Goal: Task Accomplishment & Management: Manage account settings

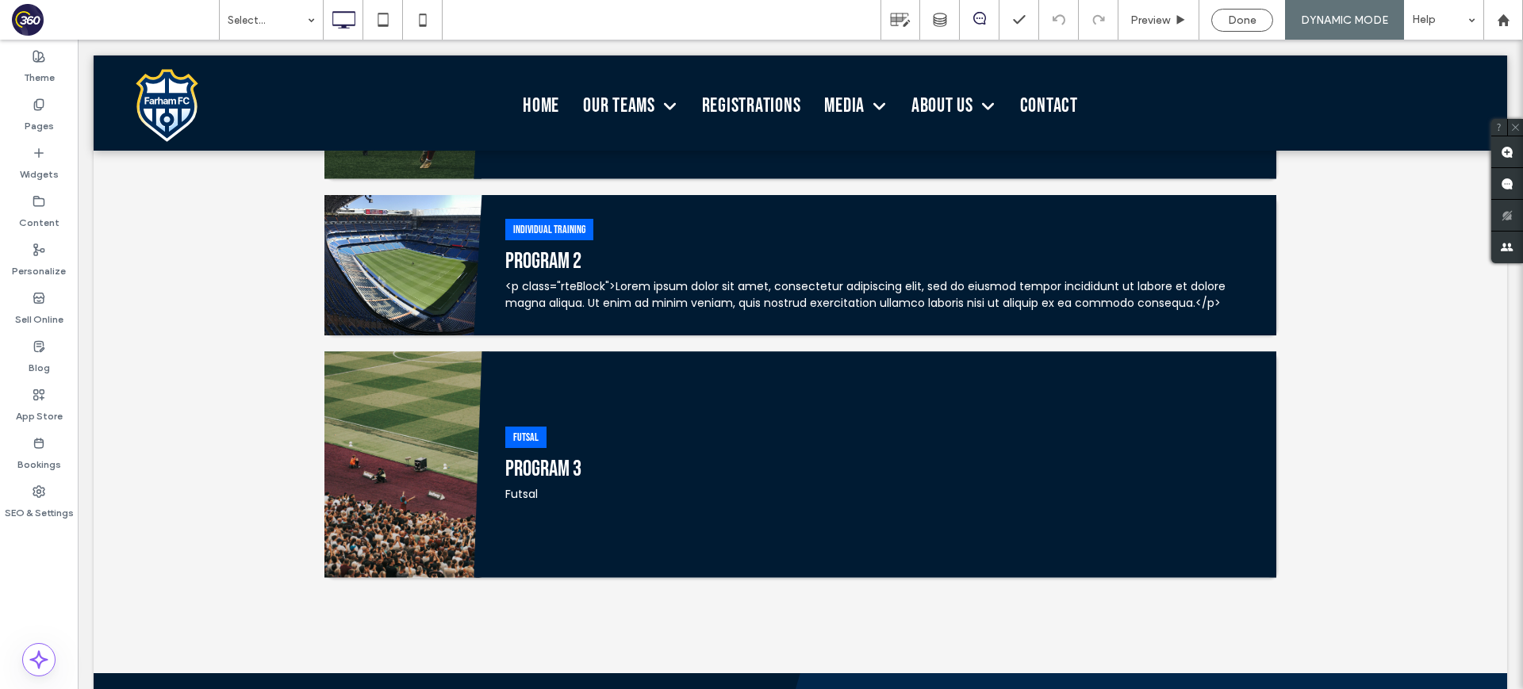
scroll to position [499, 0]
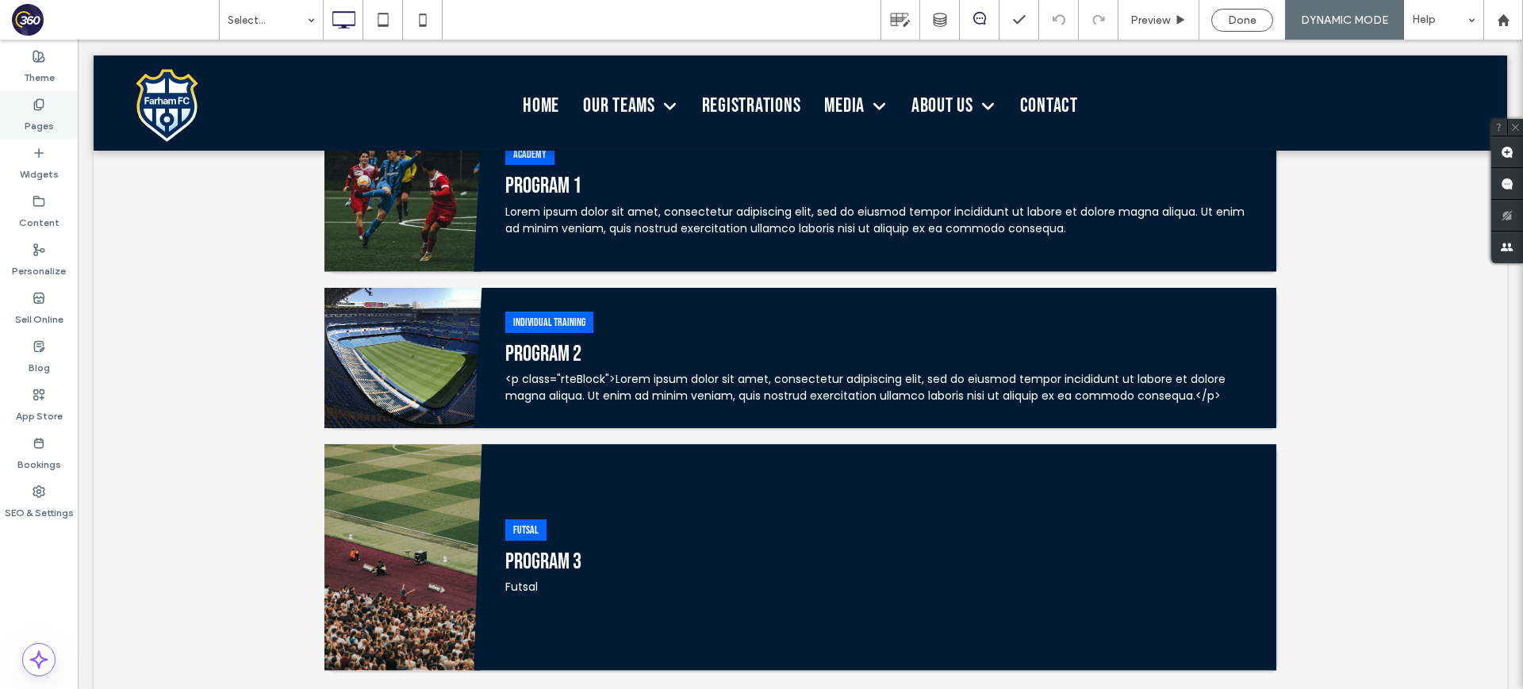
click at [41, 96] on div "Pages" at bounding box center [39, 115] width 78 height 48
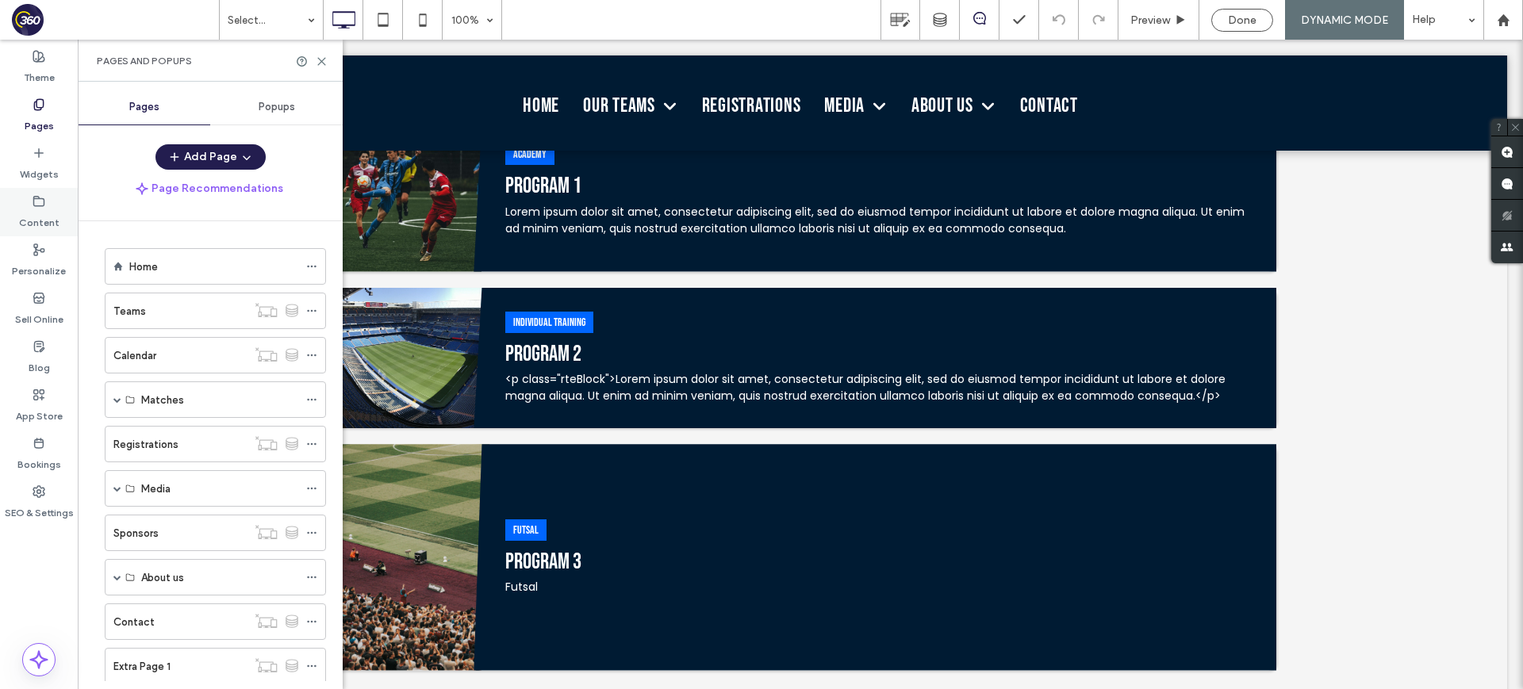
click at [37, 201] on icon at bounding box center [39, 201] width 13 height 13
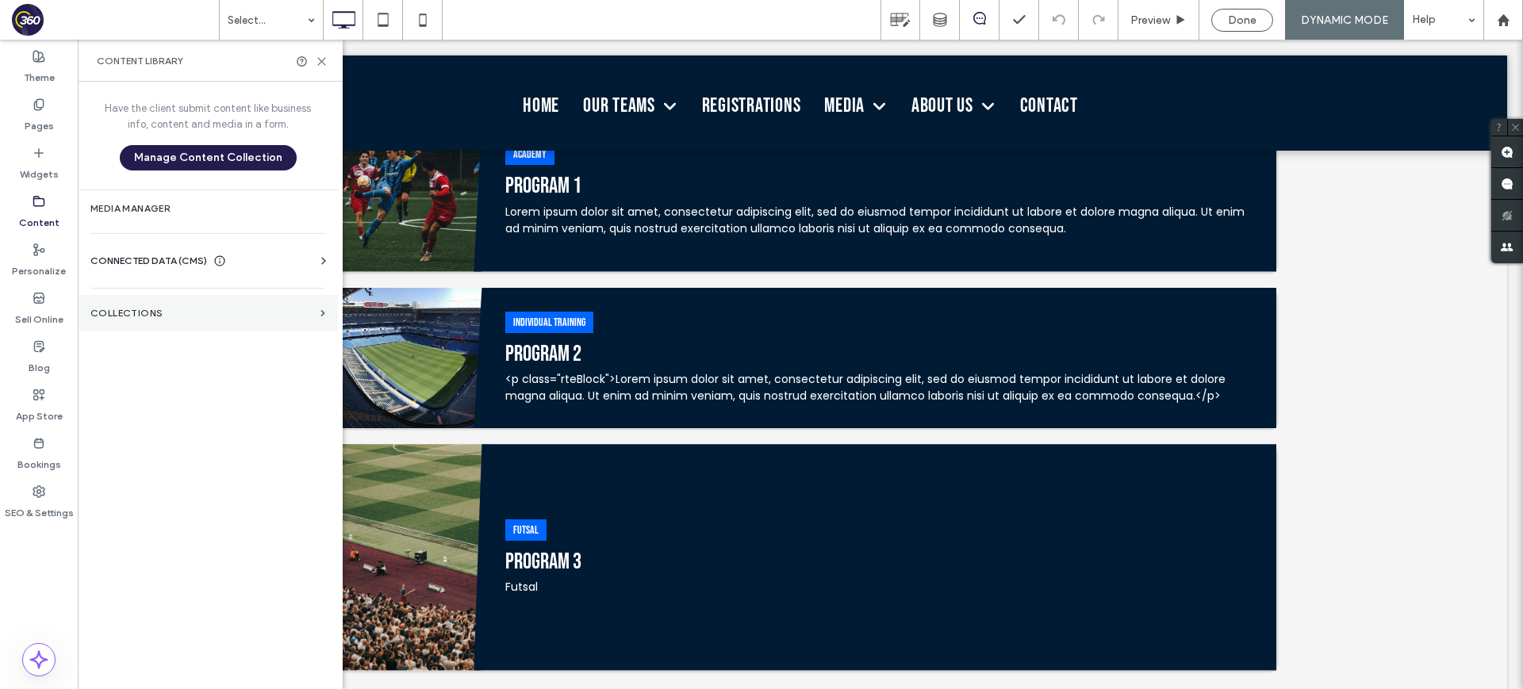
click at [240, 304] on section "Collections" at bounding box center [208, 313] width 260 height 36
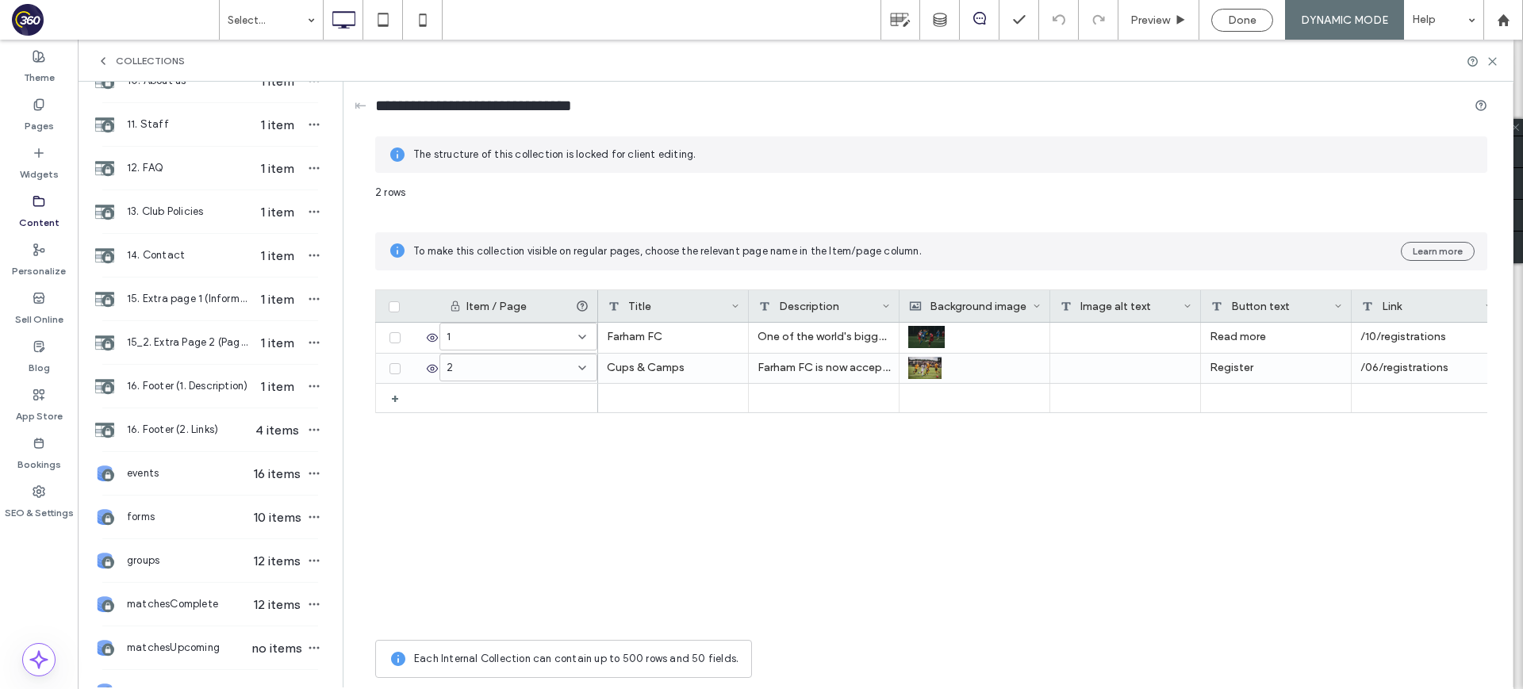
scroll to position [849, 0]
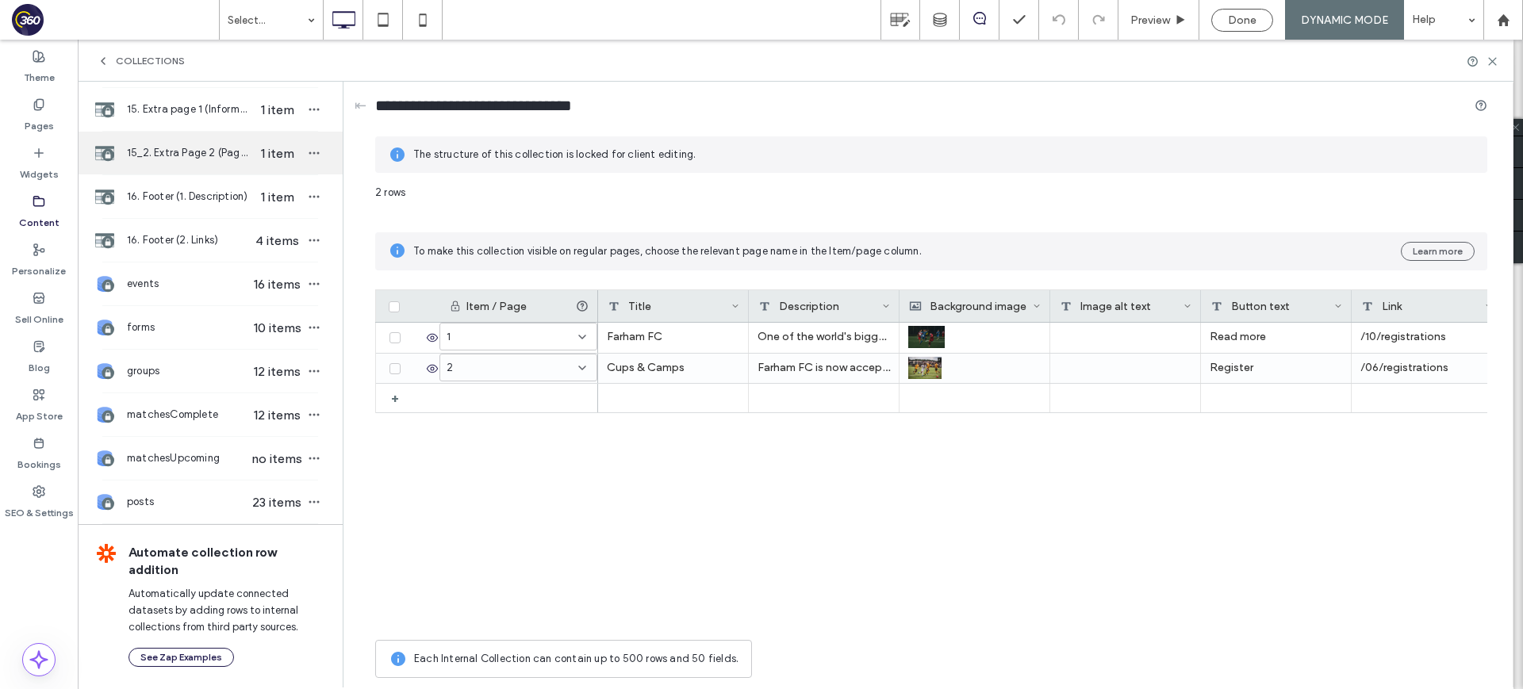
click at [217, 174] on div "15_2. Extra Page 2 (Page links) 1 item" at bounding box center [210, 153] width 265 height 43
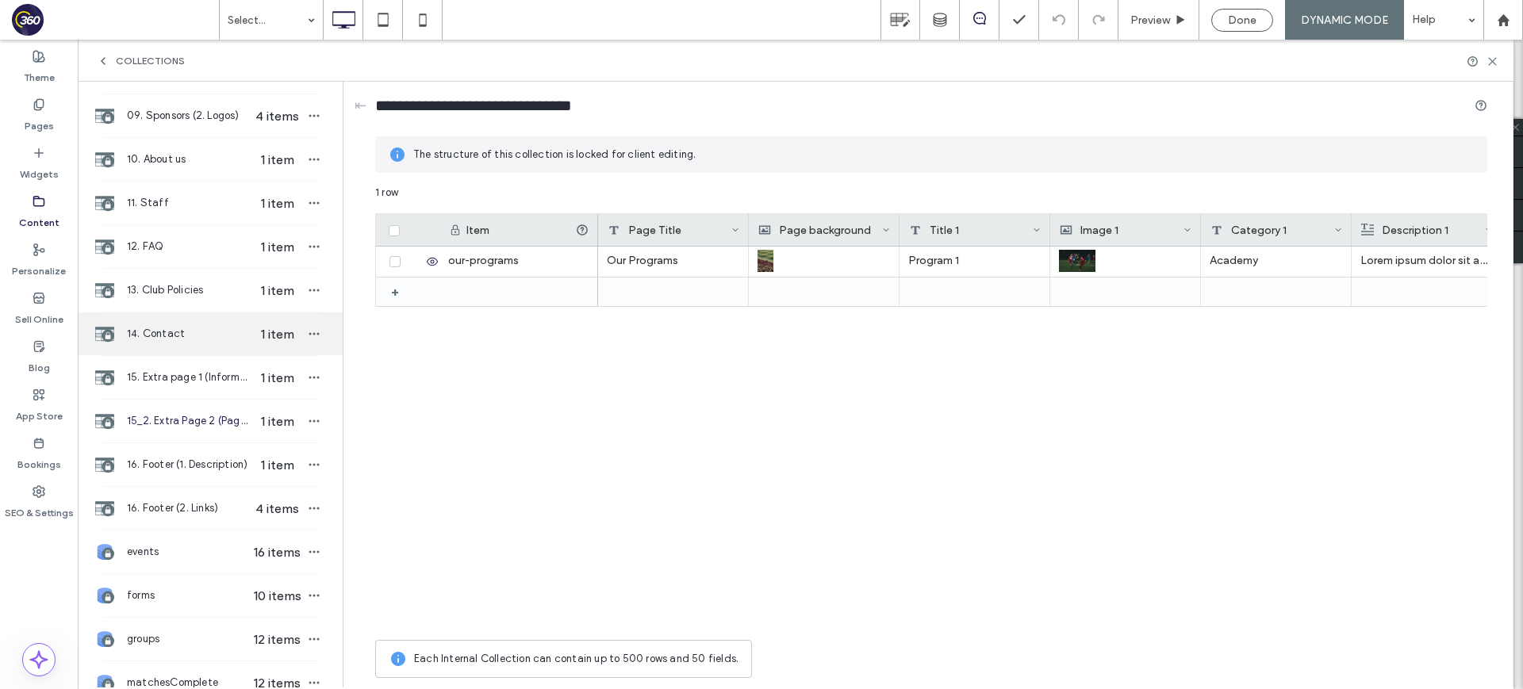
scroll to position [580, 0]
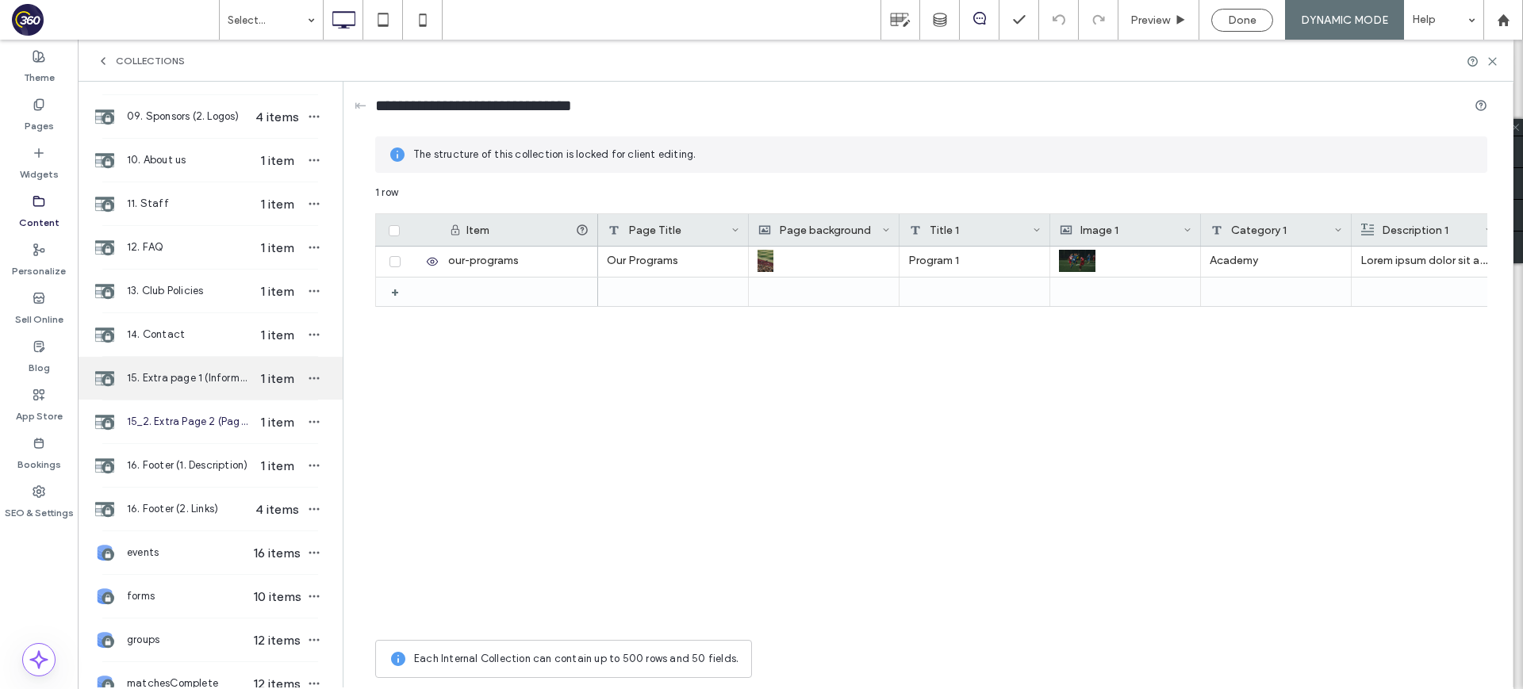
click at [207, 381] on span "15. Extra page 1 (Information based)" at bounding box center [188, 378] width 122 height 16
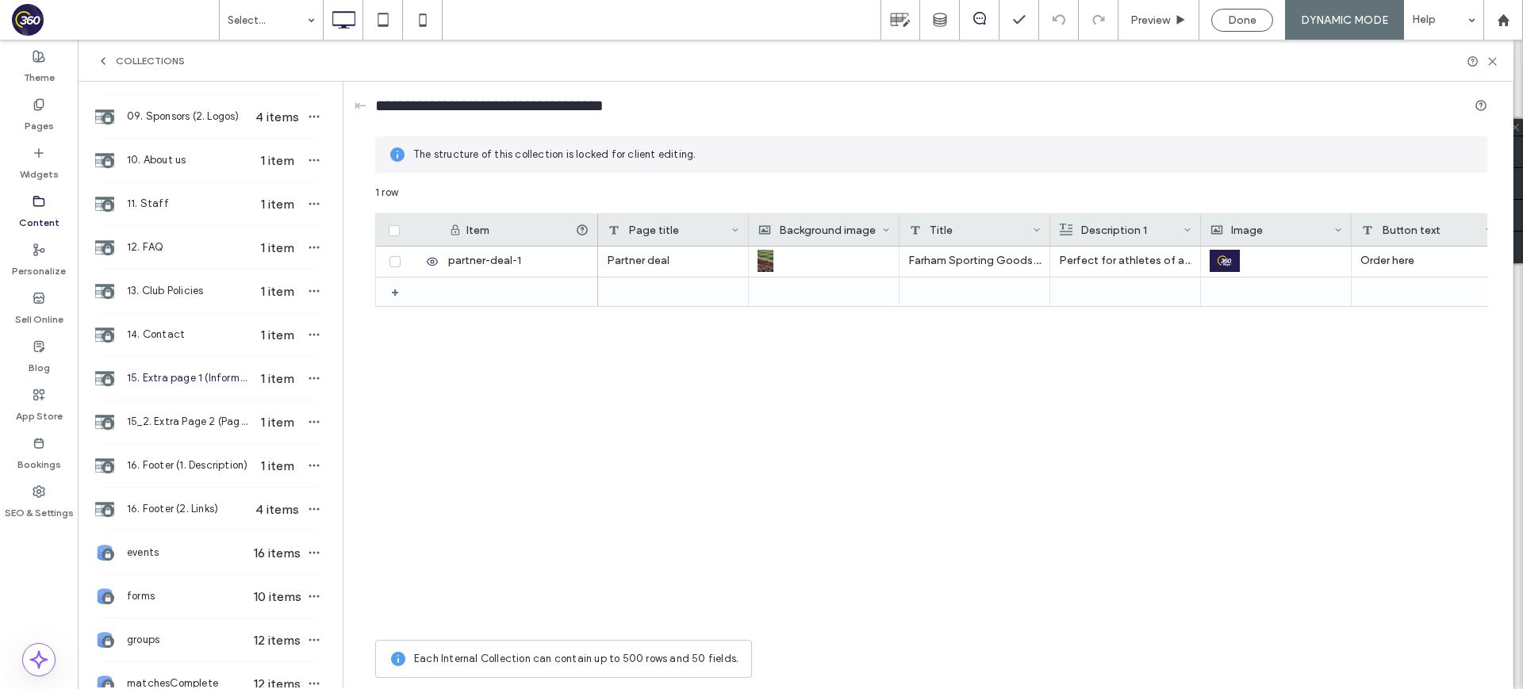
click at [210, 393] on div "15. Extra page 1 (Information based) 1 item" at bounding box center [210, 378] width 265 height 43
click at [210, 412] on div "15_2. Extra Page 2 (Page links) 1 item" at bounding box center [210, 421] width 265 height 43
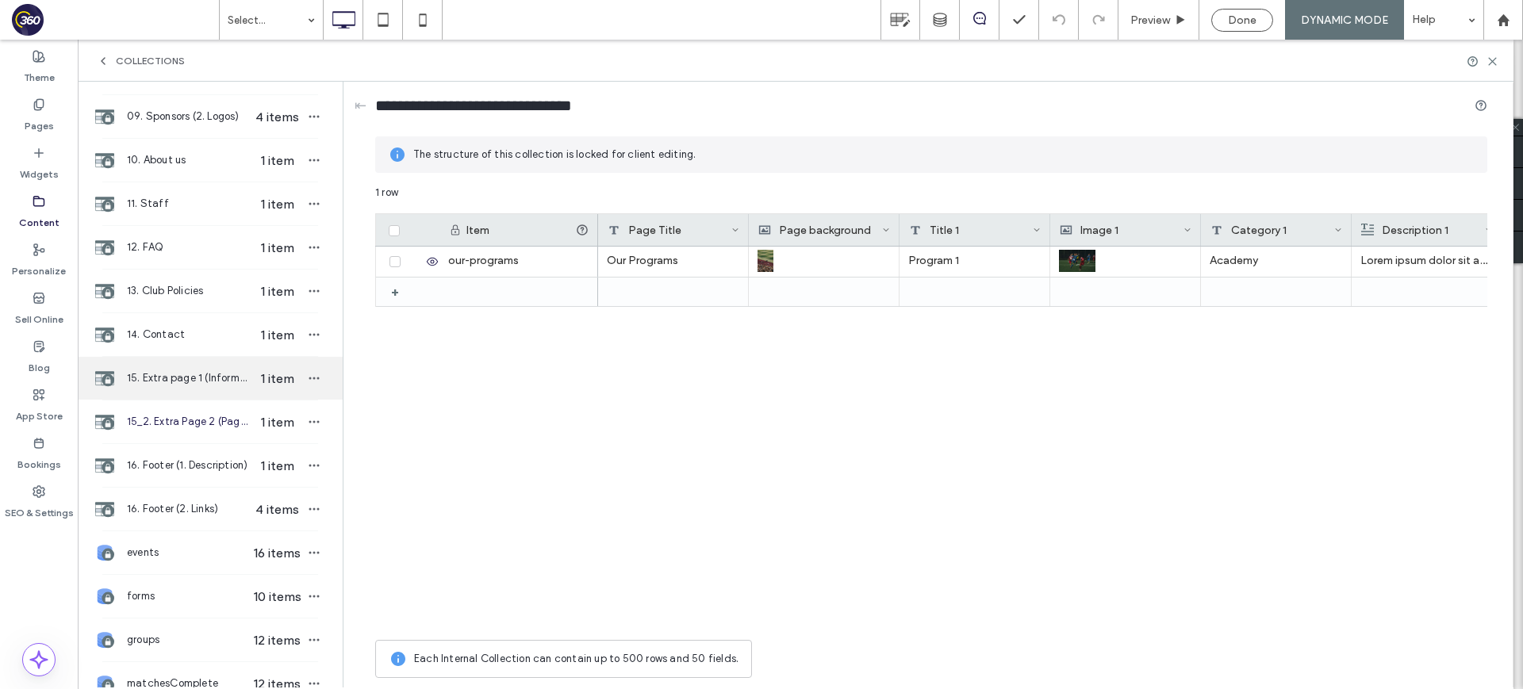
click at [213, 377] on span "15. Extra page 1 (Information based)" at bounding box center [188, 378] width 122 height 16
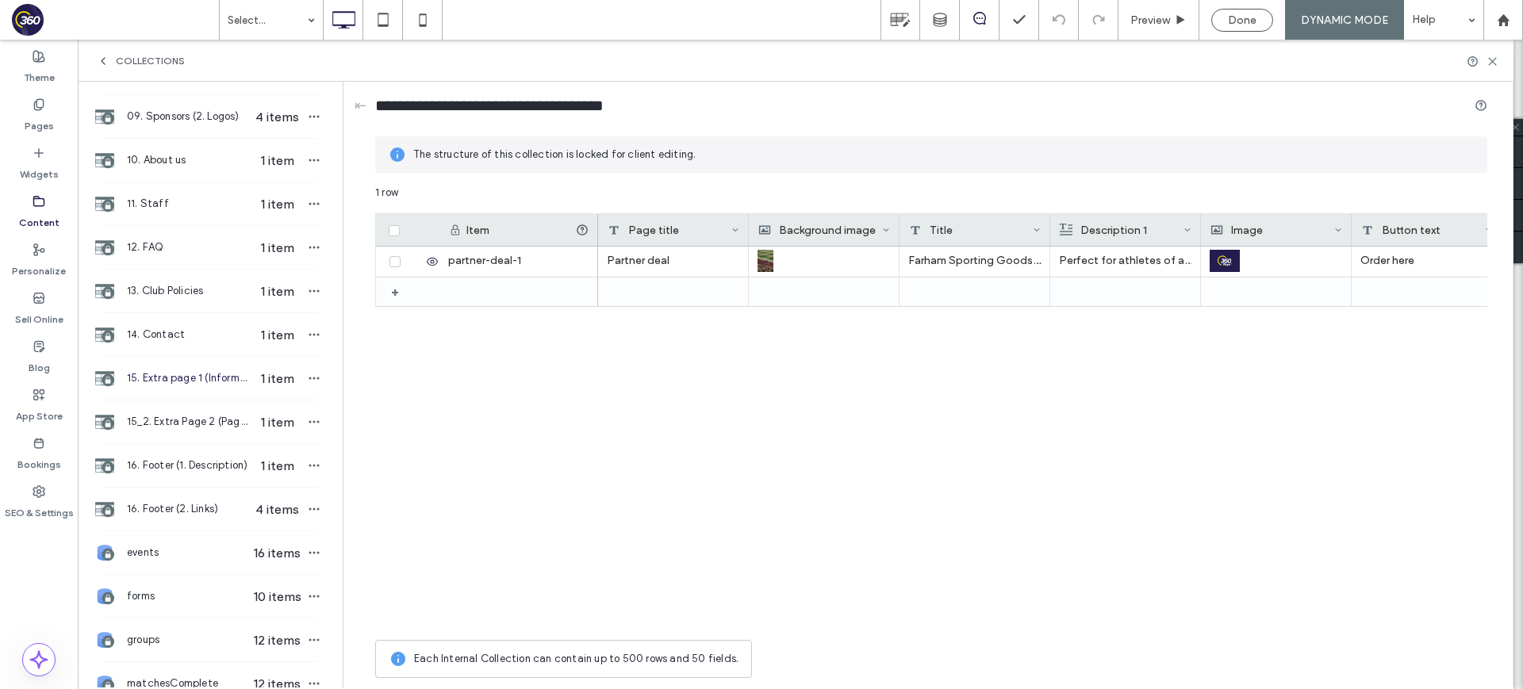
click at [168, 376] on span "15. Extra page 1 (Information based)" at bounding box center [188, 378] width 122 height 16
click at [174, 344] on div "14. Contact 1 item" at bounding box center [210, 334] width 265 height 43
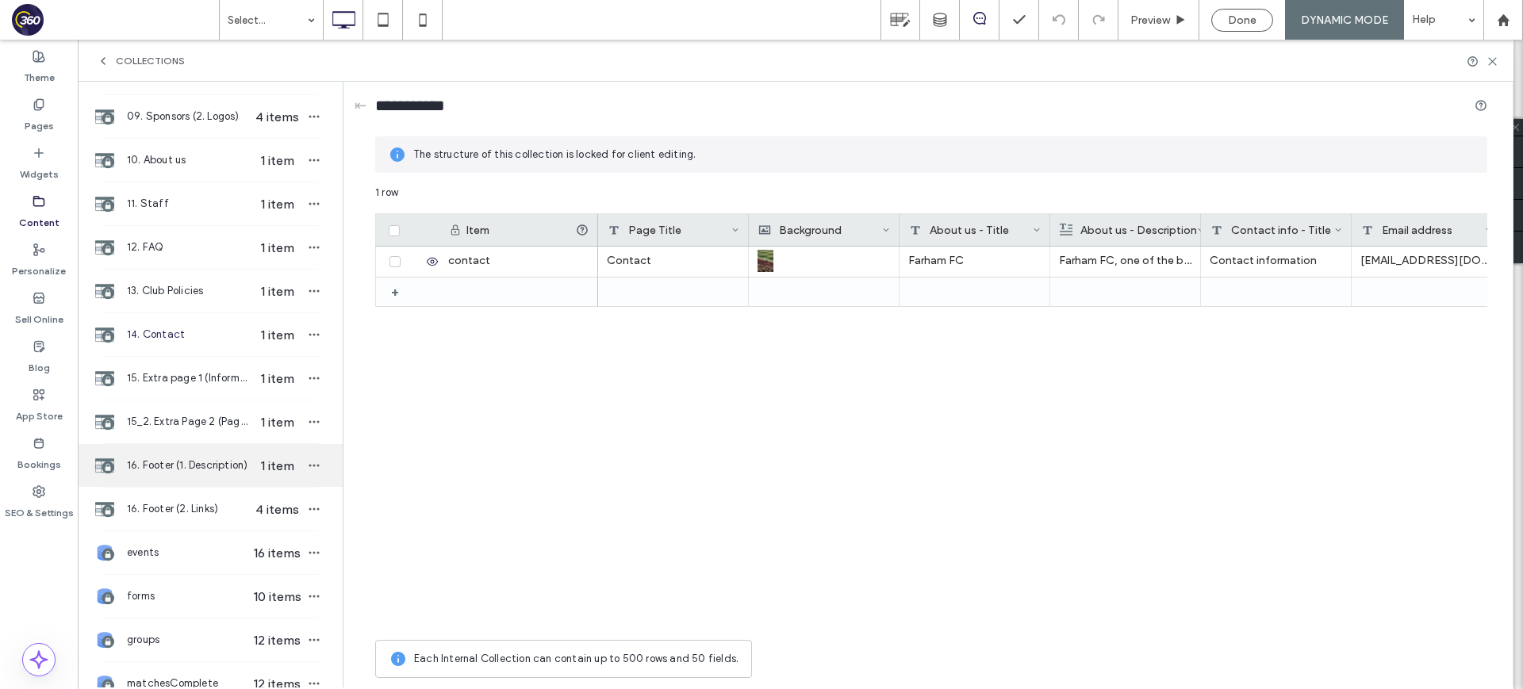
click at [231, 470] on span "16. Footer (1. Description)" at bounding box center [188, 466] width 122 height 16
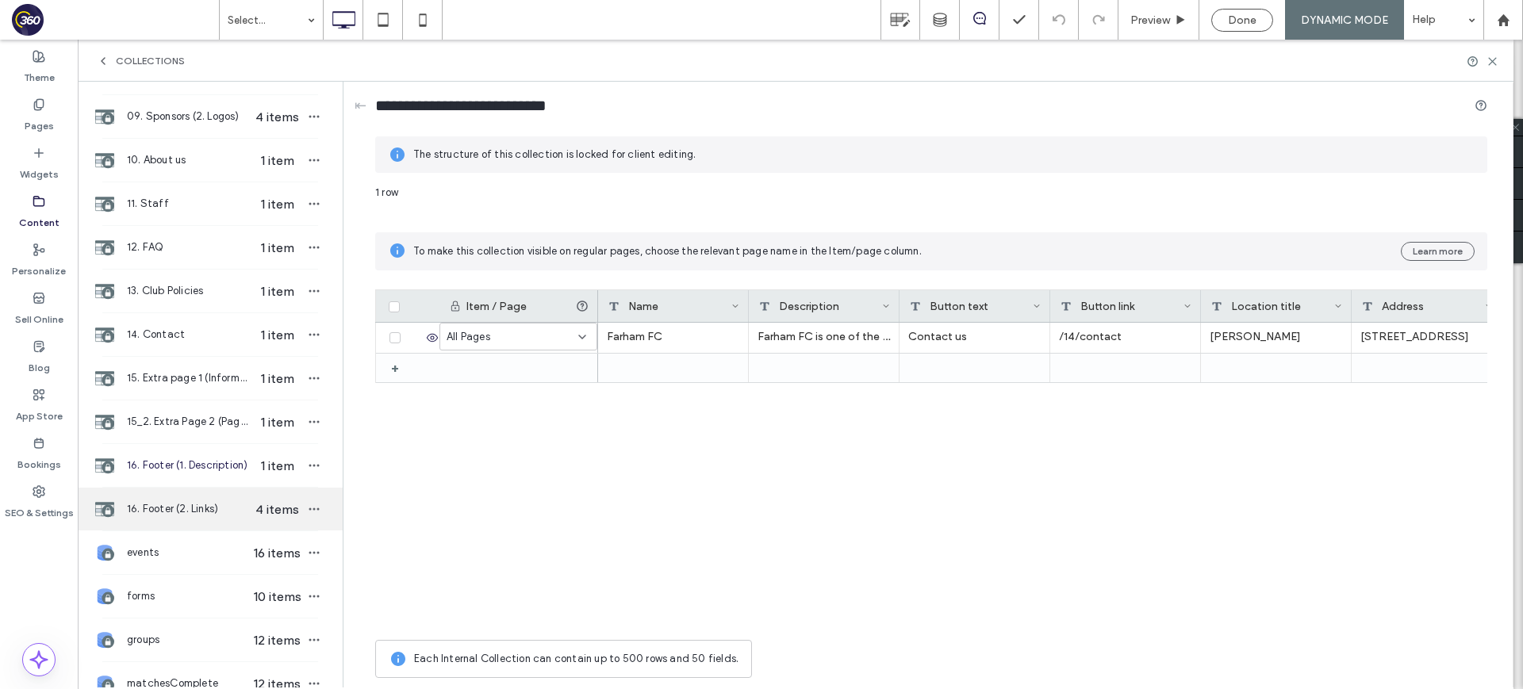
click at [224, 509] on span "16. Footer (2. Links)" at bounding box center [188, 509] width 122 height 16
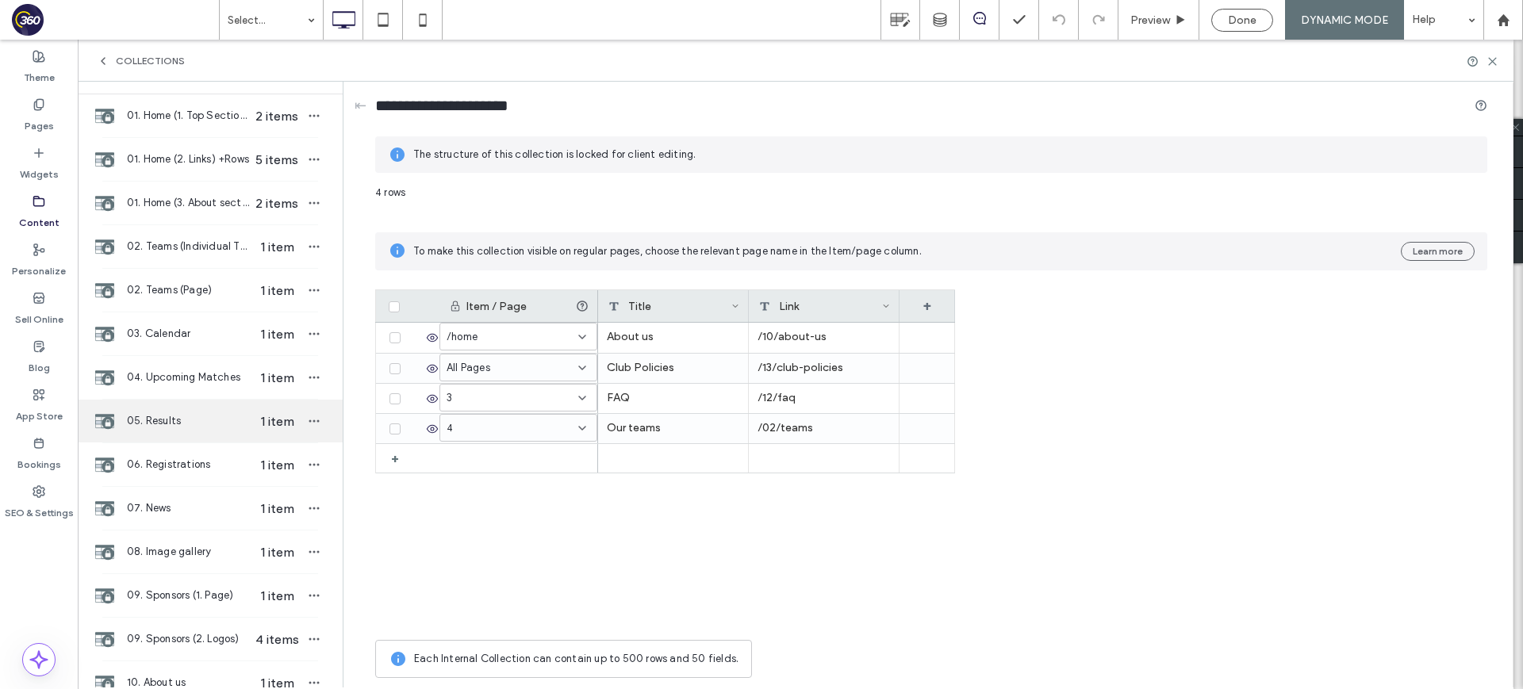
scroll to position [18, 0]
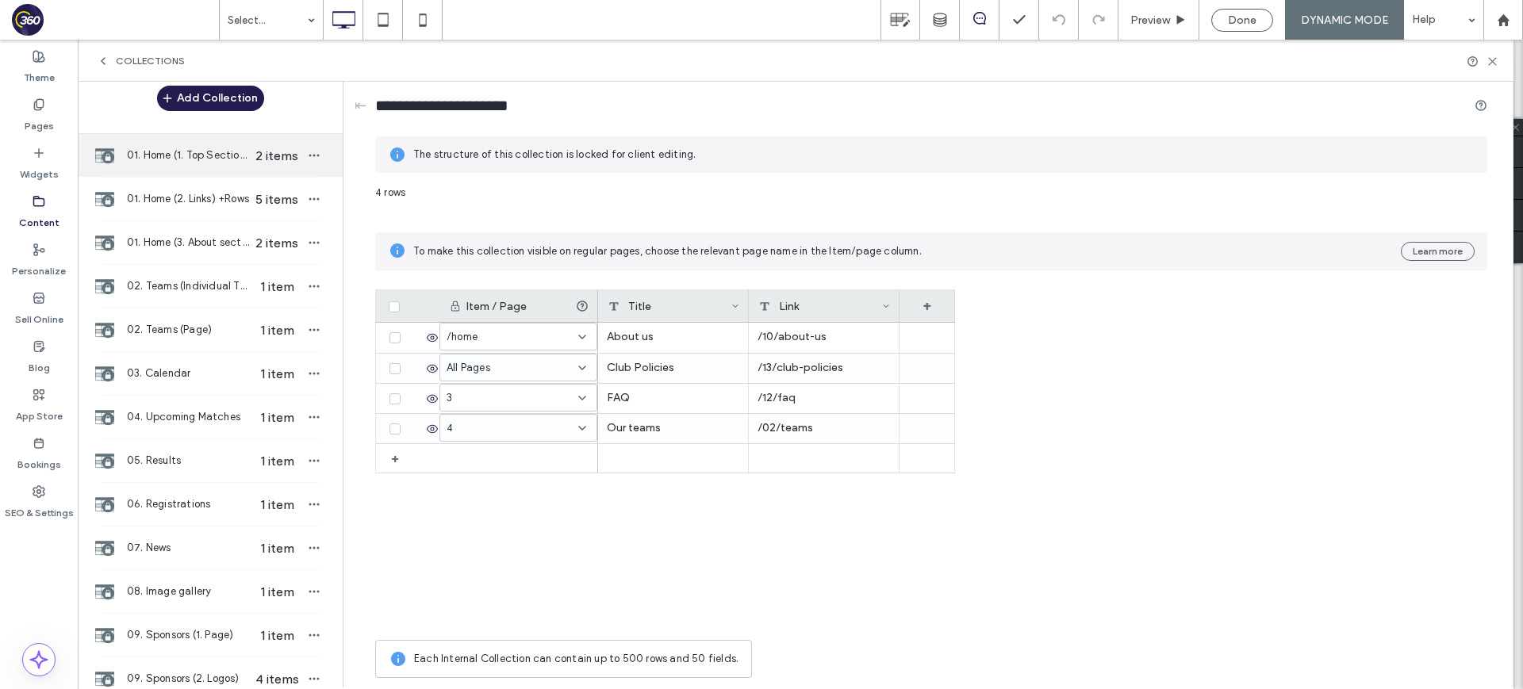
click at [197, 144] on div "01. Home (1. Top Section) +Rows 2 items" at bounding box center [210, 155] width 265 height 43
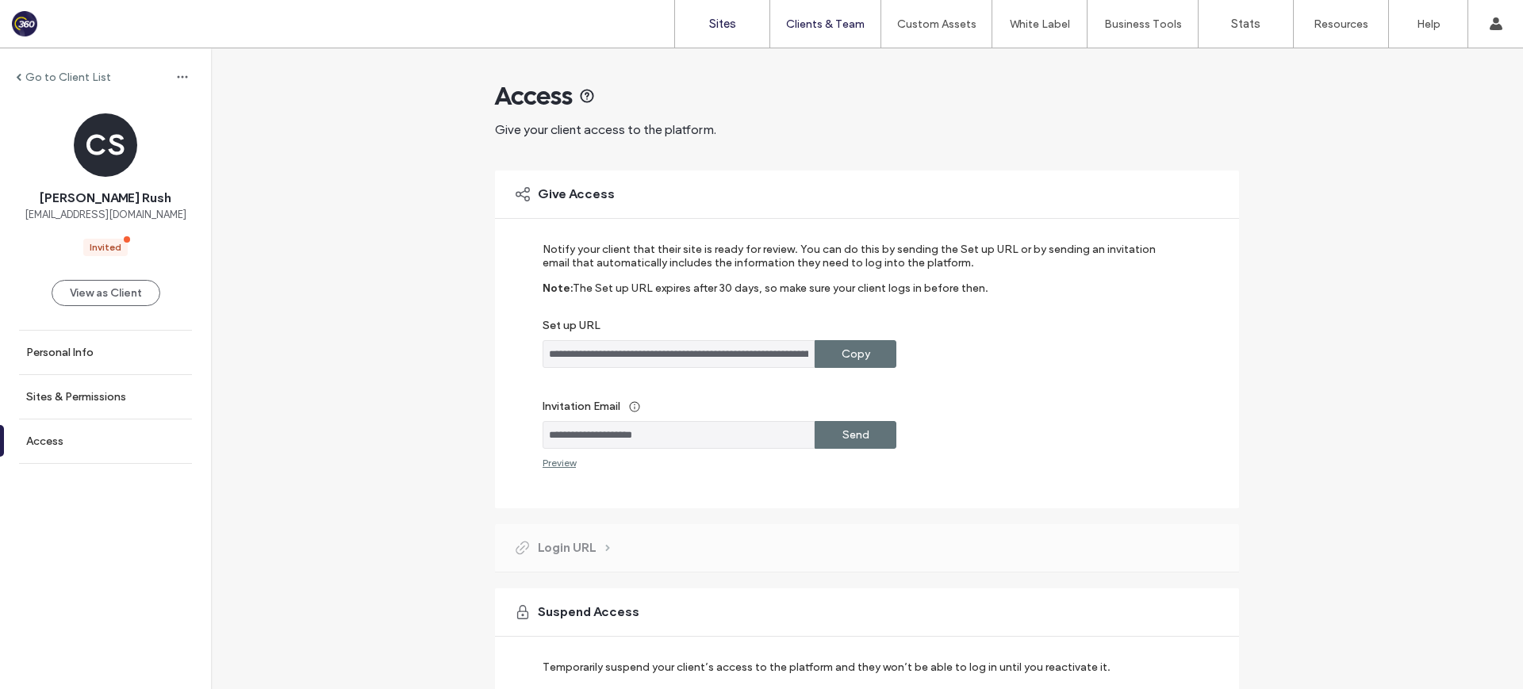
click at [723, 29] on label "Sites" at bounding box center [722, 24] width 27 height 14
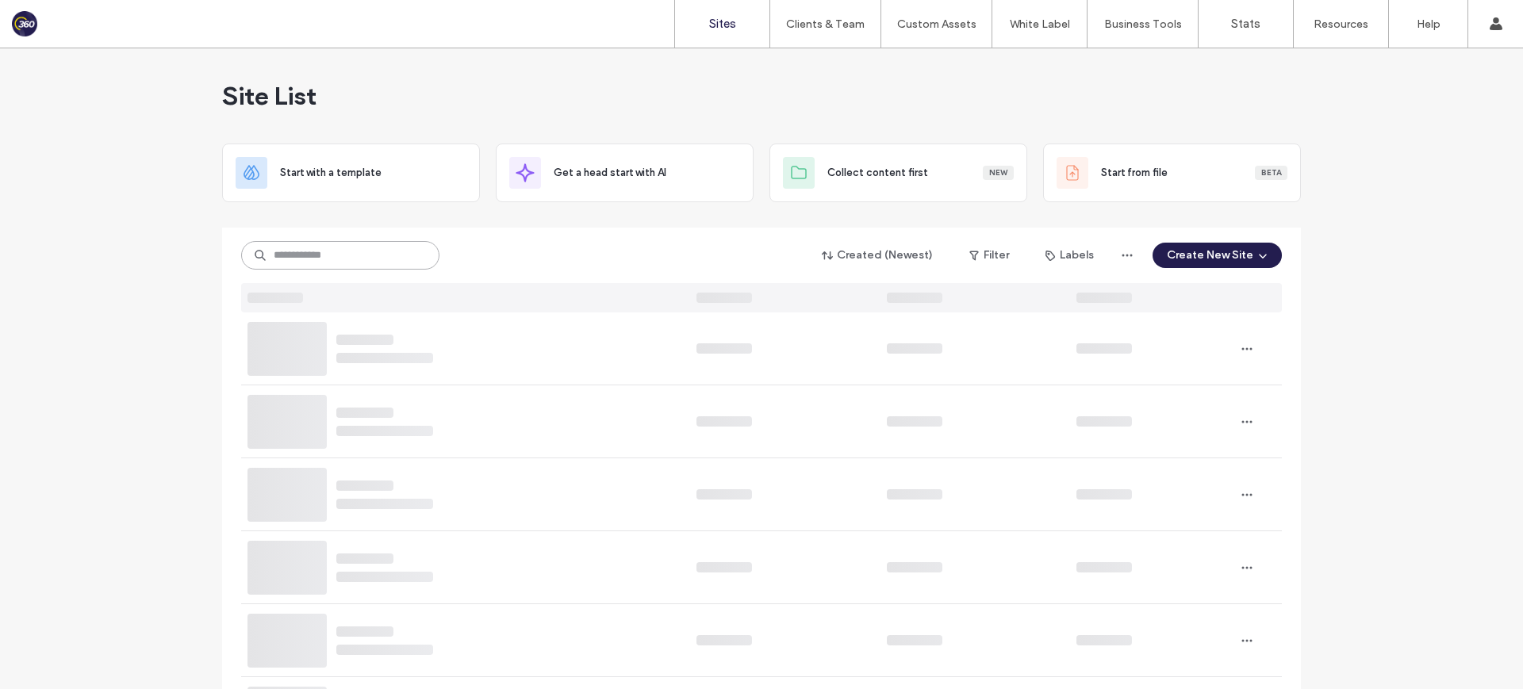
click at [359, 242] on input at bounding box center [340, 255] width 198 height 29
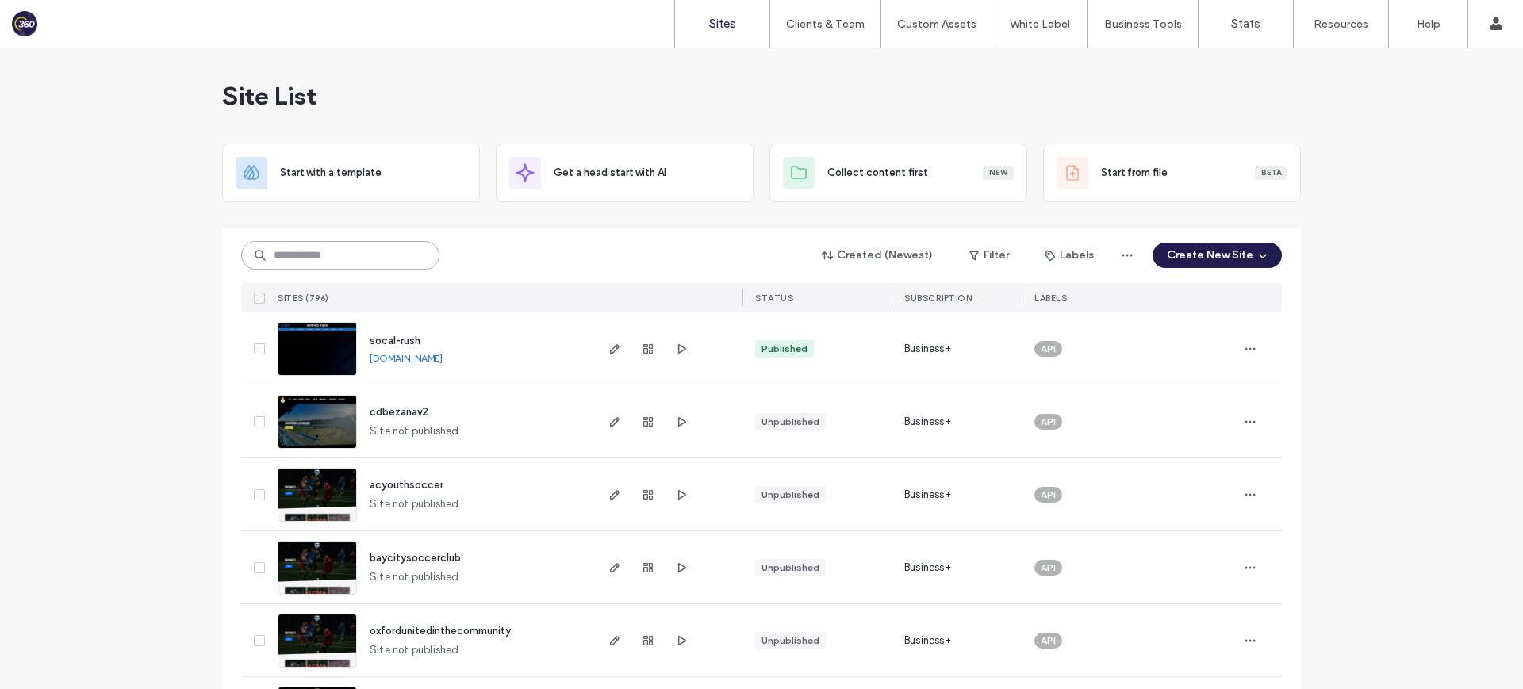
click at [320, 261] on input at bounding box center [340, 255] width 198 height 29
click at [329, 253] on input at bounding box center [340, 255] width 198 height 29
click at [334, 256] on input at bounding box center [340, 255] width 198 height 29
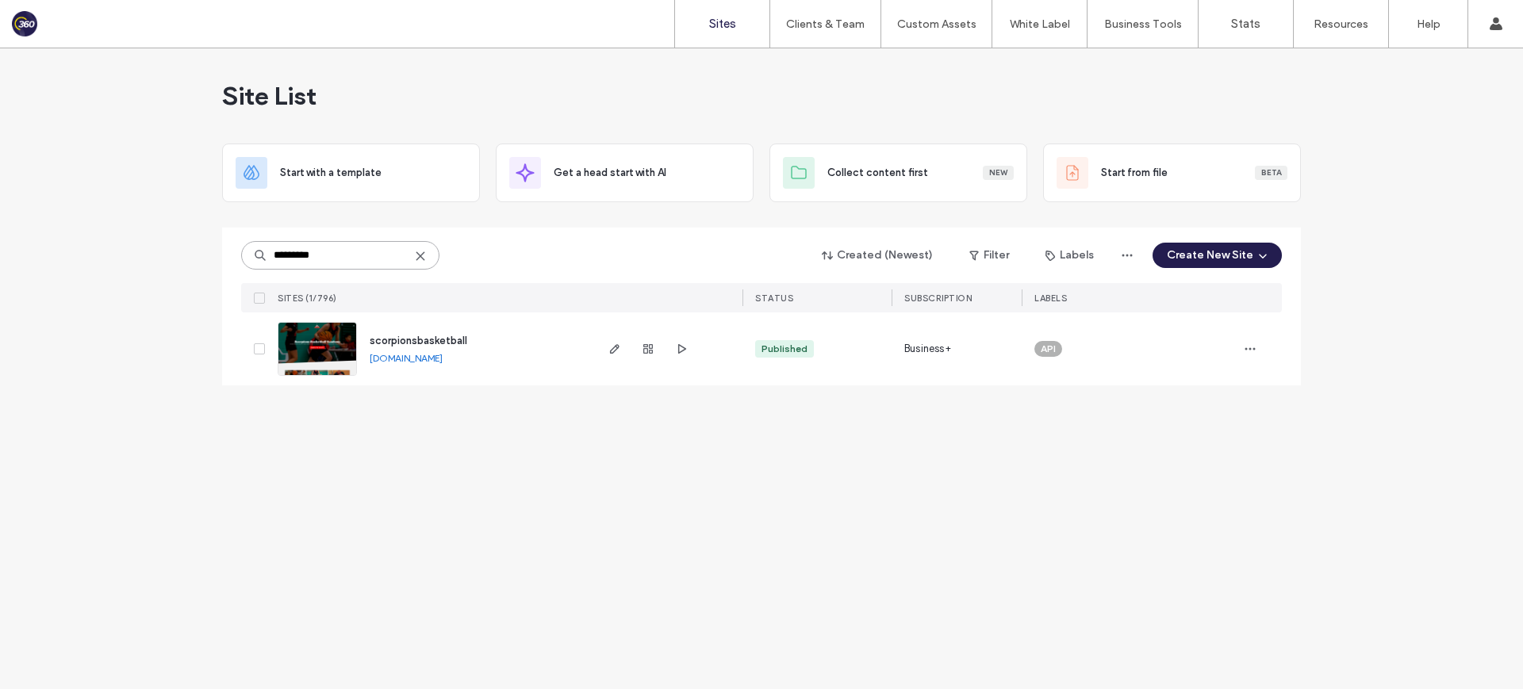
type input "*********"
click at [419, 341] on span "scorpionsbasketball" at bounding box center [419, 341] width 98 height 12
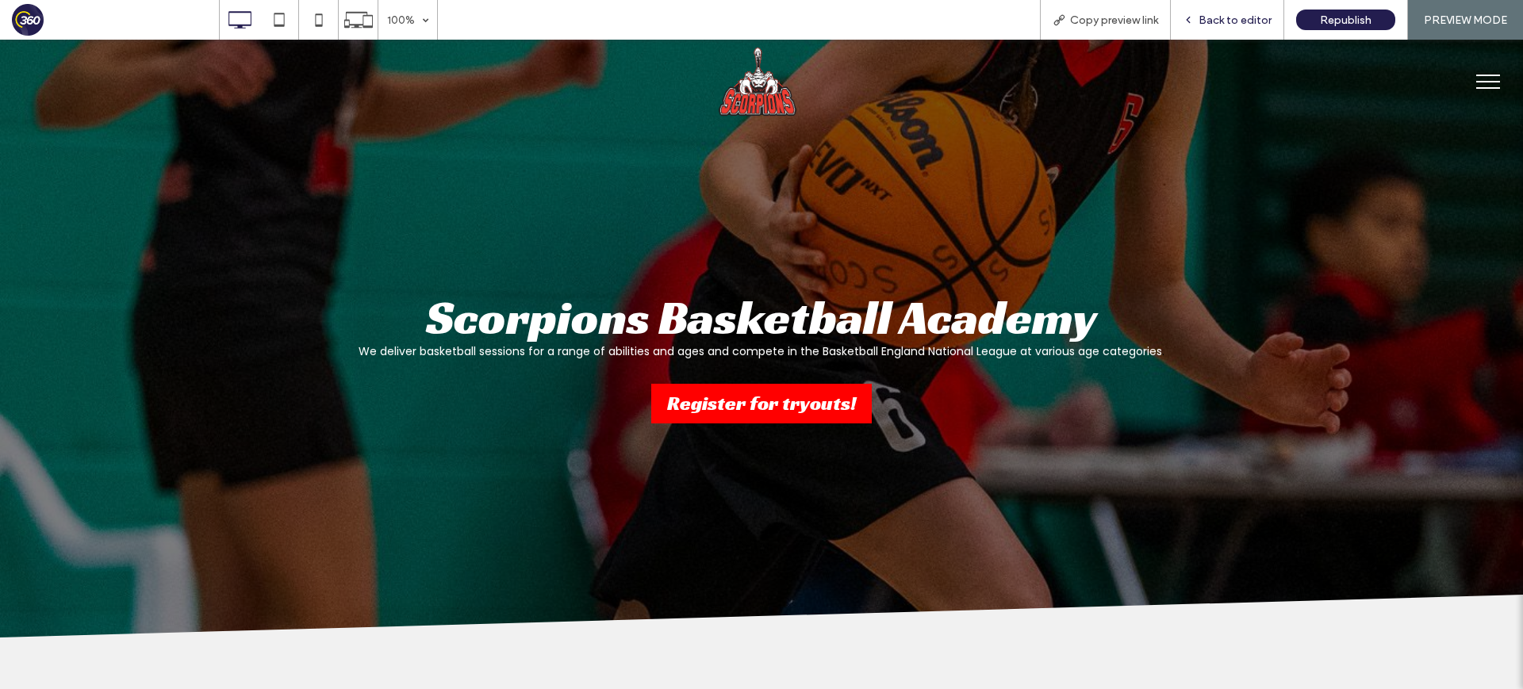
click at [1249, 20] on span "Back to editor" at bounding box center [1234, 19] width 73 height 13
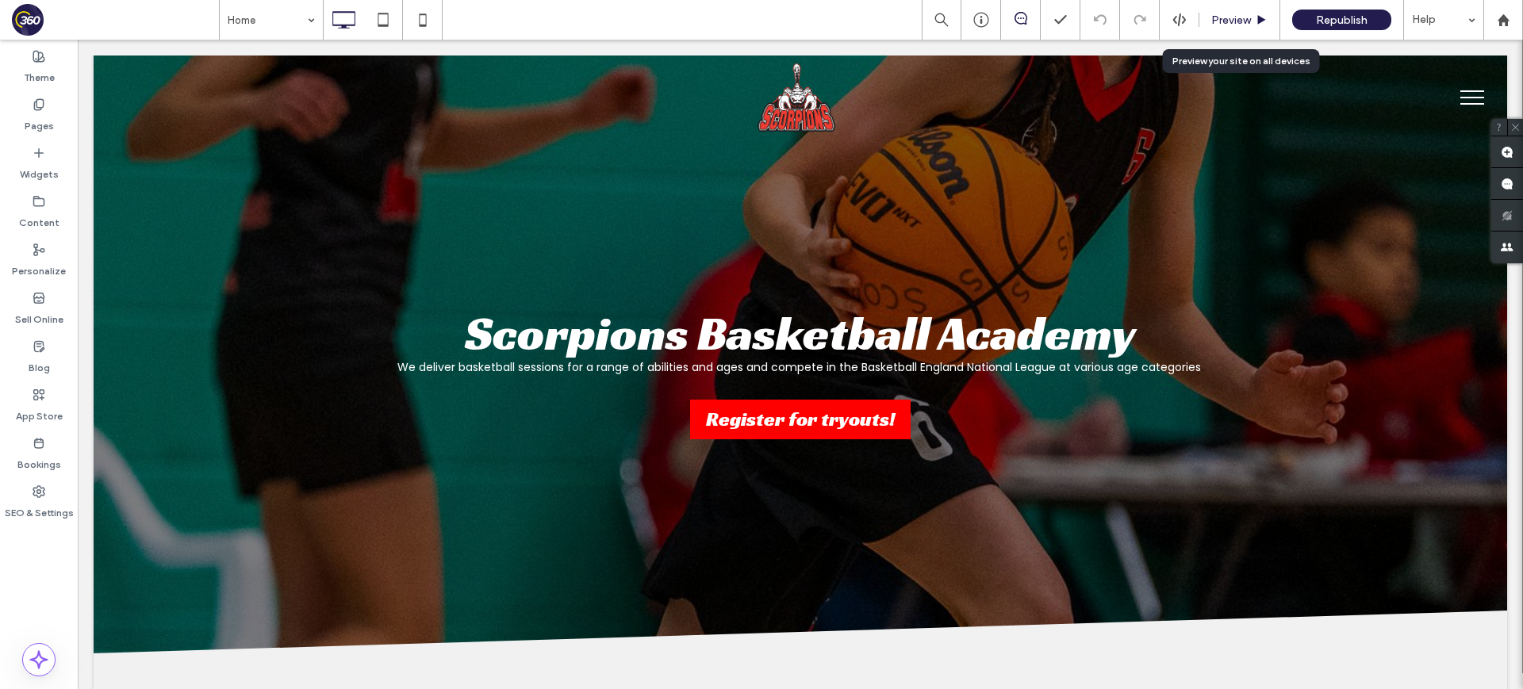
click at [1224, 19] on span "Preview" at bounding box center [1231, 19] width 40 height 13
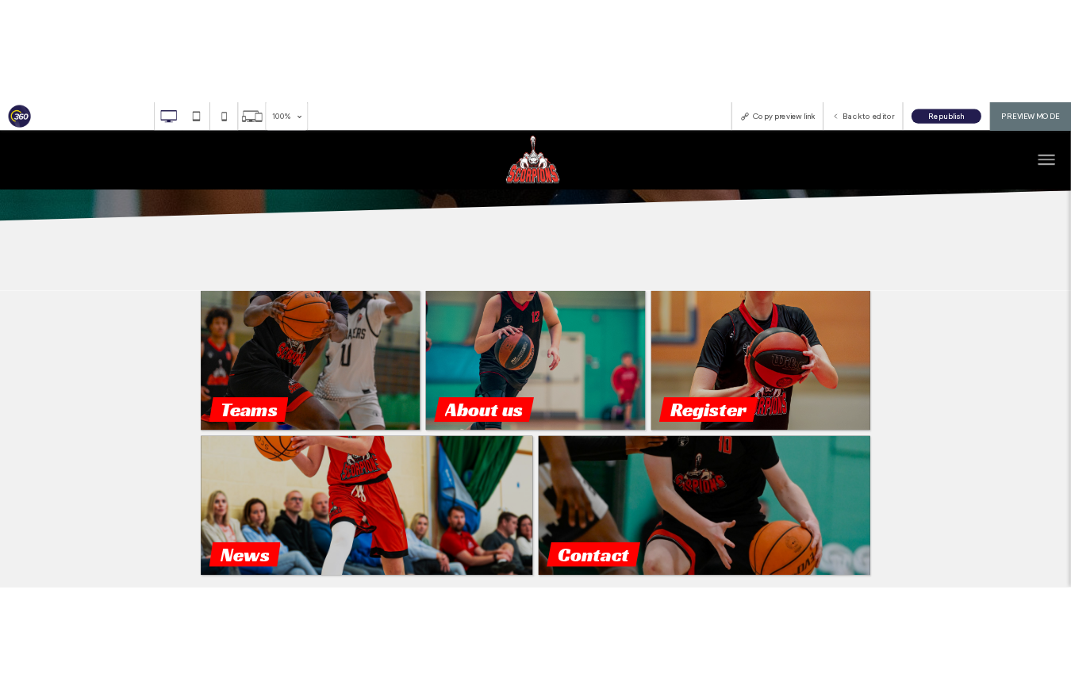
scroll to position [453, 0]
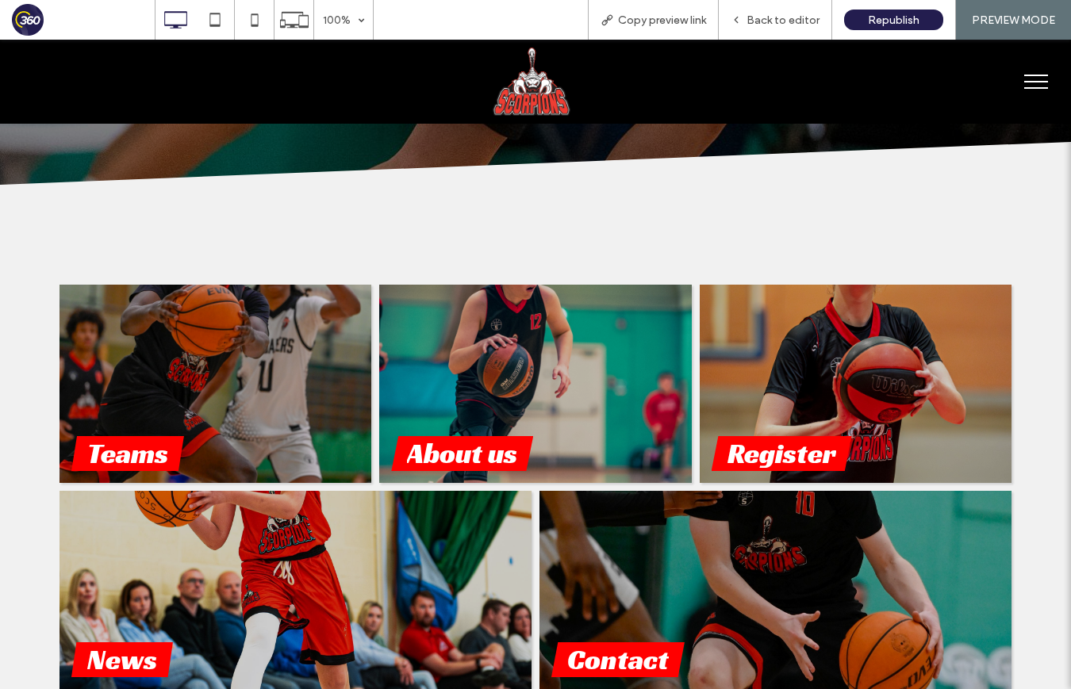
click at [1029, 435] on div "Teams About us Register News Contact" at bounding box center [535, 527] width 1071 height 484
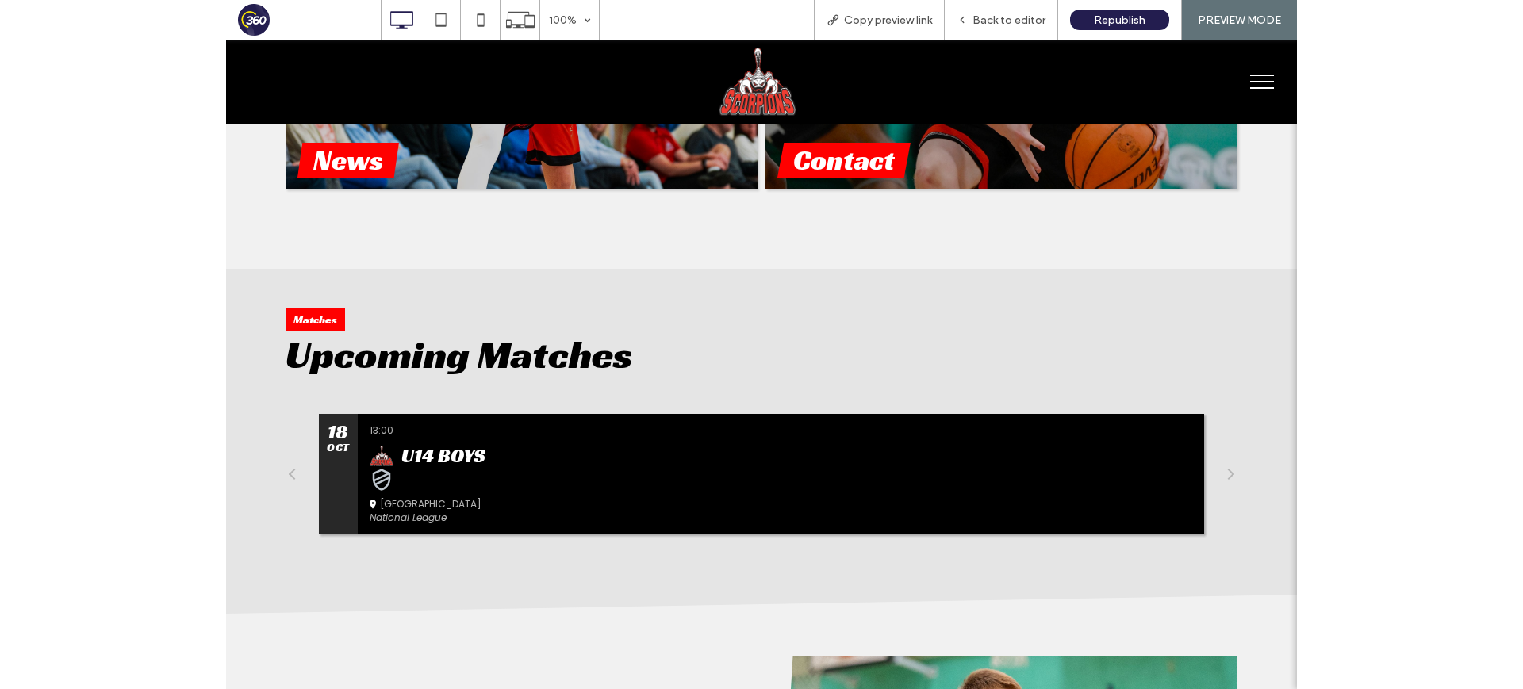
scroll to position [0, 0]
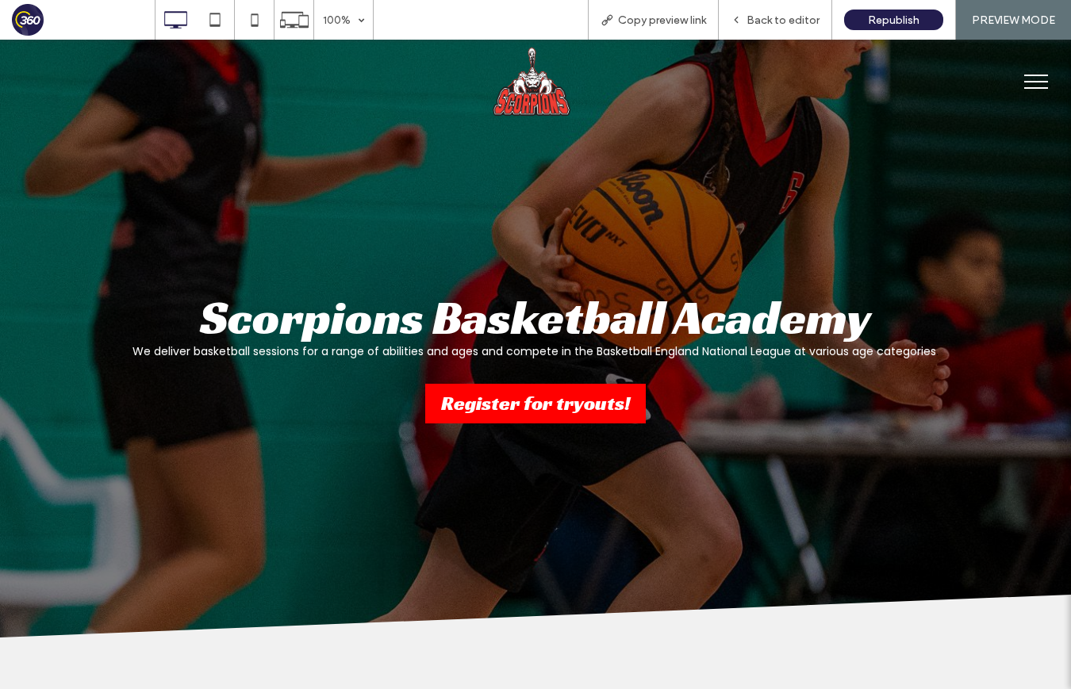
click at [1029, 79] on button "menu" at bounding box center [1035, 81] width 41 height 41
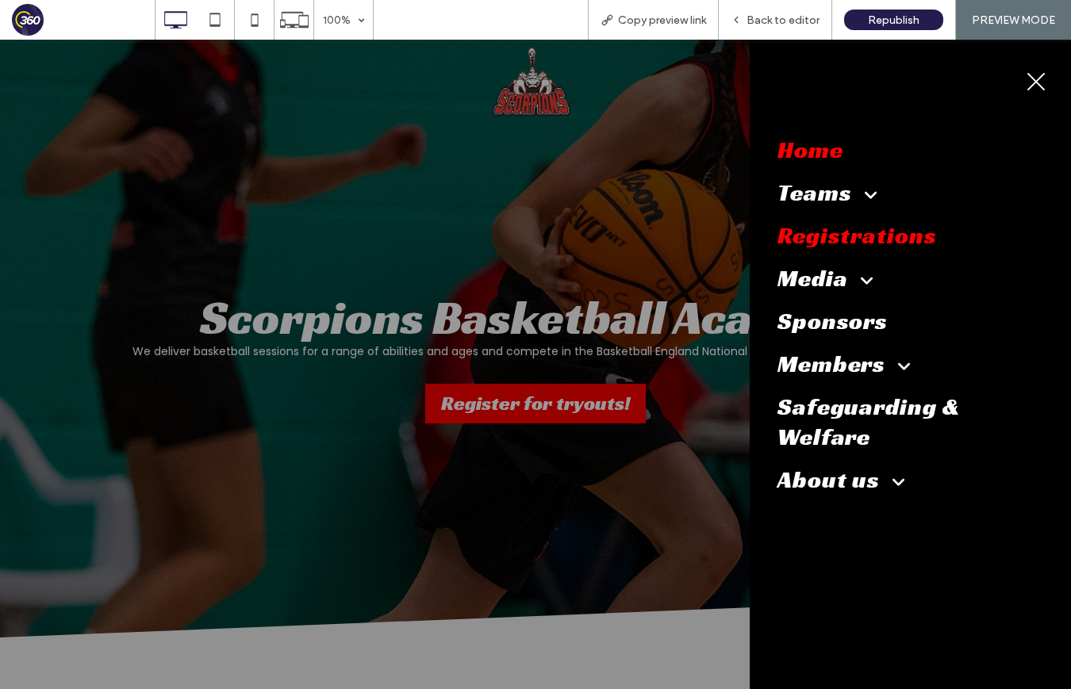
click at [858, 231] on span "Registrations" at bounding box center [856, 235] width 159 height 30
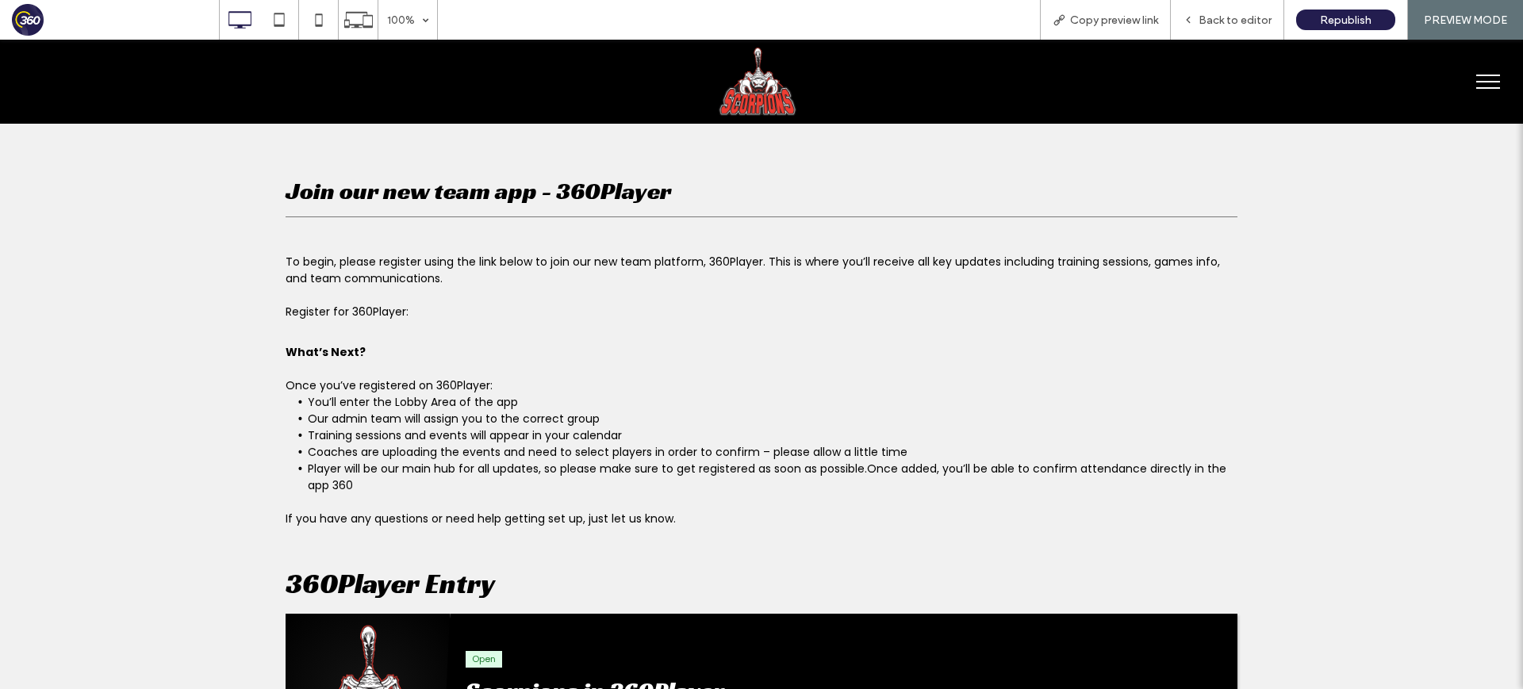
scroll to position [331, 0]
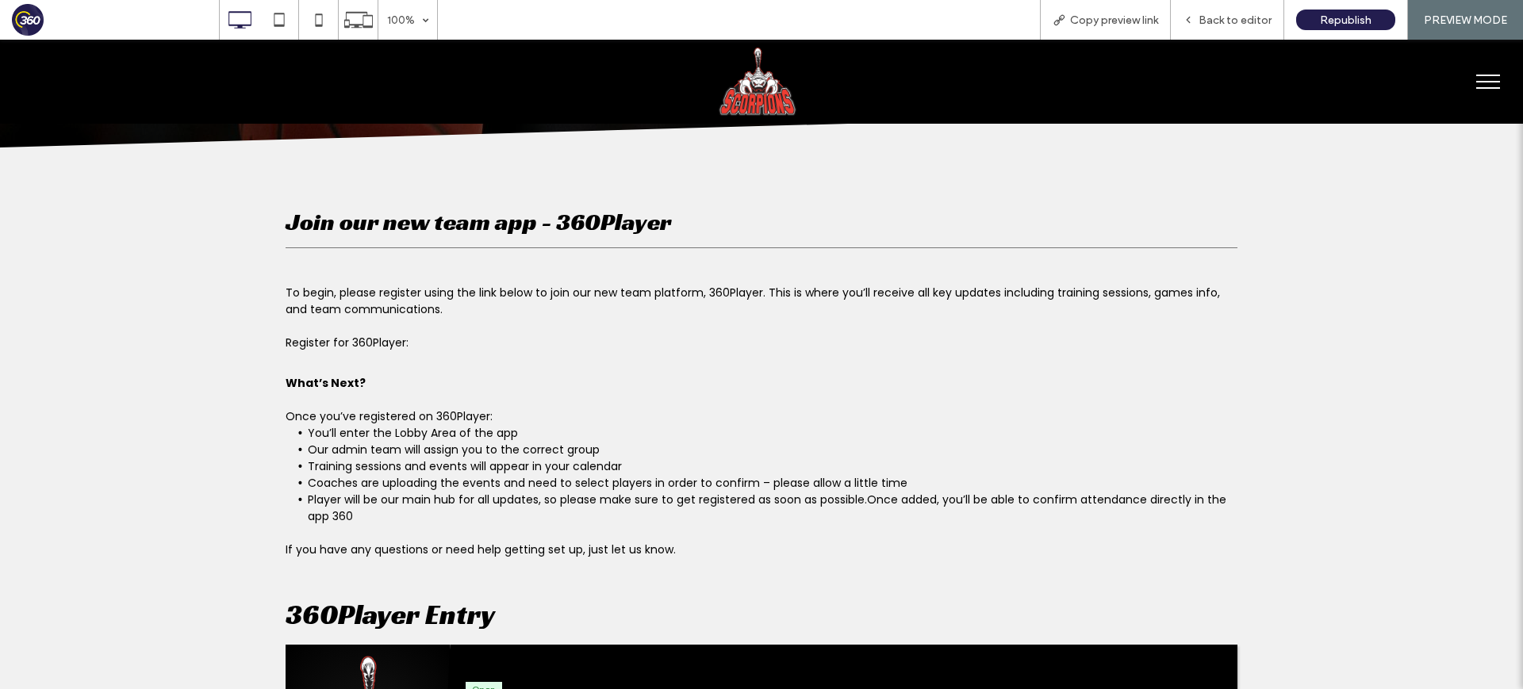
click at [799, 107] on div "Click To Paste" at bounding box center [757, 82] width 404 height 68
click at [734, 101] on img at bounding box center [757, 82] width 78 height 68
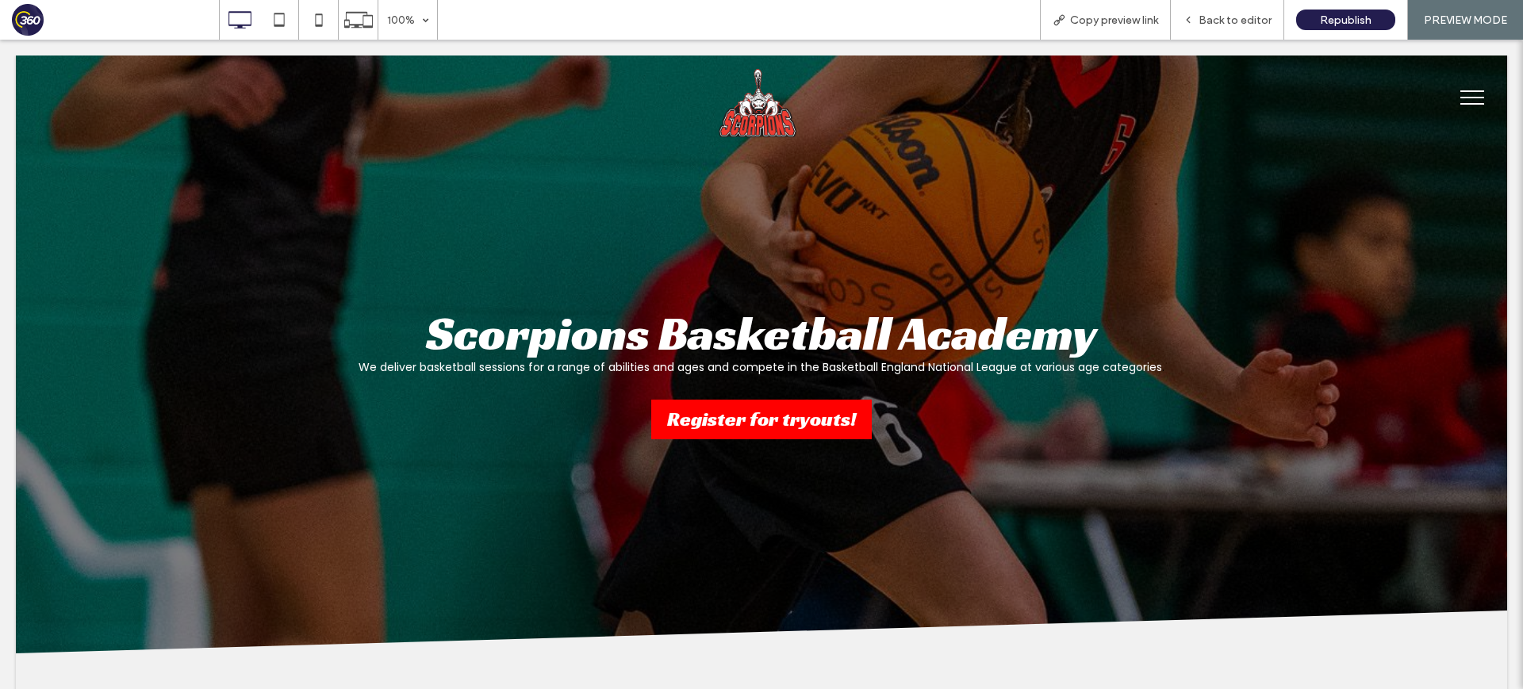
scroll to position [0, 0]
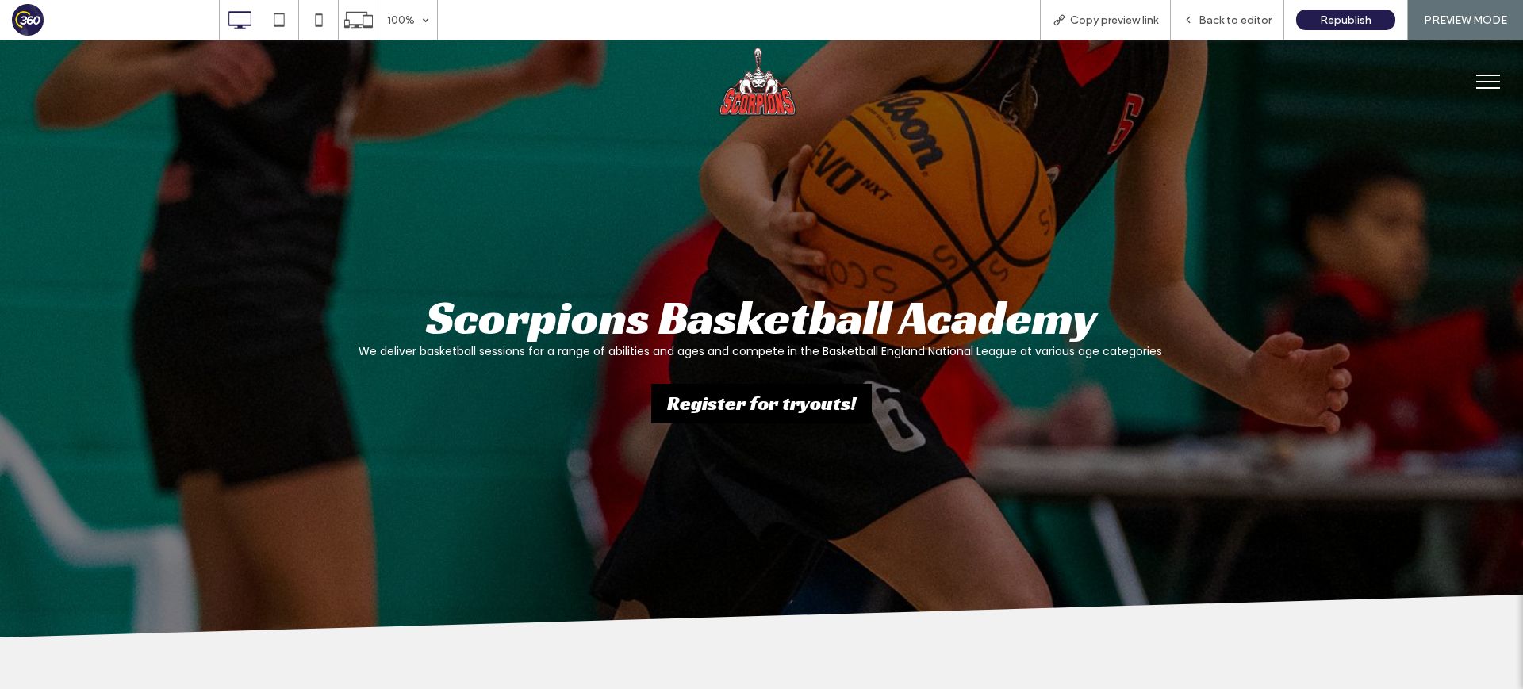
scroll to position [1, 0]
click at [796, 394] on span "Register for tryouts!" at bounding box center [761, 402] width 189 height 17
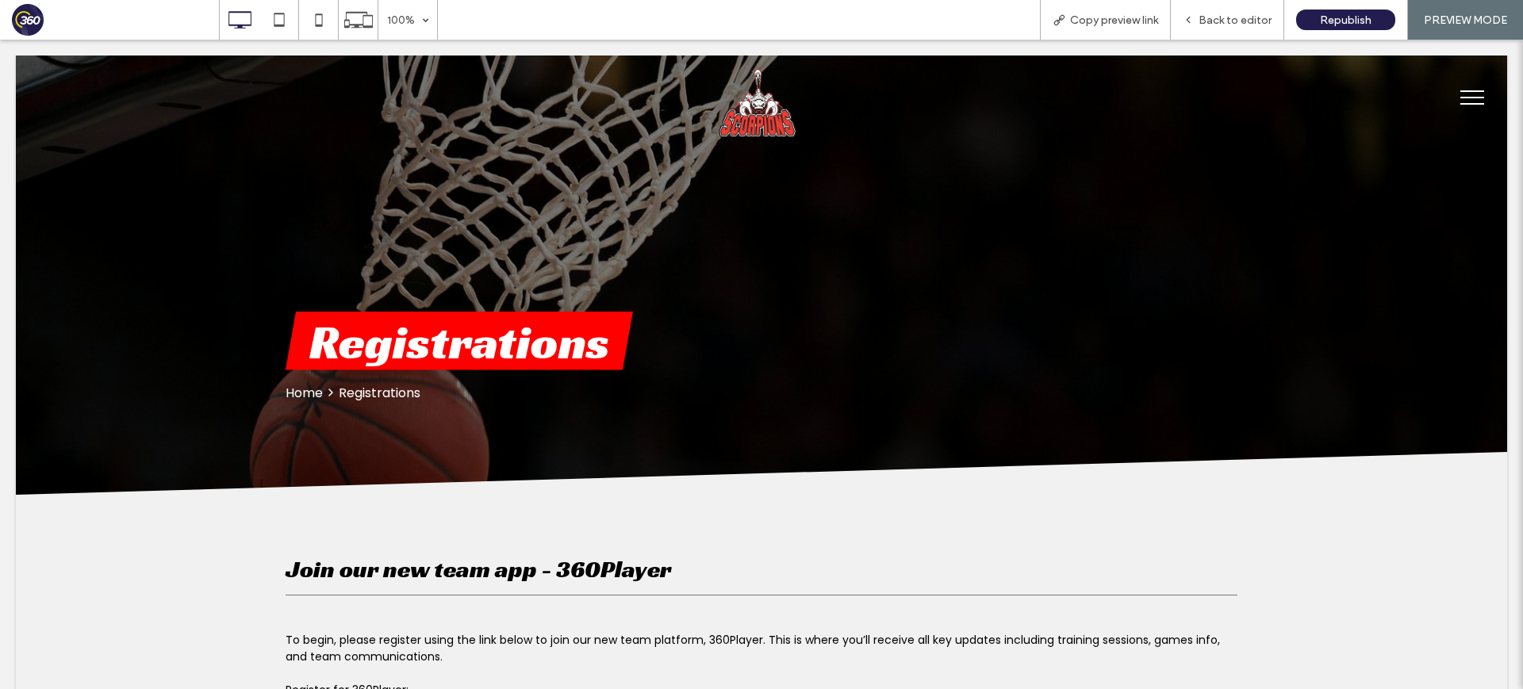
scroll to position [0, 0]
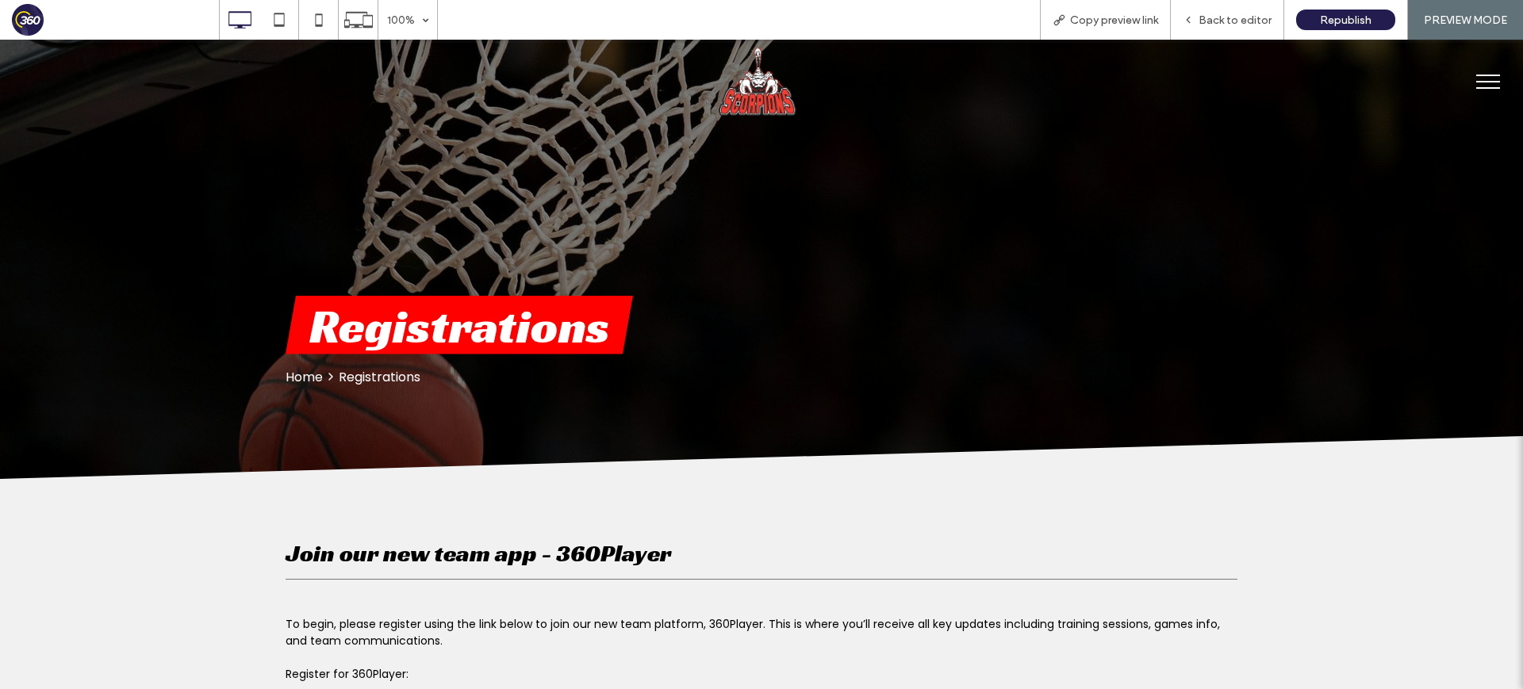
click at [766, 90] on img at bounding box center [757, 82] width 78 height 68
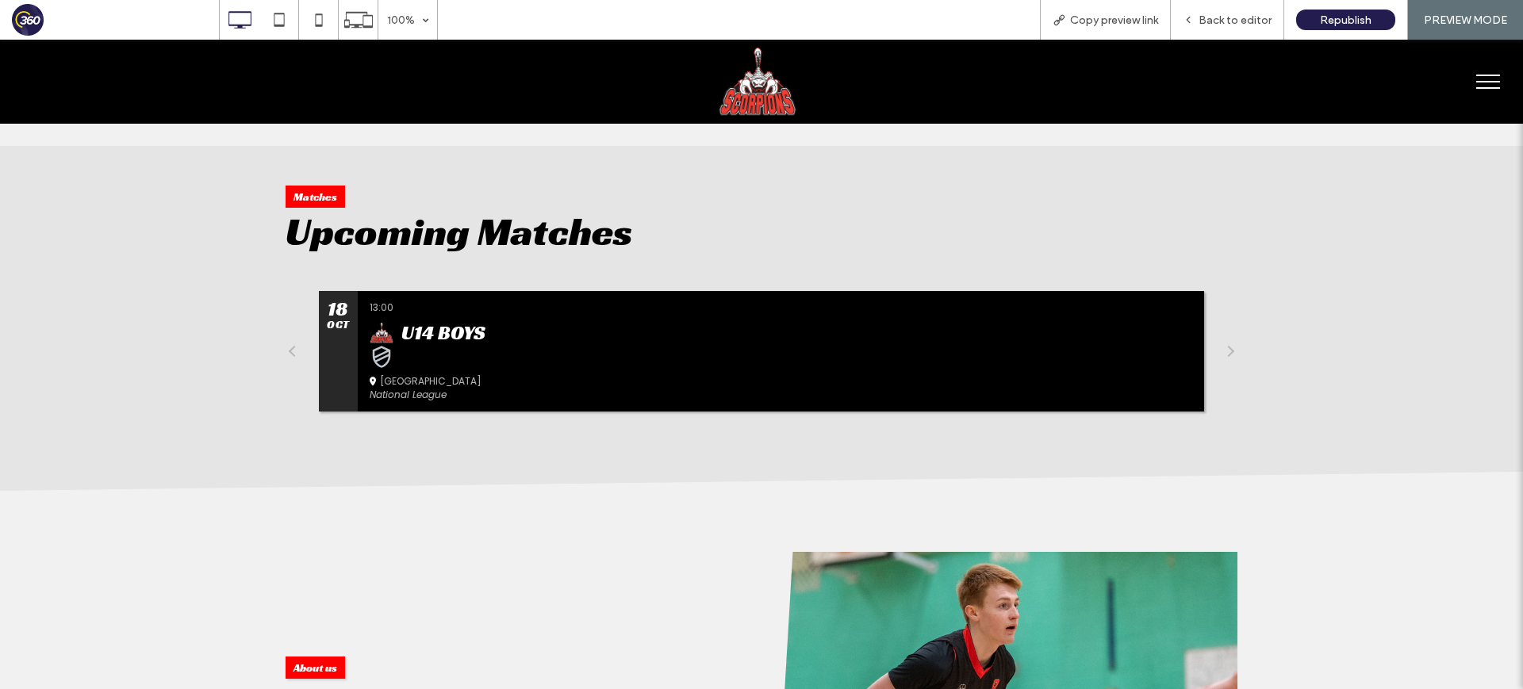
scroll to position [1547, 0]
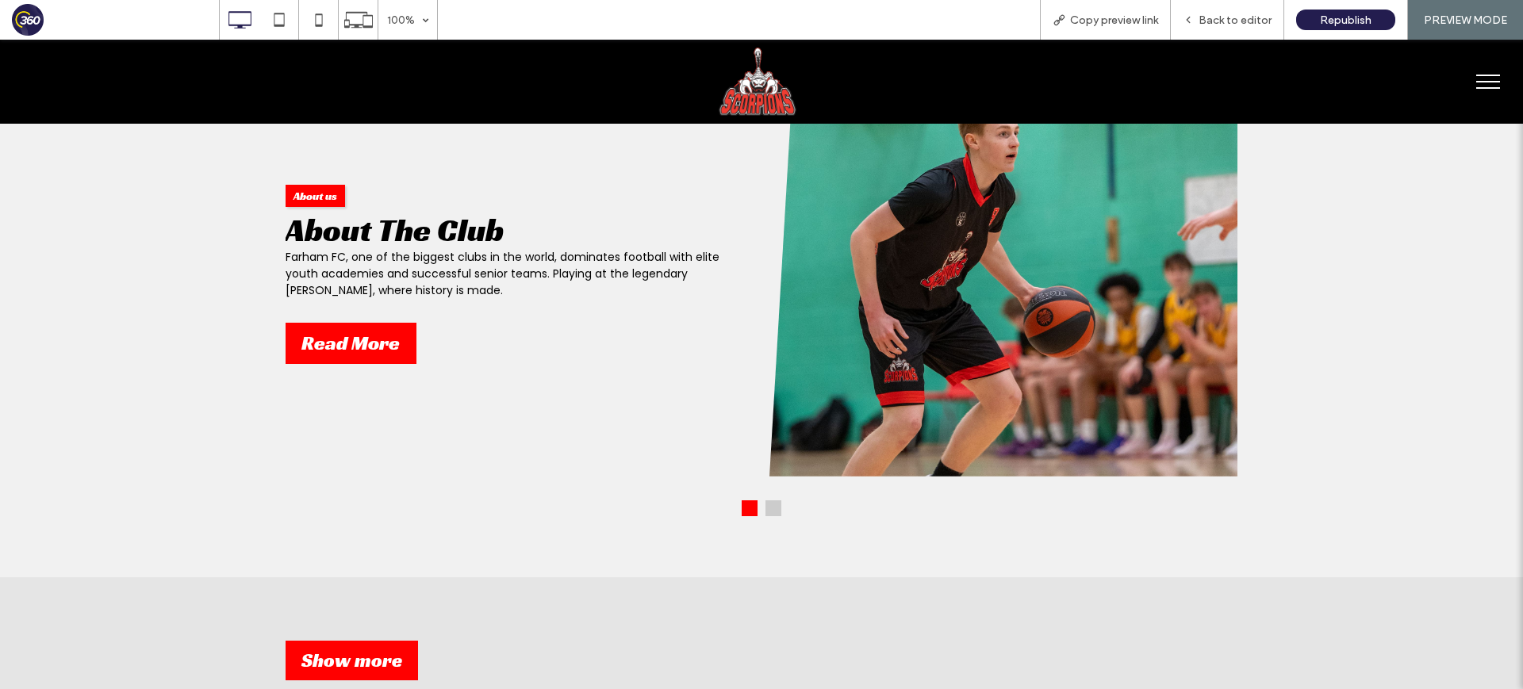
click at [770, 515] on button at bounding box center [773, 508] width 16 height 16
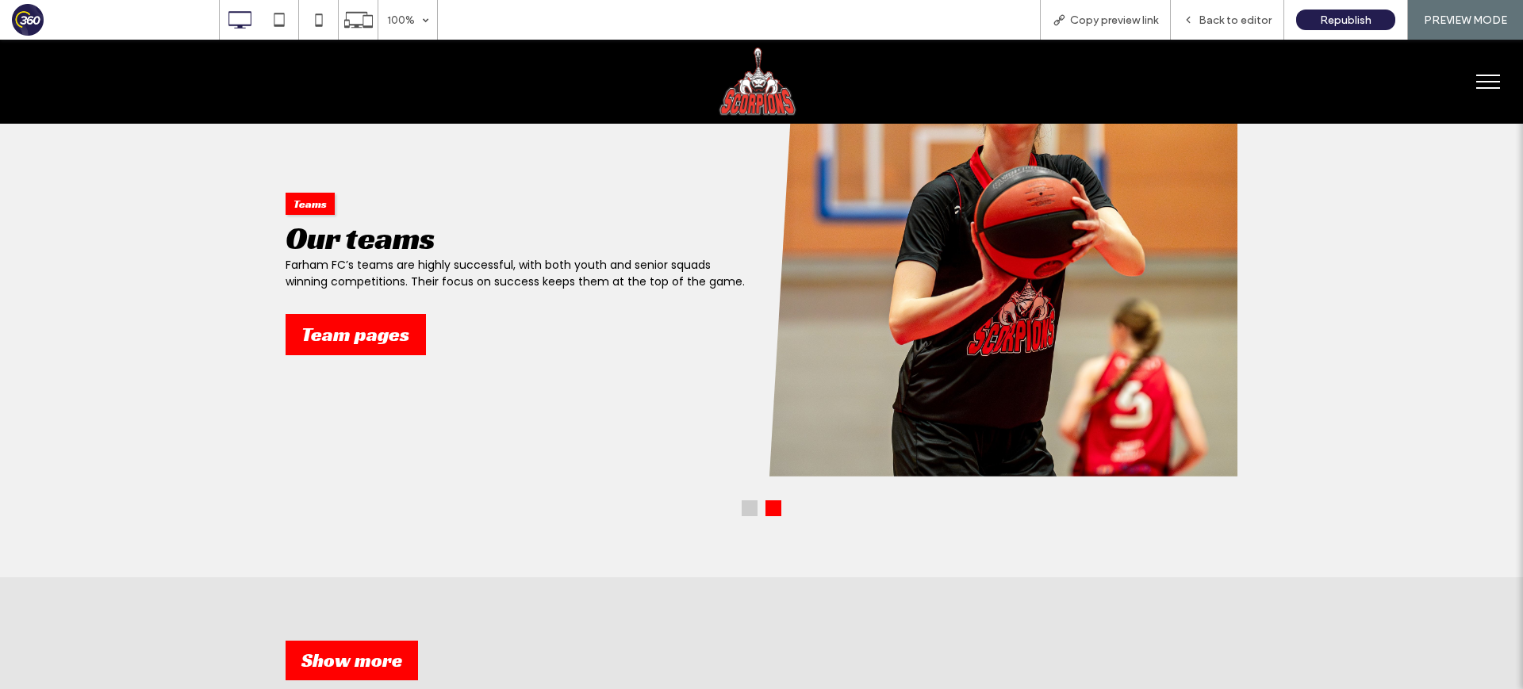
click at [751, 509] on button at bounding box center [749, 508] width 16 height 16
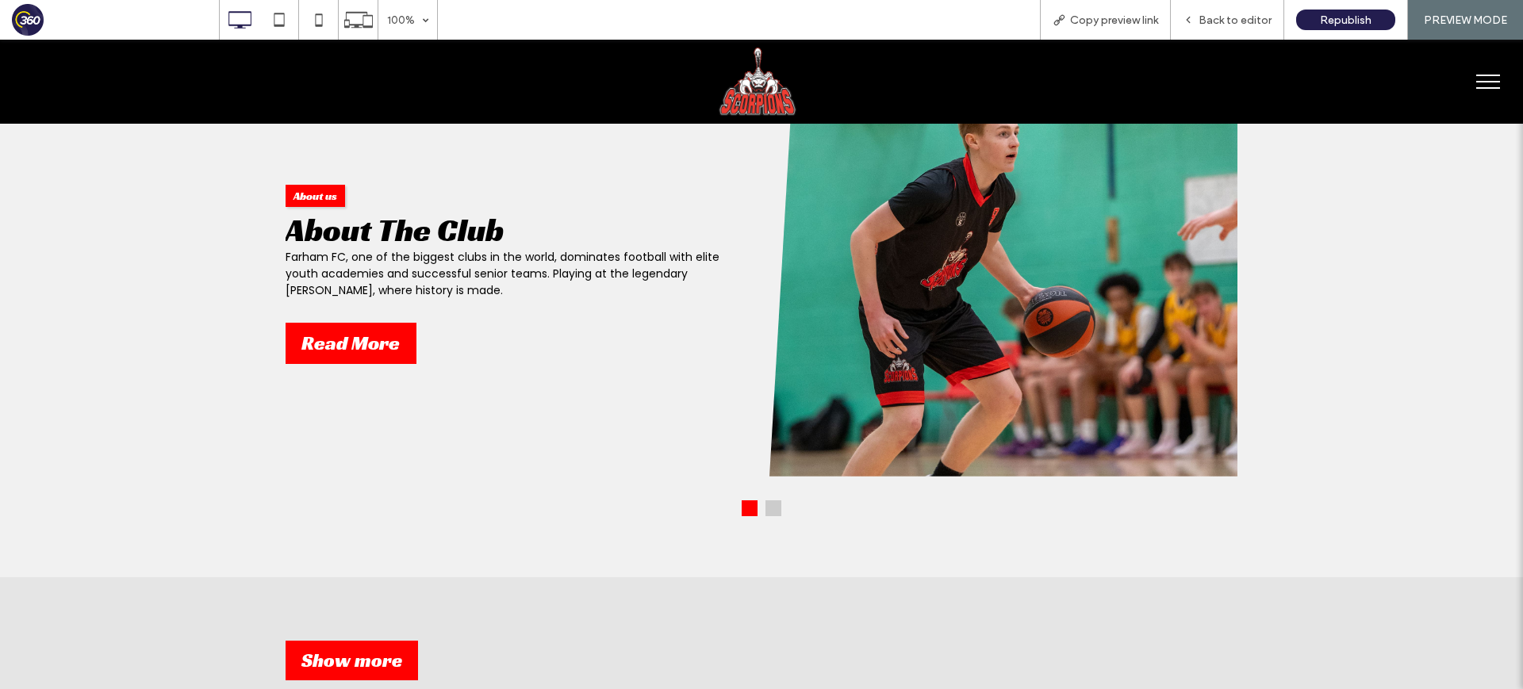
scroll to position [0, 0]
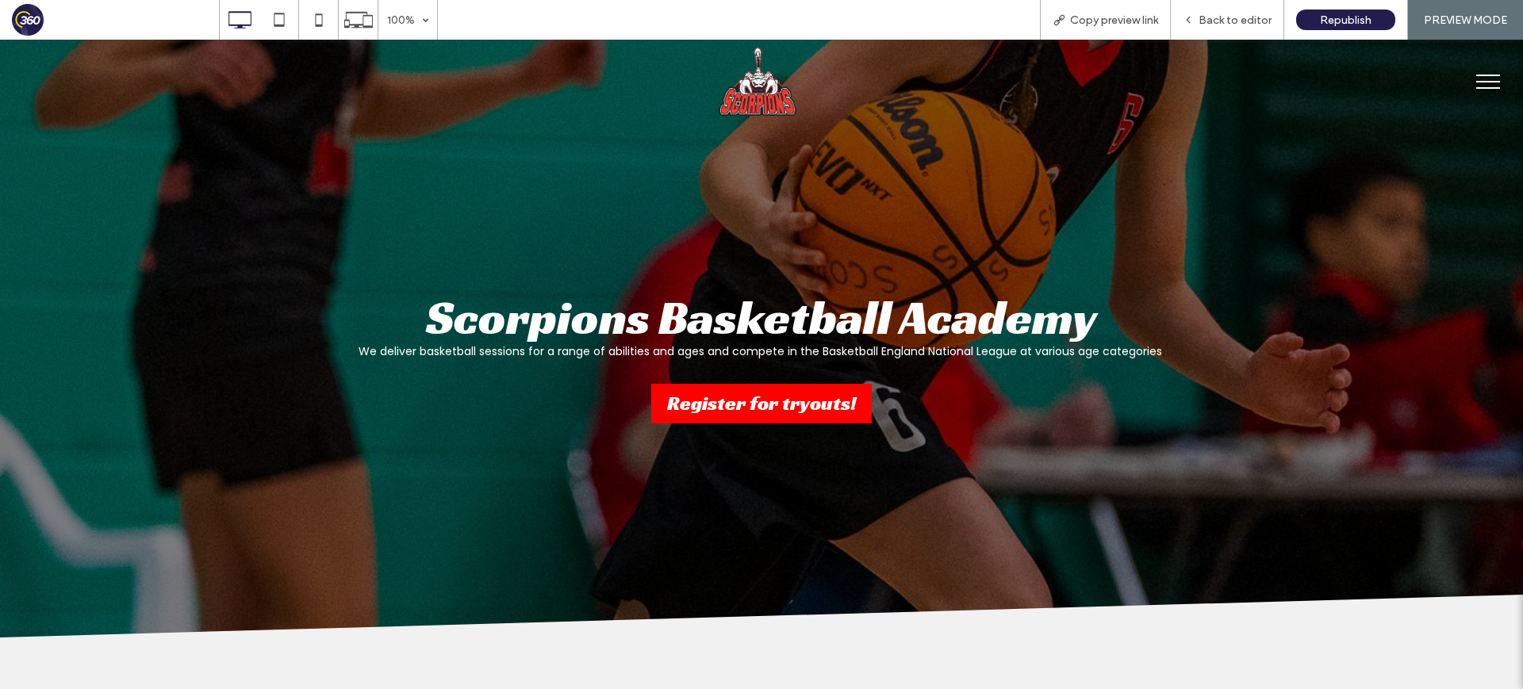
drag, startPoint x: 1486, startPoint y: 86, endPoint x: 1497, endPoint y: 84, distance: 11.4
click at [1486, 86] on button "menu" at bounding box center [1487, 81] width 41 height 41
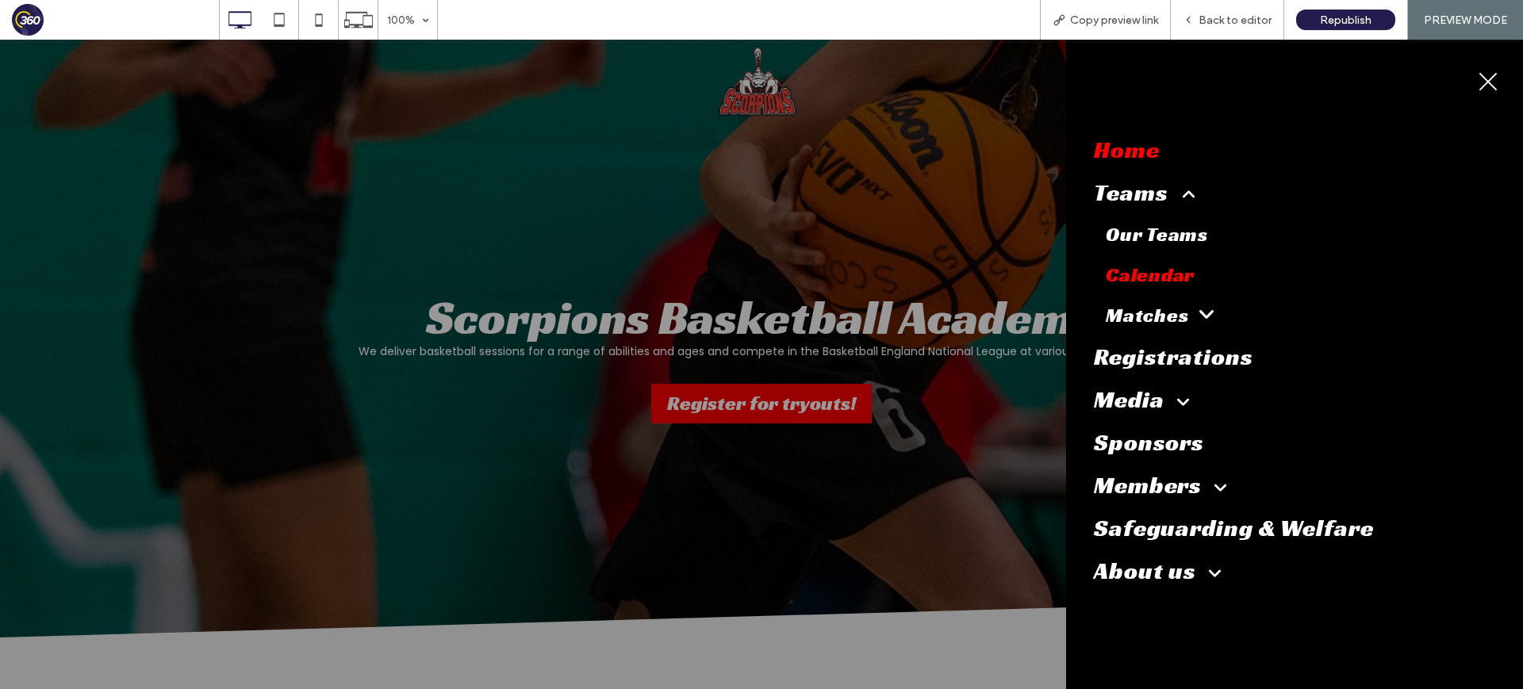
click at [1155, 264] on span "Calendar" at bounding box center [1149, 274] width 89 height 25
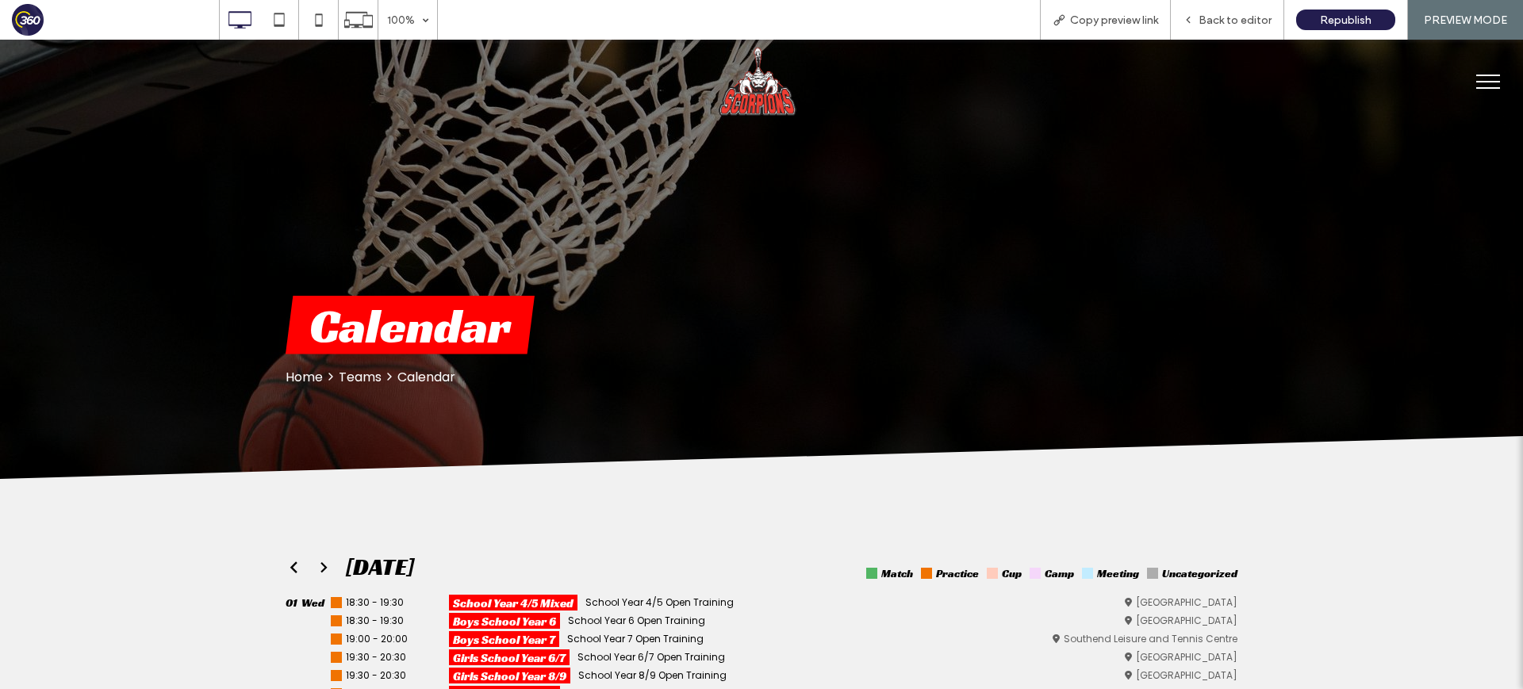
click at [768, 94] on img at bounding box center [757, 82] width 78 height 68
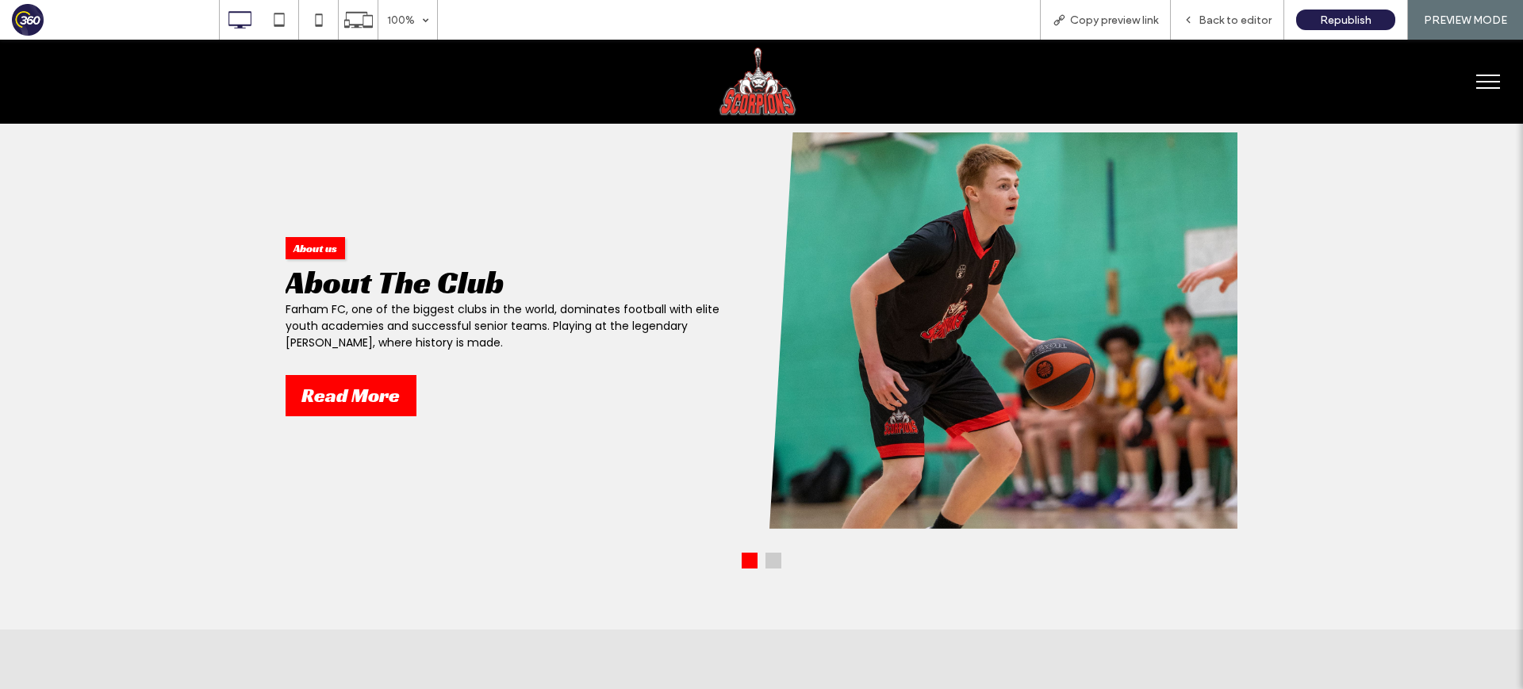
scroll to position [2086, 0]
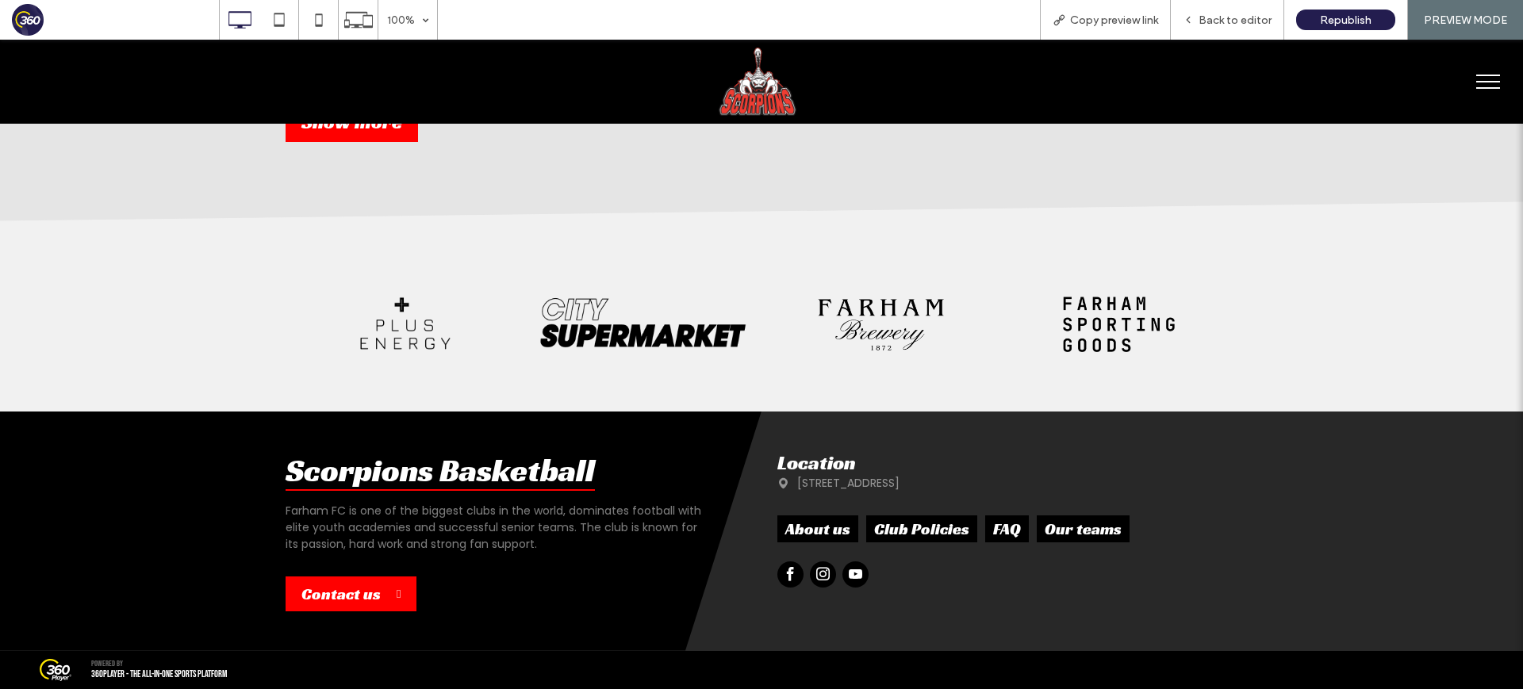
click at [1479, 81] on span "menu" at bounding box center [1488, 82] width 24 height 2
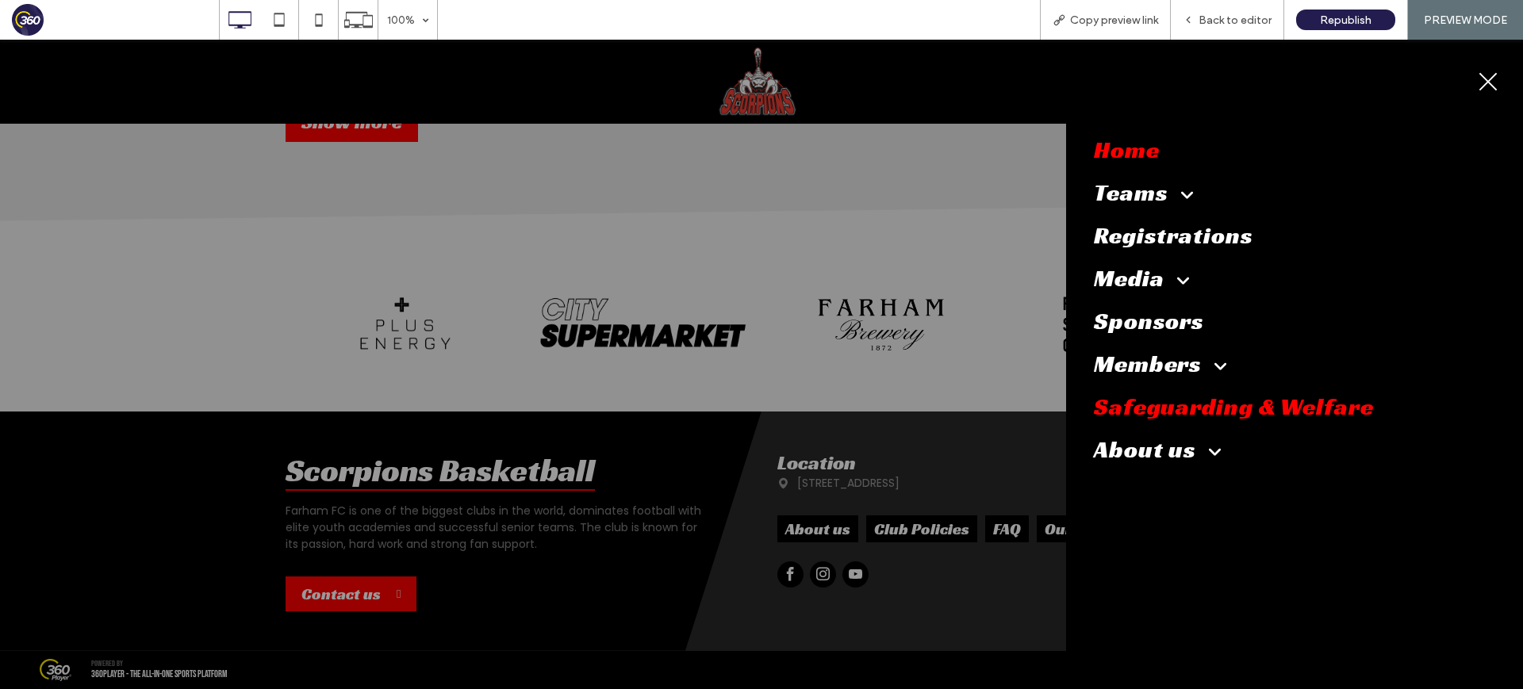
click at [1205, 410] on span "Safeguarding & Welfare" at bounding box center [1234, 407] width 280 height 30
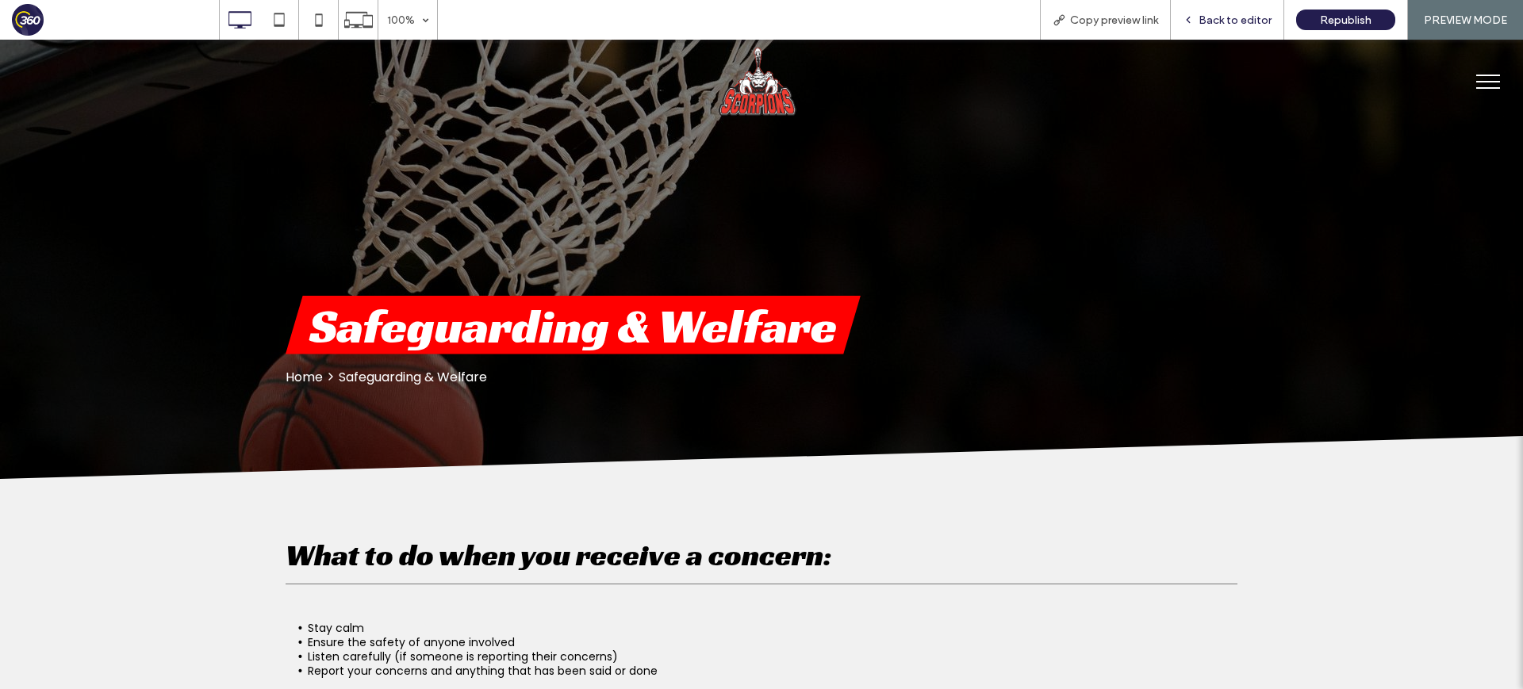
click at [1214, 20] on span "Back to editor" at bounding box center [1234, 19] width 73 height 13
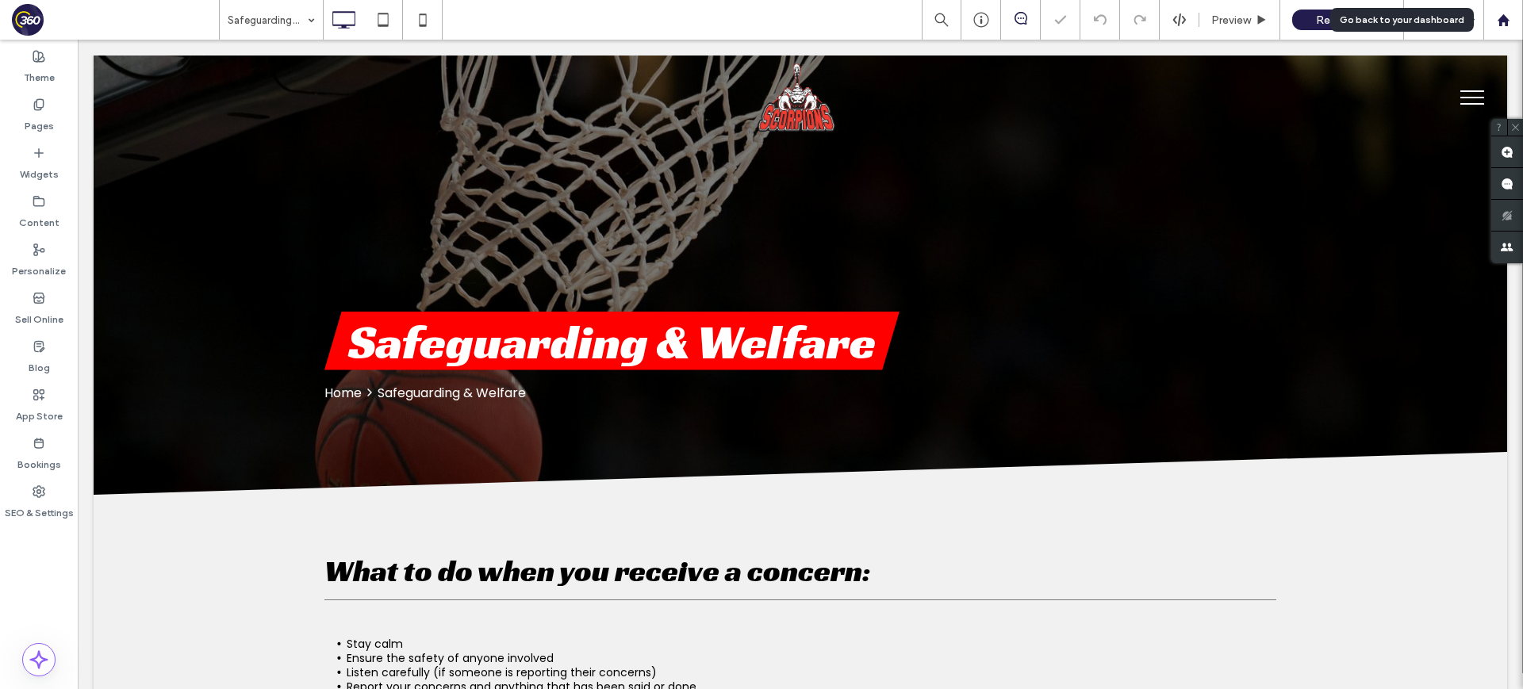
click at [1515, 25] on div at bounding box center [1503, 19] width 38 height 13
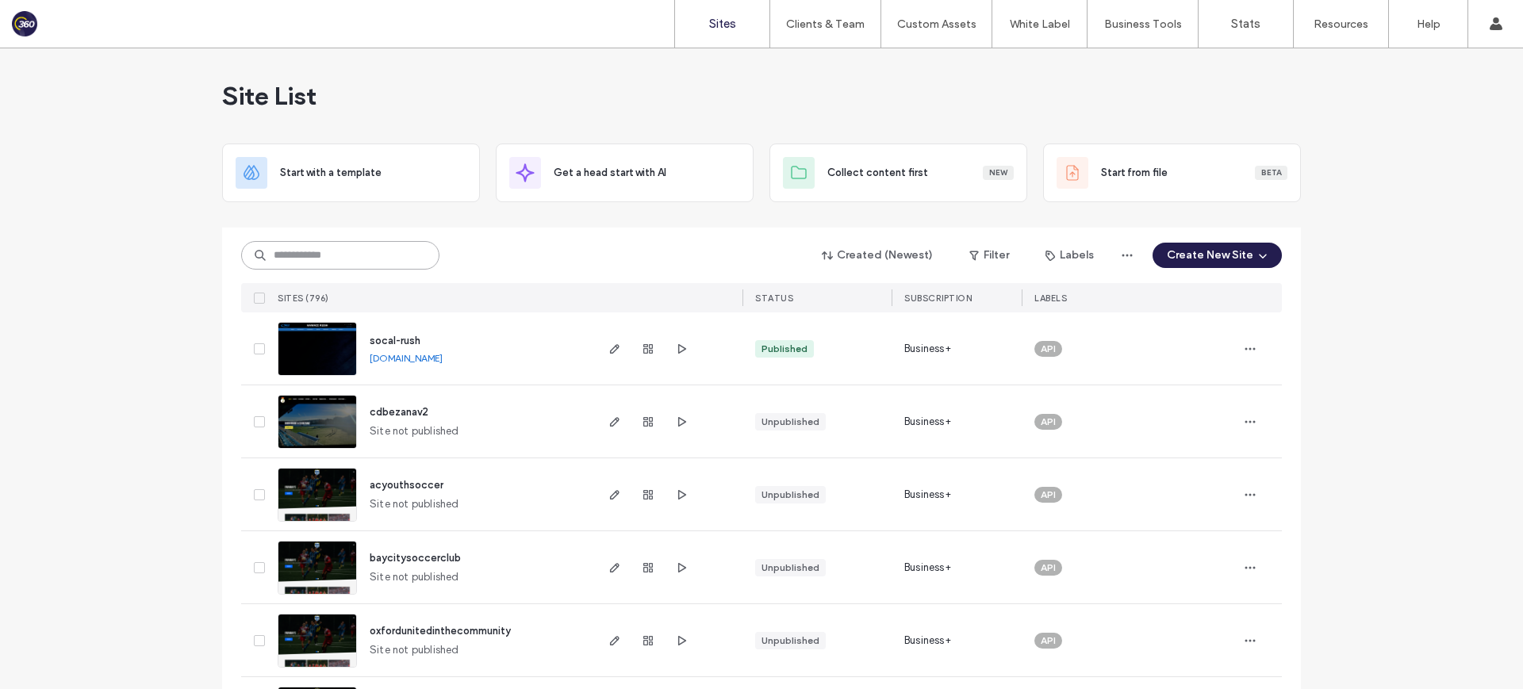
click at [343, 255] on input at bounding box center [340, 255] width 198 height 29
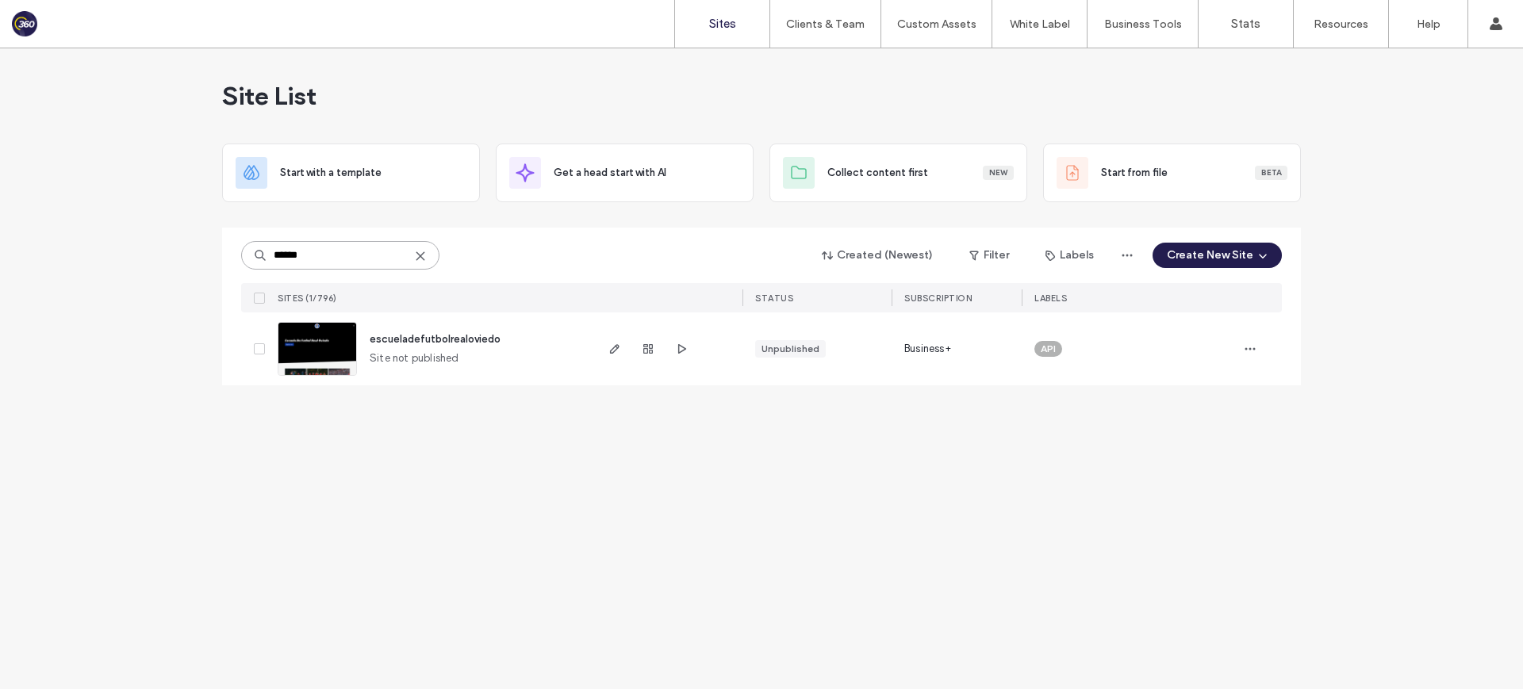
type input "******"
click at [476, 341] on span "escueladefutbolrealoviedo" at bounding box center [435, 339] width 131 height 12
type input "*********"
click at [427, 341] on span "scorpionsbasketball" at bounding box center [419, 341] width 98 height 12
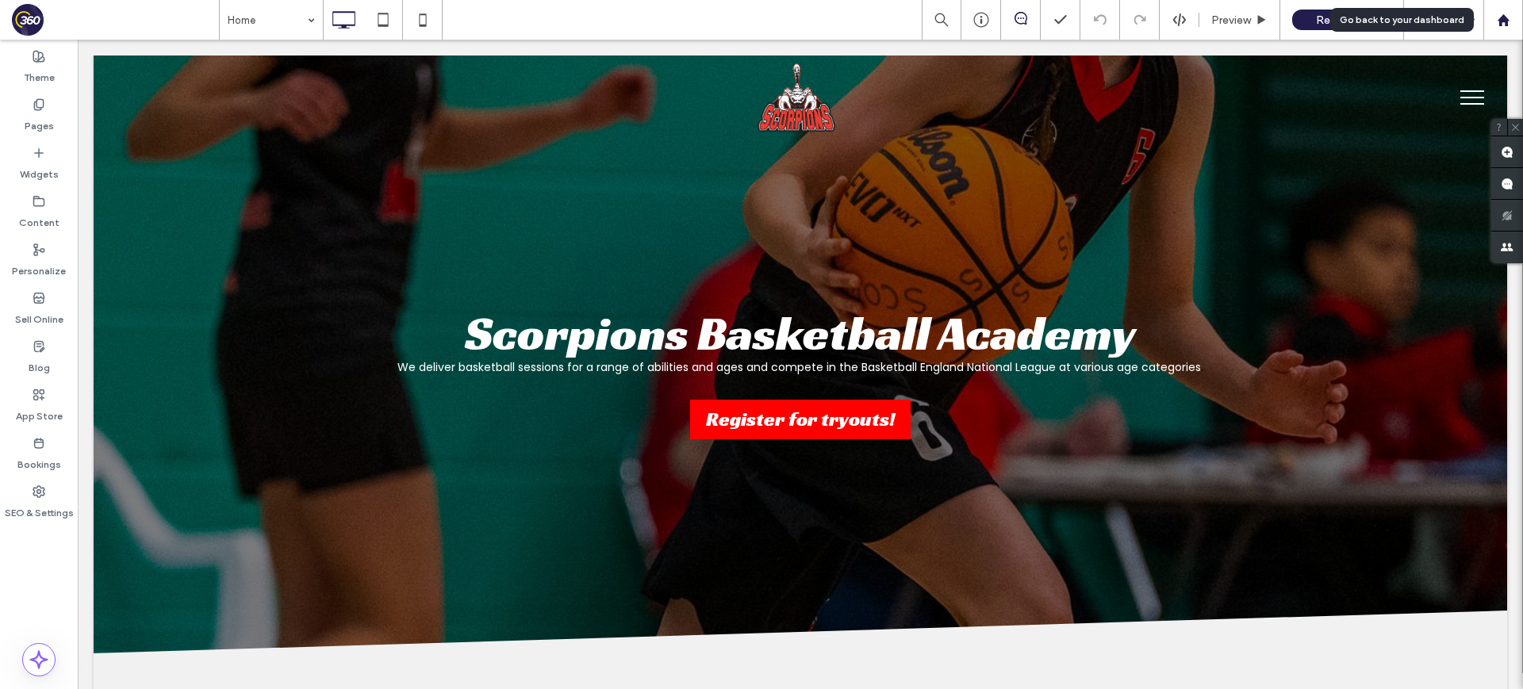
click at [1506, 21] on use at bounding box center [1502, 19] width 12 height 12
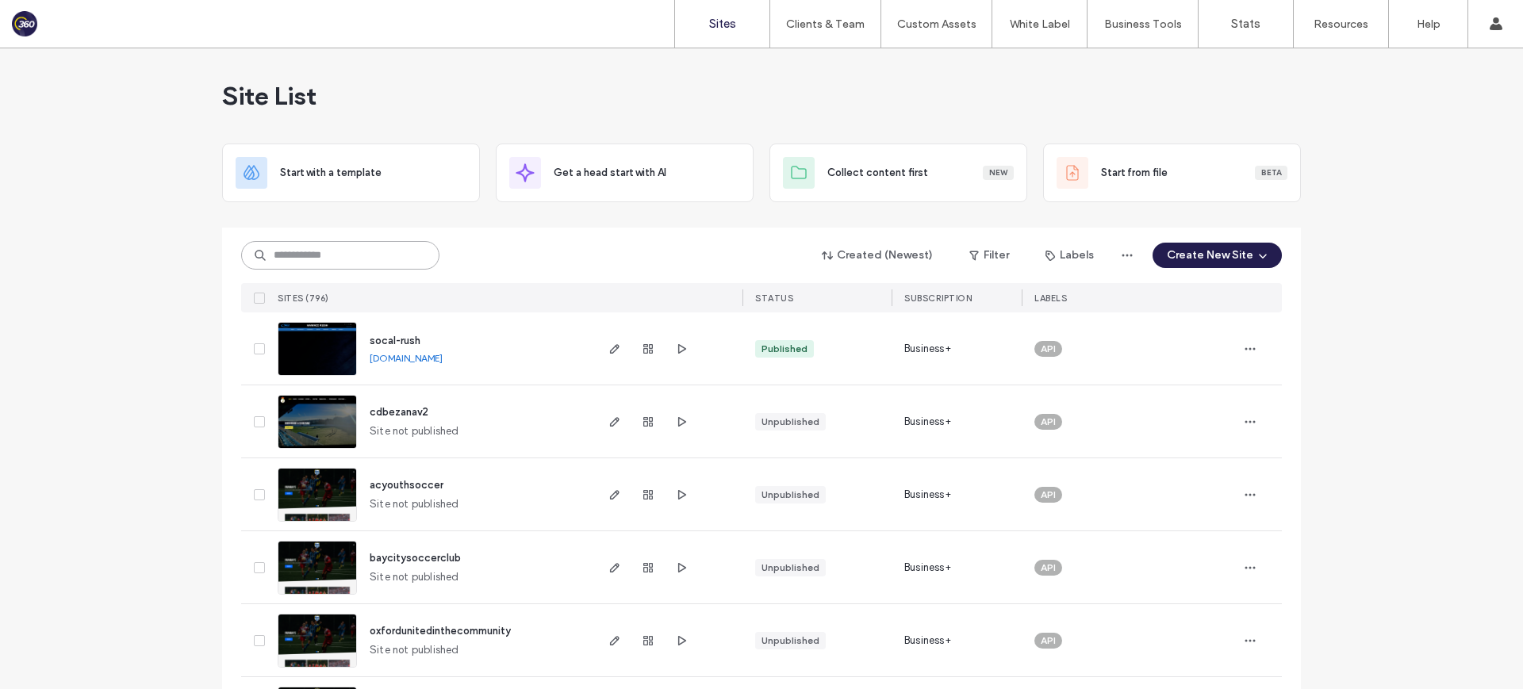
click at [316, 256] on input at bounding box center [340, 255] width 198 height 29
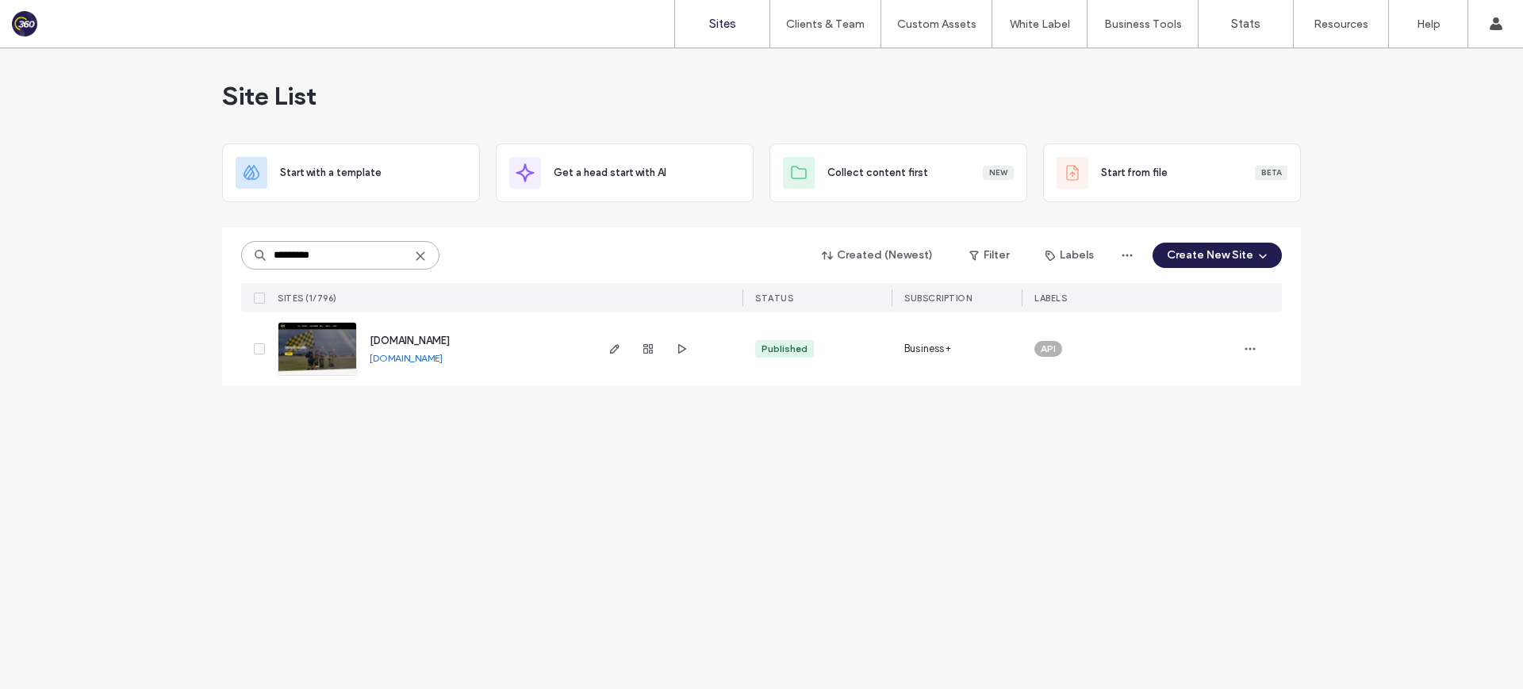
type input "*********"
click at [448, 347] on div "www.soccerbeeacademy.com" at bounding box center [410, 341] width 80 height 16
click at [450, 339] on span "www.soccerbeeacademy.com" at bounding box center [410, 341] width 80 height 12
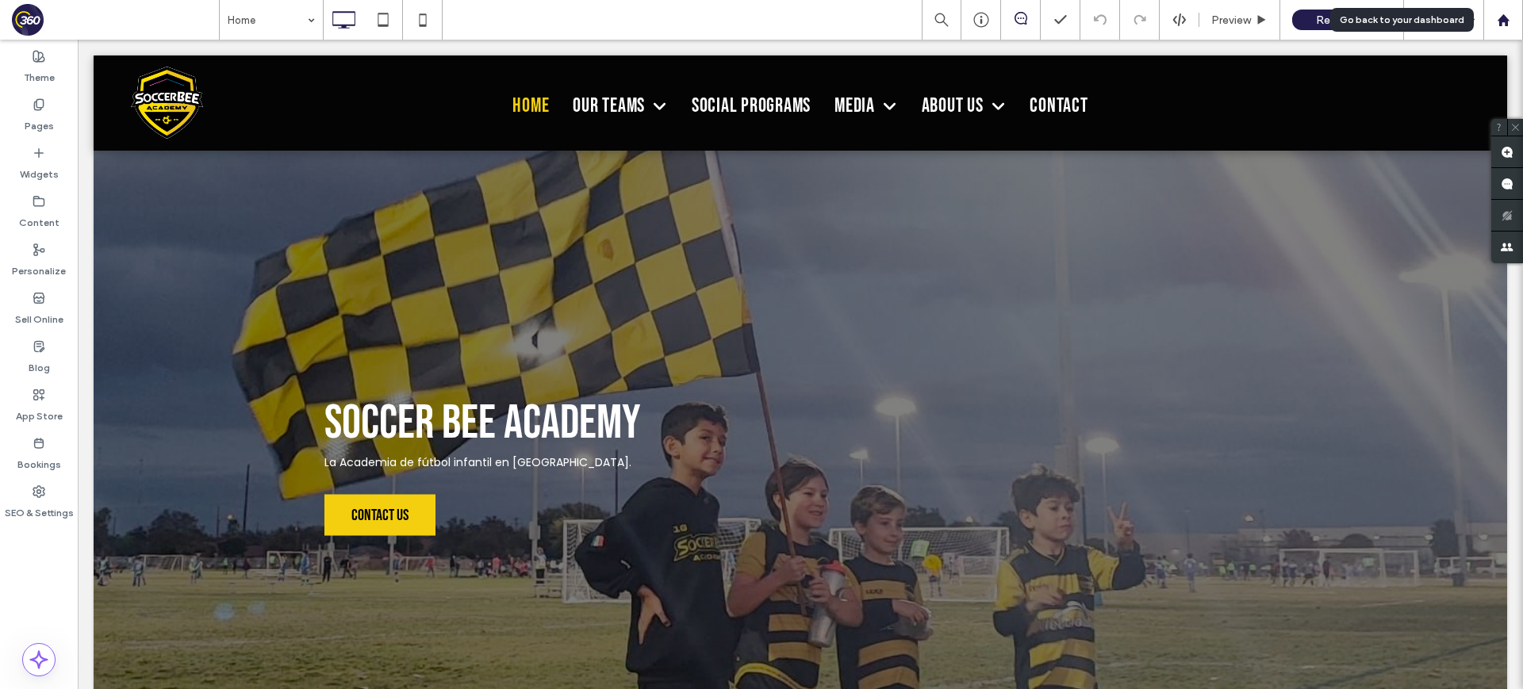
click at [1506, 16] on icon at bounding box center [1502, 19] width 13 height 13
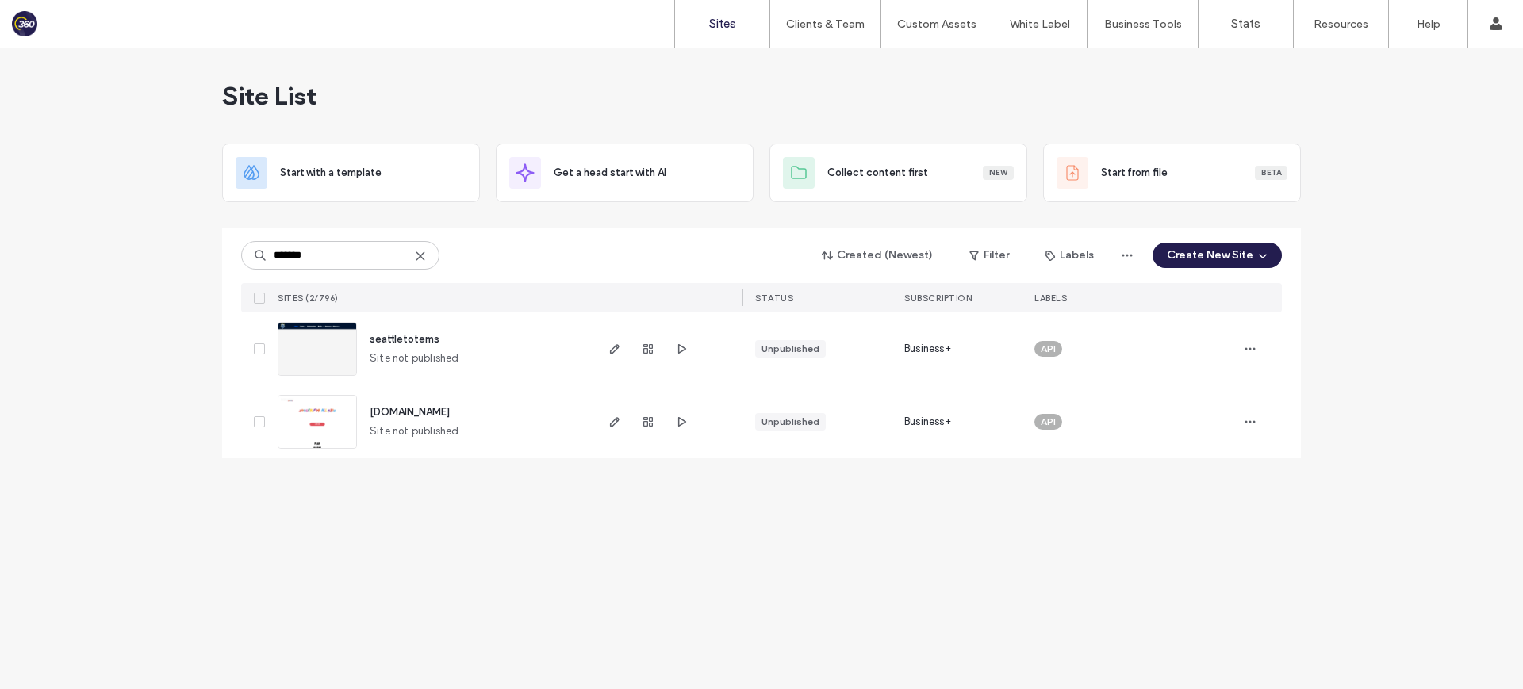
type input "*******"
drag, startPoint x: 416, startPoint y: 337, endPoint x: 553, endPoint y: 3, distance: 360.6
click at [0, 0] on div "Sites Clients & Team Client Management Team Permissions Custom Assets Custom Te…" at bounding box center [761, 344] width 1523 height 689
click at [416, 255] on icon at bounding box center [420, 256] width 13 height 13
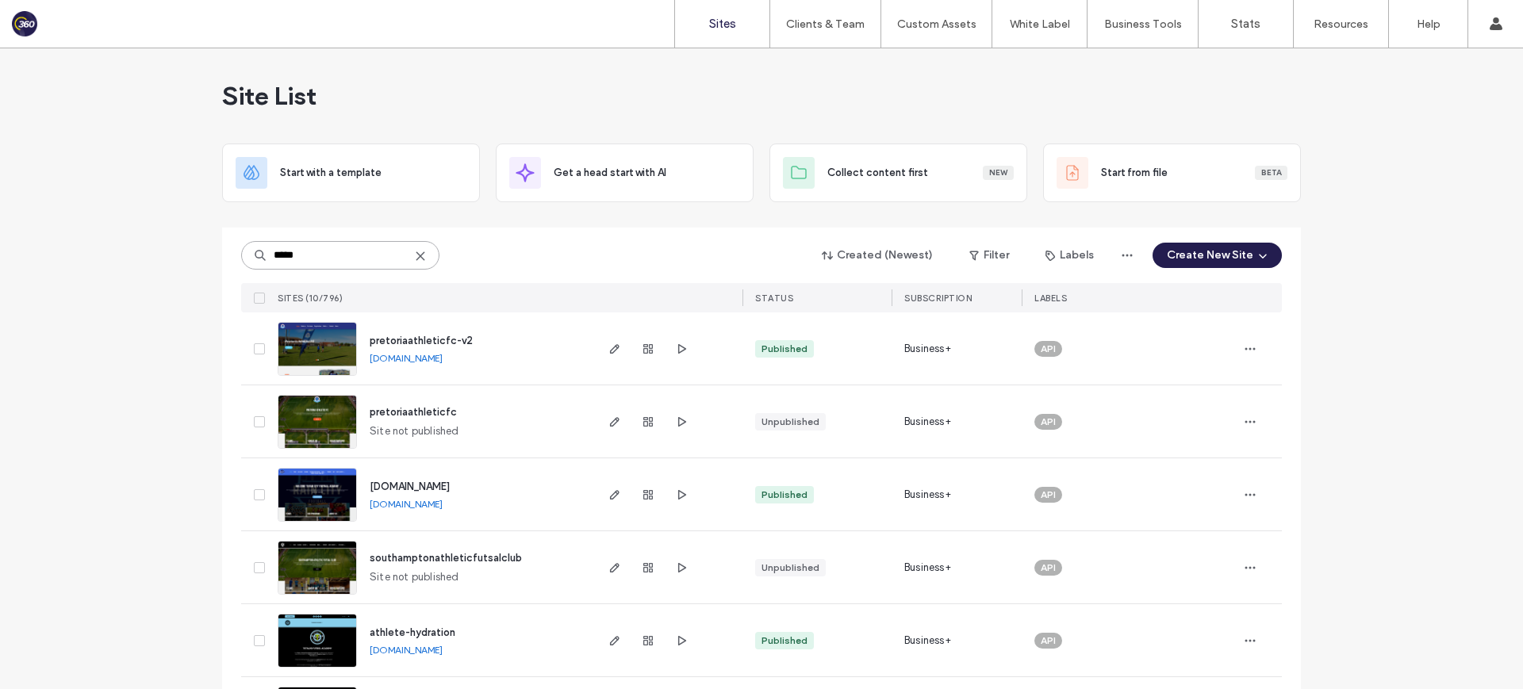
drag, startPoint x: 286, startPoint y: 255, endPoint x: 262, endPoint y: 253, distance: 23.8
click at [262, 254] on input "*****" at bounding box center [340, 255] width 198 height 29
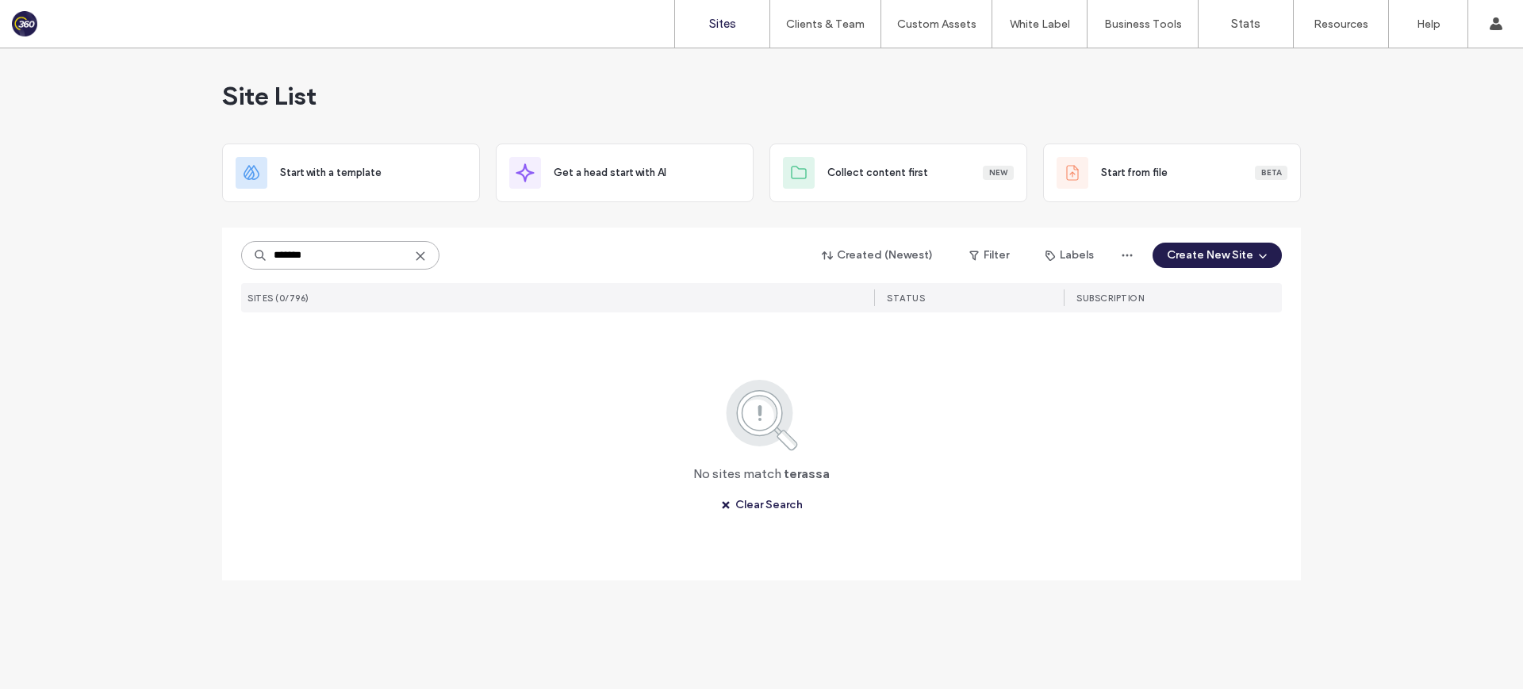
drag, startPoint x: 313, startPoint y: 261, endPoint x: 247, endPoint y: 255, distance: 66.1
click at [247, 256] on input "*******" at bounding box center [340, 255] width 198 height 29
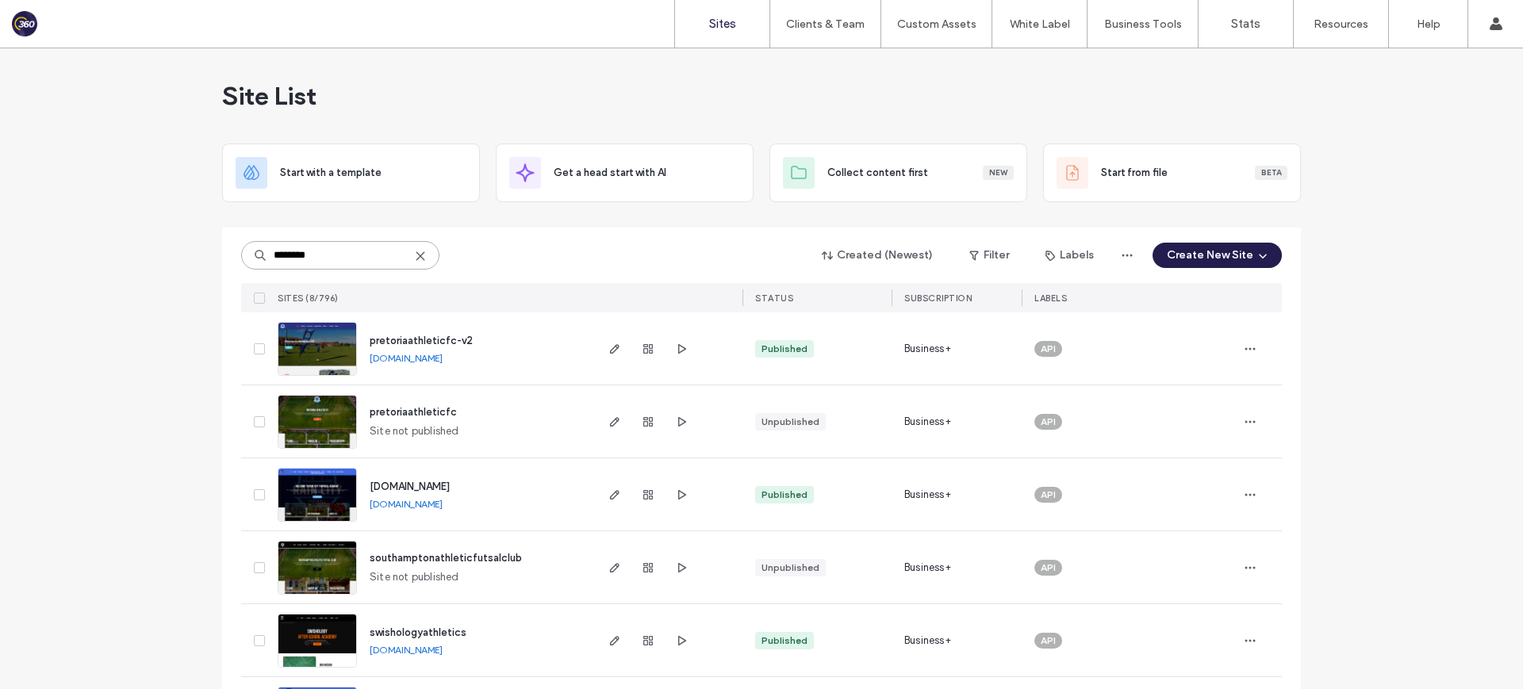
type input "********"
click at [416, 258] on use at bounding box center [419, 255] width 7 height 7
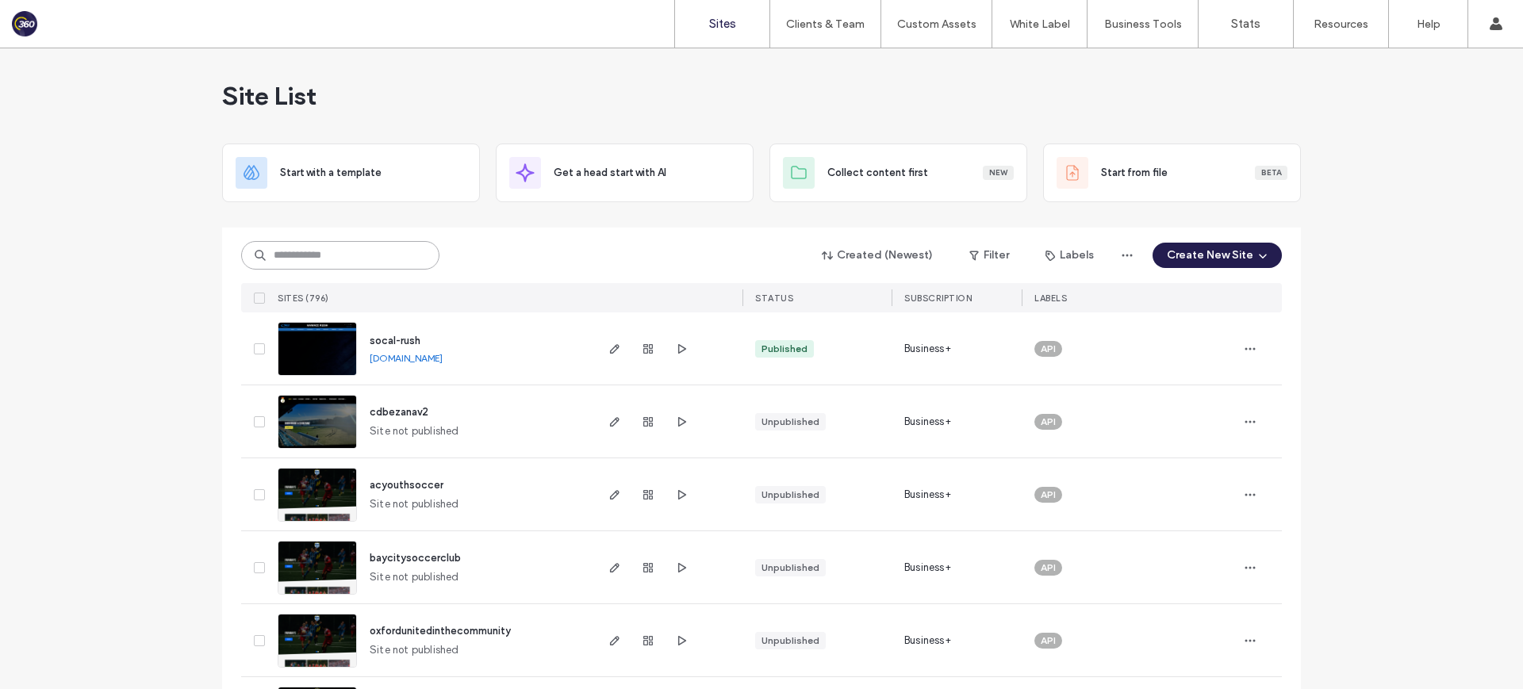
click at [312, 249] on input at bounding box center [340, 255] width 198 height 29
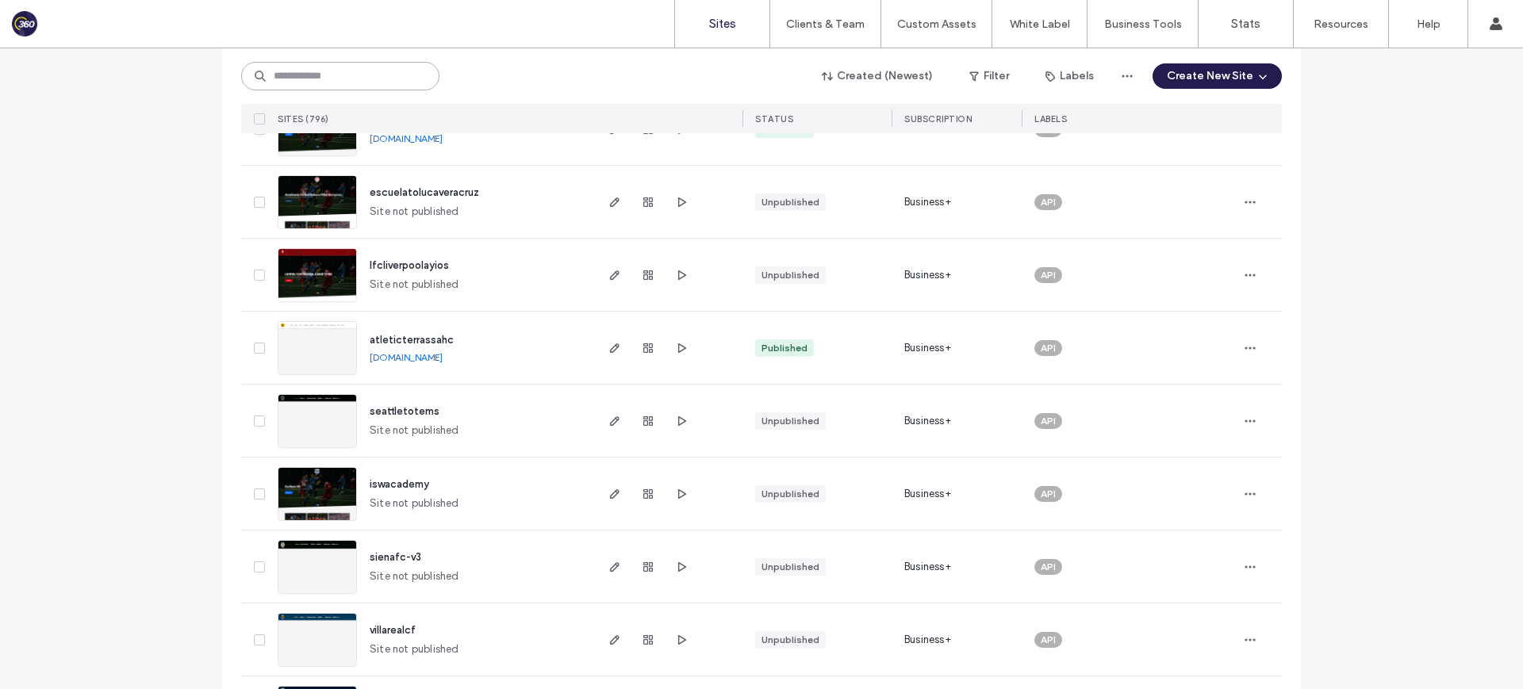
scroll to position [1619, 0]
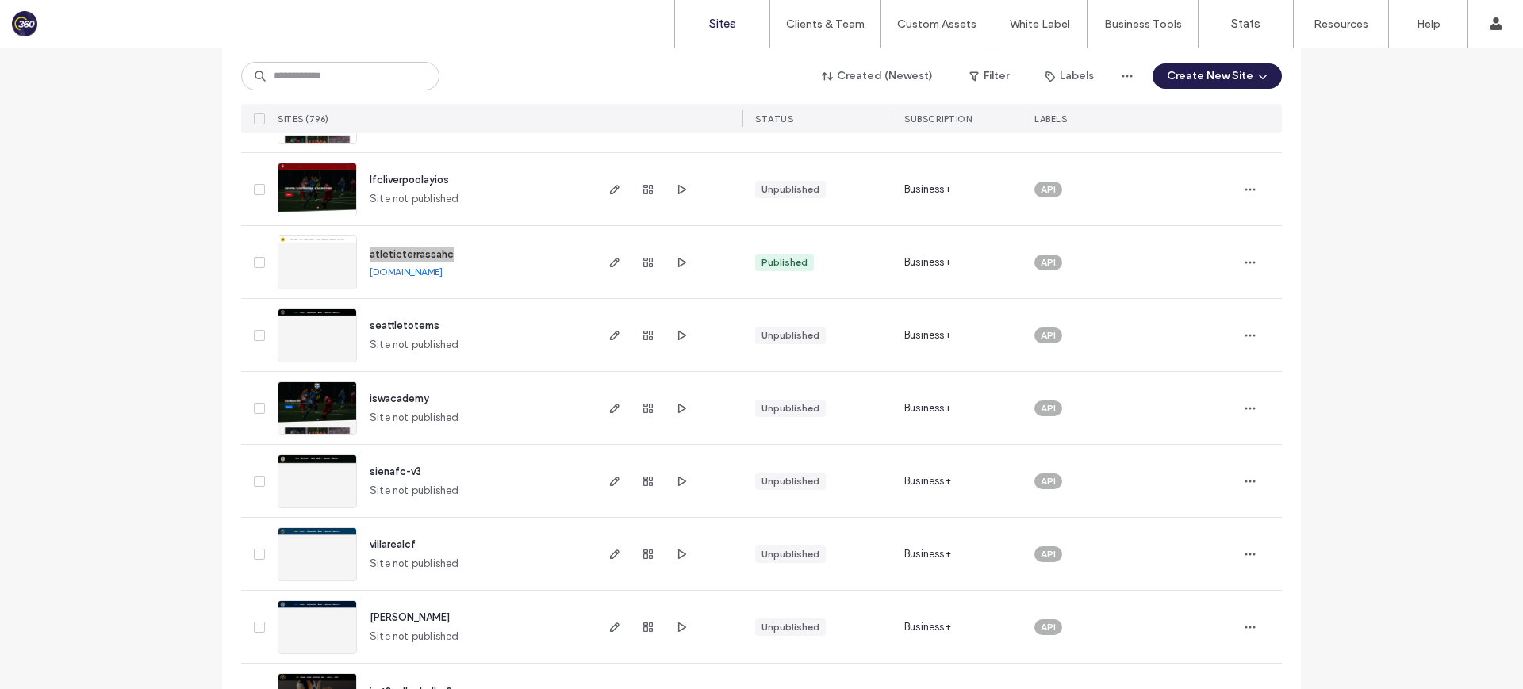
drag, startPoint x: 427, startPoint y: 251, endPoint x: 495, endPoint y: 139, distance: 131.6
click at [0, 0] on div "Sites Clients & Team Client Management Team Permissions Custom Assets Custom Te…" at bounding box center [761, 344] width 1523 height 689
click at [514, 312] on div "seattletotems Site not published" at bounding box center [475, 335] width 236 height 72
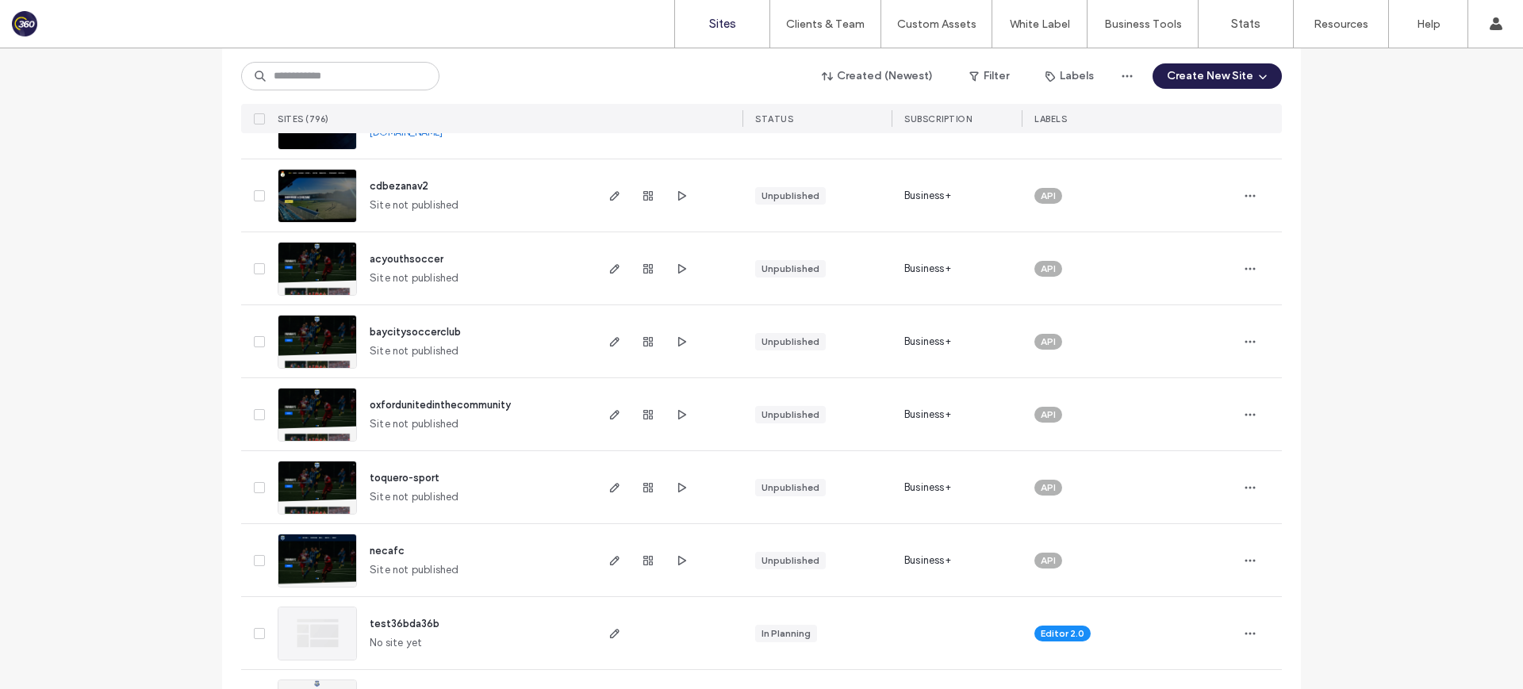
scroll to position [0, 0]
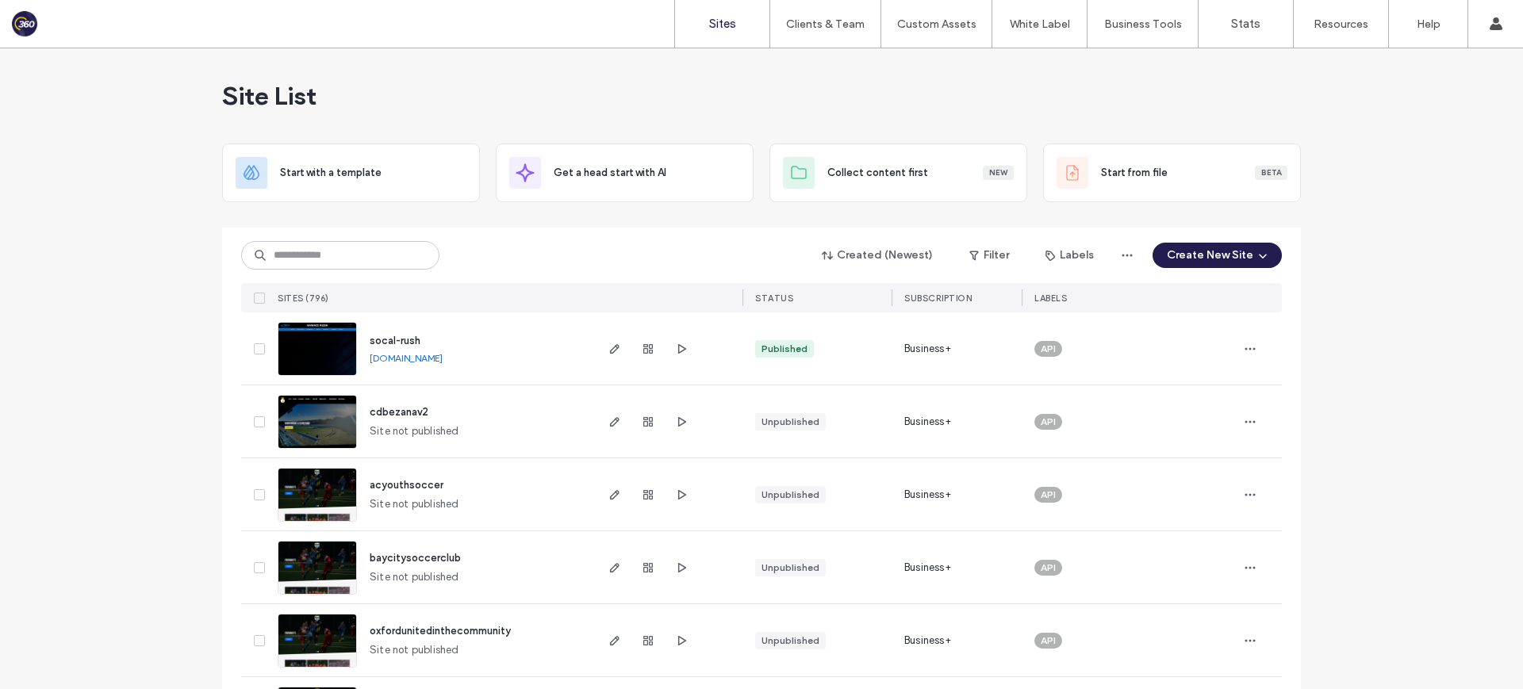
click at [374, 272] on div "Created (Newest) Filter Labels Create New Site SITES (796) STATUS SUBSCRIPTION …" at bounding box center [761, 270] width 1040 height 85
click at [370, 260] on input at bounding box center [340, 255] width 198 height 29
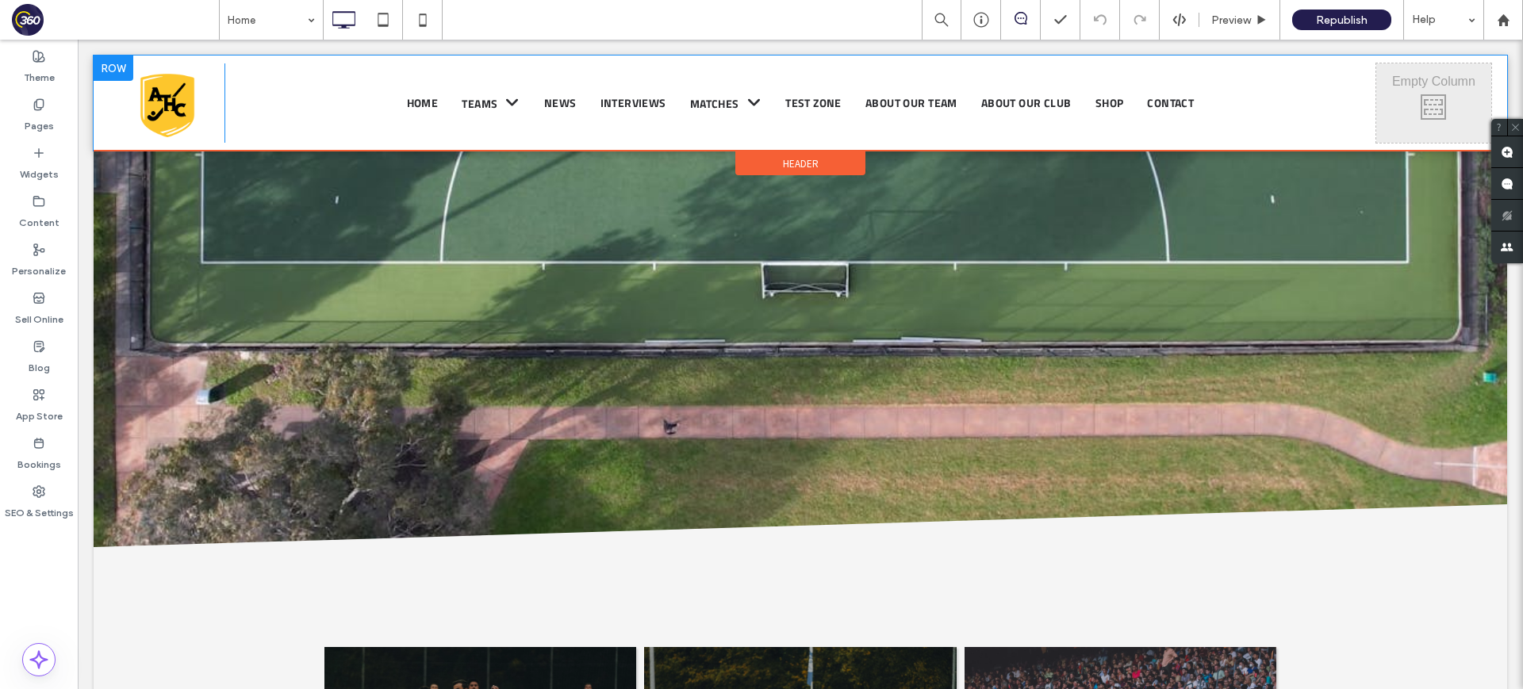
scroll to position [212, 0]
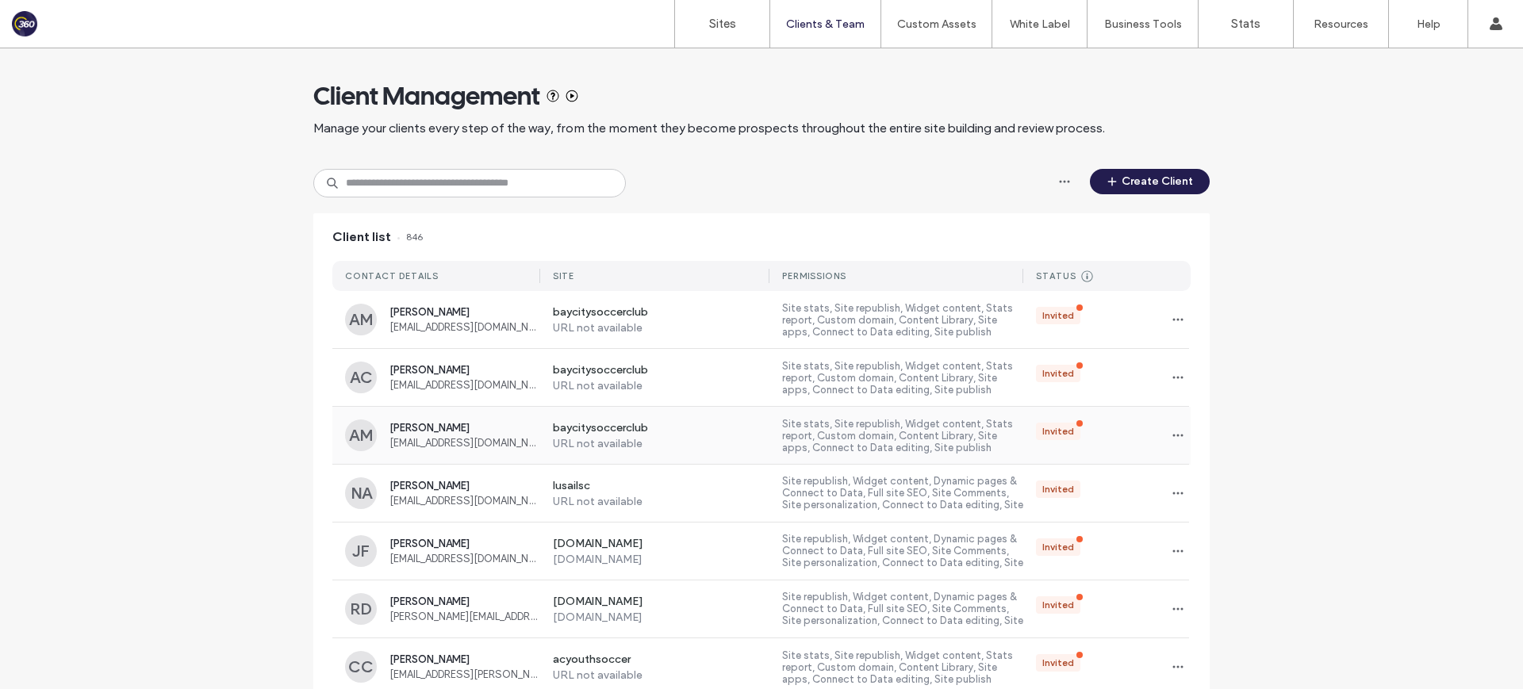
click at [640, 457] on div "baycitysoccerclub URL not available Site stats, Site republish, Widget content,…" at bounding box center [865, 435] width 650 height 57
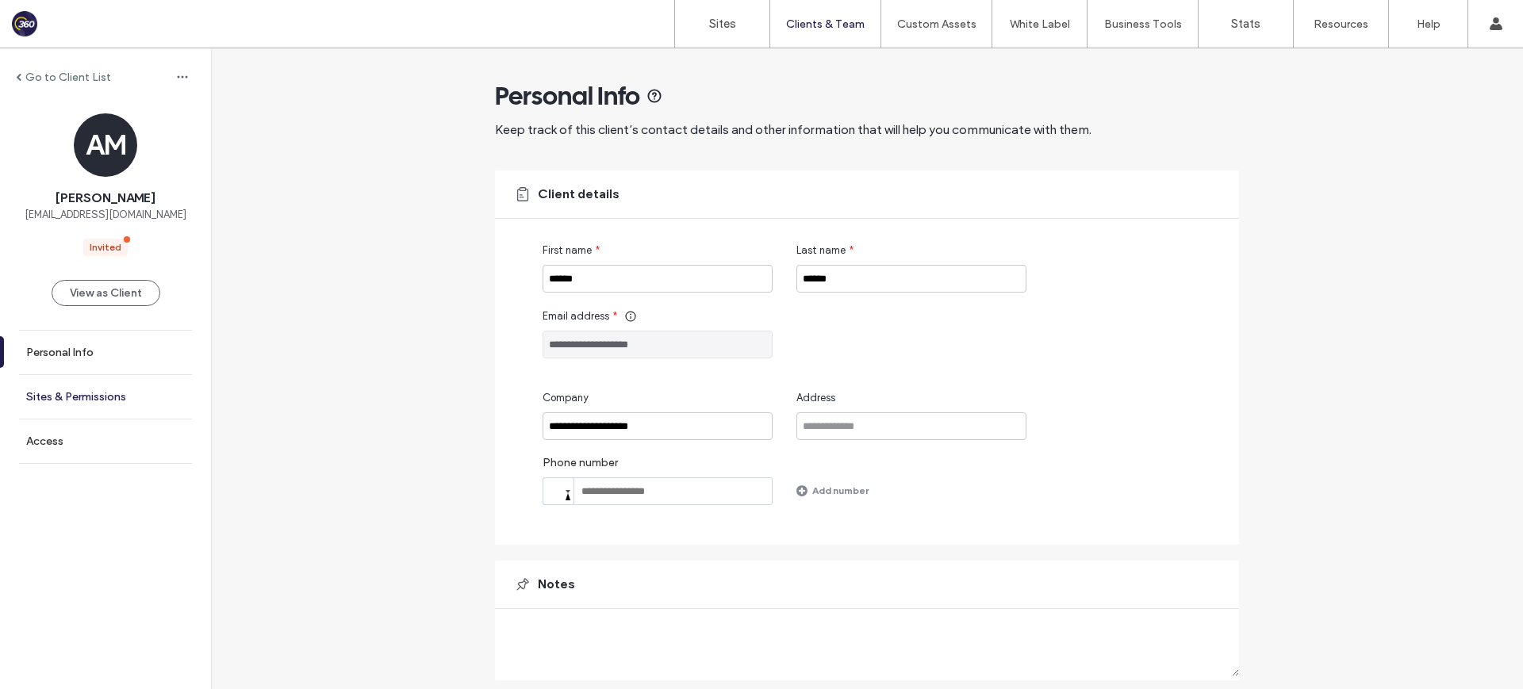
click at [130, 397] on link "Sites & Permissions" at bounding box center [105, 397] width 211 height 44
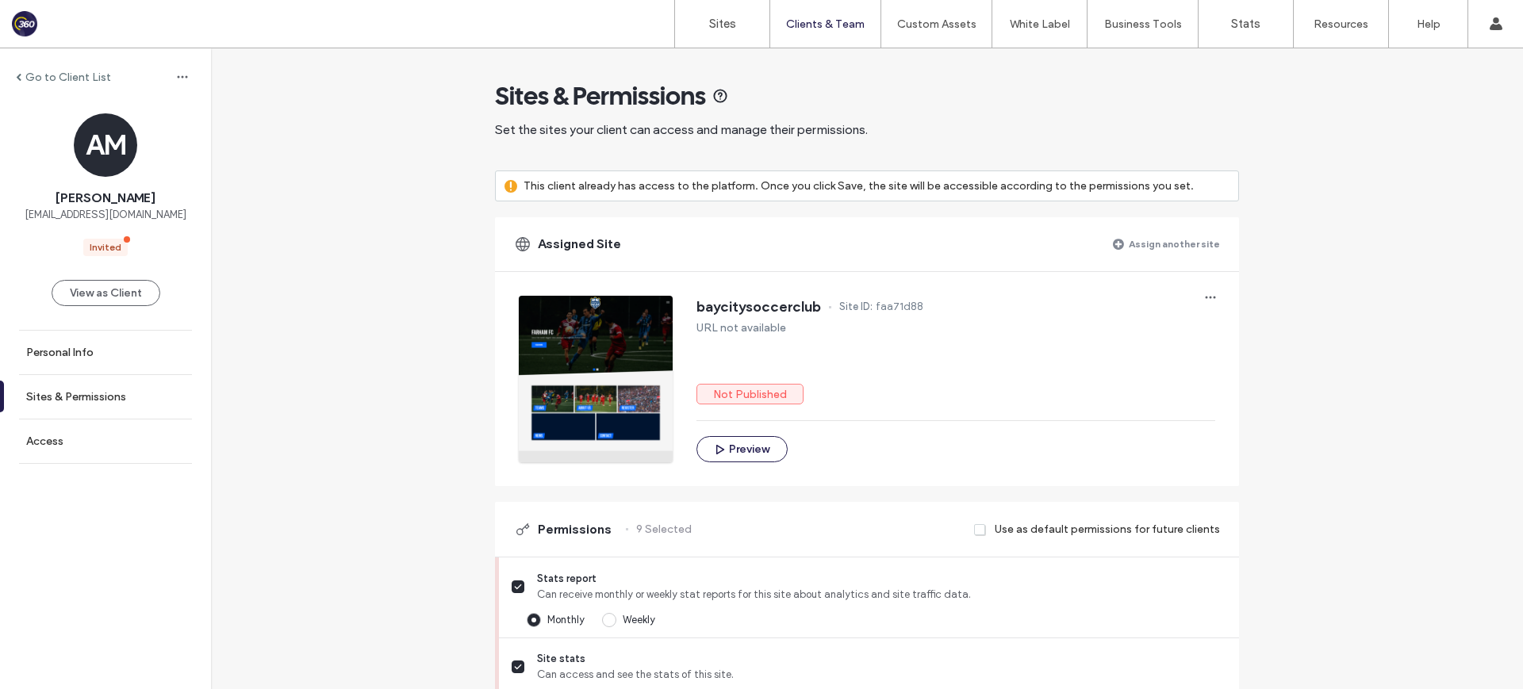
click at [51, 77] on label "Go to Client List" at bounding box center [68, 77] width 86 height 13
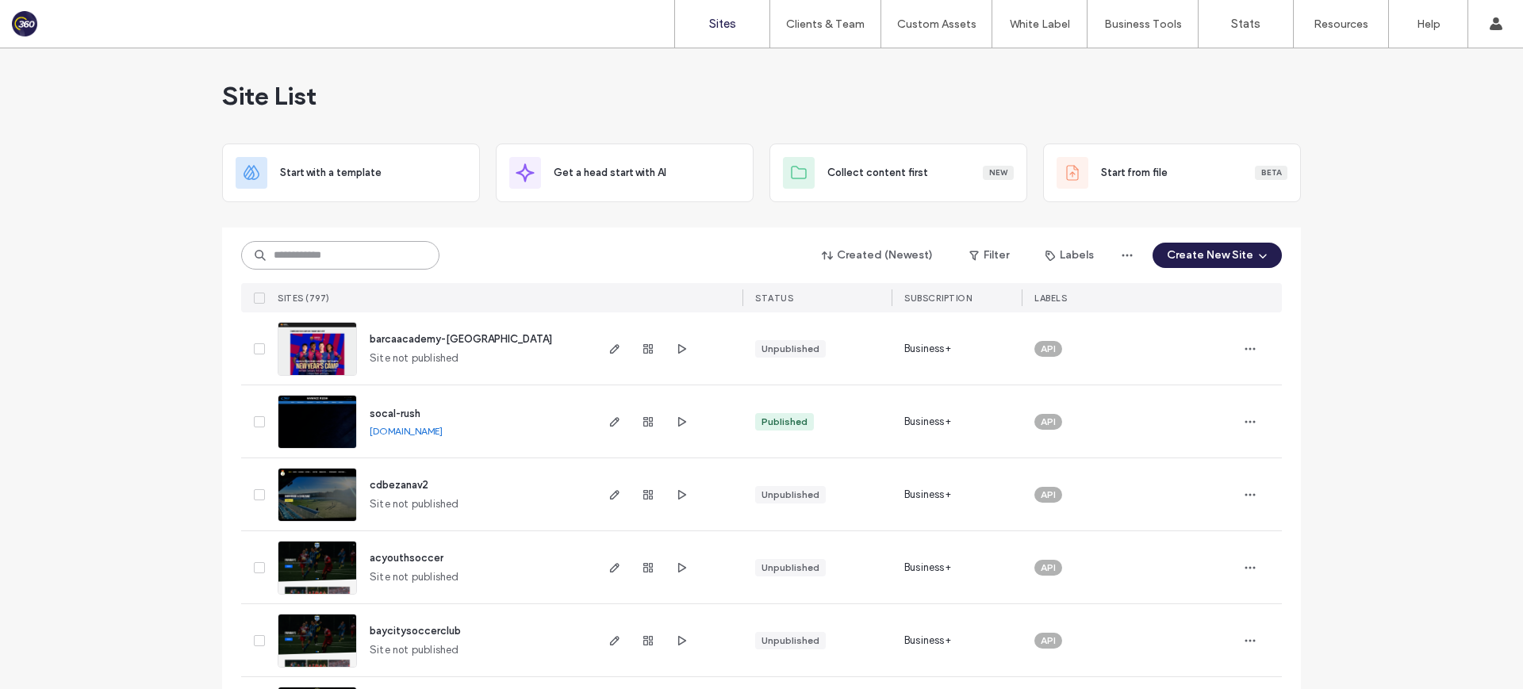
click at [330, 246] on input at bounding box center [340, 255] width 198 height 29
click at [357, 255] on input at bounding box center [340, 255] width 198 height 29
drag, startPoint x: 1474, startPoint y: 346, endPoint x: 1462, endPoint y: 330, distance: 19.8
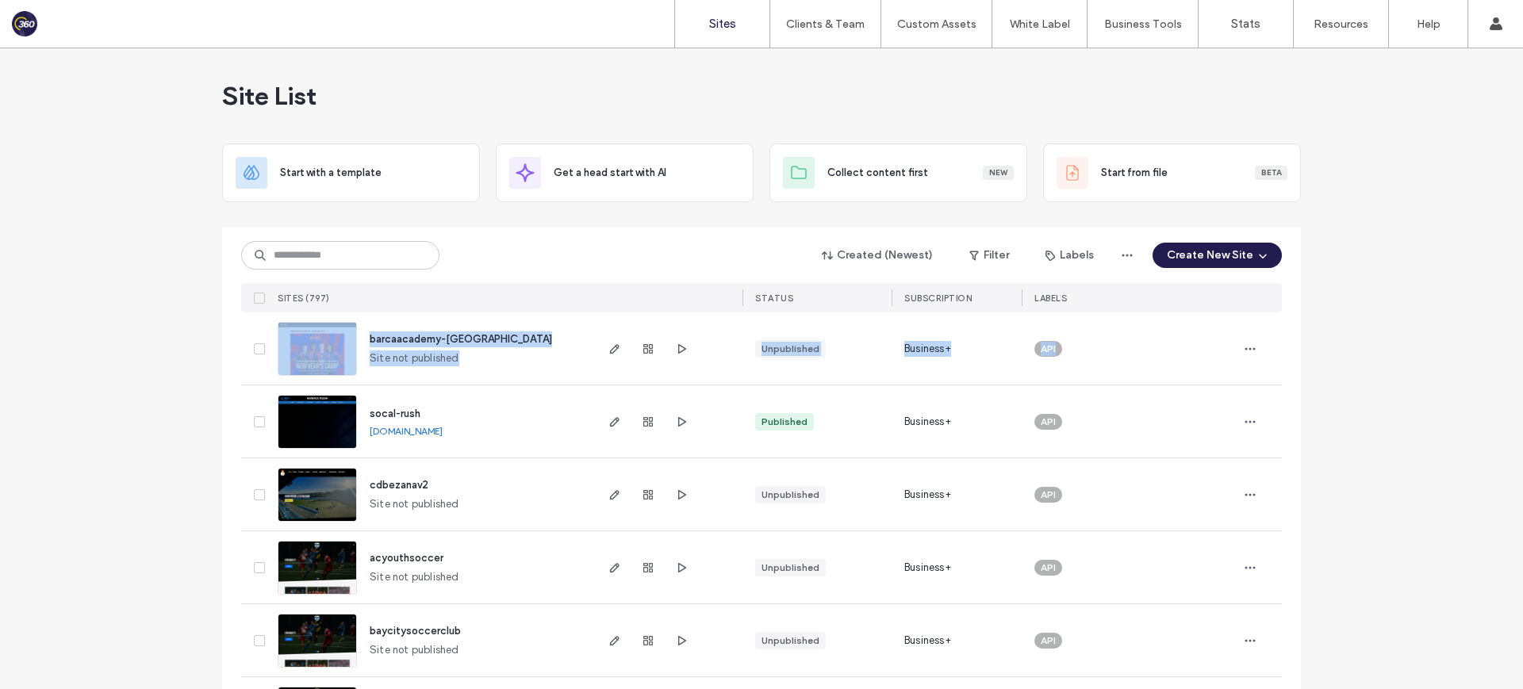
drag, startPoint x: 1300, startPoint y: 321, endPoint x: 325, endPoint y: 338, distance: 974.7
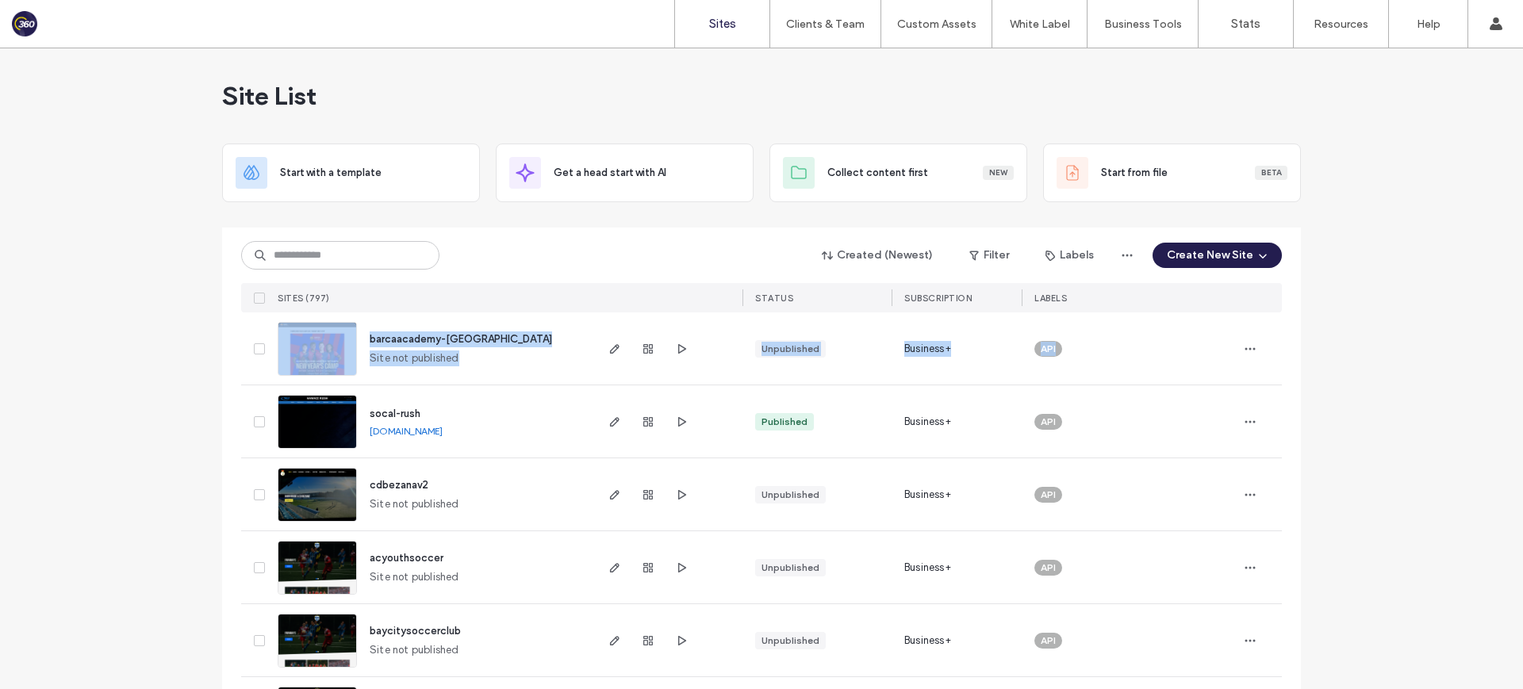
drag, startPoint x: 225, startPoint y: 319, endPoint x: 1320, endPoint y: 355, distance: 1094.9
drag, startPoint x: 361, startPoint y: 335, endPoint x: 465, endPoint y: 358, distance: 107.2
click at [463, 359] on div "barcaacademy-dallas Site not published" at bounding box center [475, 348] width 236 height 72
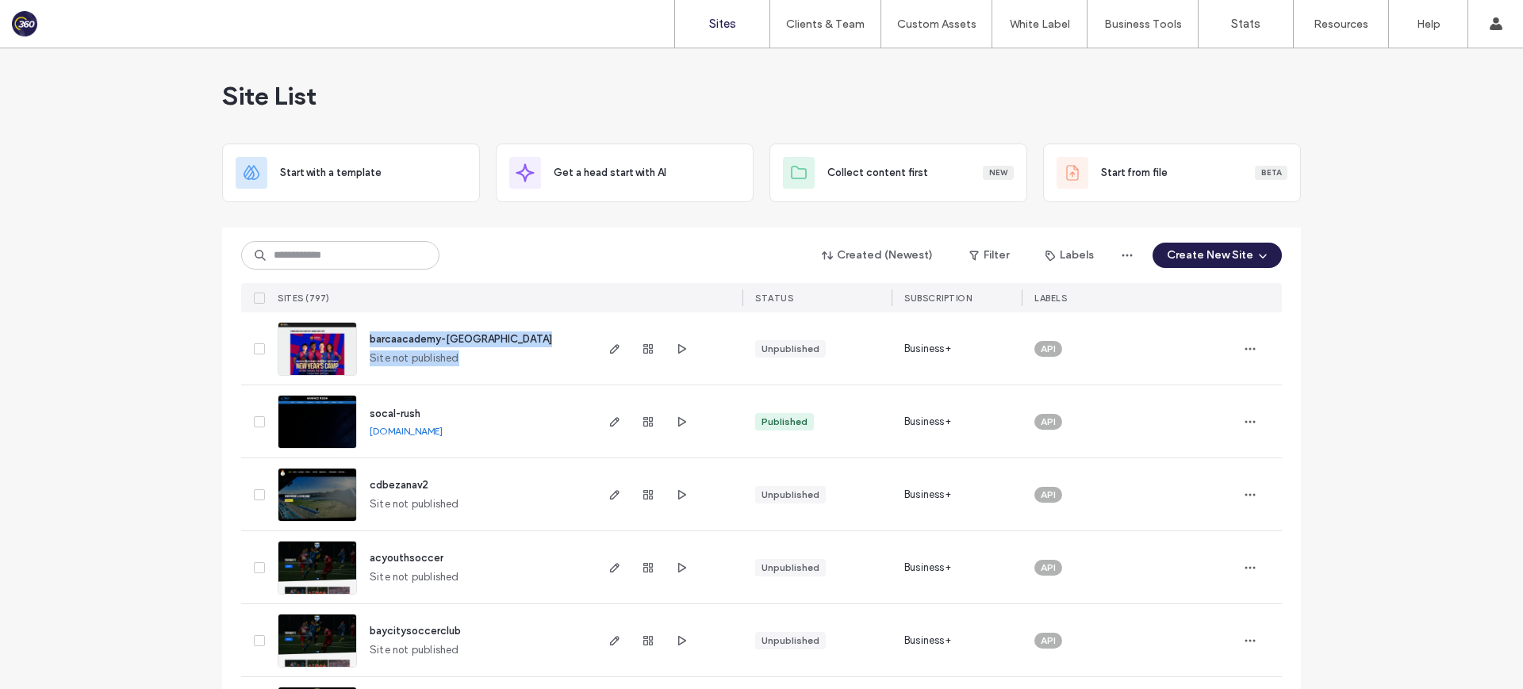
click at [467, 360] on div "barcaacademy-dallas Site not published" at bounding box center [475, 348] width 236 height 72
drag, startPoint x: 489, startPoint y: 359, endPoint x: 365, endPoint y: 339, distance: 126.1
click at [365, 339] on div "barcaacademy-dallas Site not published" at bounding box center [475, 348] width 236 height 72
click at [361, 335] on div "barcaacademy-dallas Site not published" at bounding box center [475, 348] width 236 height 72
drag, startPoint x: 359, startPoint y: 331, endPoint x: 451, endPoint y: 362, distance: 97.3
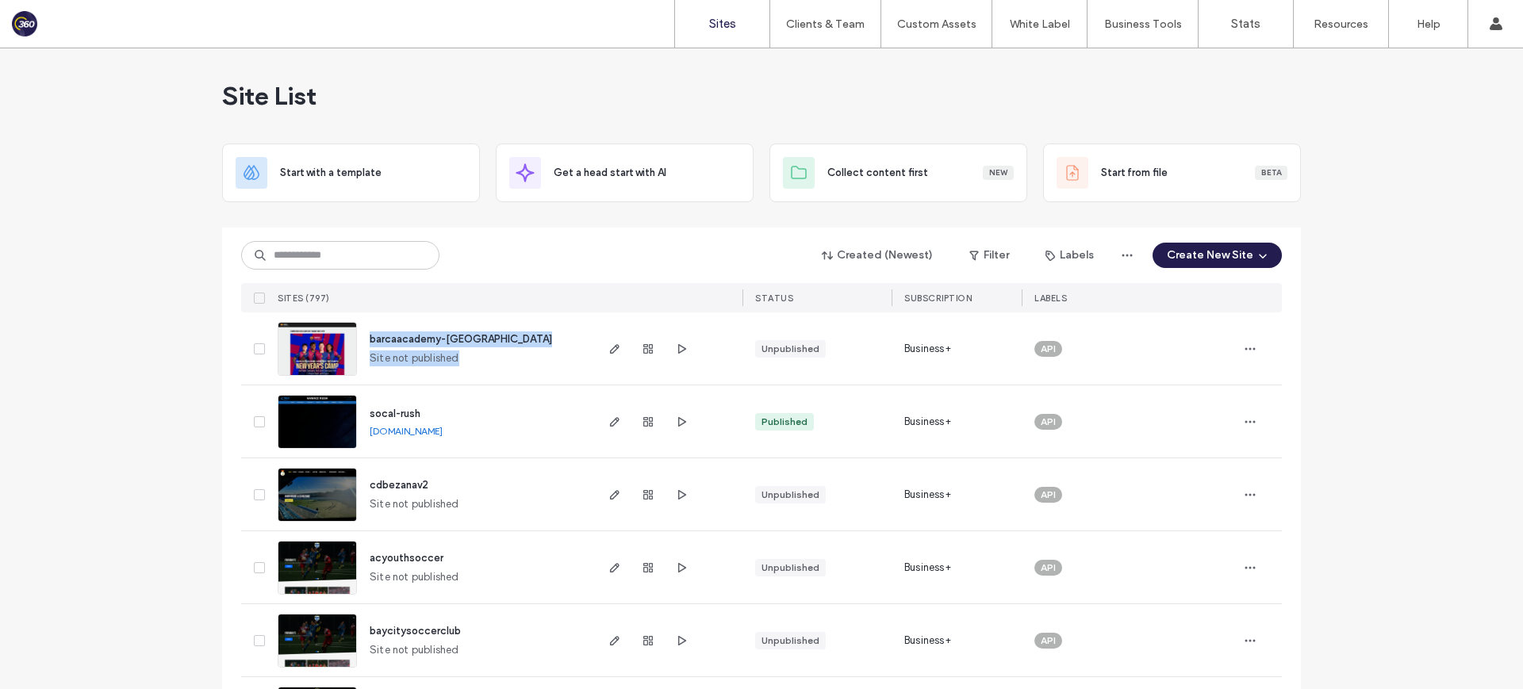
click at [451, 362] on div "barcaacademy-dallas Site not published" at bounding box center [475, 348] width 236 height 72
click at [486, 361] on div "barcaacademy-dallas Site not published" at bounding box center [475, 348] width 236 height 72
drag, startPoint x: 211, startPoint y: 327, endPoint x: 484, endPoint y: 375, distance: 277.0
click at [486, 365] on div "barcaacademy-dallas Site not published" at bounding box center [475, 348] width 236 height 72
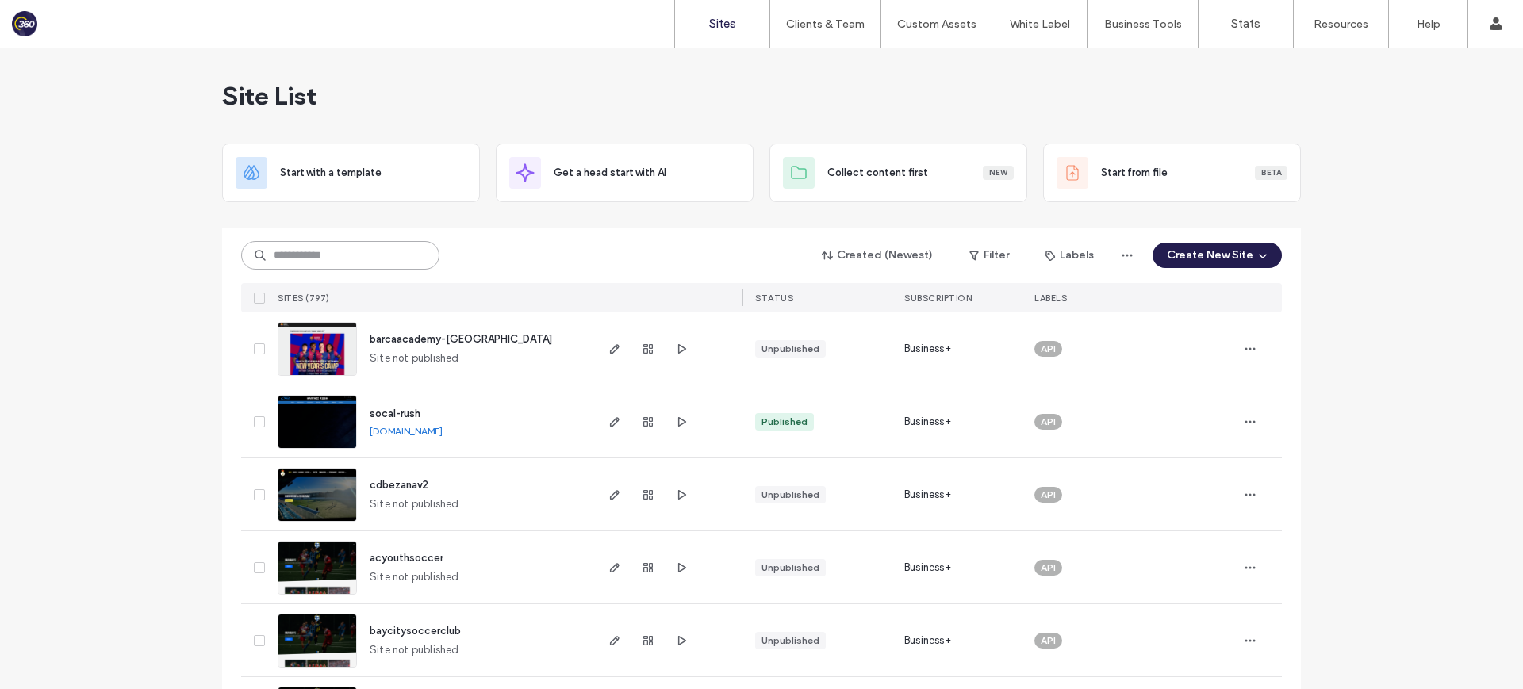
click at [331, 254] on input at bounding box center [340, 255] width 198 height 29
click at [424, 335] on span "barcaacademy-[GEOGRAPHIC_DATA]" at bounding box center [461, 339] width 182 height 12
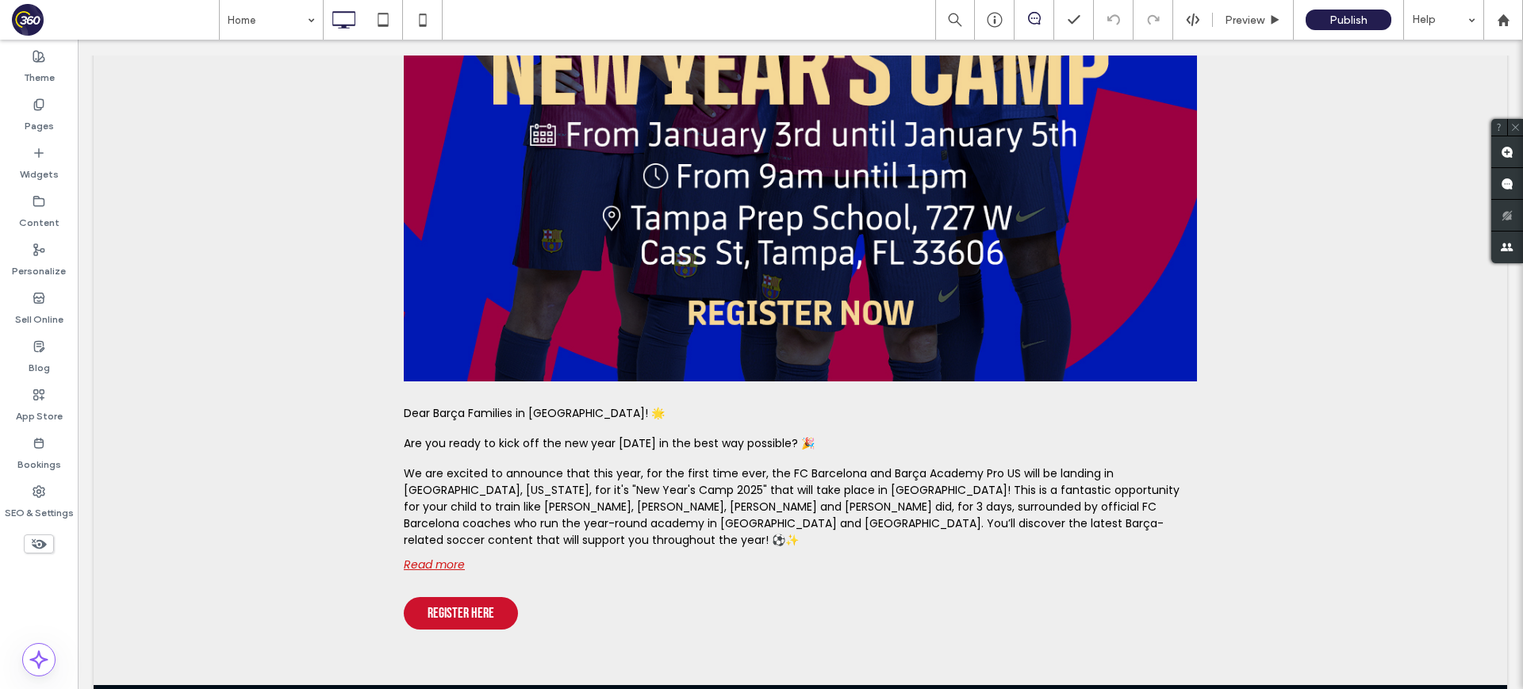
scroll to position [624, 0]
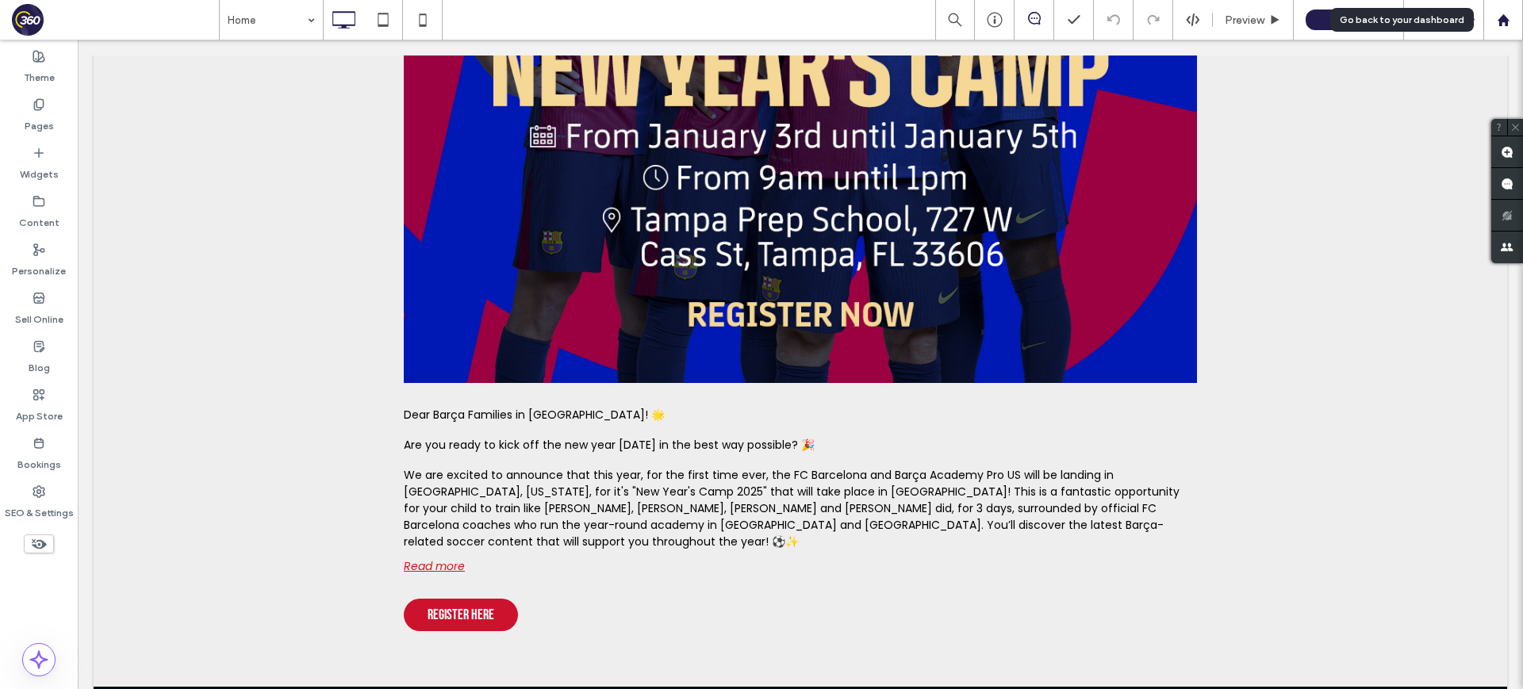
click at [1511, 17] on div at bounding box center [1503, 19] width 38 height 13
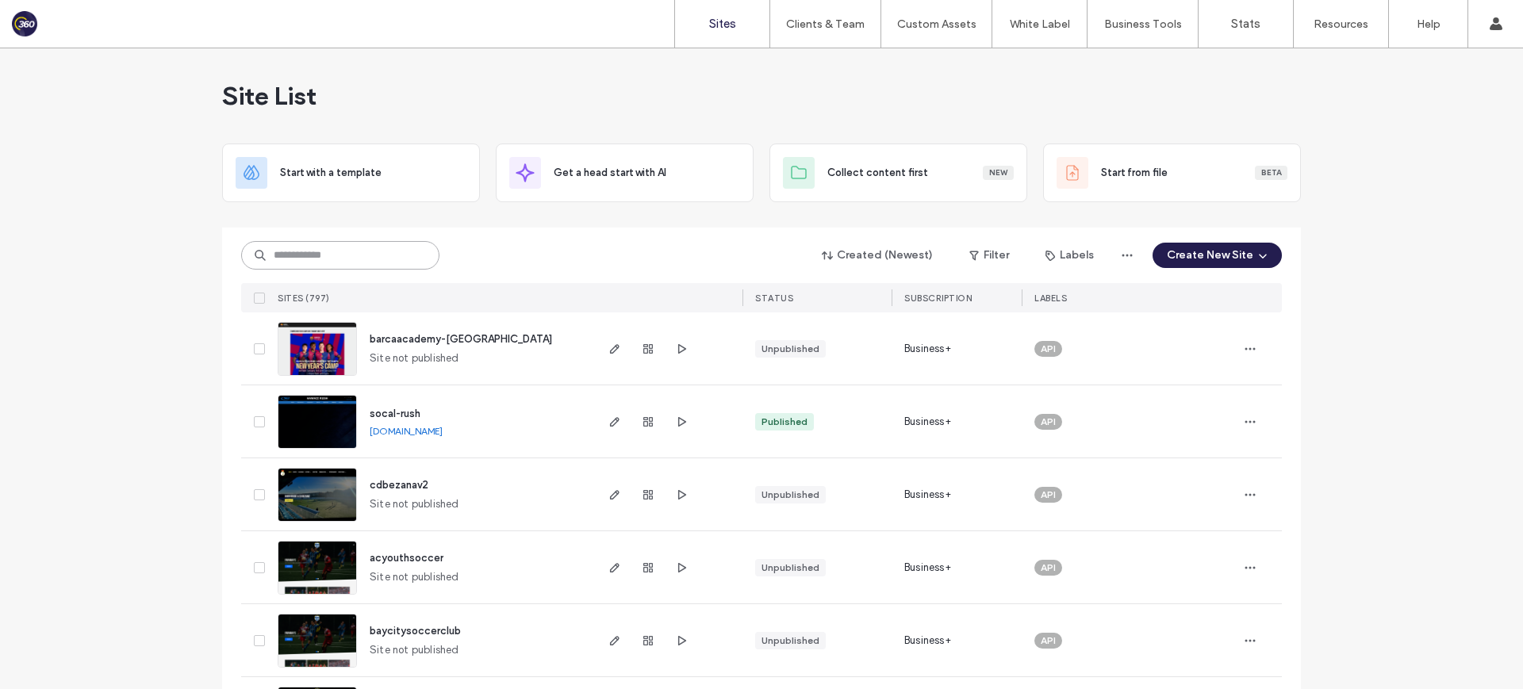
click at [318, 242] on input at bounding box center [340, 255] width 198 height 29
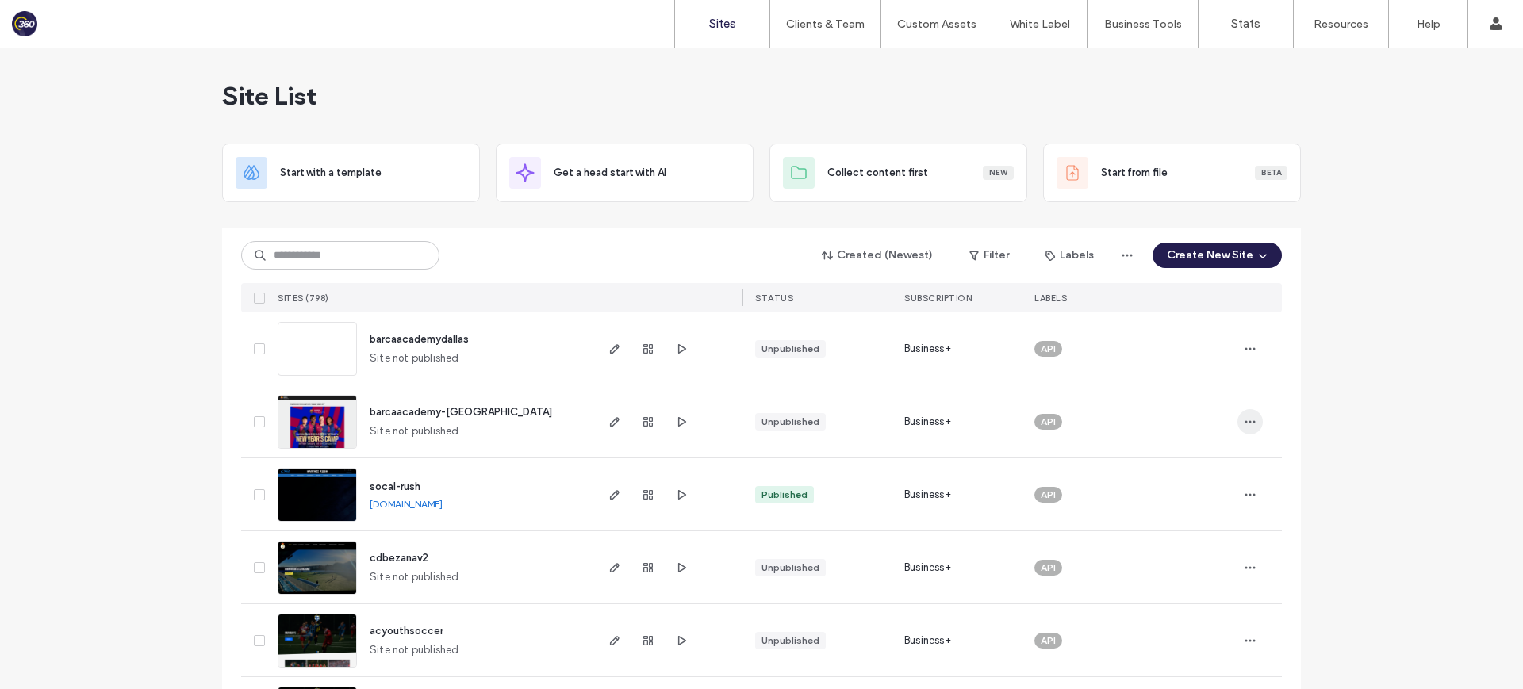
scroll to position [2, 0]
click at [1245, 419] on use "button" at bounding box center [1250, 420] width 10 height 2
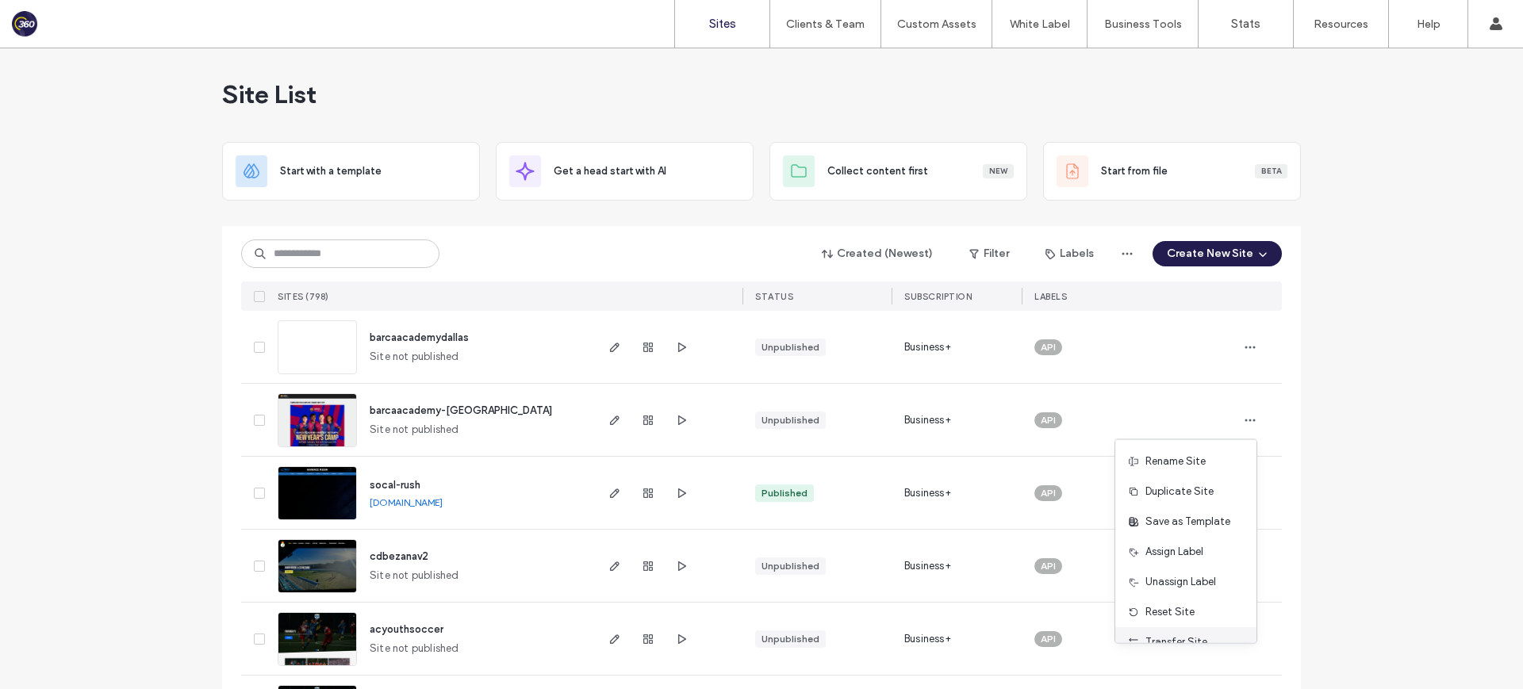
scroll to position [81, 0]
click at [1190, 619] on span "Delete Site" at bounding box center [1171, 622] width 52 height 16
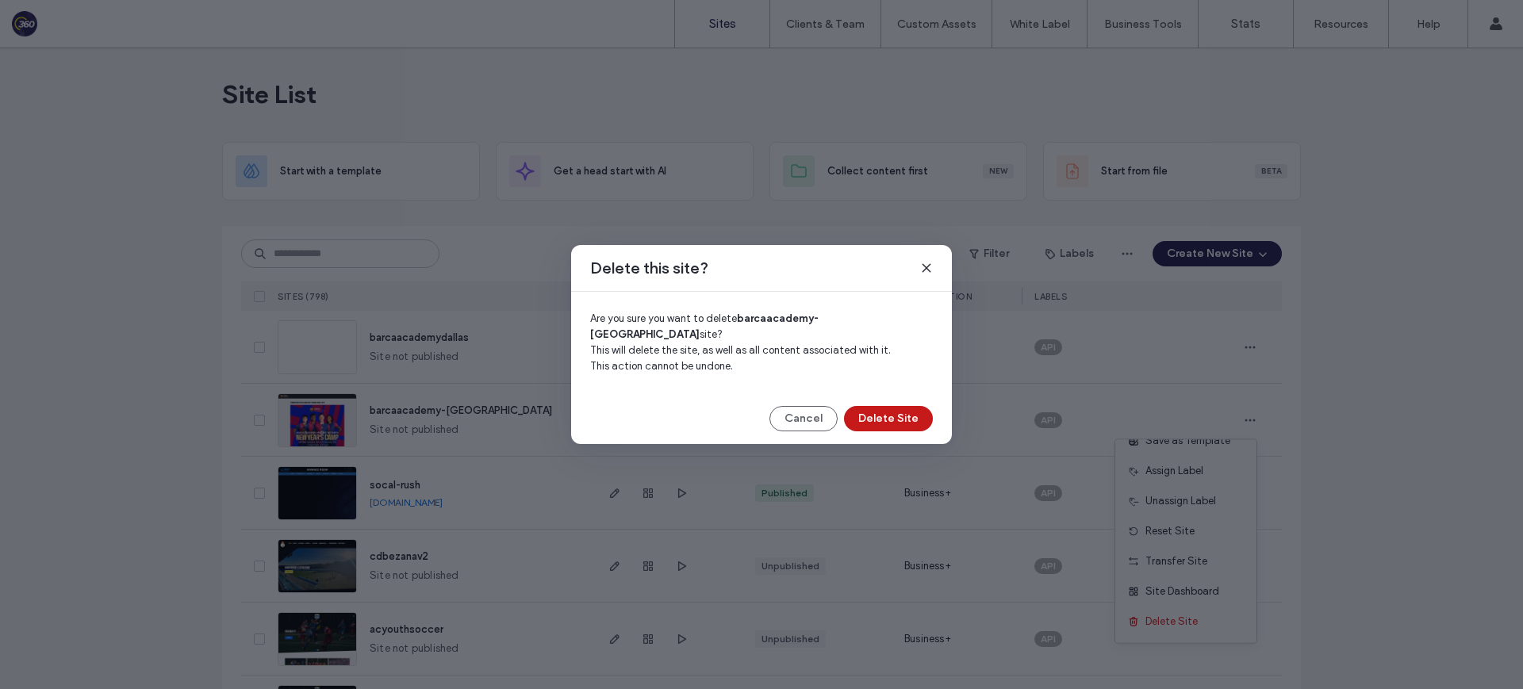
click at [891, 409] on button "Delete Site" at bounding box center [888, 418] width 89 height 25
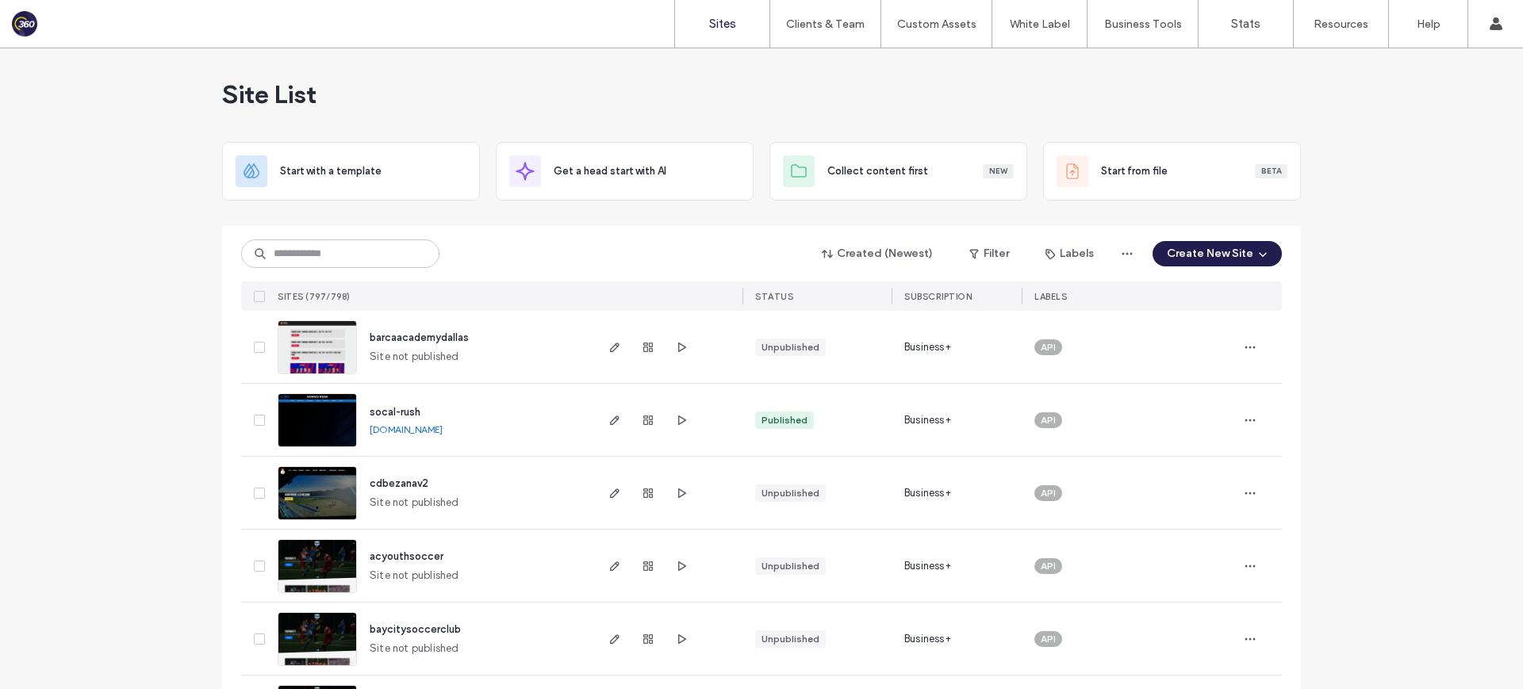
click at [419, 345] on div "barcaacademydallas" at bounding box center [419, 338] width 99 height 16
click at [424, 335] on span "barcaacademydallas" at bounding box center [419, 337] width 99 height 12
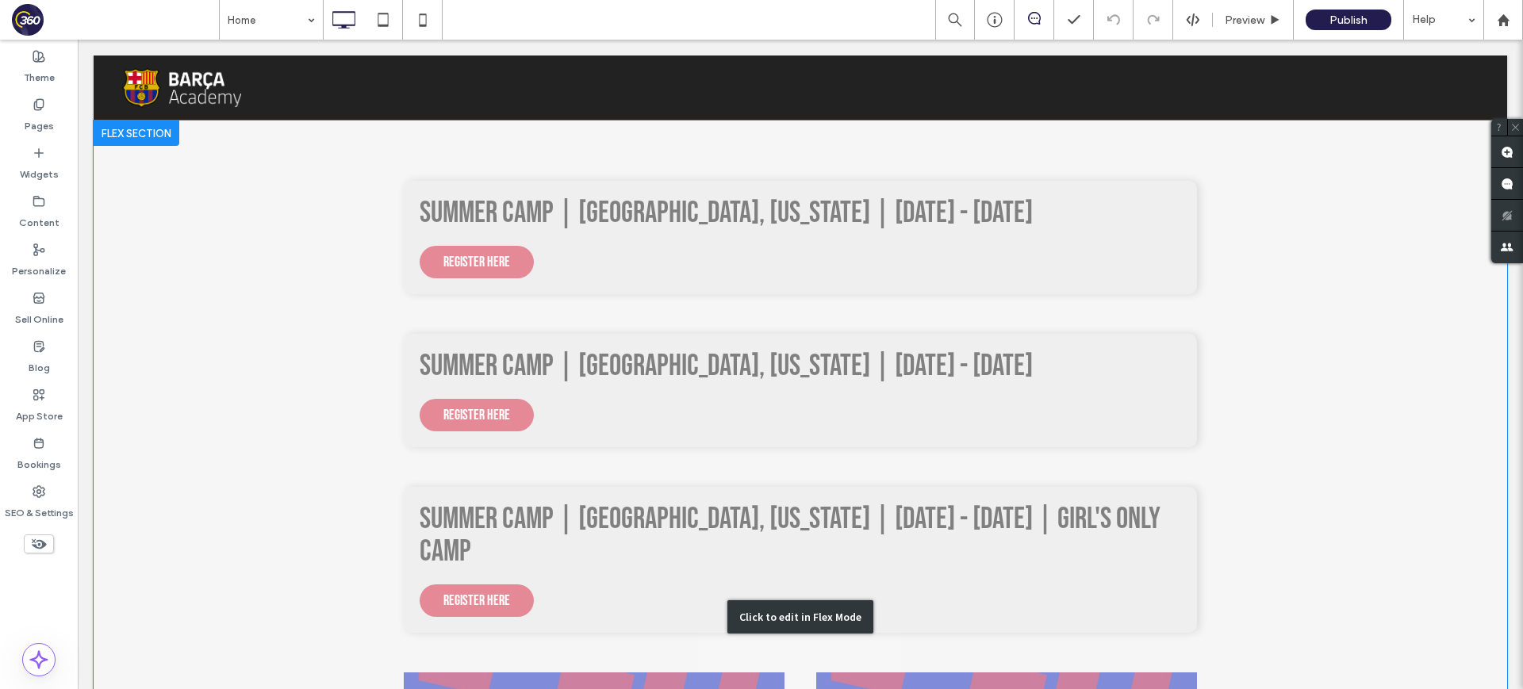
click at [601, 225] on div "Click to edit in Flex Mode" at bounding box center [800, 617] width 1413 height 993
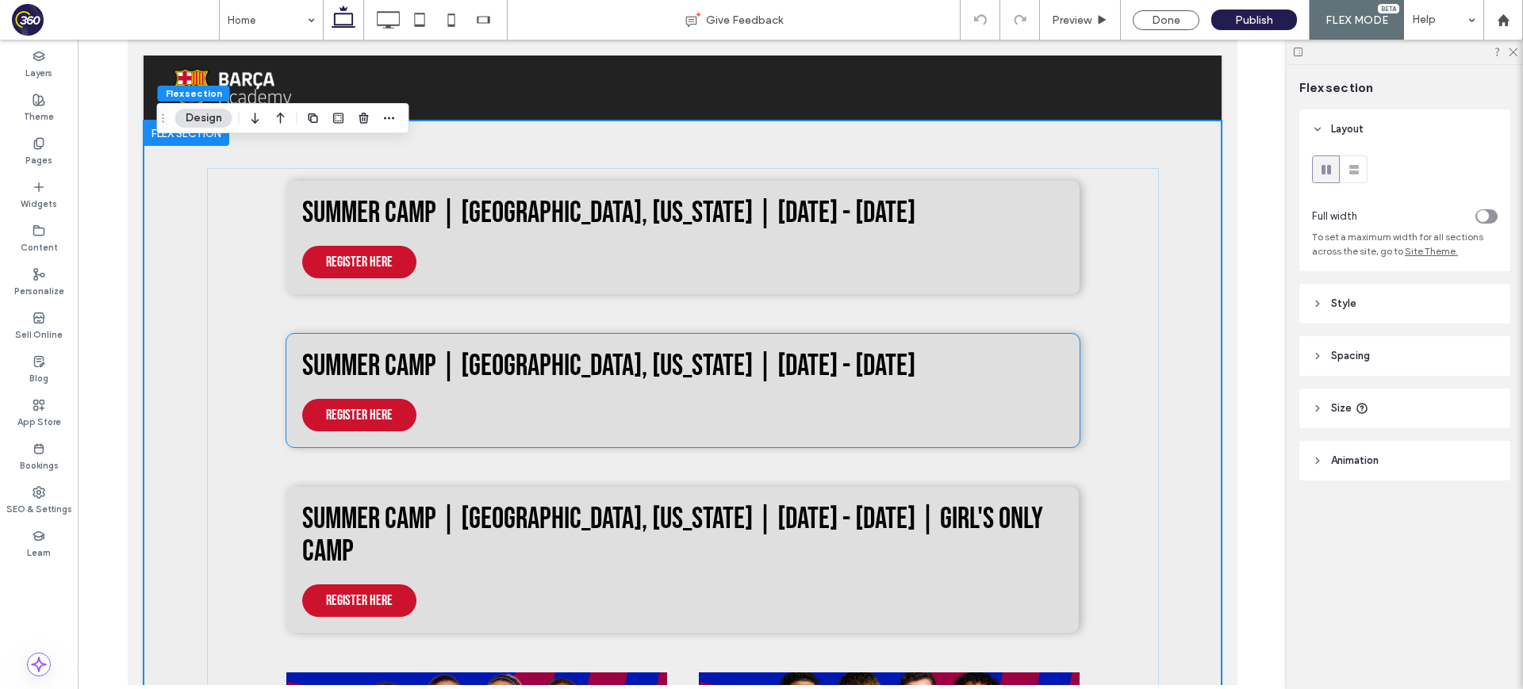
scroll to position [341, 0]
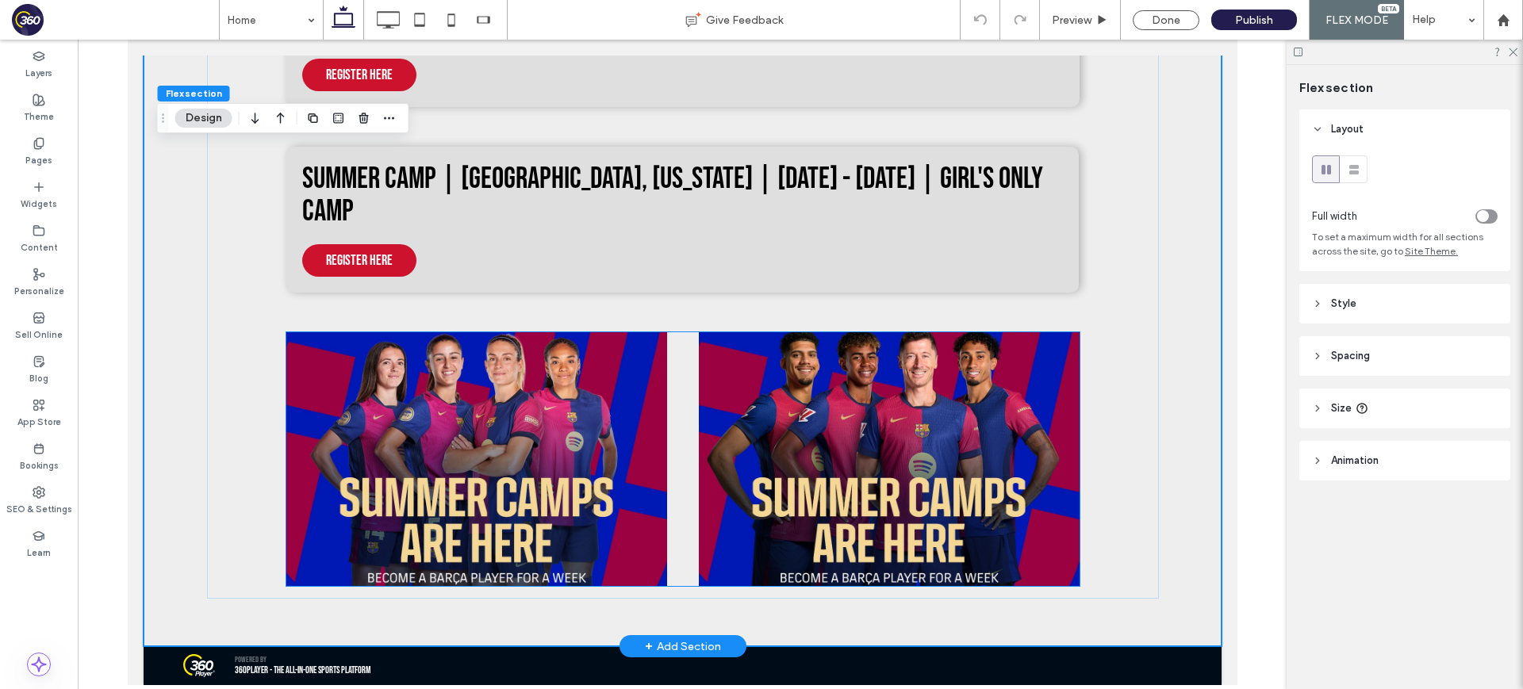
click at [585, 381] on img at bounding box center [475, 459] width 381 height 254
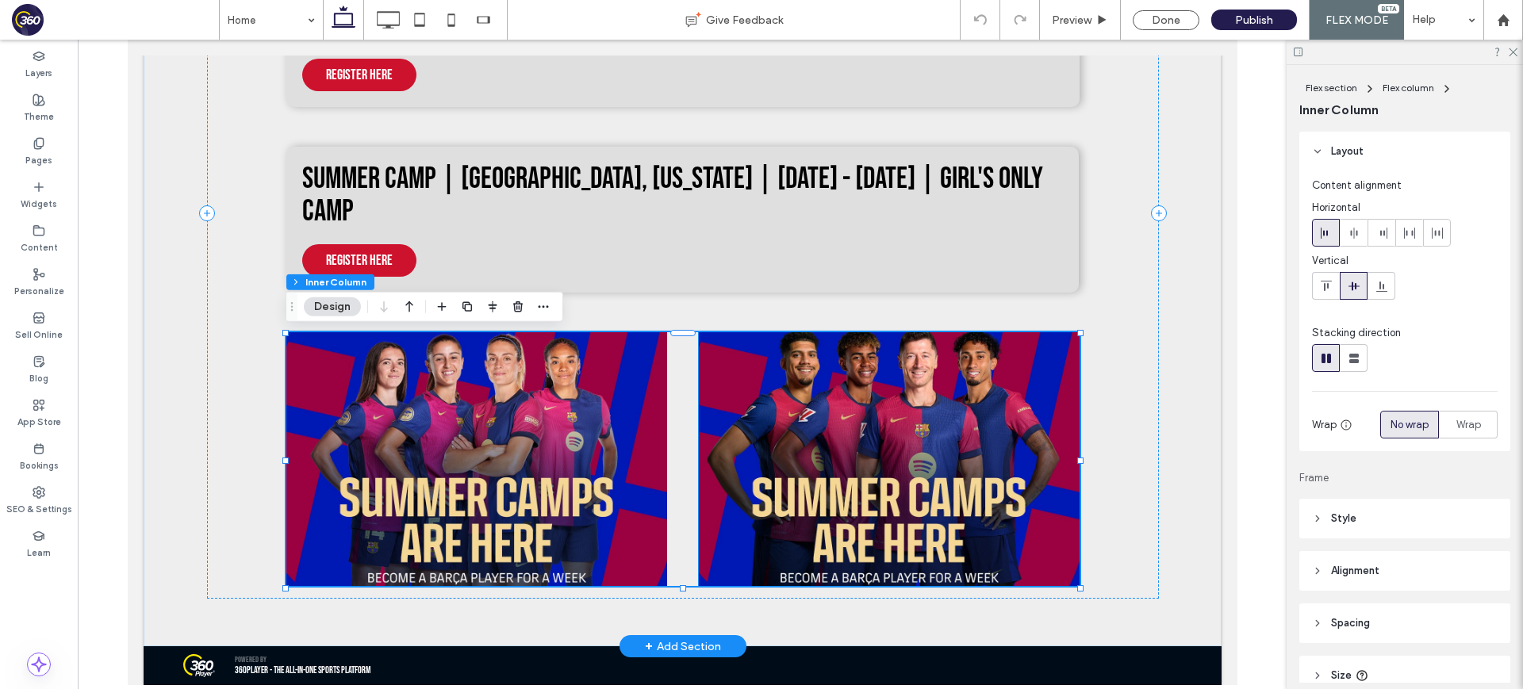
click at [799, 382] on img at bounding box center [888, 459] width 381 height 254
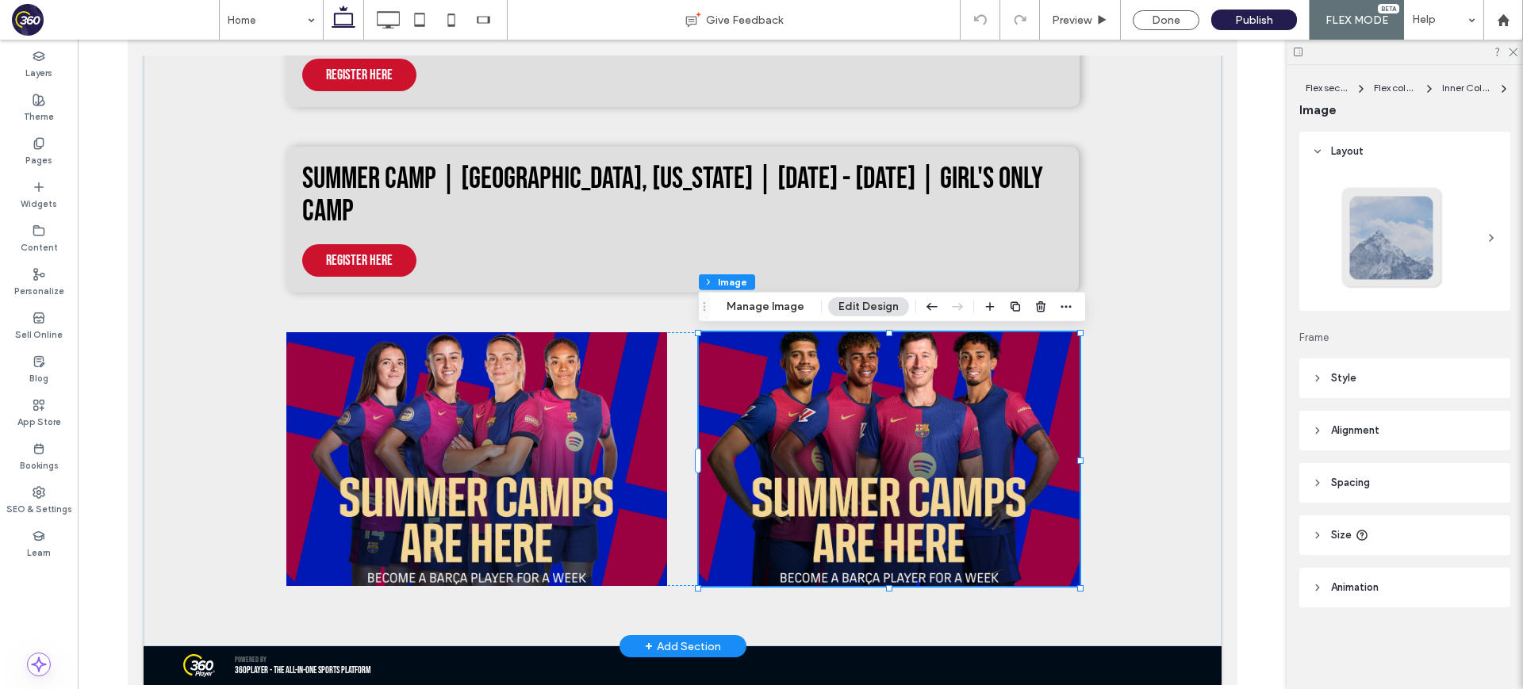
click at [799, 382] on img at bounding box center [888, 459] width 381 height 254
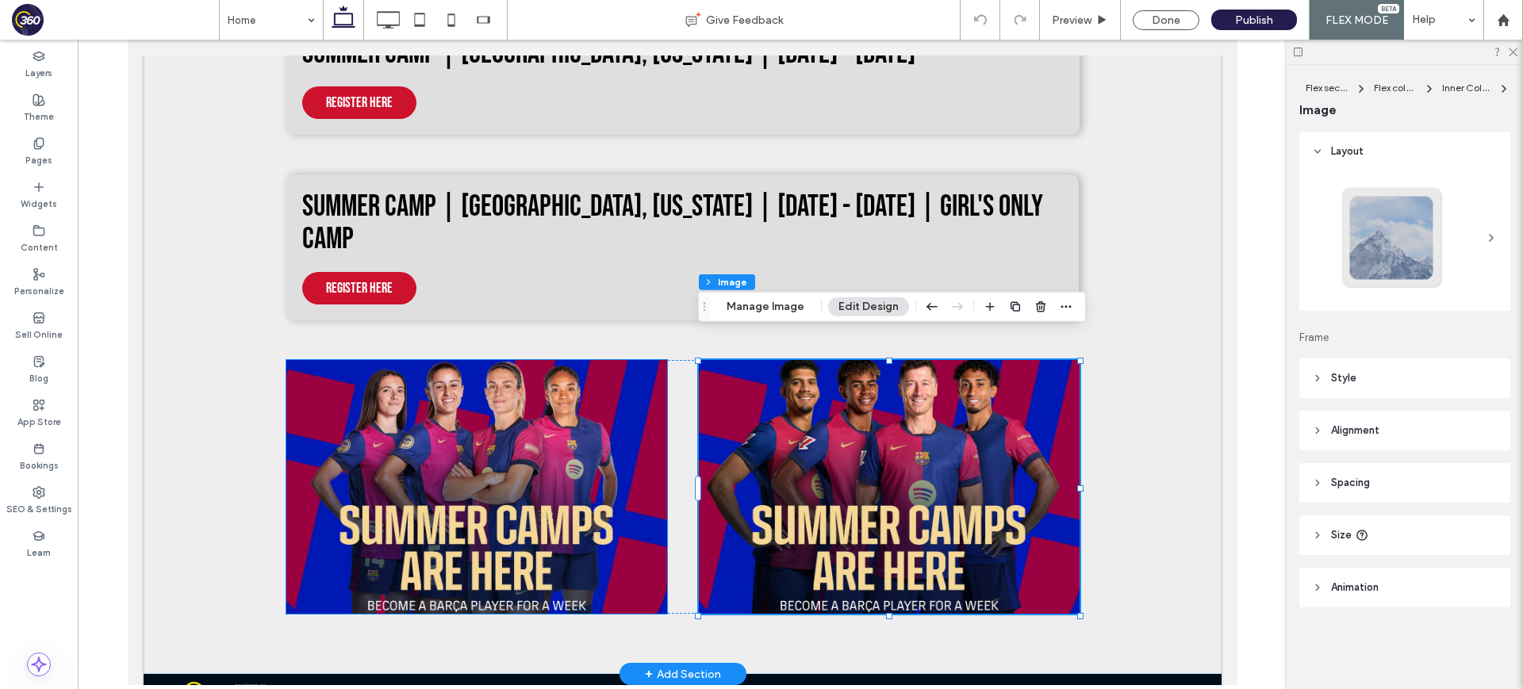
scroll to position [0, 0]
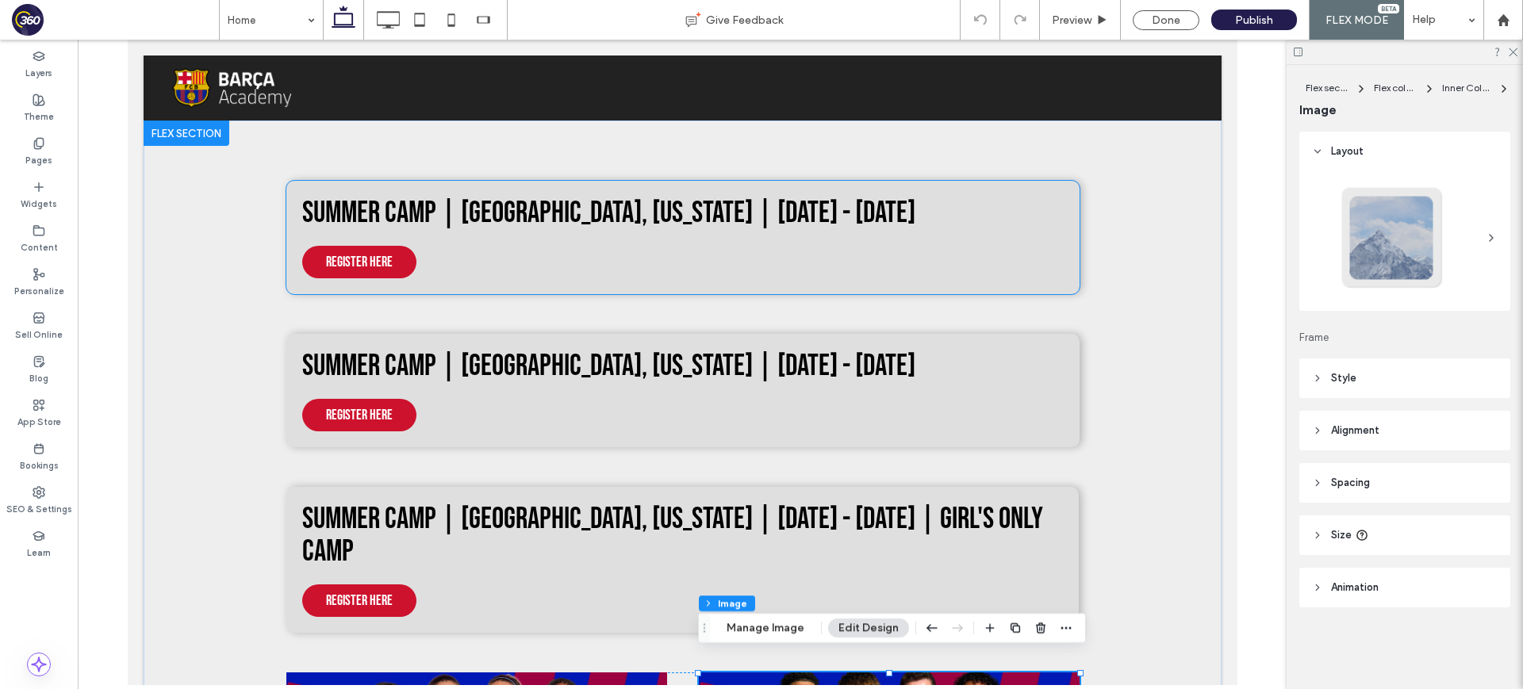
click at [614, 212] on span "Summer Camp | Windsor, Connecticut | July 7th - July 11th" at bounding box center [607, 213] width 613 height 36
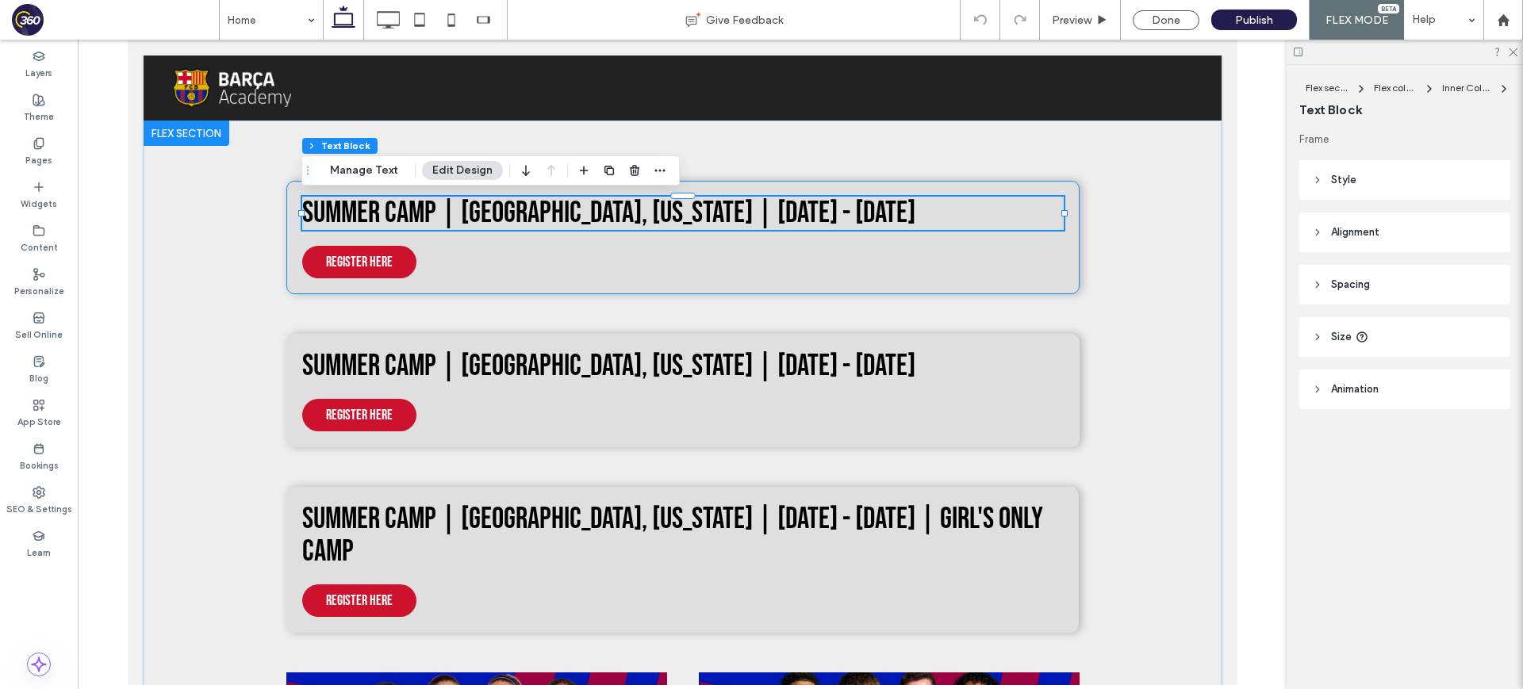
click at [614, 212] on span "Summer Camp | Windsor, Connecticut | July 7th - July 11th" at bounding box center [607, 213] width 613 height 36
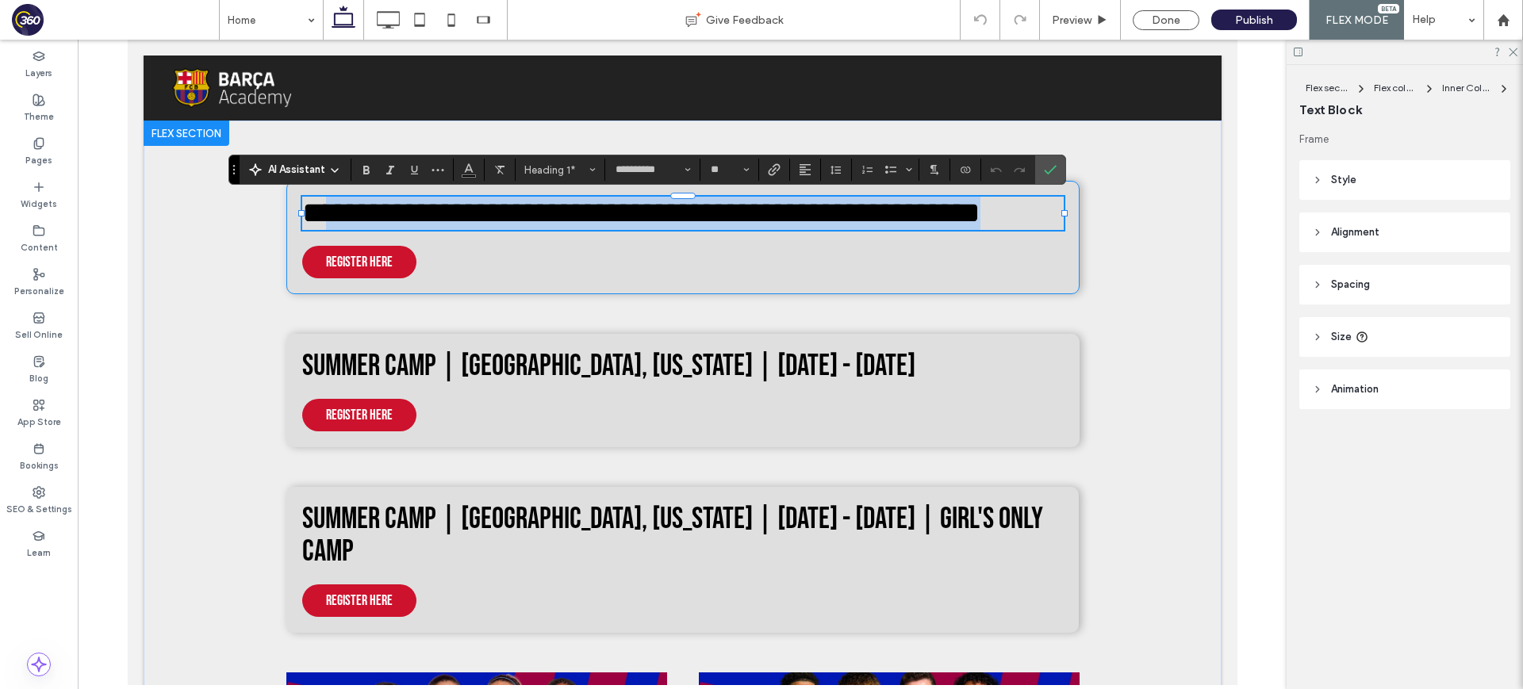
drag, startPoint x: 895, startPoint y: 205, endPoint x: 320, endPoint y: 212, distance: 575.0
click at [320, 212] on h1 "**********" at bounding box center [681, 213] width 761 height 33
click at [316, 209] on span "**********" at bounding box center [640, 212] width 678 height 30
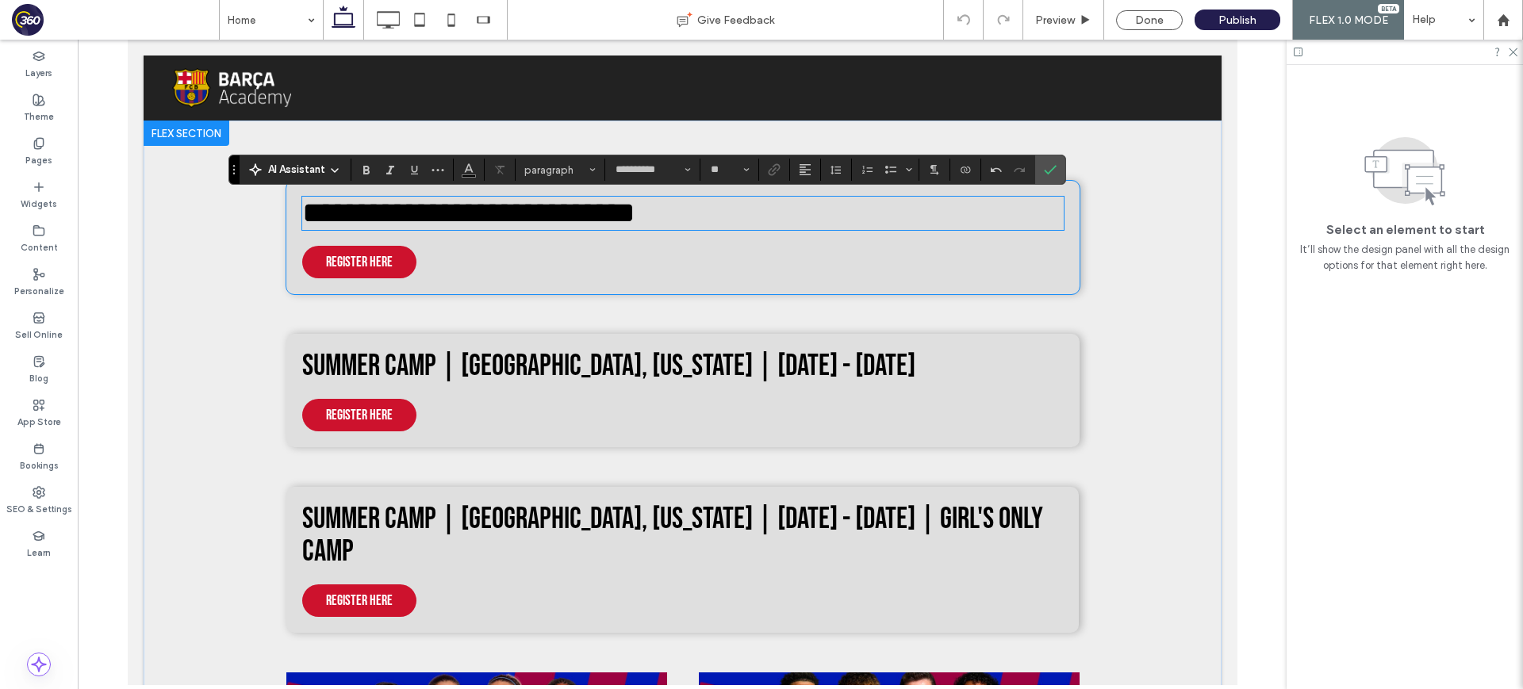
type input "**"
click at [316, 211] on span "**********" at bounding box center [467, 212] width 333 height 30
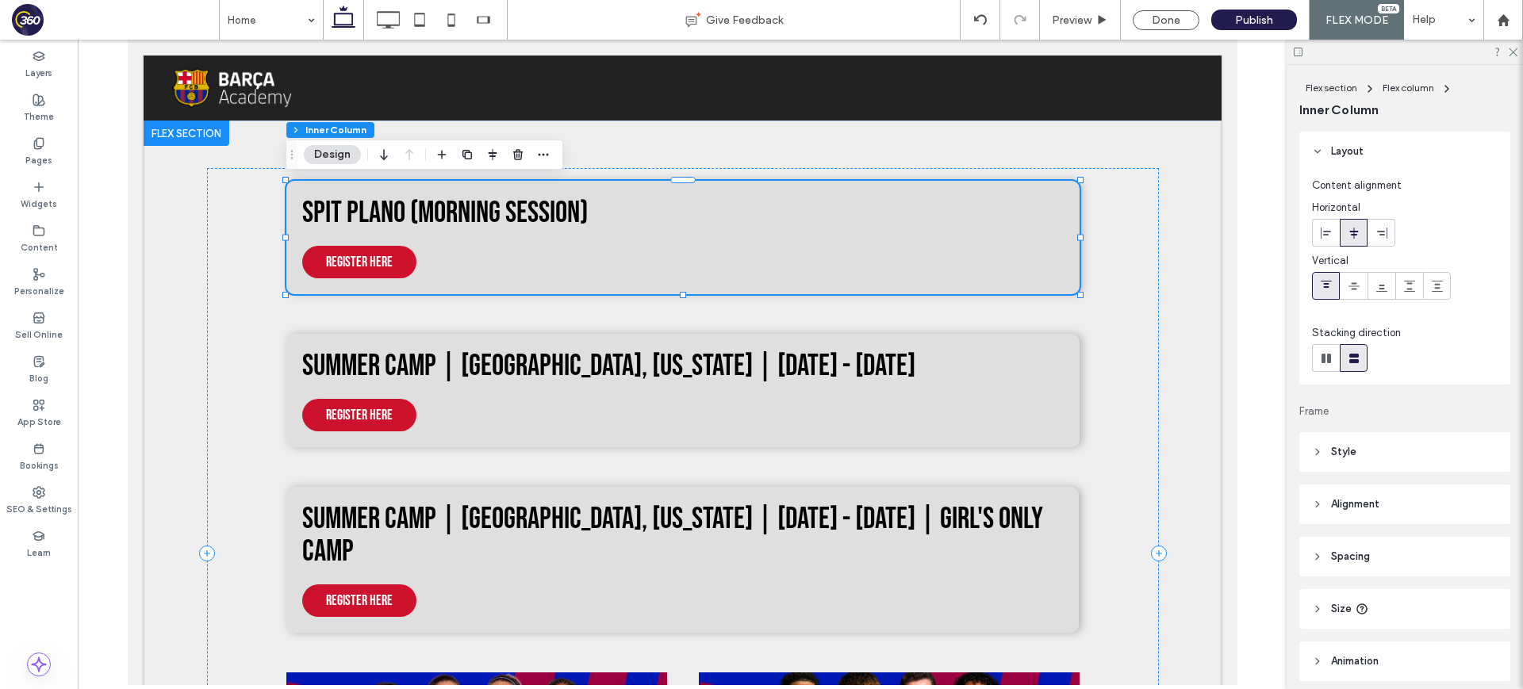
click at [316, 211] on span "SPIT Plano (Morning session)" at bounding box center [443, 213] width 285 height 36
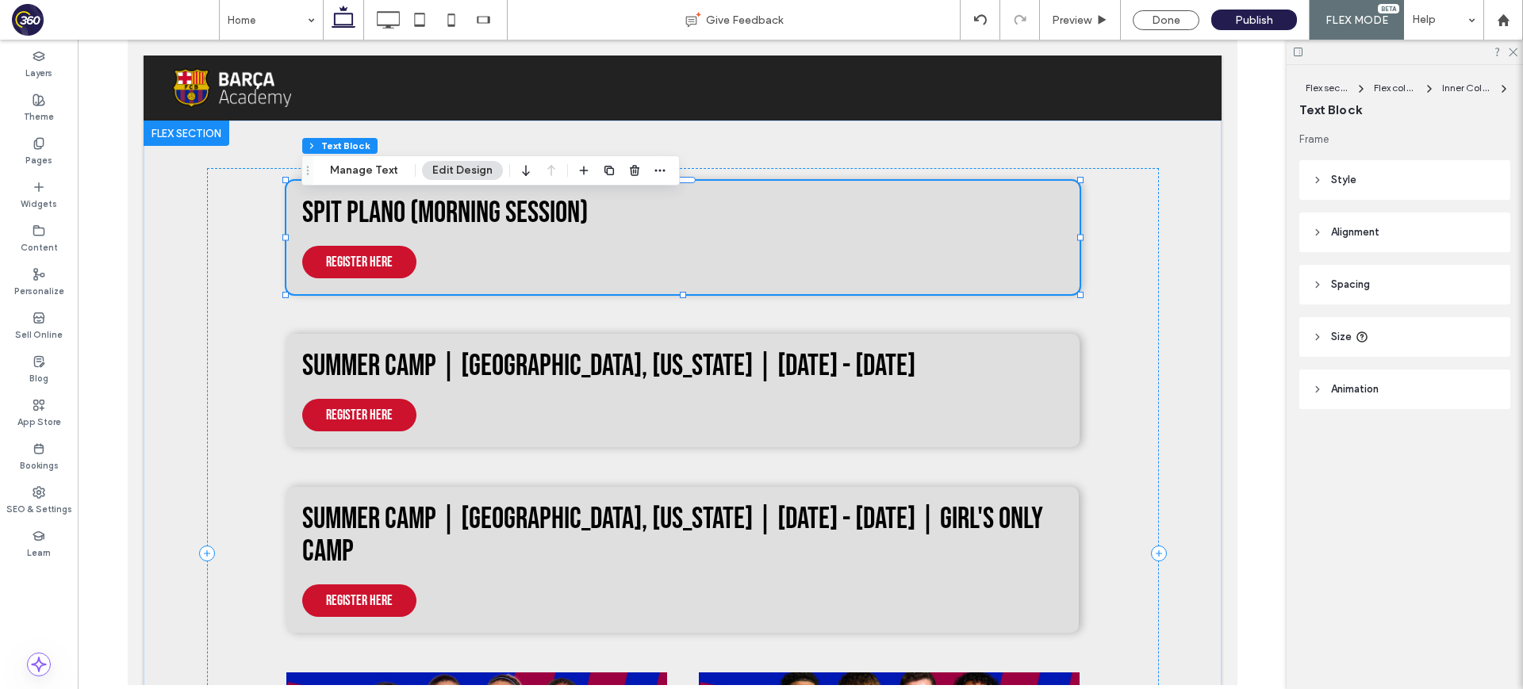
click at [316, 211] on span "SPIT Plano (Morning session)" at bounding box center [443, 213] width 285 height 36
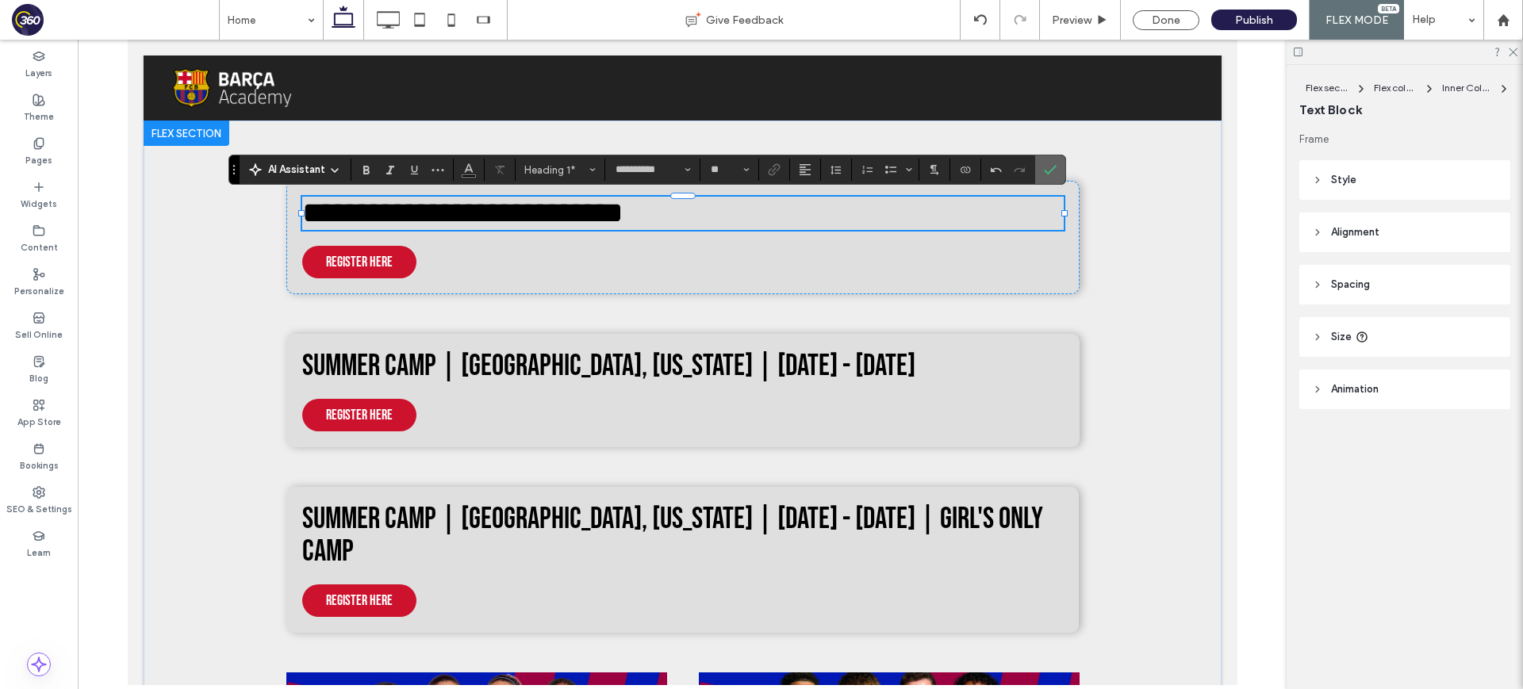
click at [1056, 171] on label "Confirm" at bounding box center [1050, 169] width 24 height 29
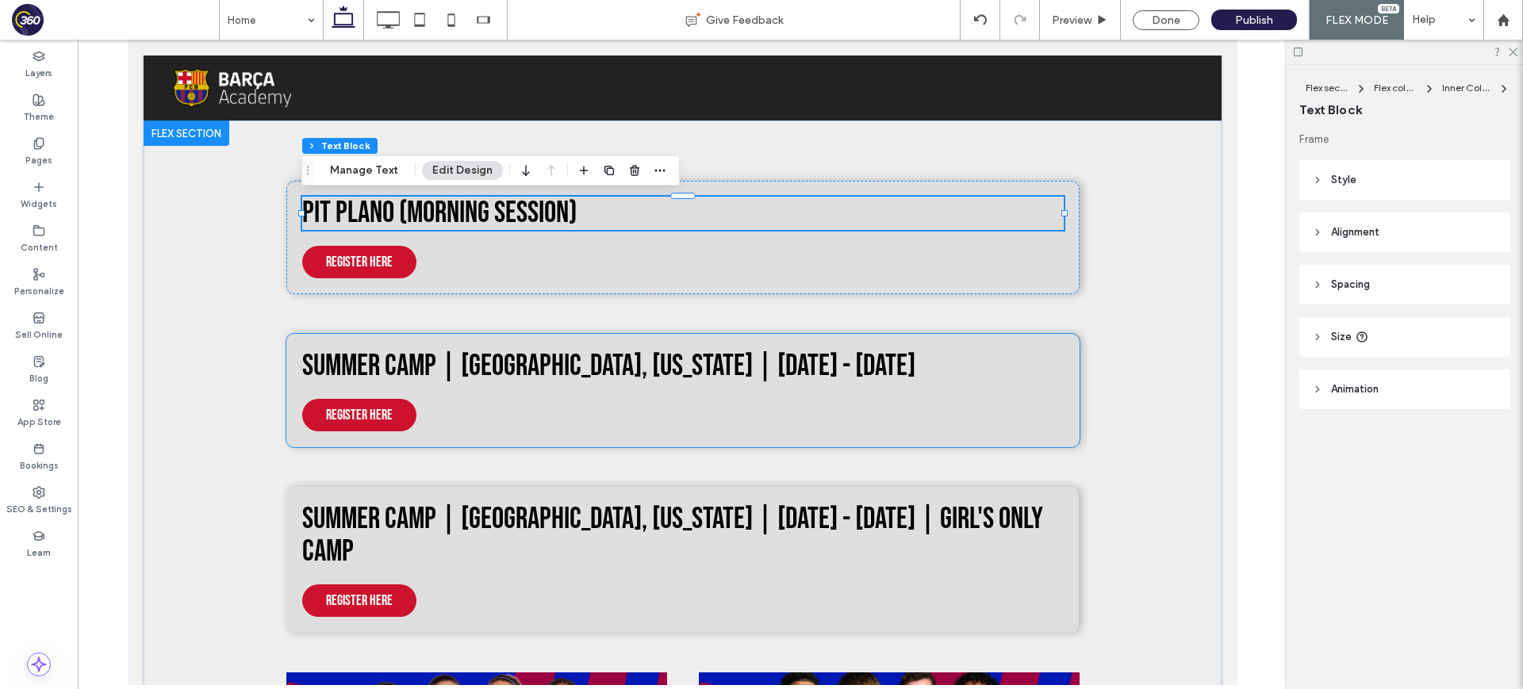
click at [465, 358] on span "Summer Camp | Windsor, Connecticut | July 14th - July 18th" at bounding box center [607, 366] width 613 height 36
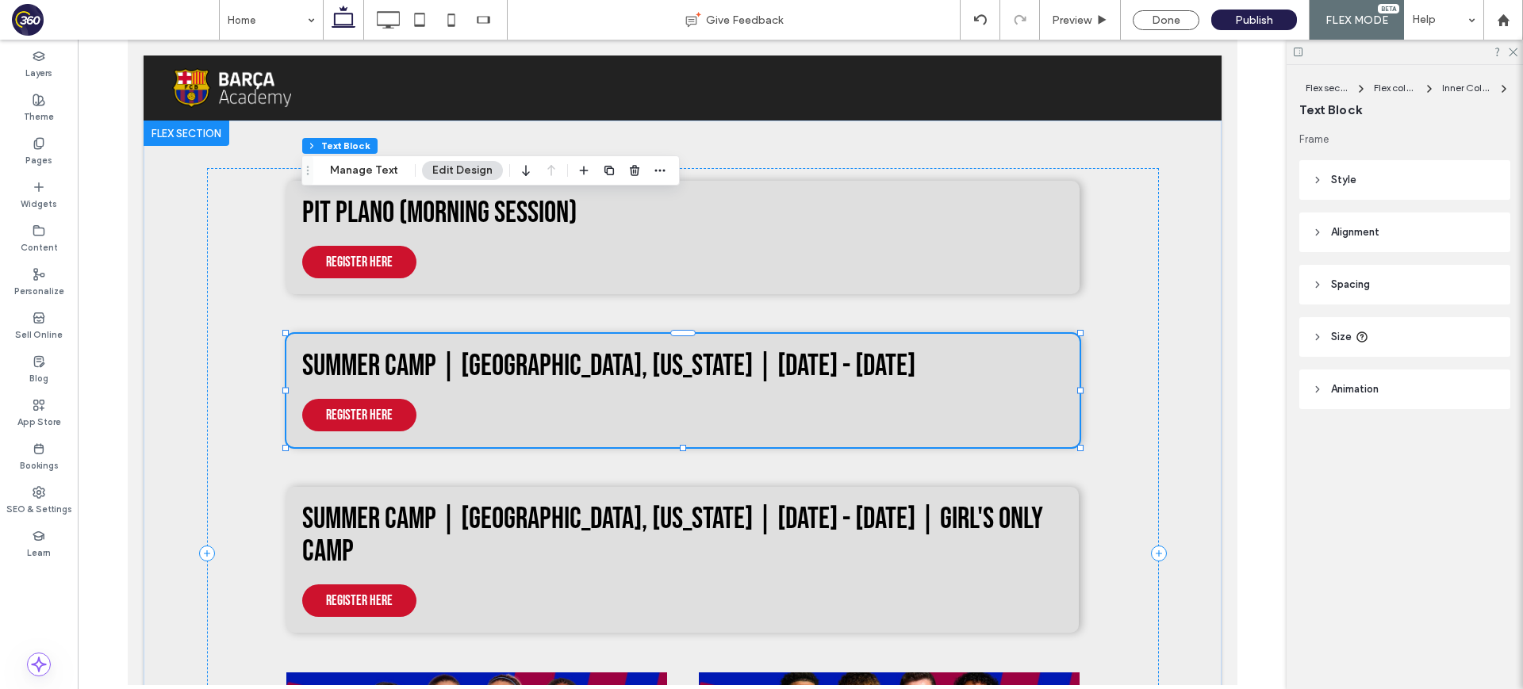
click at [465, 358] on span "Summer Camp | Windsor, Connecticut | July 14th - July 18th" at bounding box center [607, 366] width 613 height 36
type input "**********"
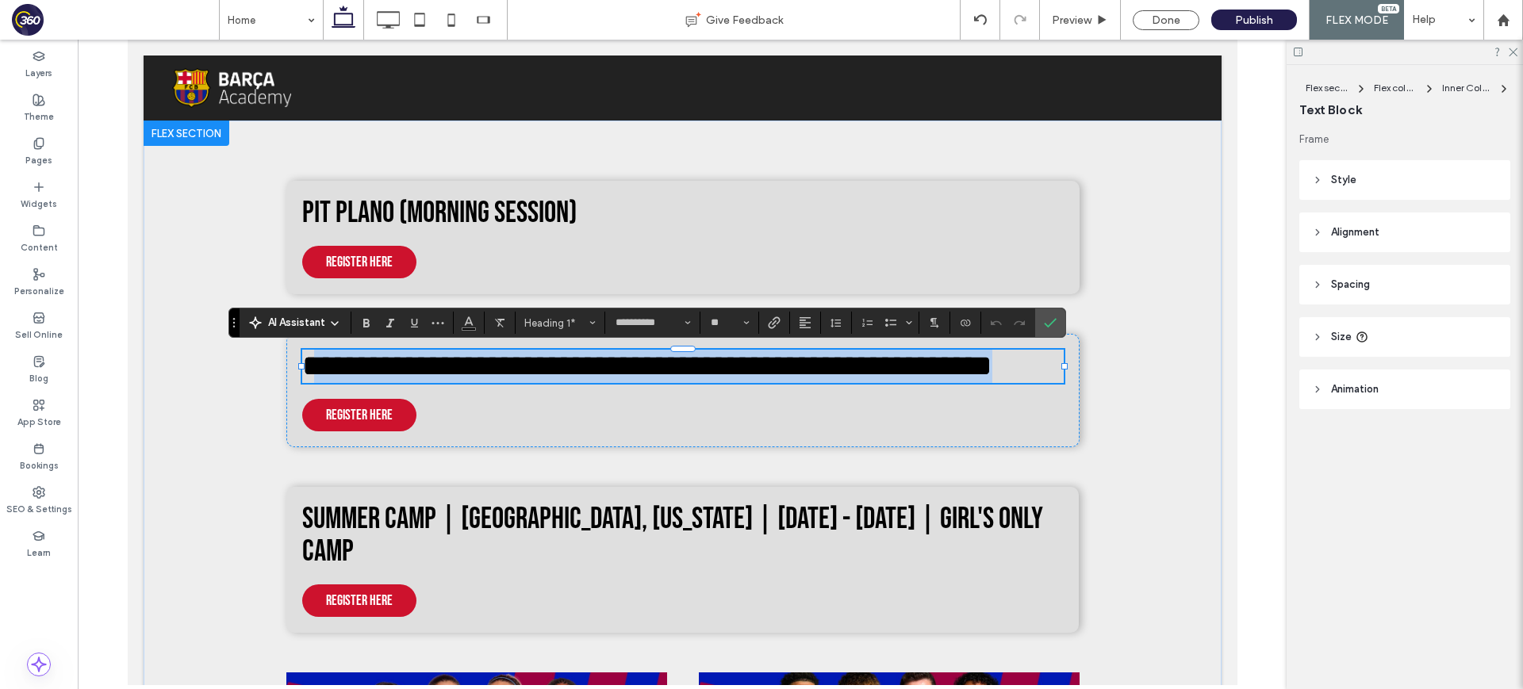
drag, startPoint x: 924, startPoint y: 364, endPoint x: 314, endPoint y: 365, distance: 609.8
click at [314, 365] on h1 "**********" at bounding box center [681, 366] width 761 height 33
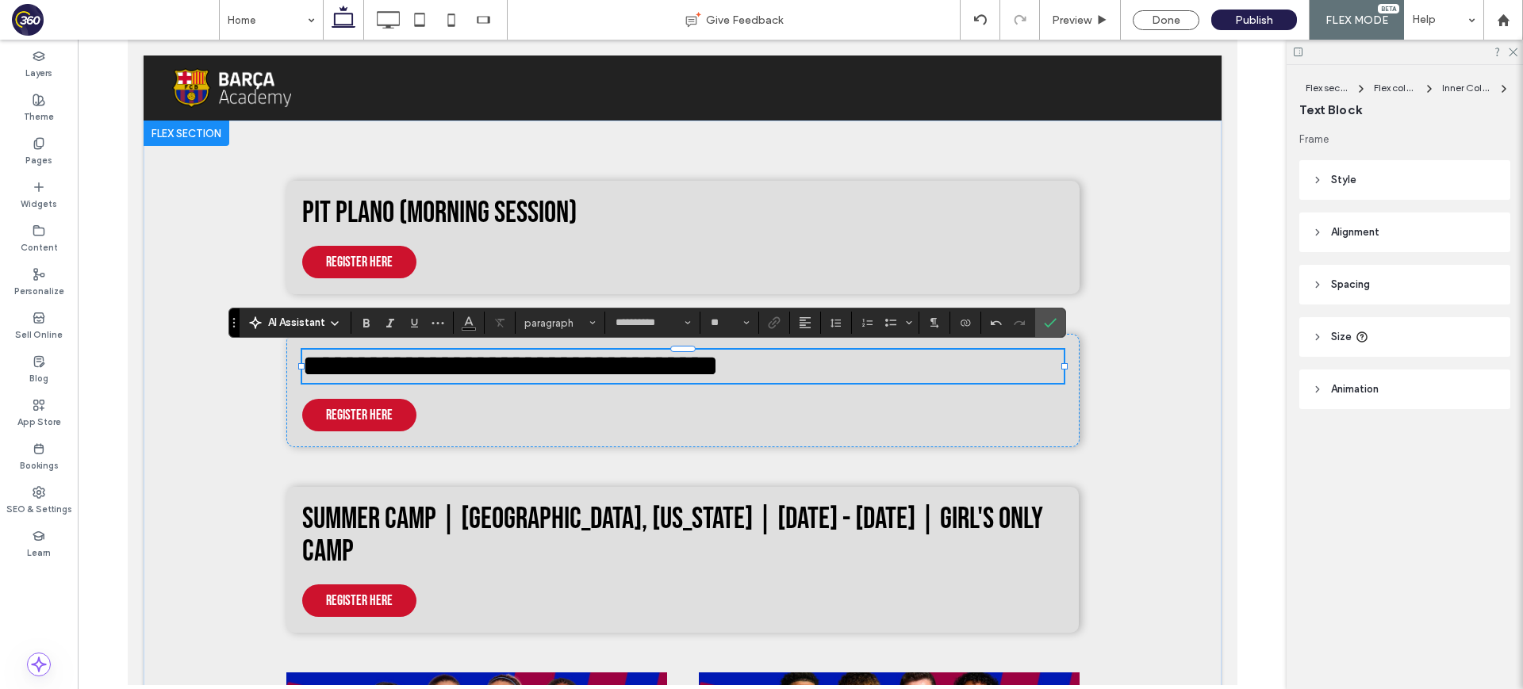
type input "**"
click at [314, 365] on span "**********" at bounding box center [509, 366] width 416 height 30
click at [1039, 320] on label "Confirm" at bounding box center [1050, 322] width 24 height 29
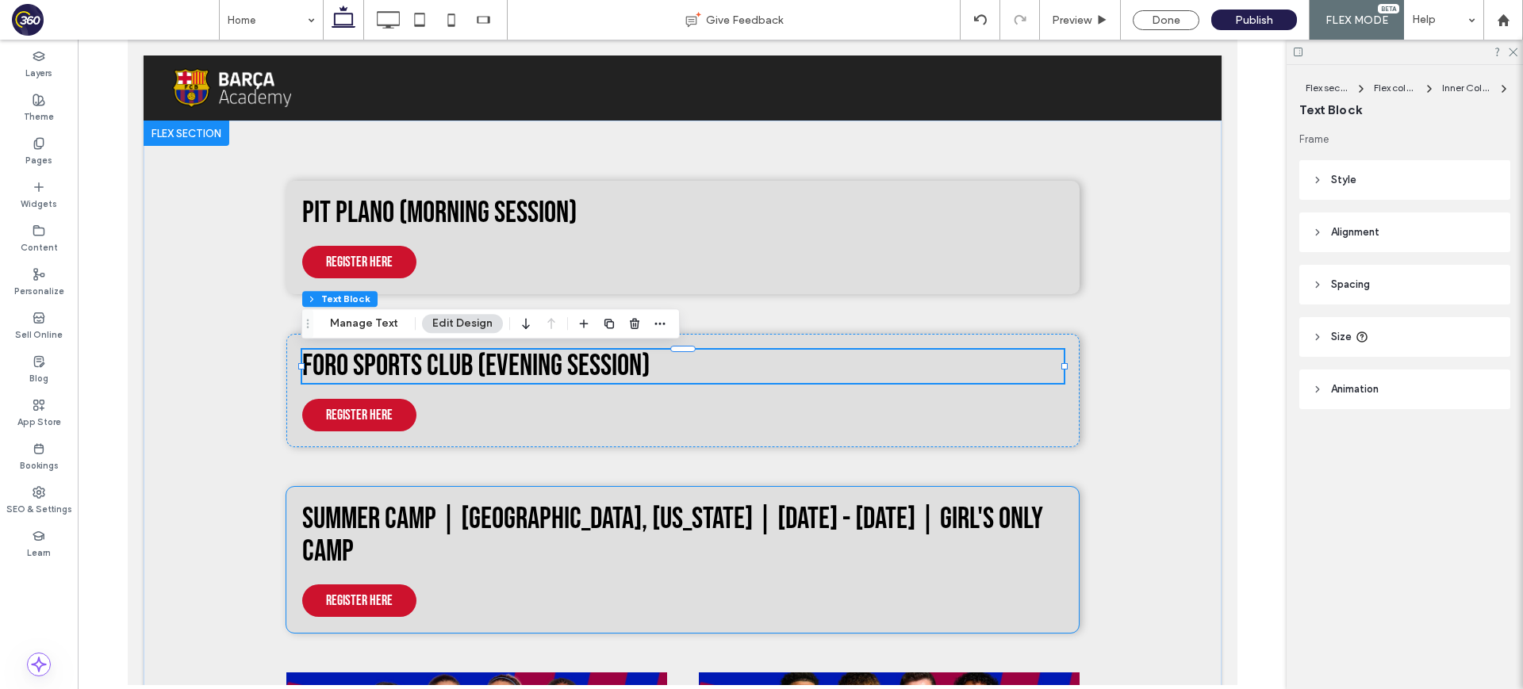
click at [898, 495] on div "Summer Camp | Windsor, Connecticut | July 14th - July 18th | Girl's Only Camp R…" at bounding box center [681, 560] width 793 height 147
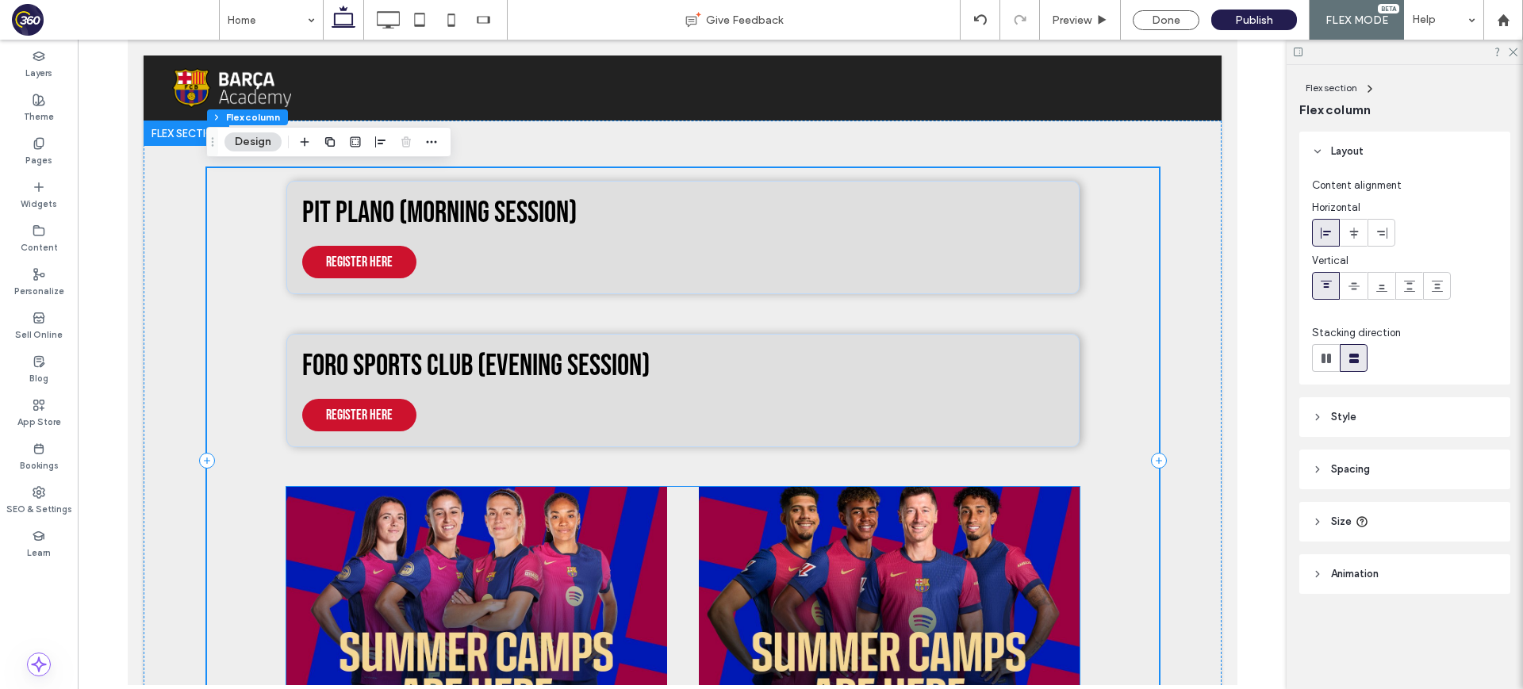
click at [861, 525] on img at bounding box center [888, 614] width 381 height 254
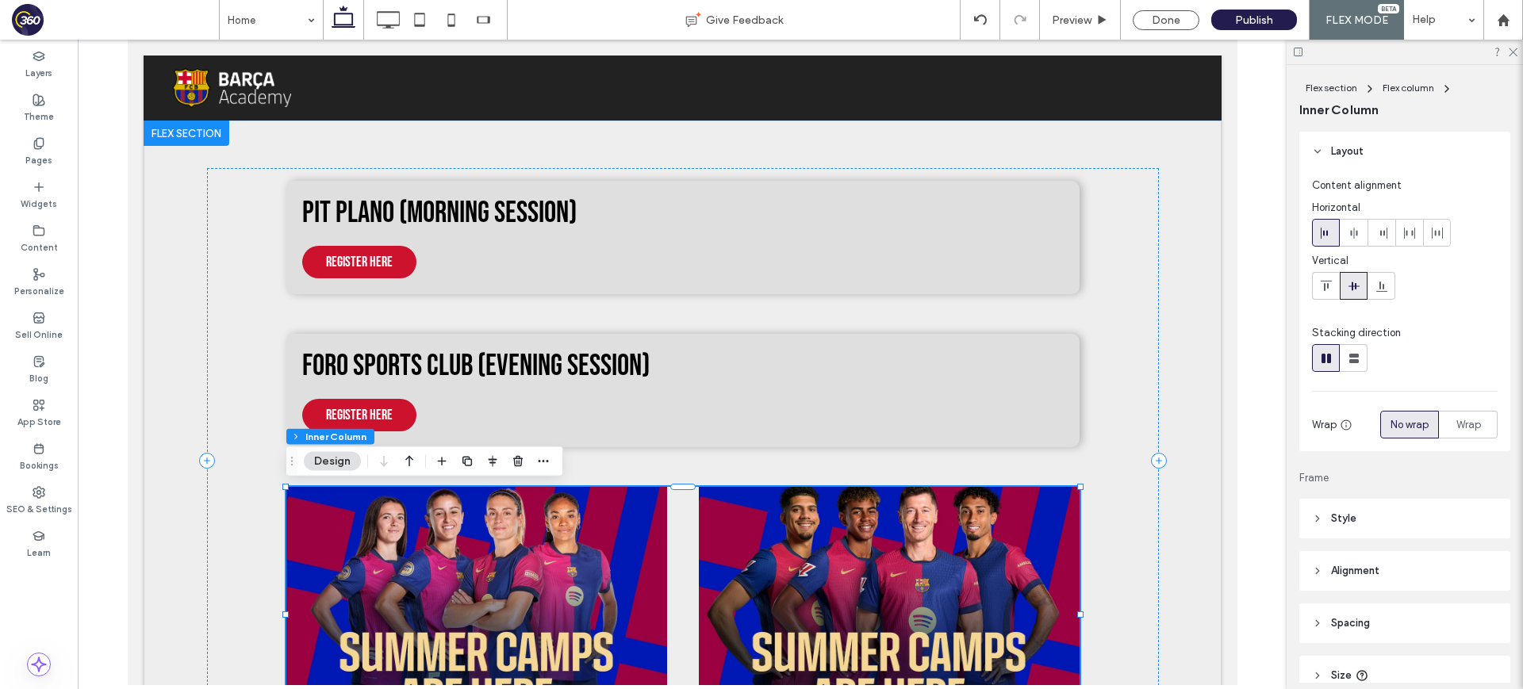
click at [764, 518] on img at bounding box center [888, 614] width 381 height 254
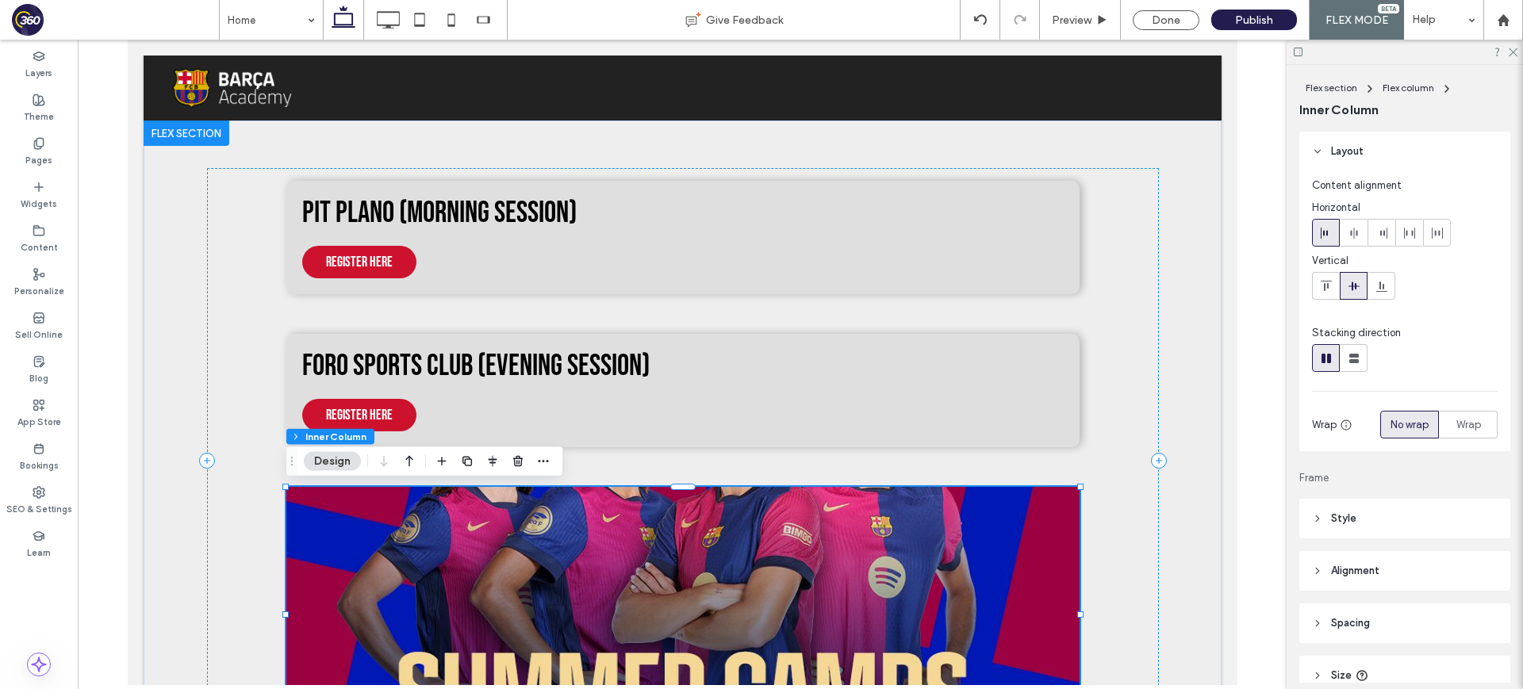
click at [753, 542] on img at bounding box center [681, 614] width 793 height 254
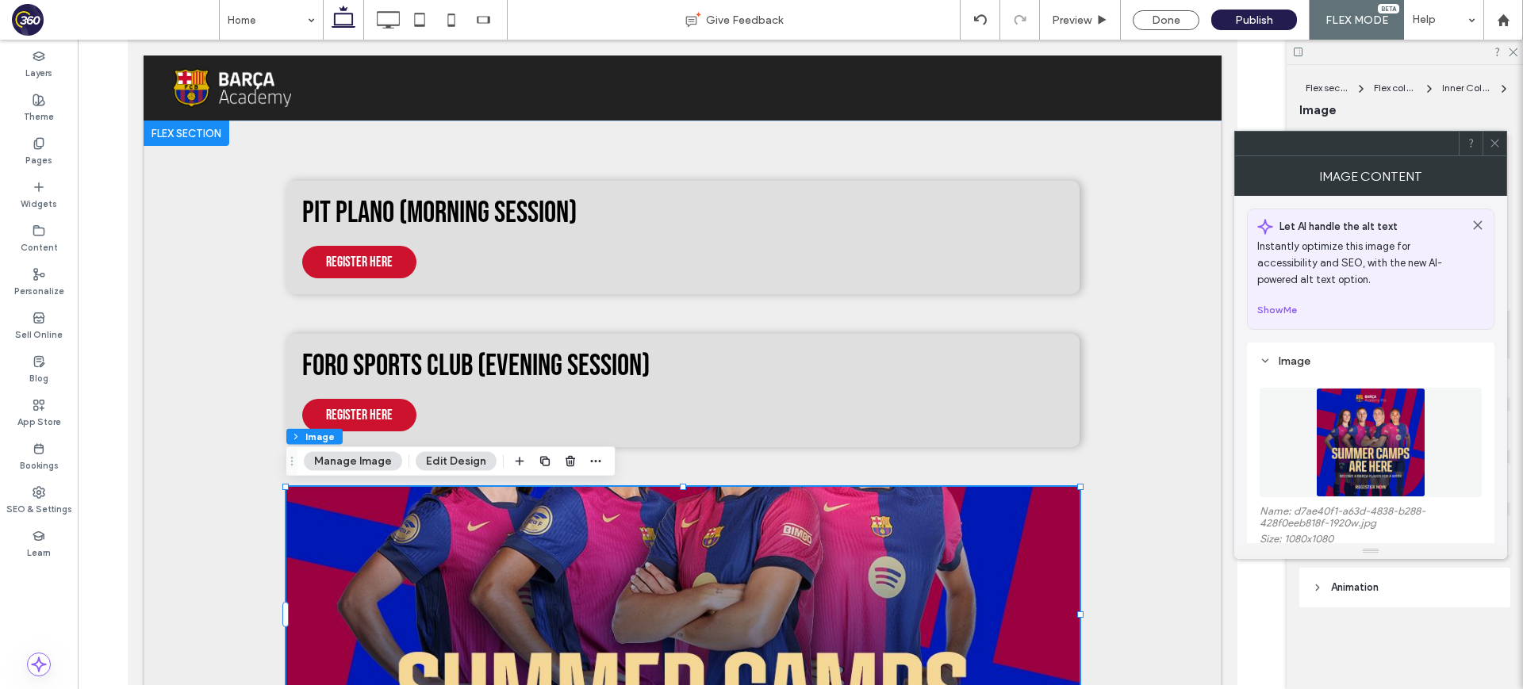
scroll to position [124, 0]
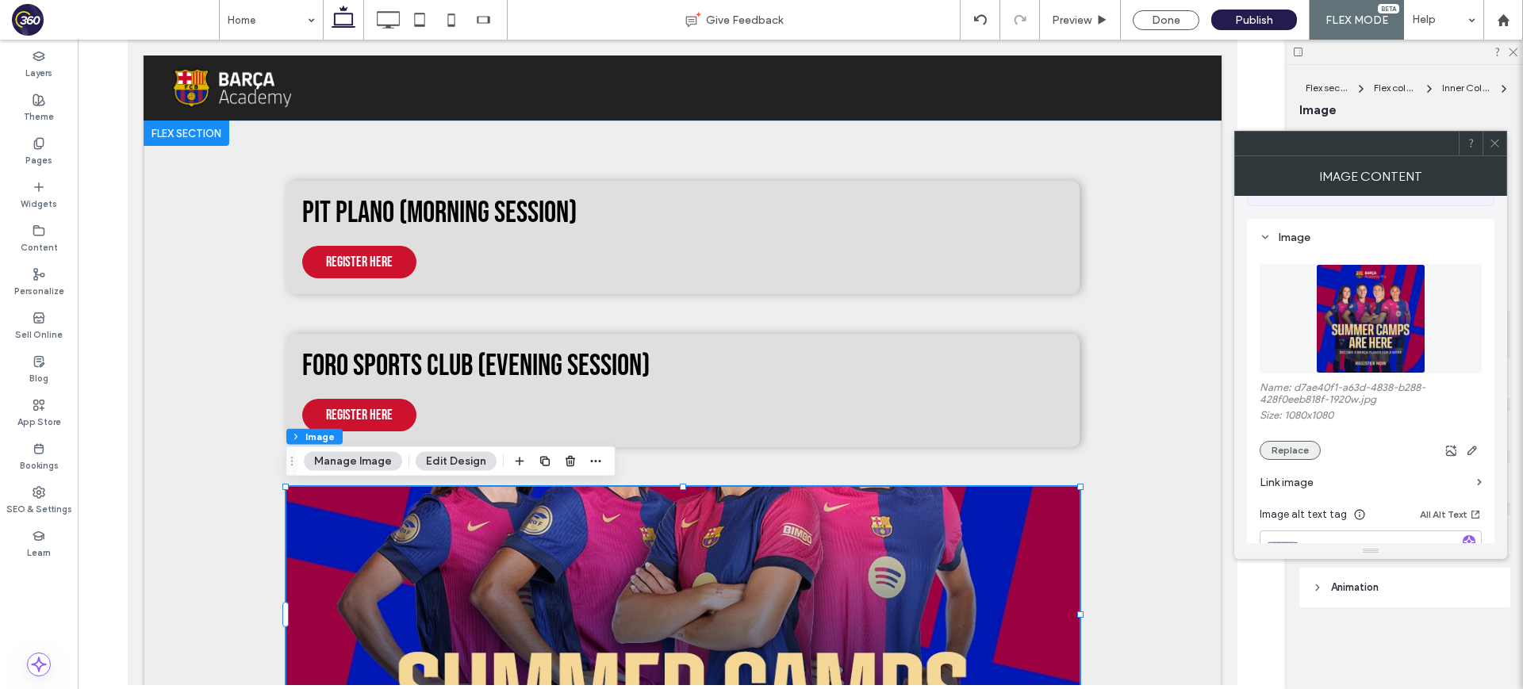
click at [1288, 450] on button "Replace" at bounding box center [1289, 450] width 61 height 19
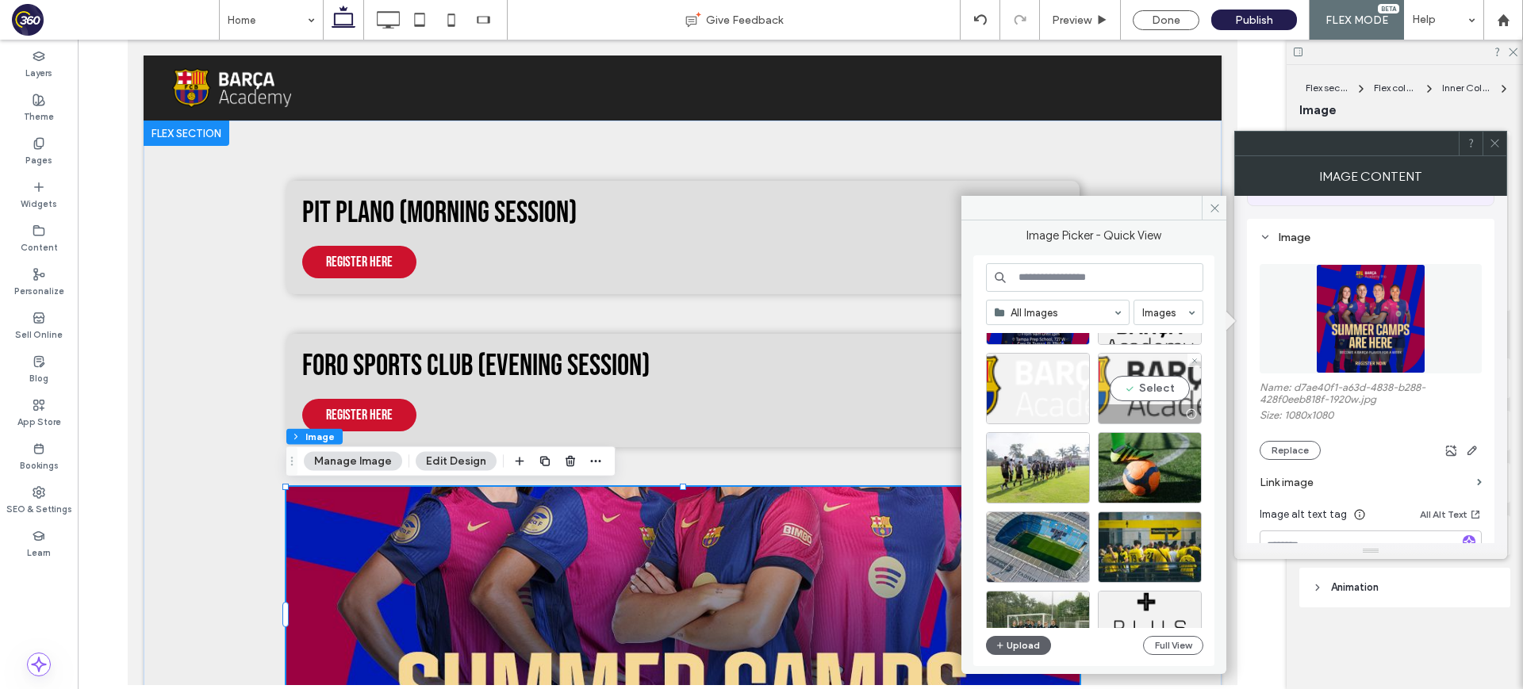
scroll to position [0, 0]
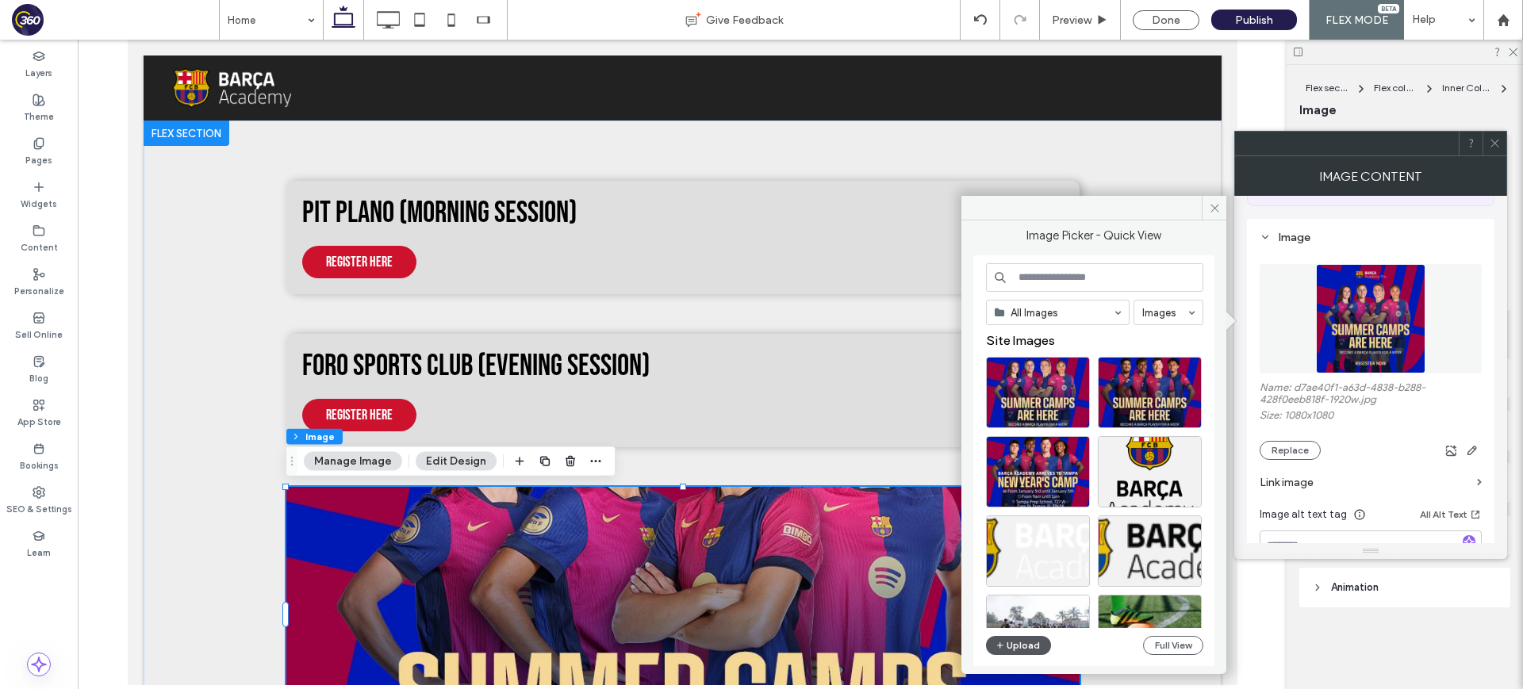
click at [1022, 648] on button "Upload" at bounding box center [1018, 645] width 65 height 19
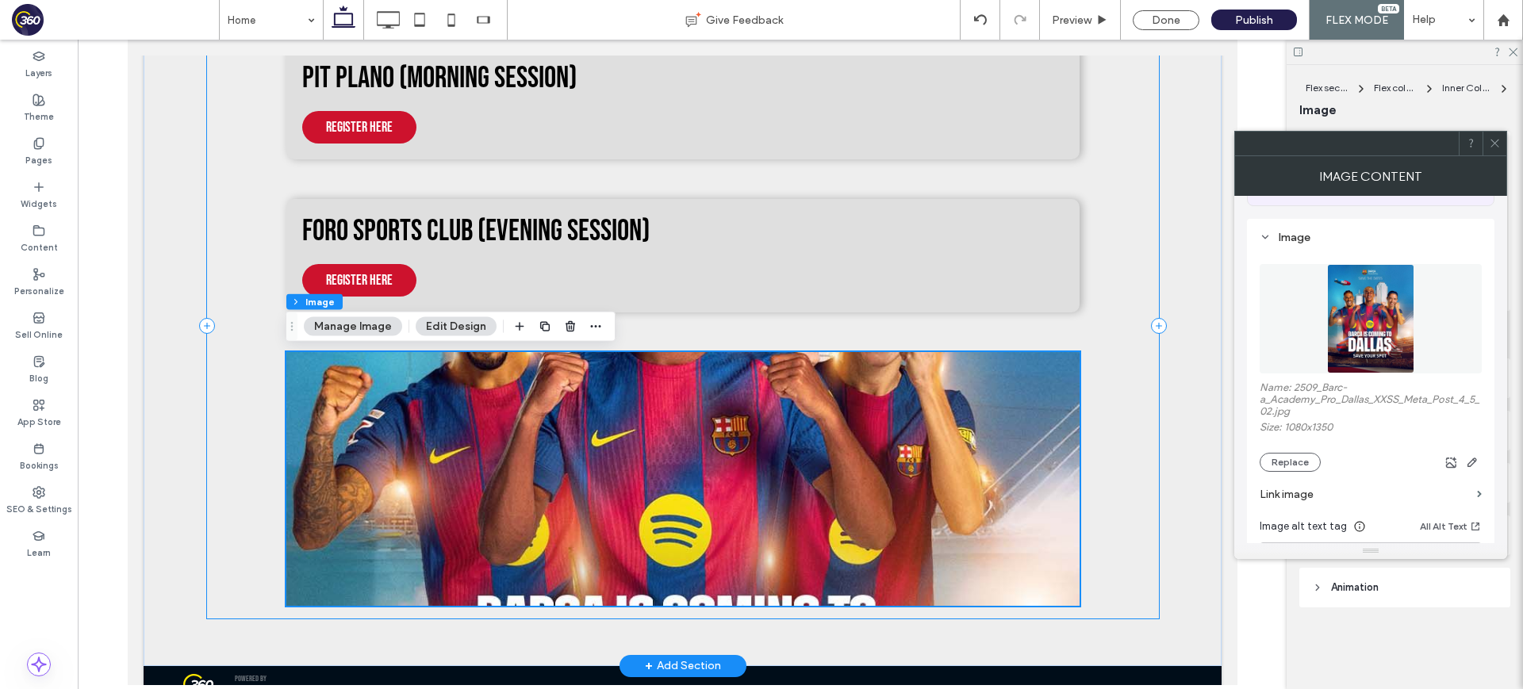
scroll to position [155, 0]
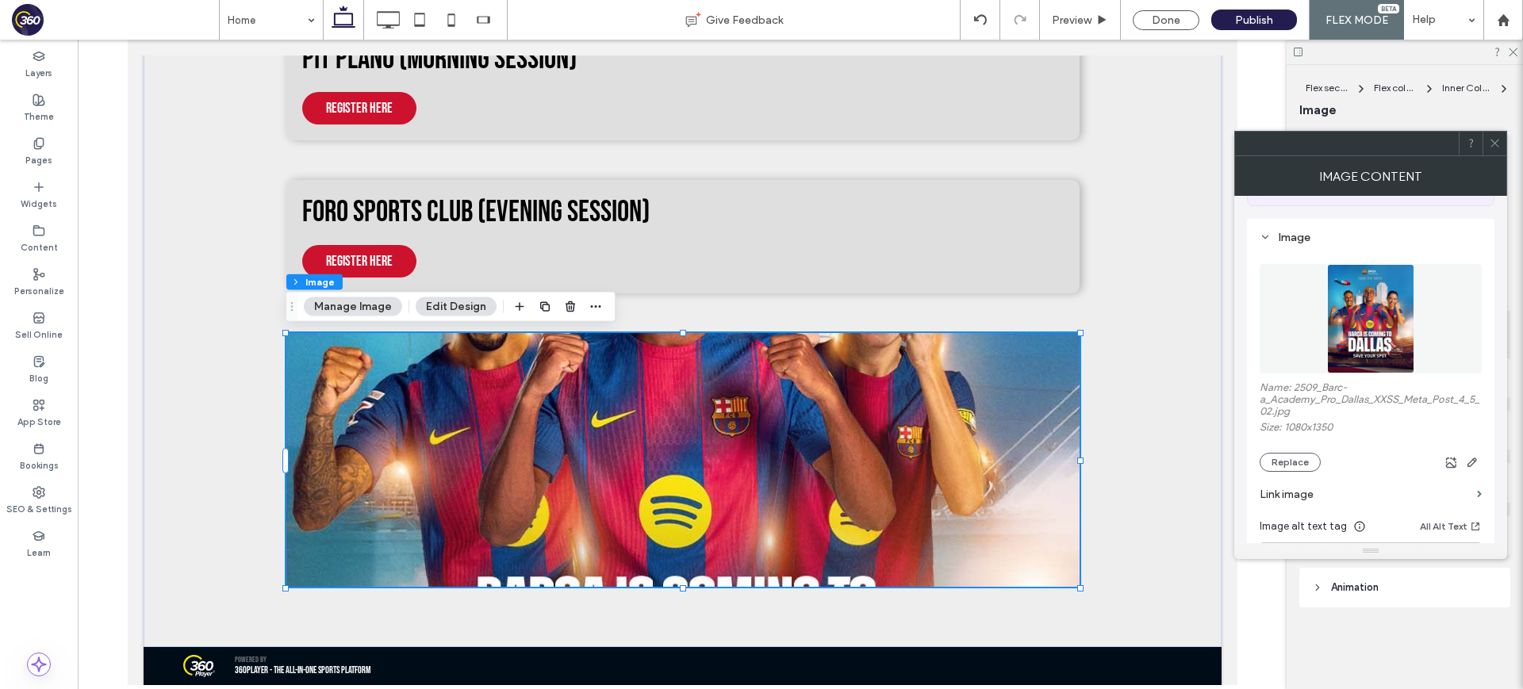
drag, startPoint x: 1497, startPoint y: 141, endPoint x: 1476, endPoint y: 189, distance: 52.2
click at [1497, 141] on icon at bounding box center [1494, 143] width 12 height 12
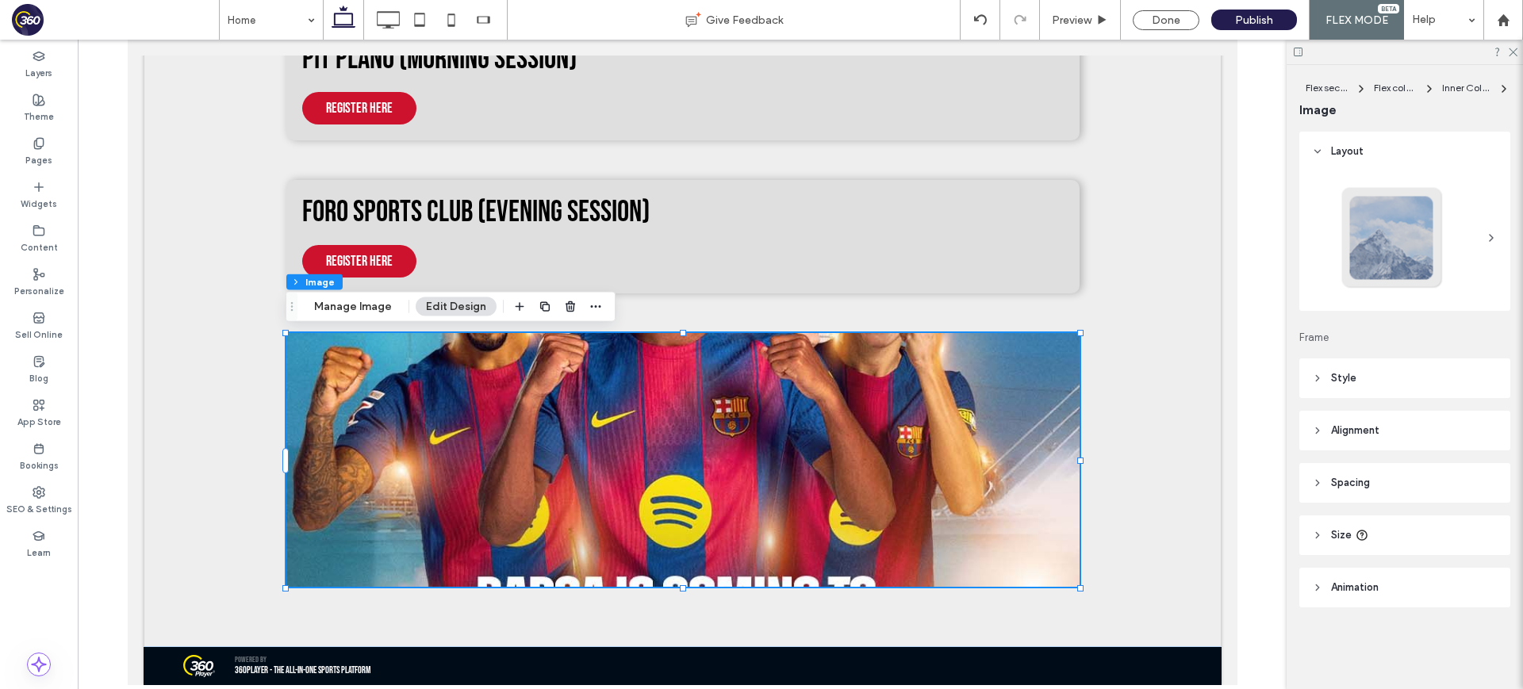
click at [1425, 527] on header "Size" at bounding box center [1404, 535] width 211 height 40
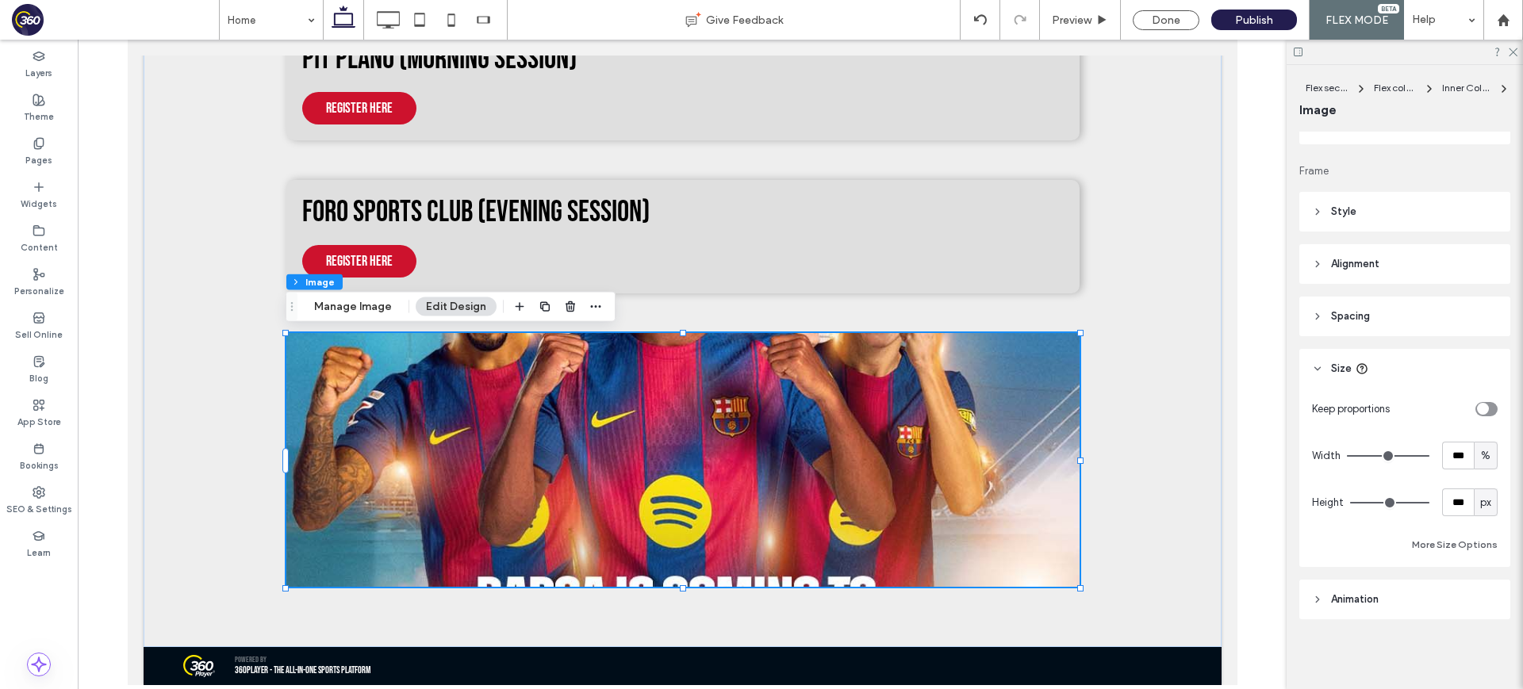
click at [1486, 499] on span "px" at bounding box center [1485, 503] width 11 height 16
click at [1488, 642] on span "A" at bounding box center [1485, 642] width 6 height 16
type input "*"
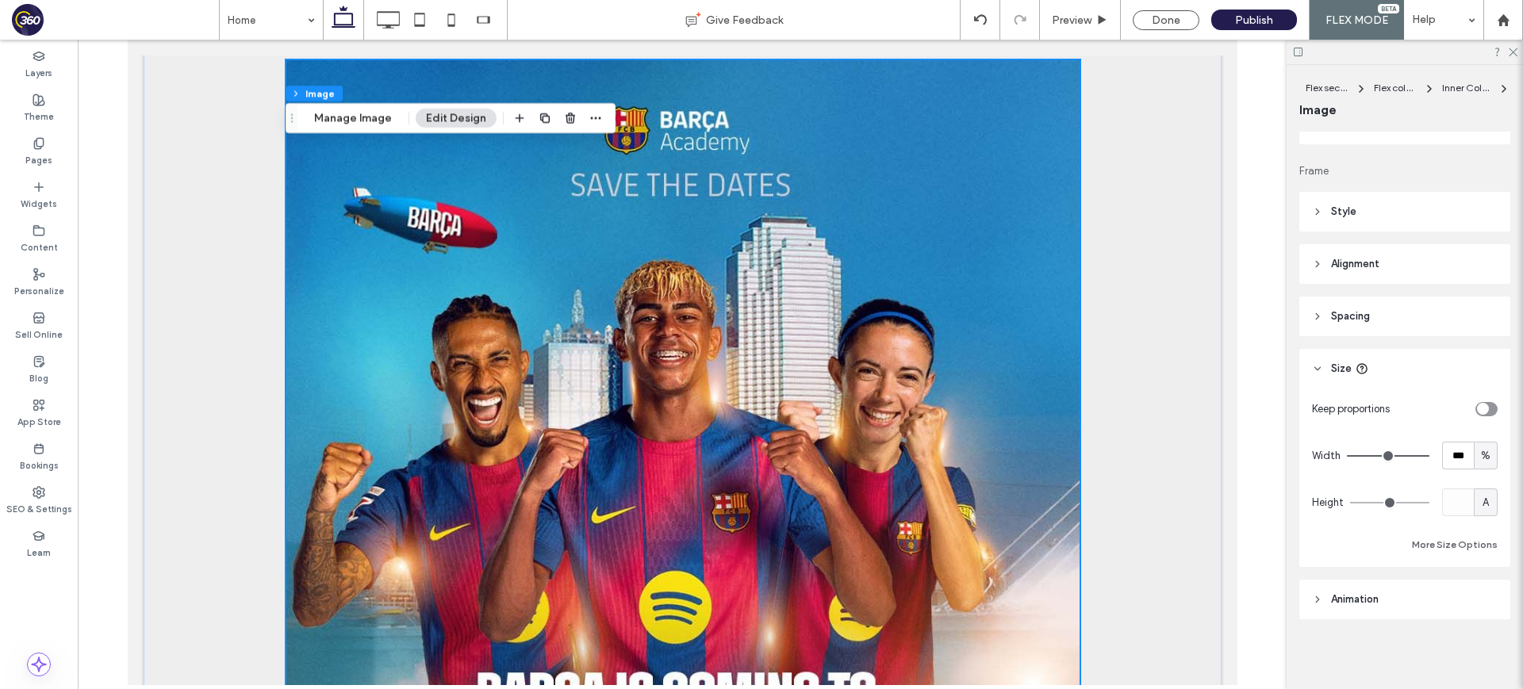
scroll to position [386, 0]
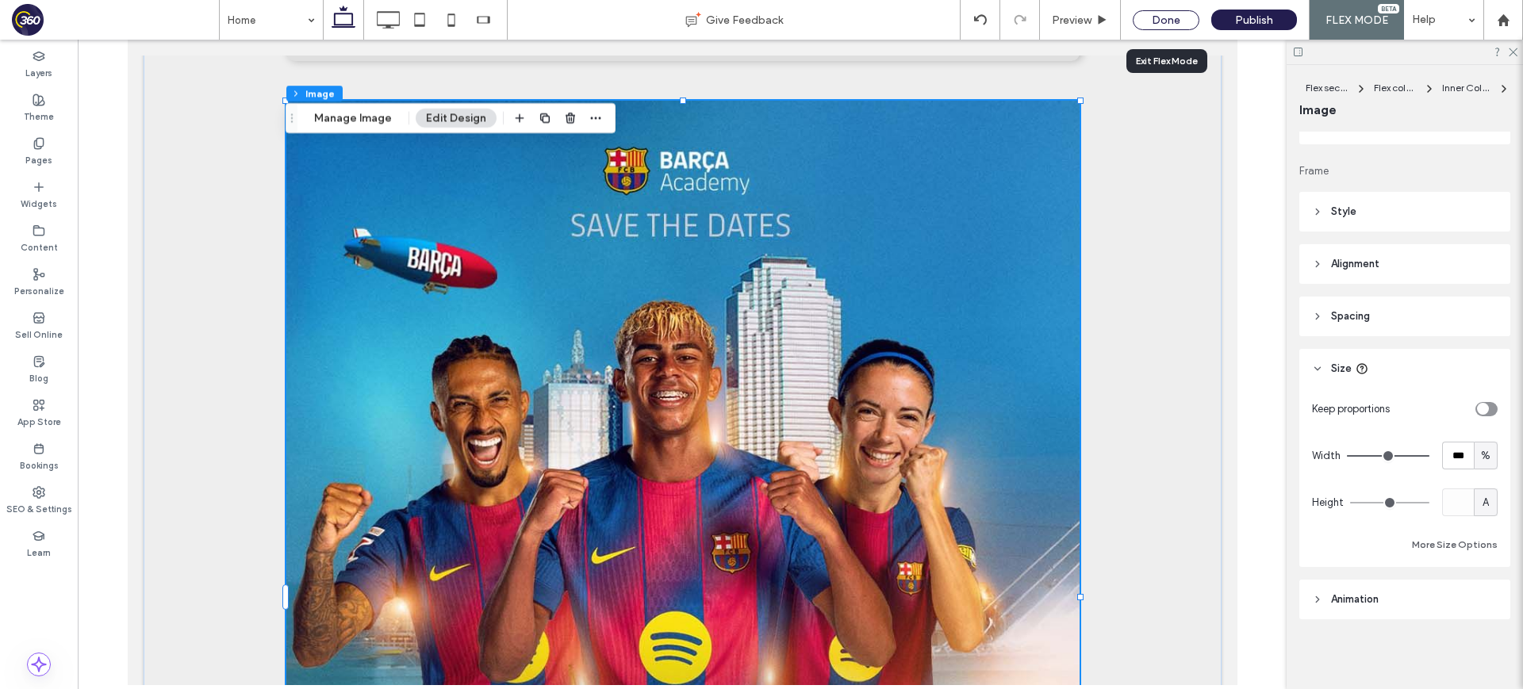
click at [1182, 16] on div "Done" at bounding box center [1165, 20] width 67 height 20
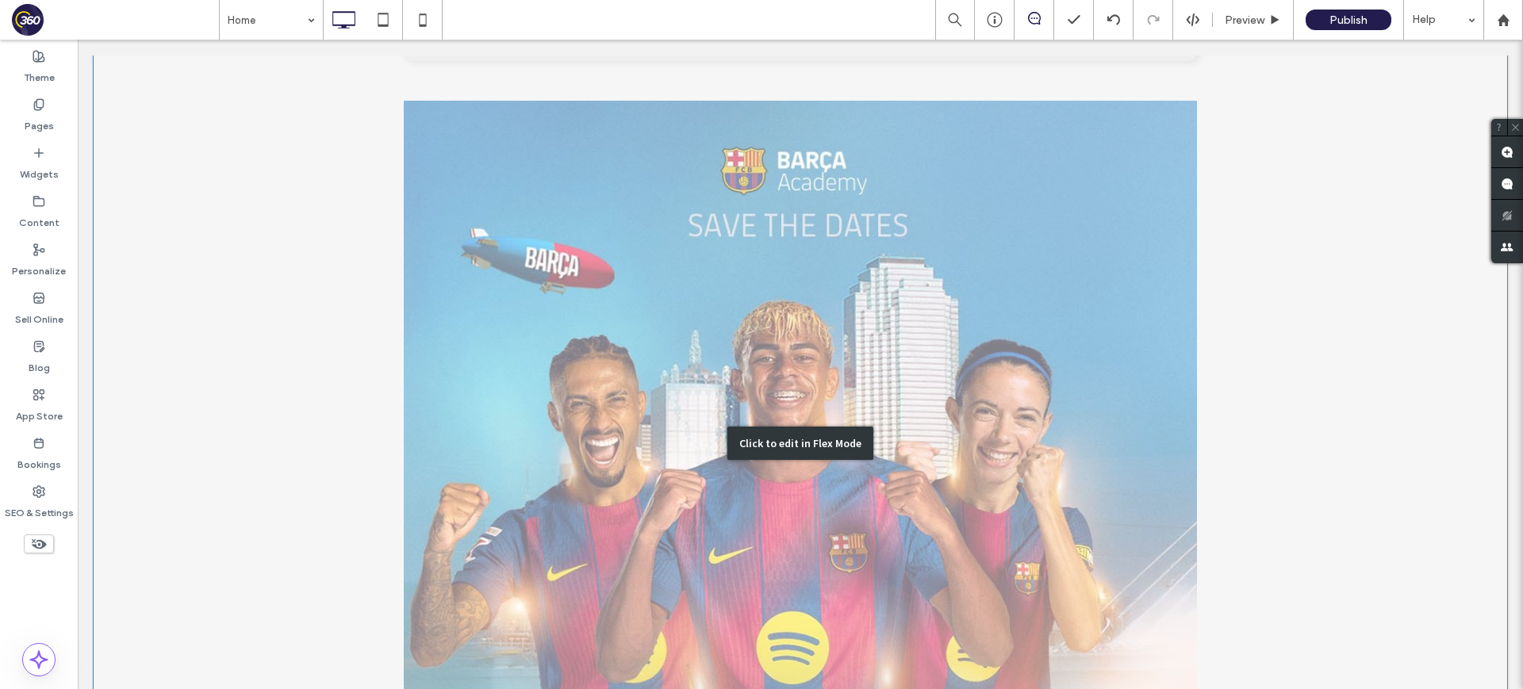
scroll to position [0, 0]
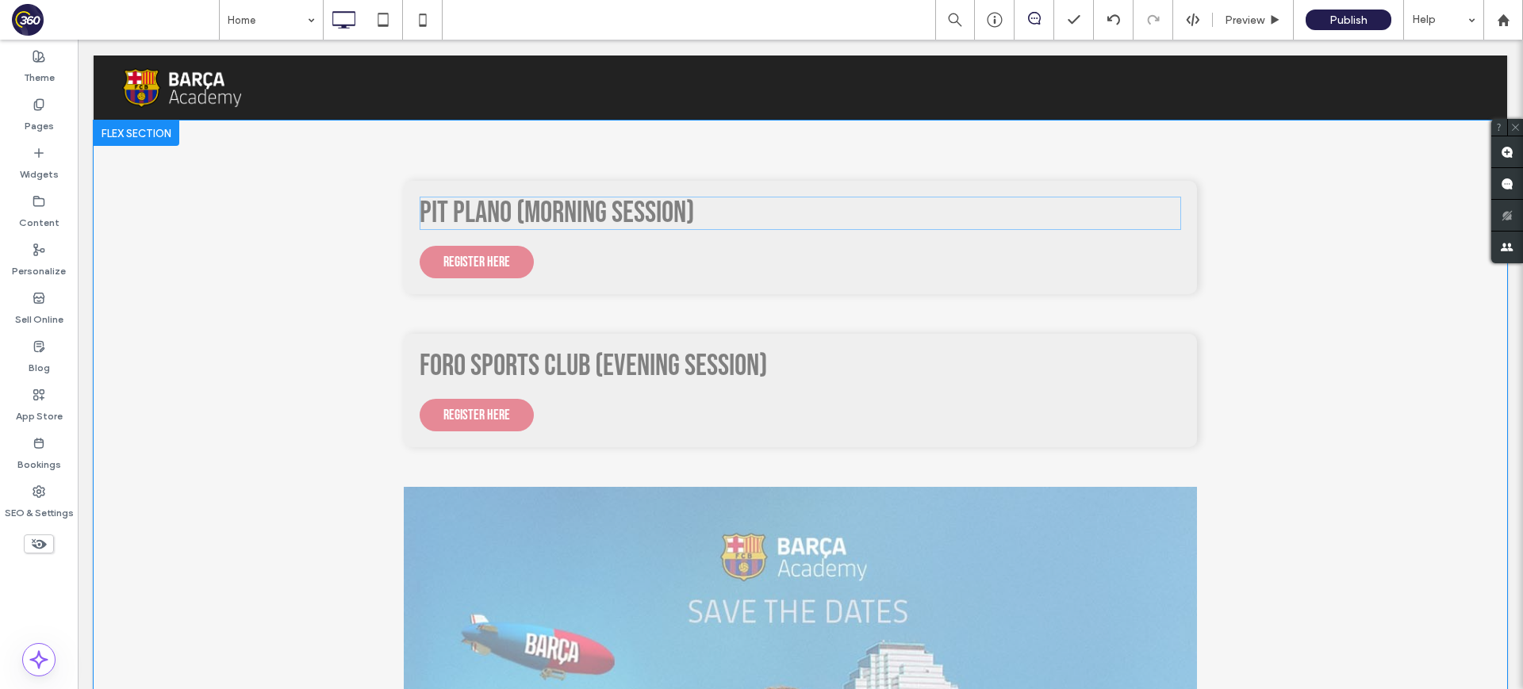
drag, startPoint x: 296, startPoint y: 357, endPoint x: 285, endPoint y: 361, distance: 11.8
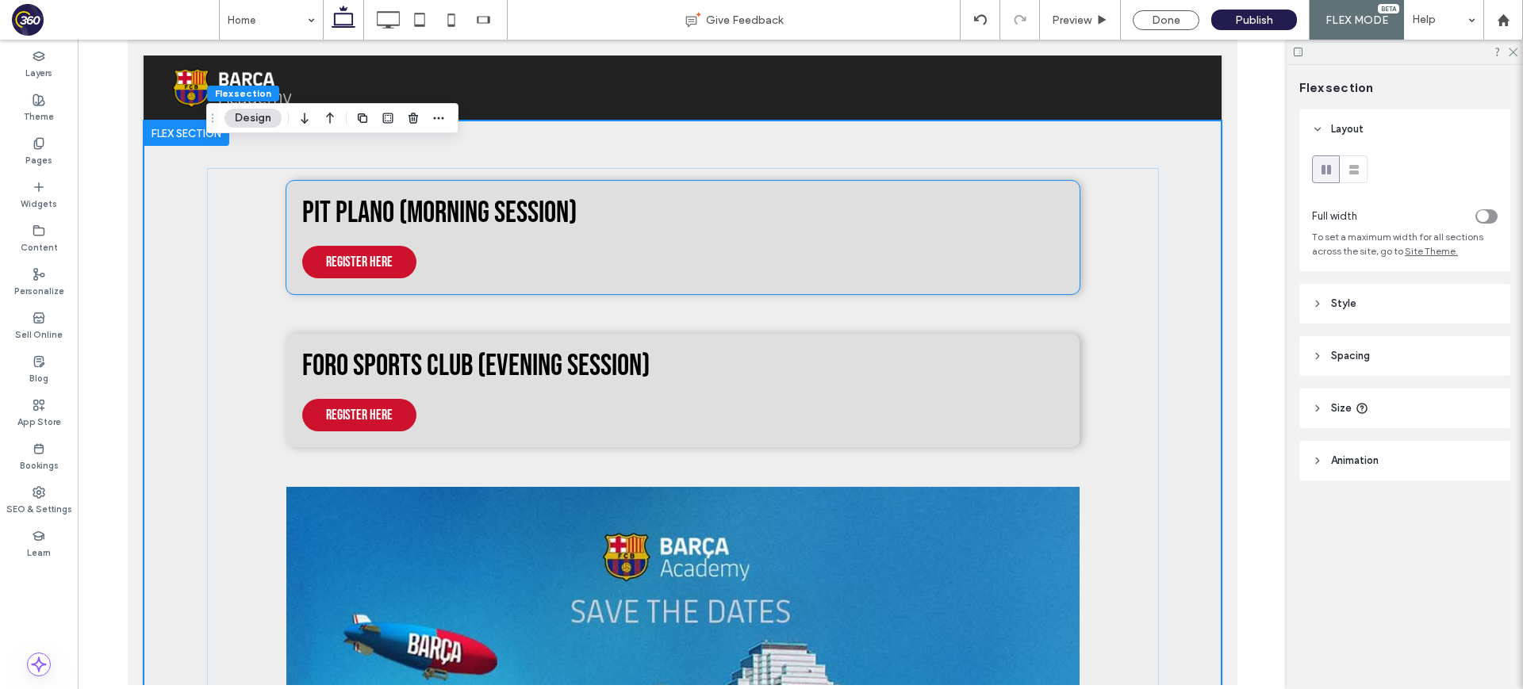
click at [734, 277] on div "PIT Plano (Morning session) Register here" at bounding box center [681, 237] width 793 height 113
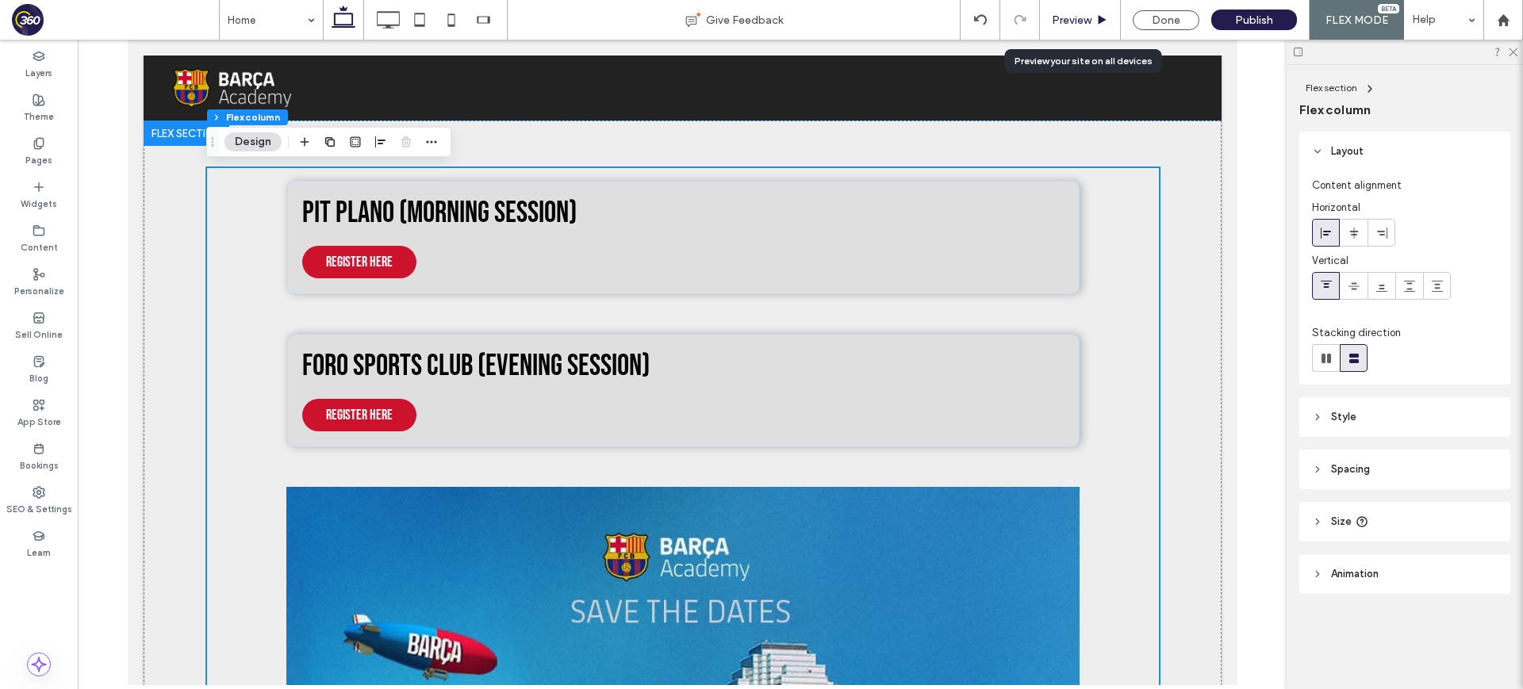
click at [1071, 13] on span "Preview" at bounding box center [1072, 19] width 40 height 13
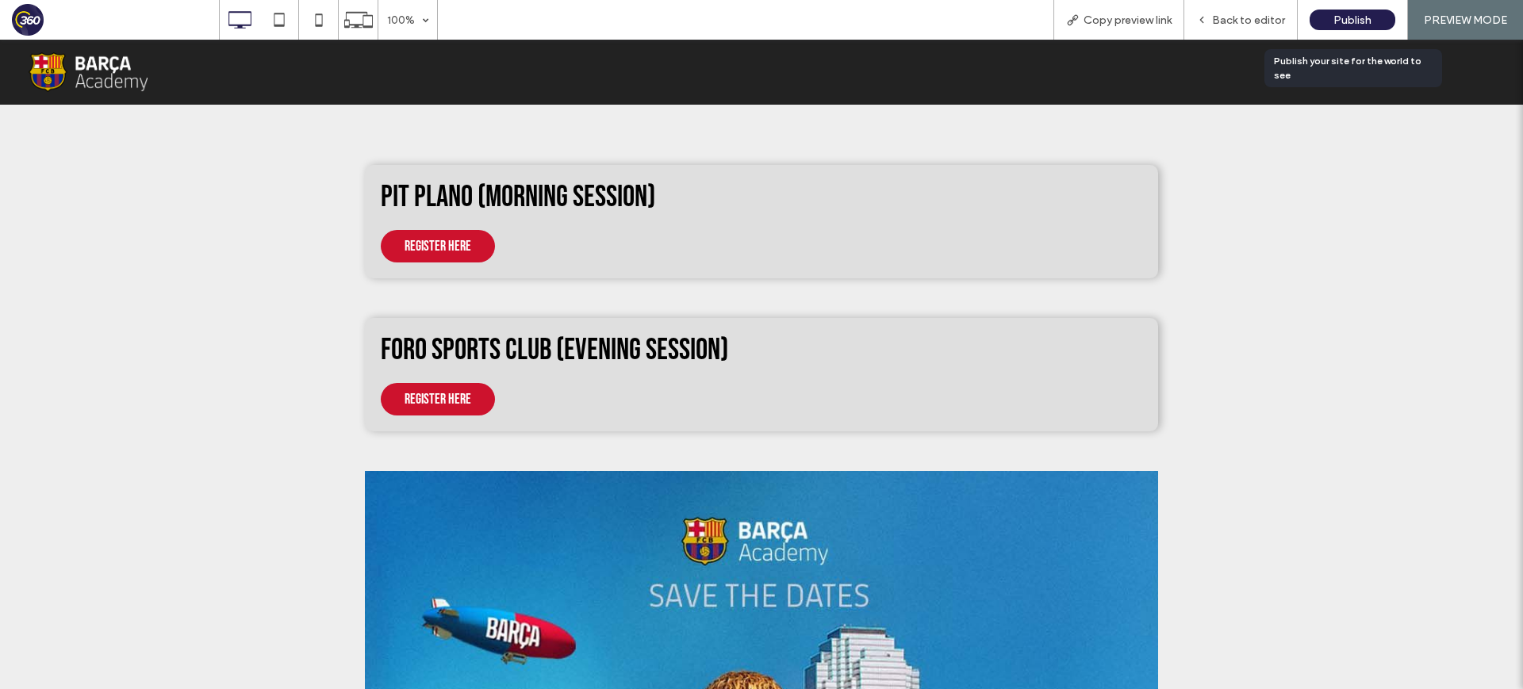
click at [1339, 16] on span "Publish" at bounding box center [1352, 19] width 38 height 13
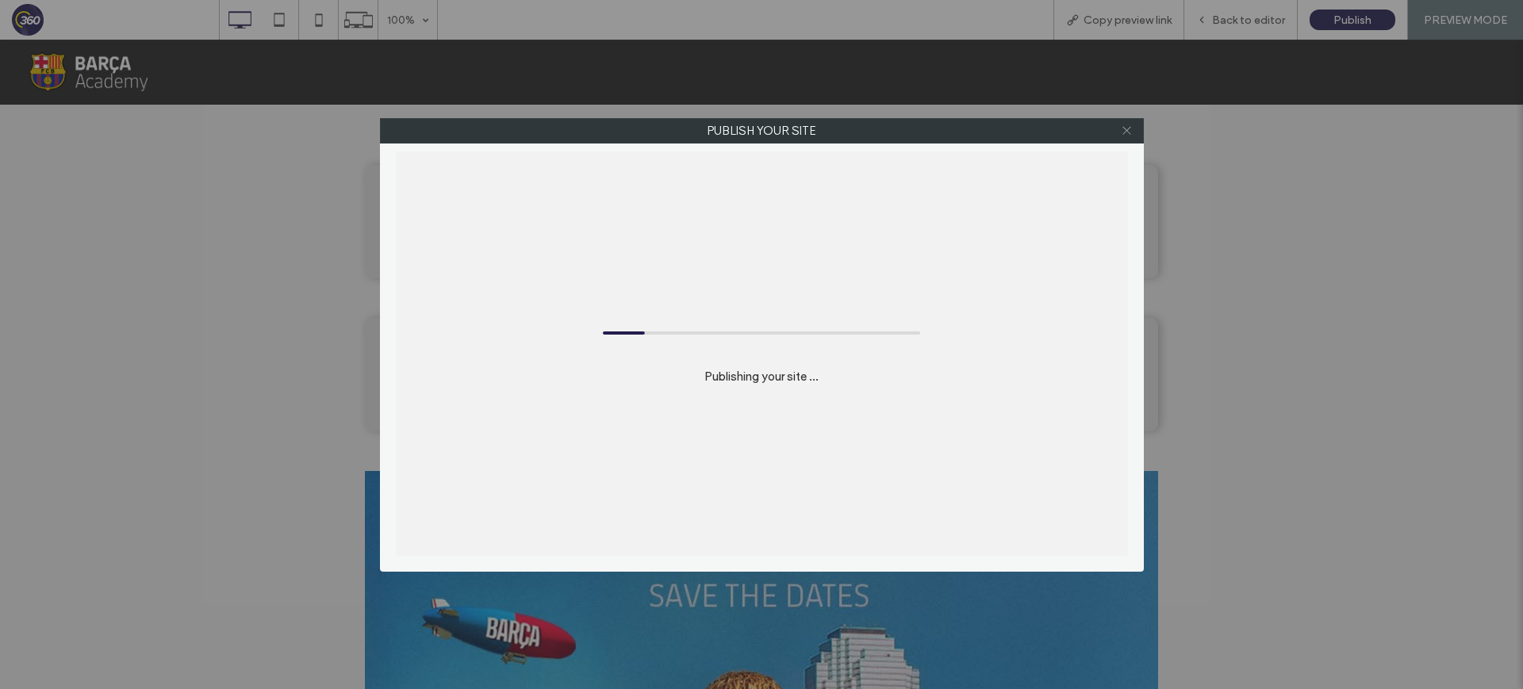
click at [1129, 127] on use at bounding box center [1126, 131] width 8 height 8
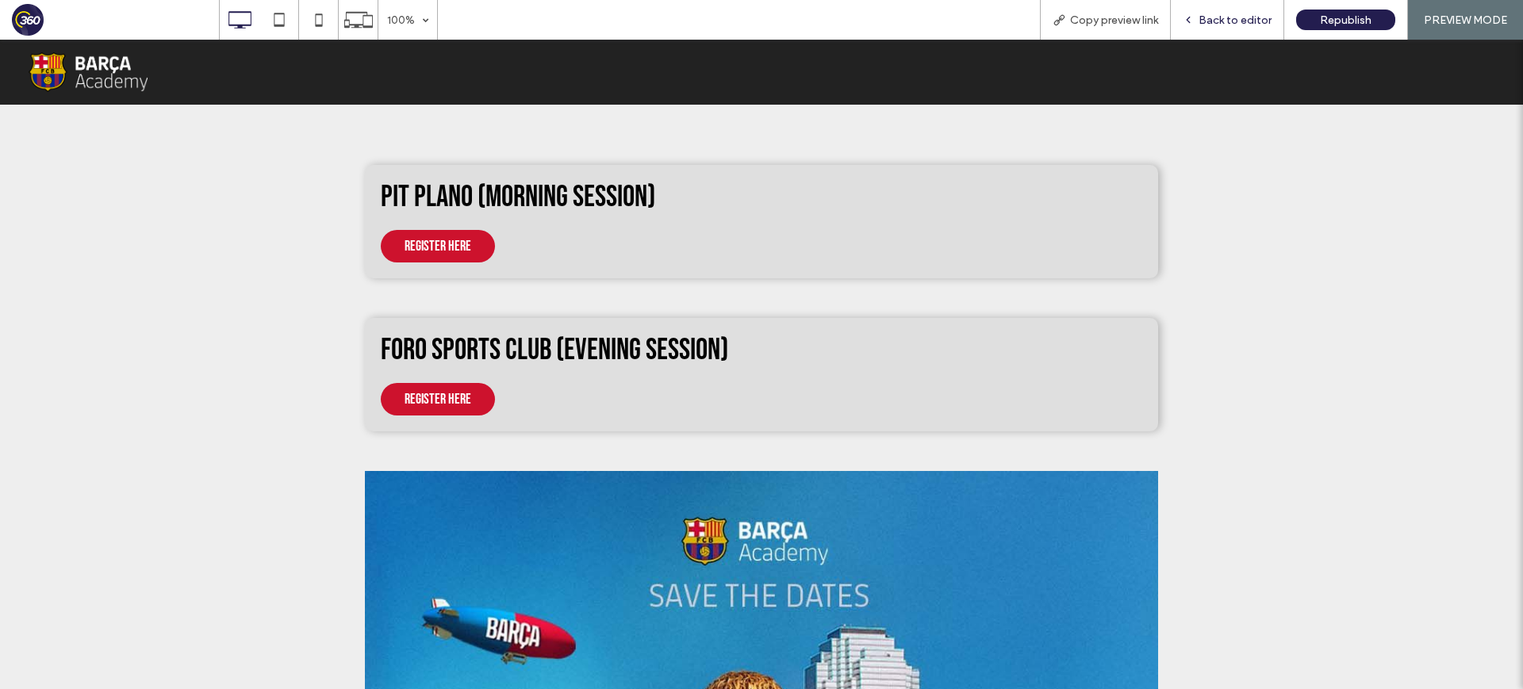
click at [1226, 20] on span "Back to editor" at bounding box center [1234, 19] width 73 height 13
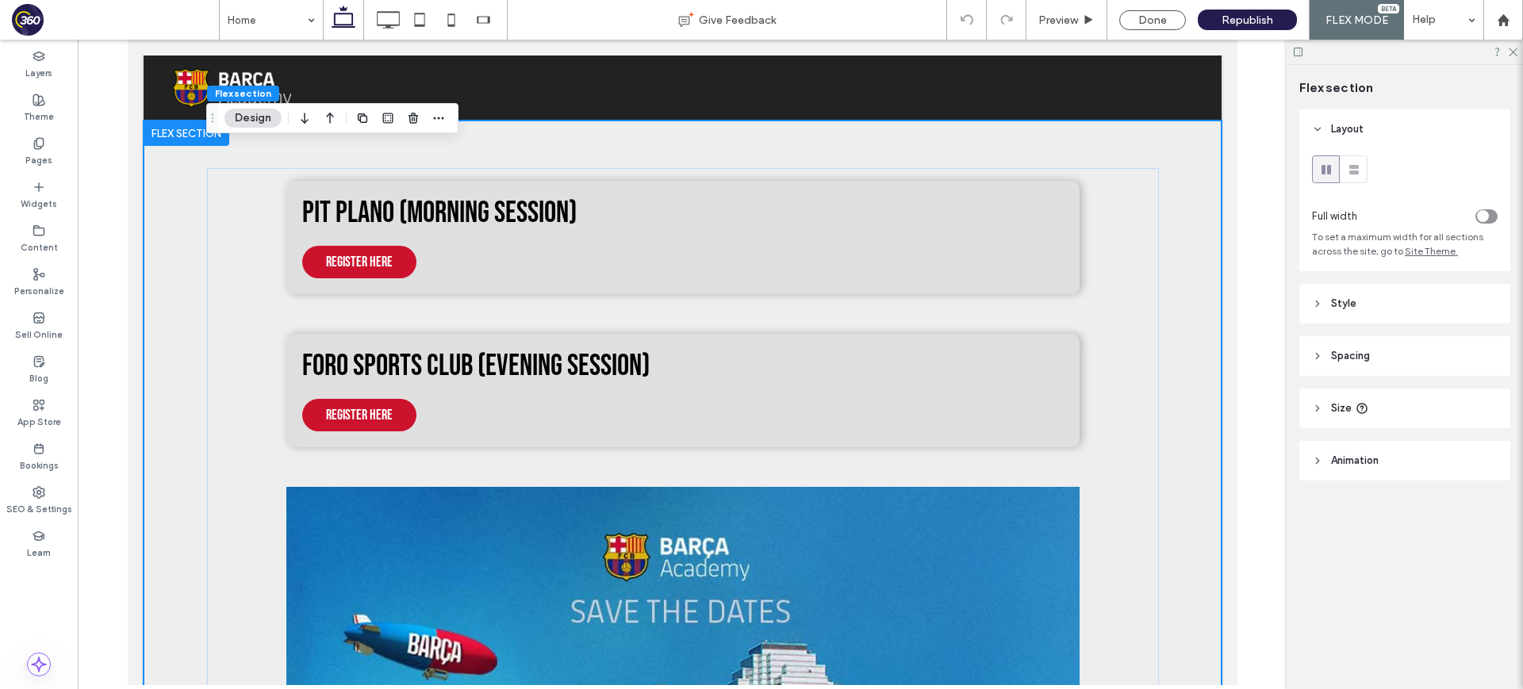
scroll to position [6, 0]
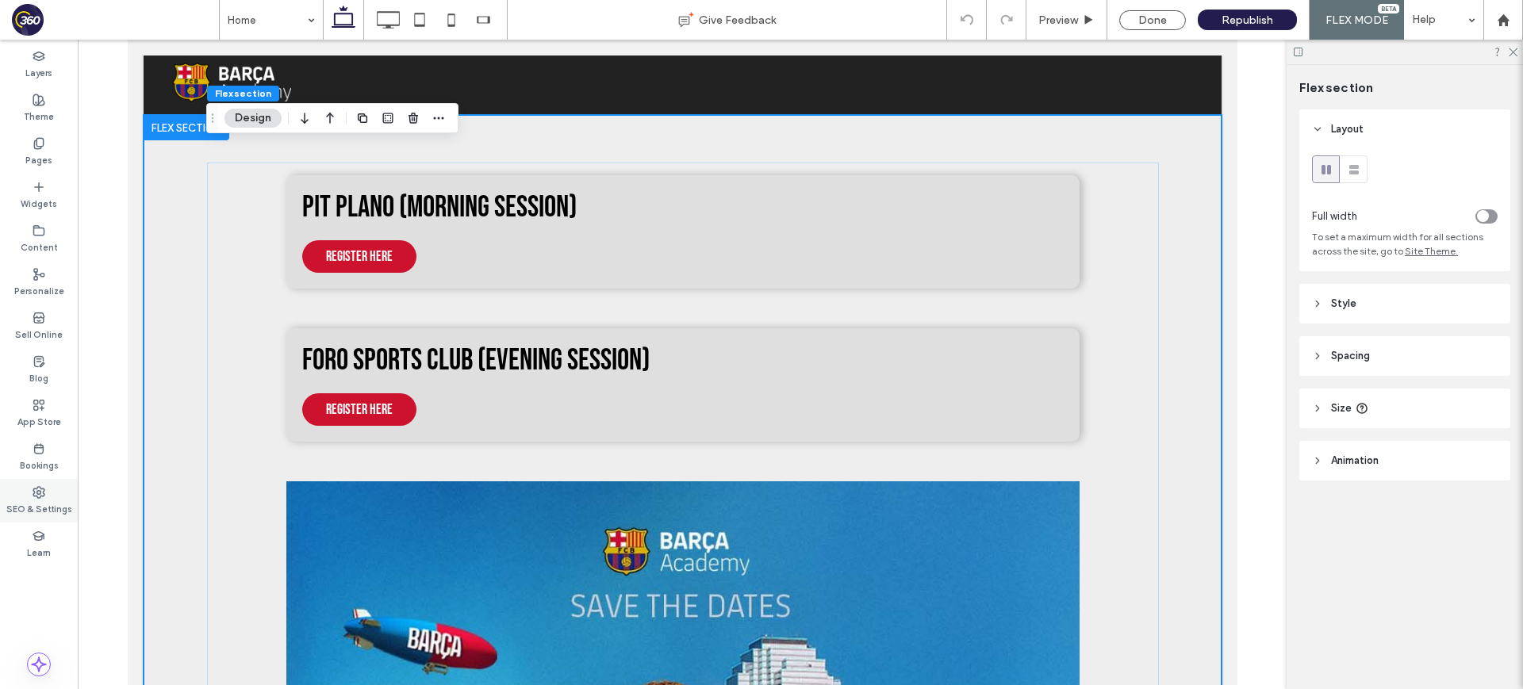
click at [31, 506] on label "SEO & Settings" at bounding box center [39, 507] width 66 height 17
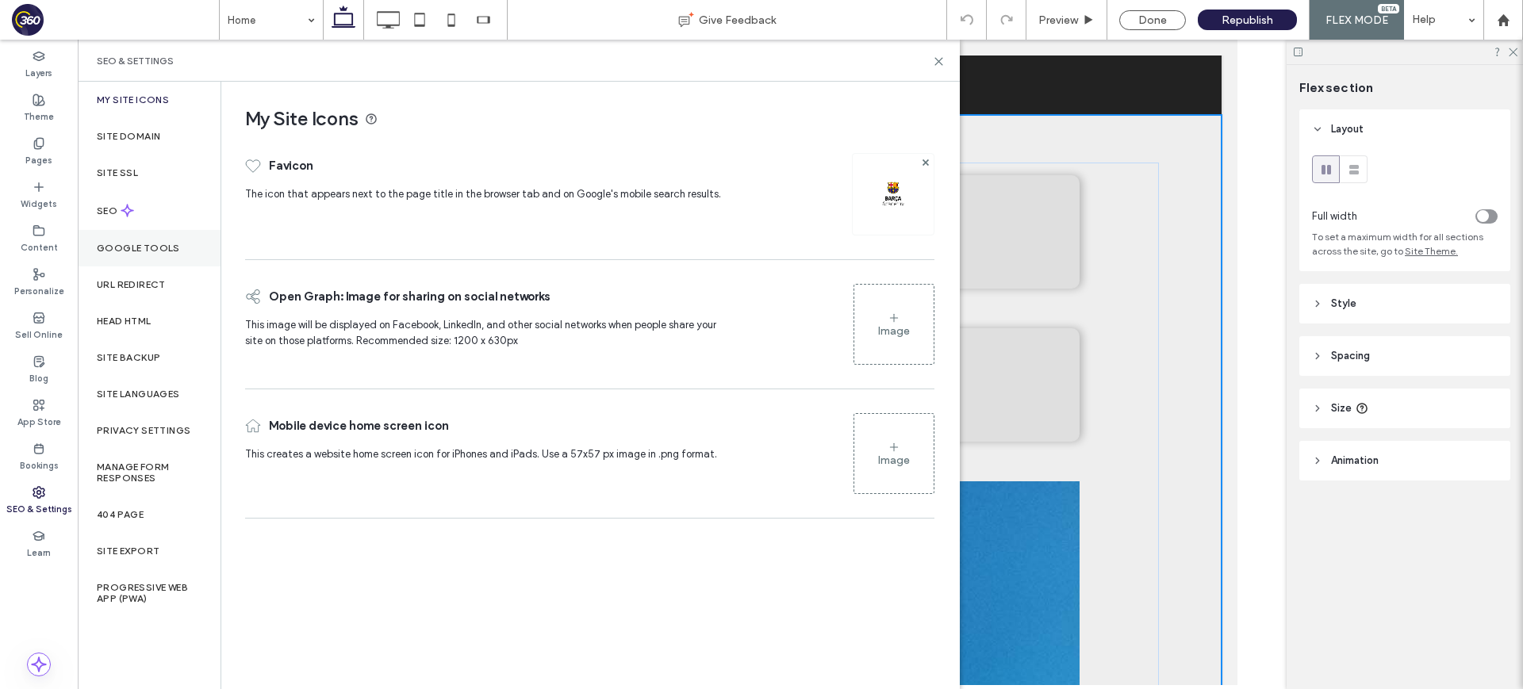
click at [164, 243] on label "Google Tools" at bounding box center [138, 248] width 83 height 11
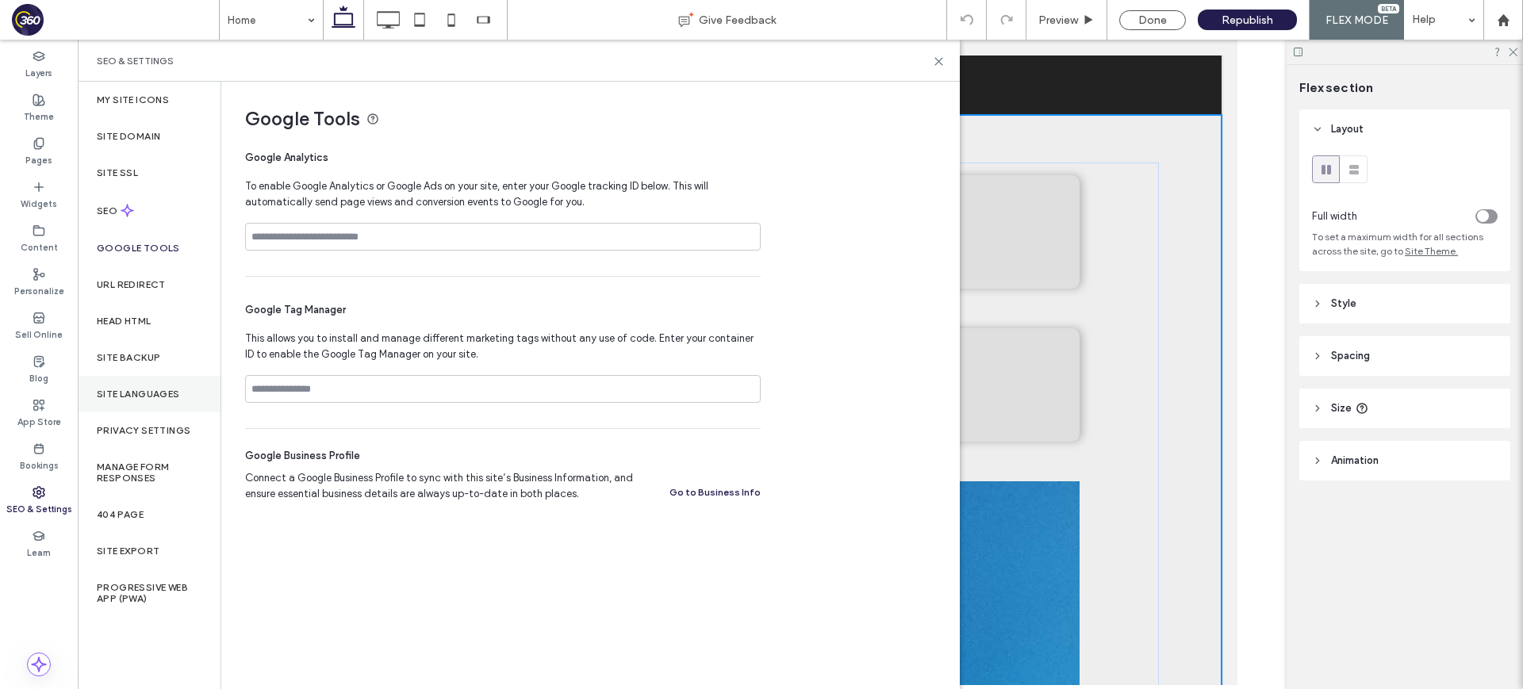
click at [177, 396] on label "Site Languages" at bounding box center [138, 394] width 83 height 11
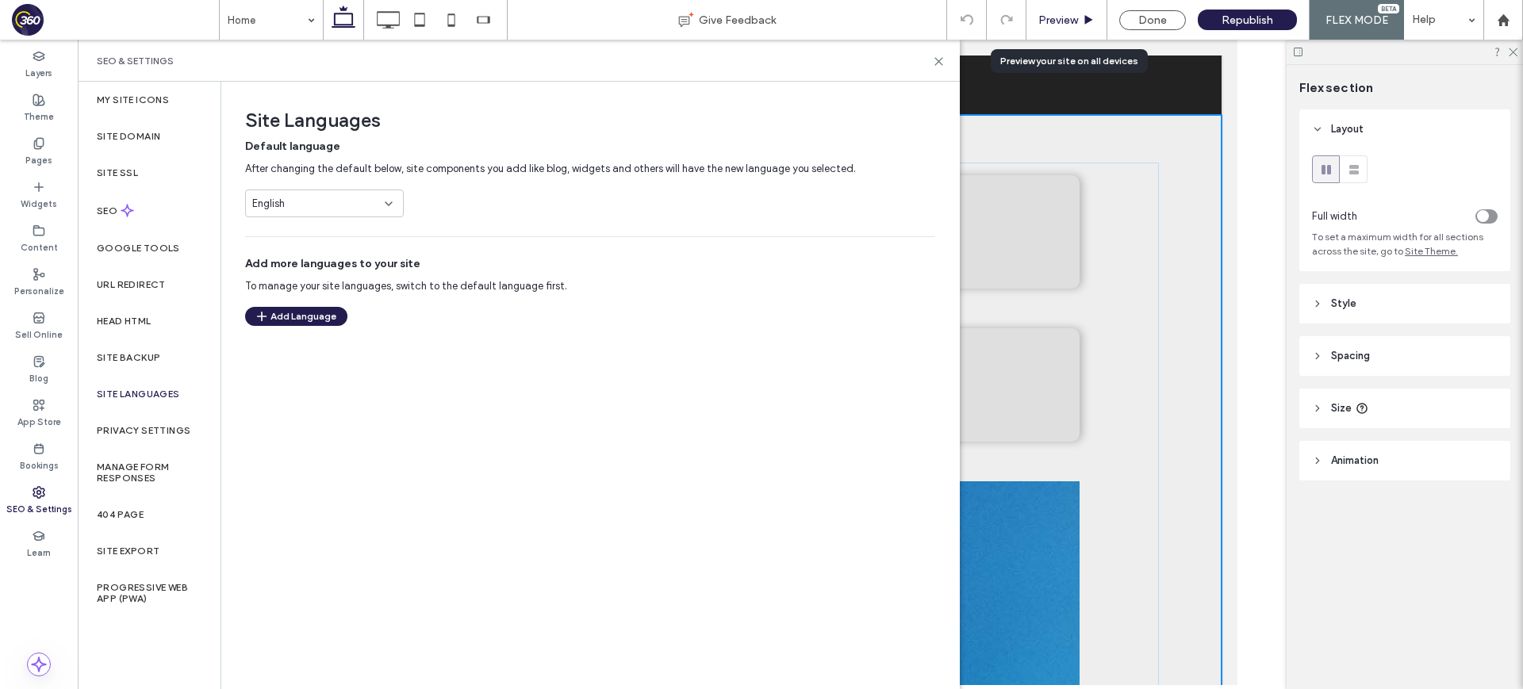
click at [1066, 20] on span "Preview" at bounding box center [1058, 19] width 40 height 13
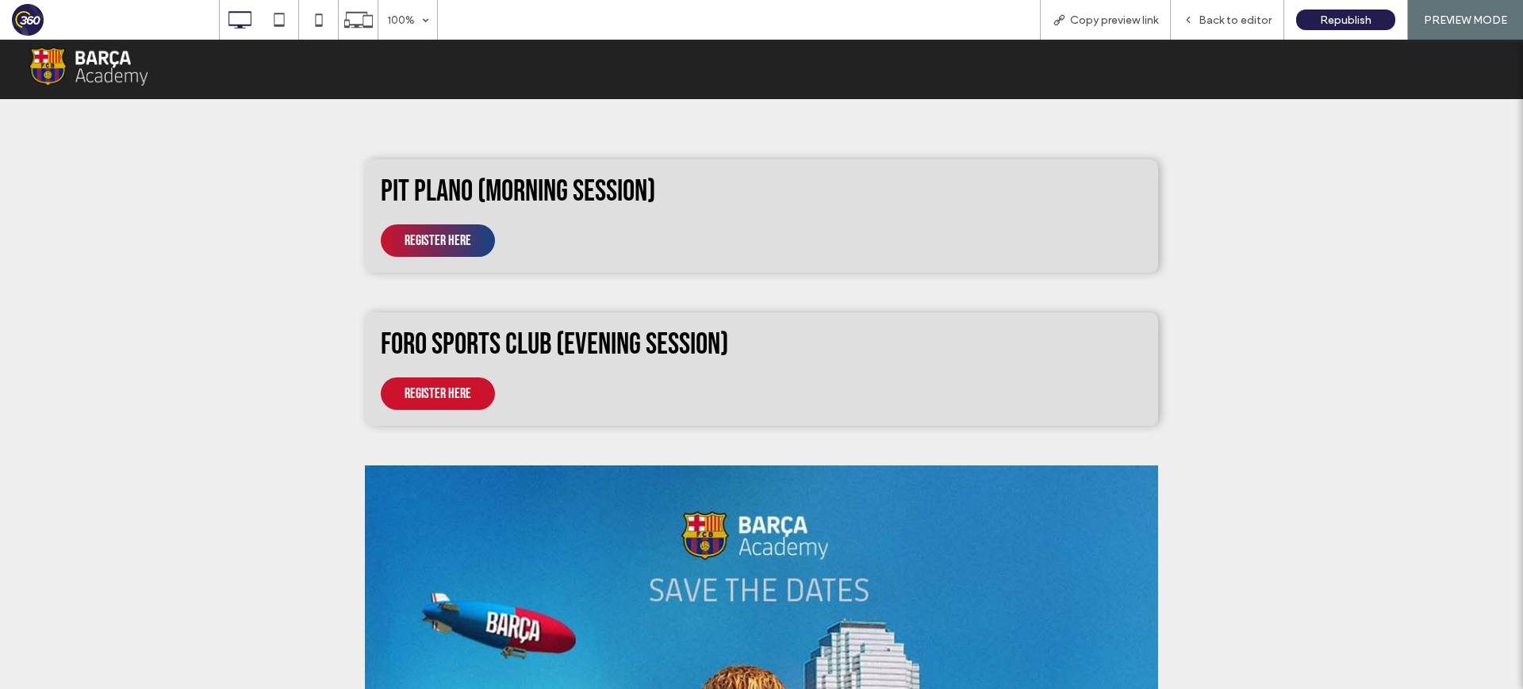
click at [439, 231] on button "Register here" at bounding box center [438, 240] width 114 height 33
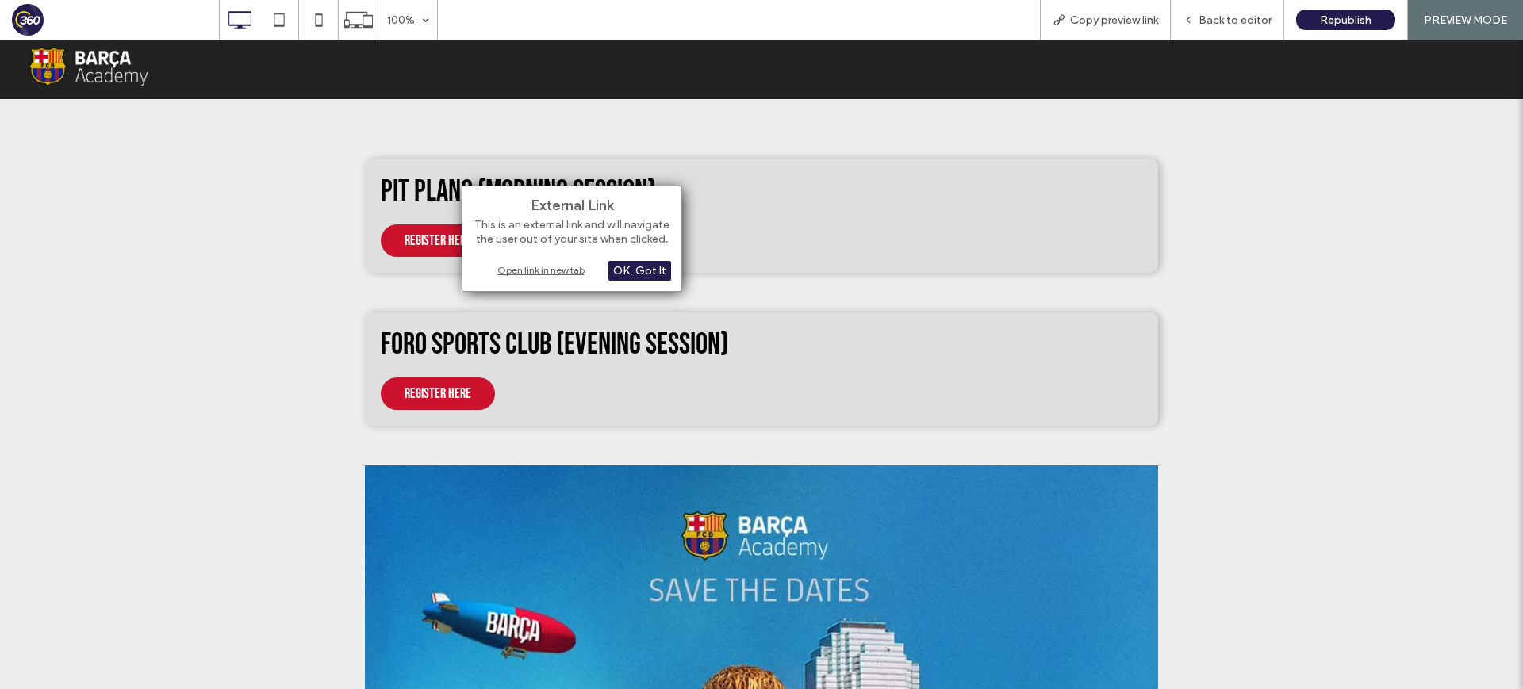
click at [554, 266] on div "Open link in new tab" at bounding box center [572, 270] width 198 height 17
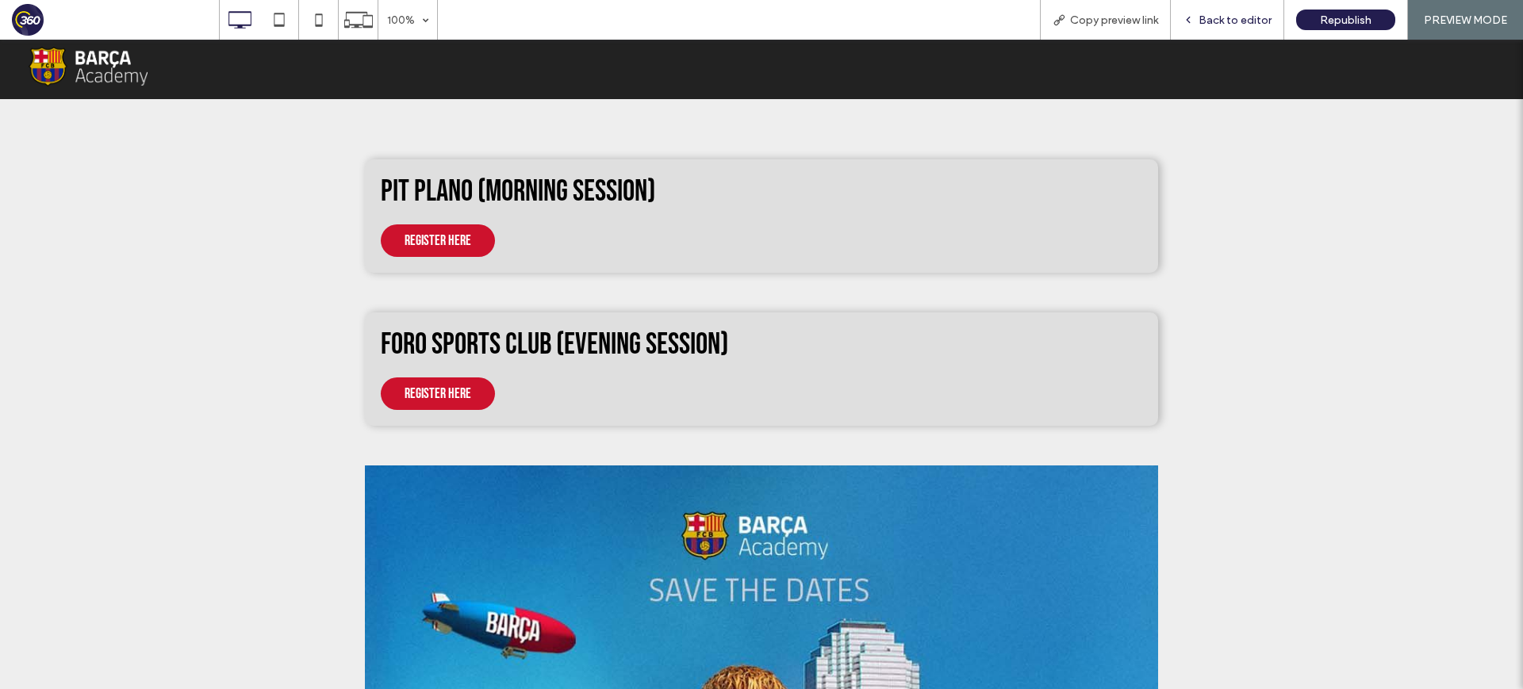
click at [1251, 17] on span "Back to editor" at bounding box center [1234, 19] width 73 height 13
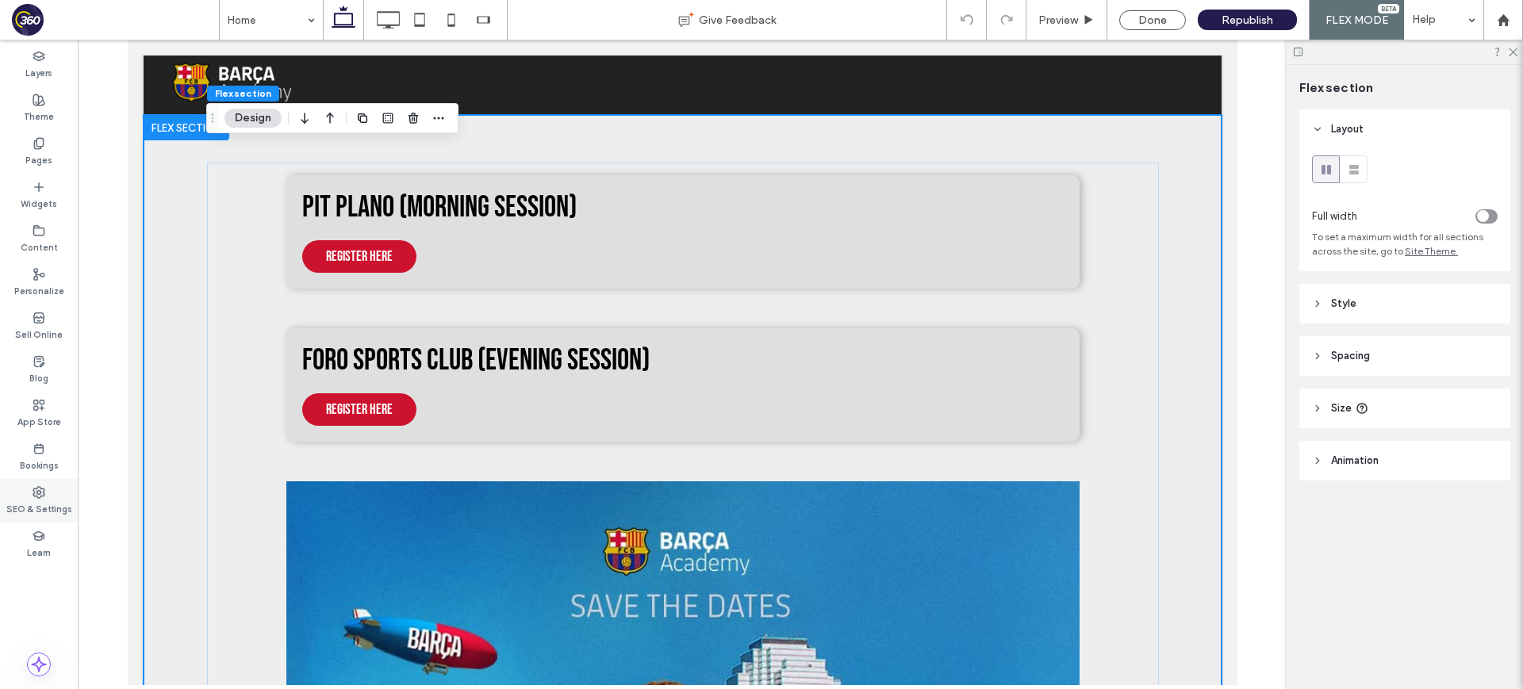
click at [40, 497] on use at bounding box center [38, 492] width 11 height 11
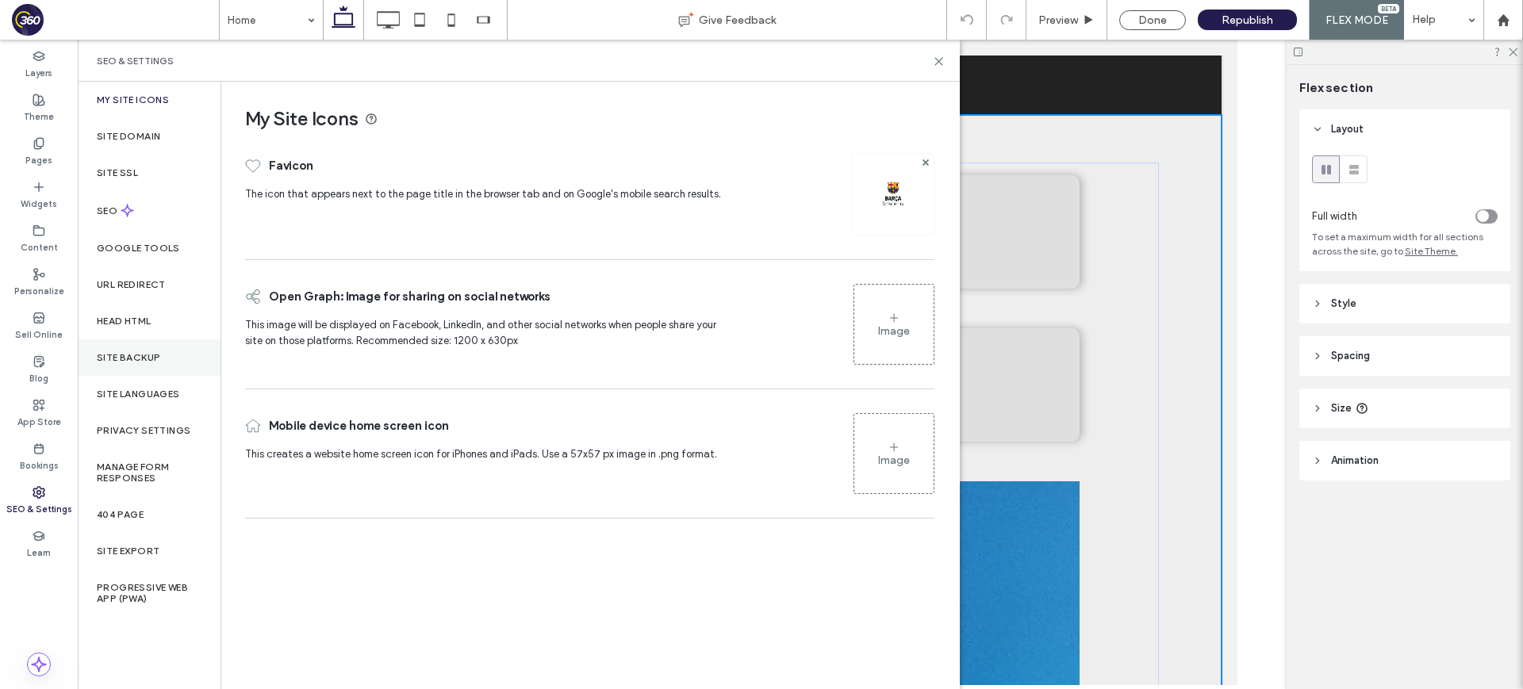
click at [152, 358] on label "Site Backup" at bounding box center [128, 357] width 63 height 11
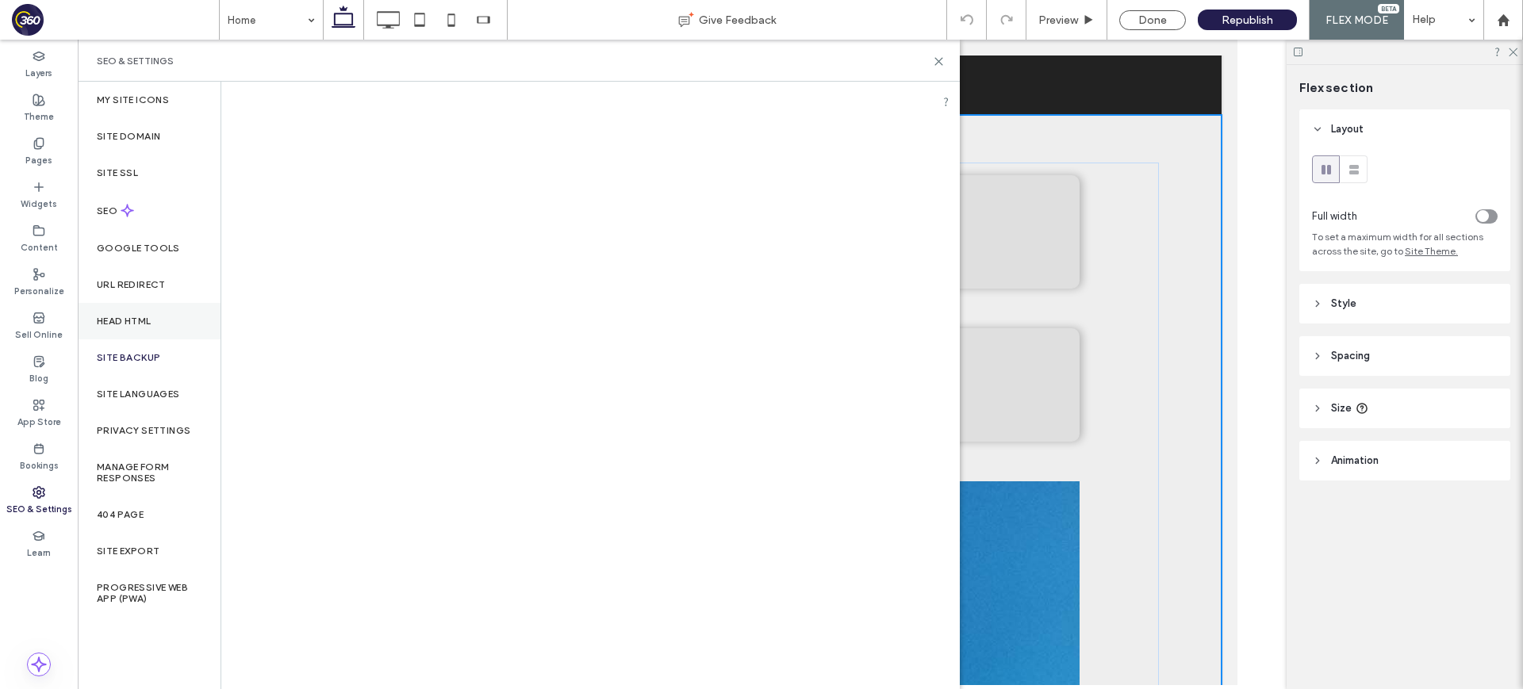
click at [163, 318] on div "Head HTML" at bounding box center [149, 321] width 143 height 36
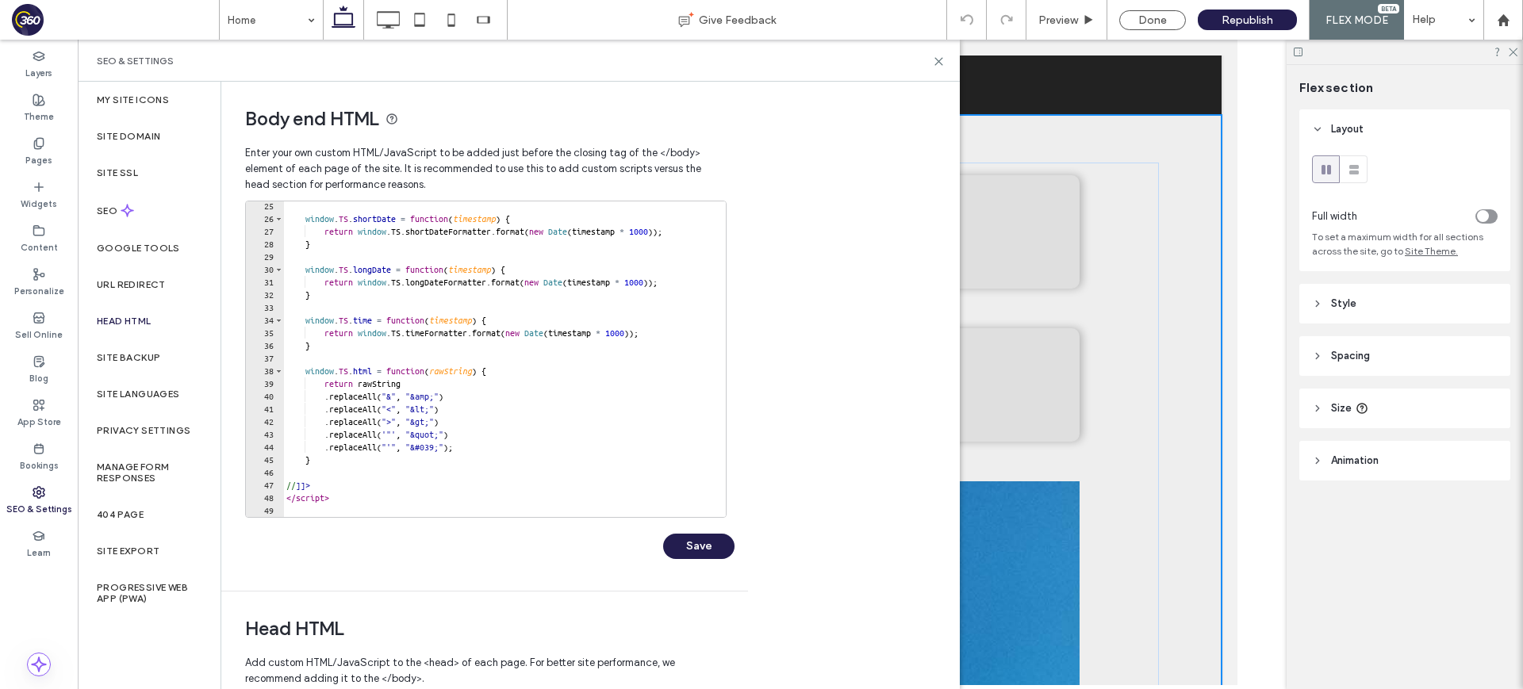
scroll to position [397, 0]
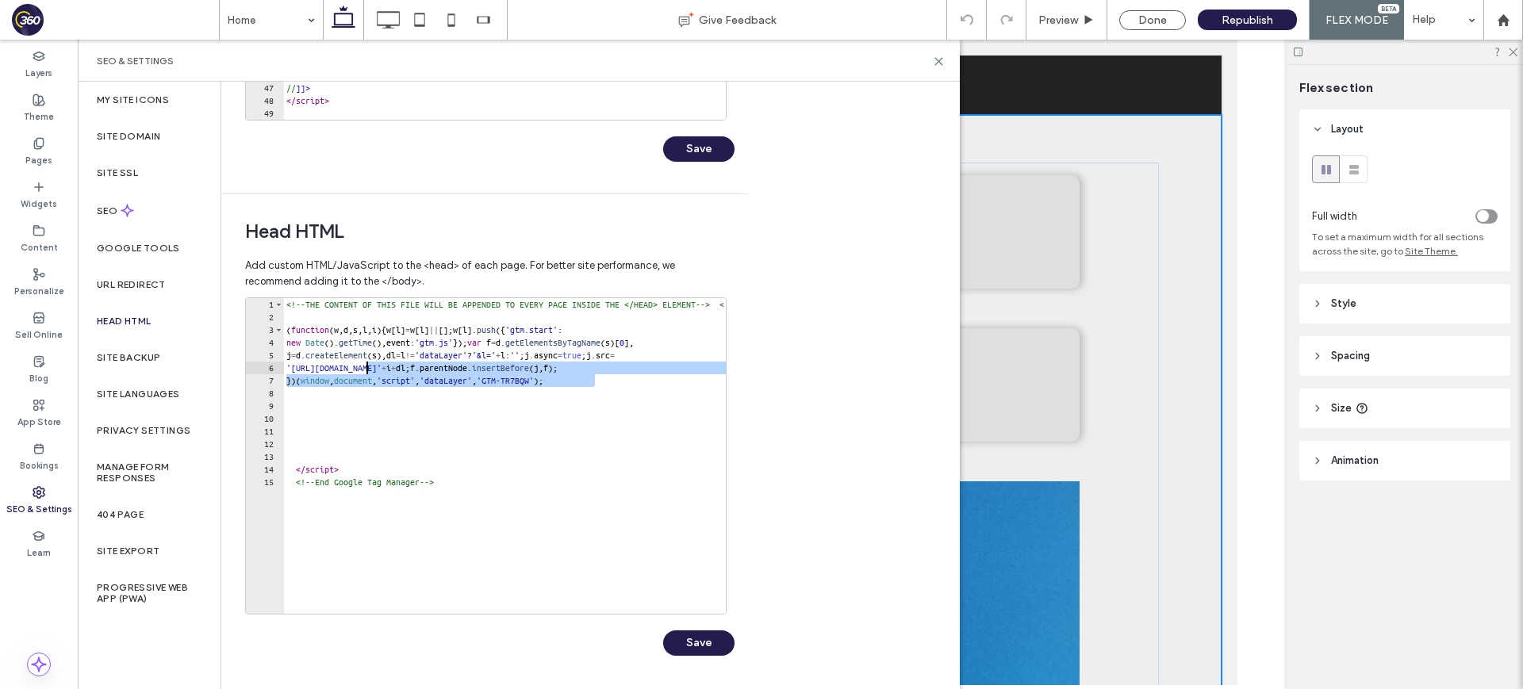
drag, startPoint x: 614, startPoint y: 381, endPoint x: 369, endPoint y: 396, distance: 245.5
click at [316, 356] on div "<!-- THE CONTENT OF THIS FILE WILL BE APPENDED TO EVERY PAGE INSIDE THE </HEAD>…" at bounding box center [651, 468] width 737 height 341
type textarea "**********"
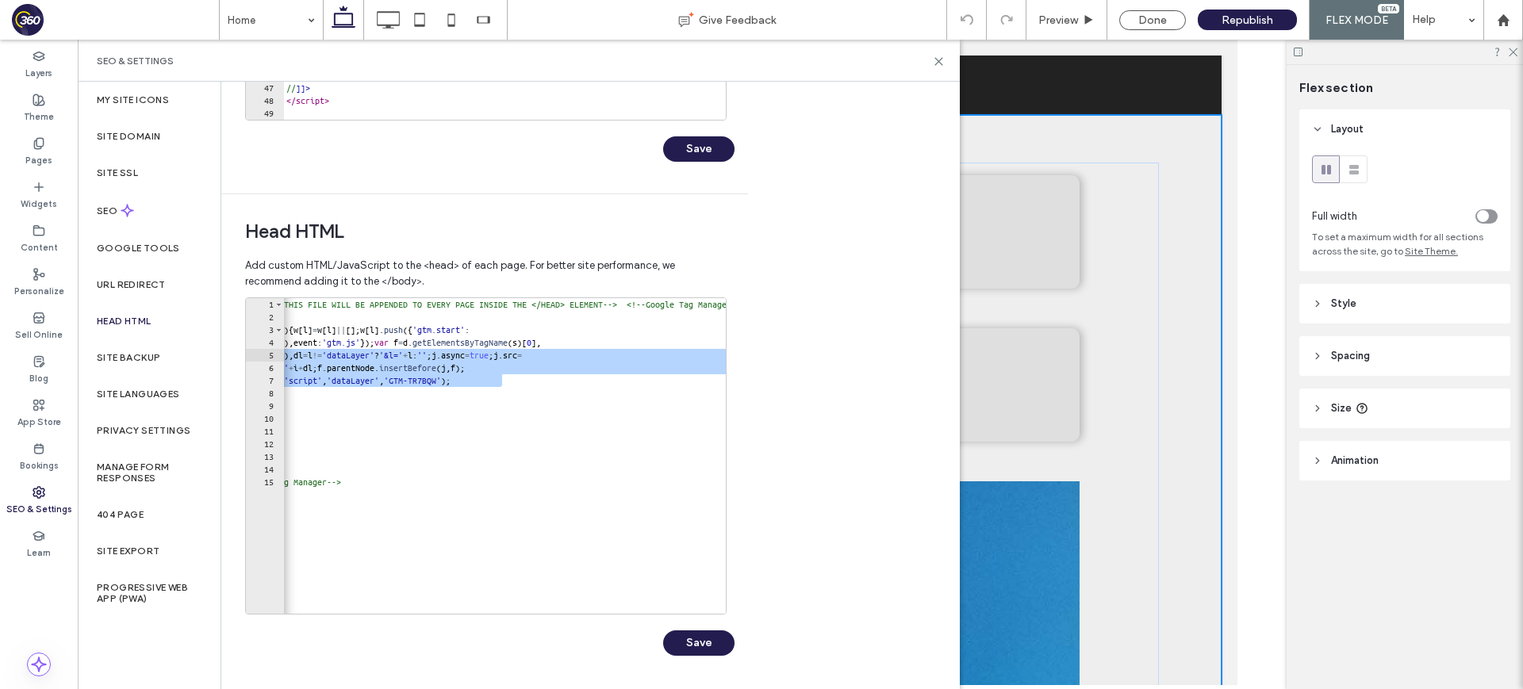
scroll to position [0, 0]
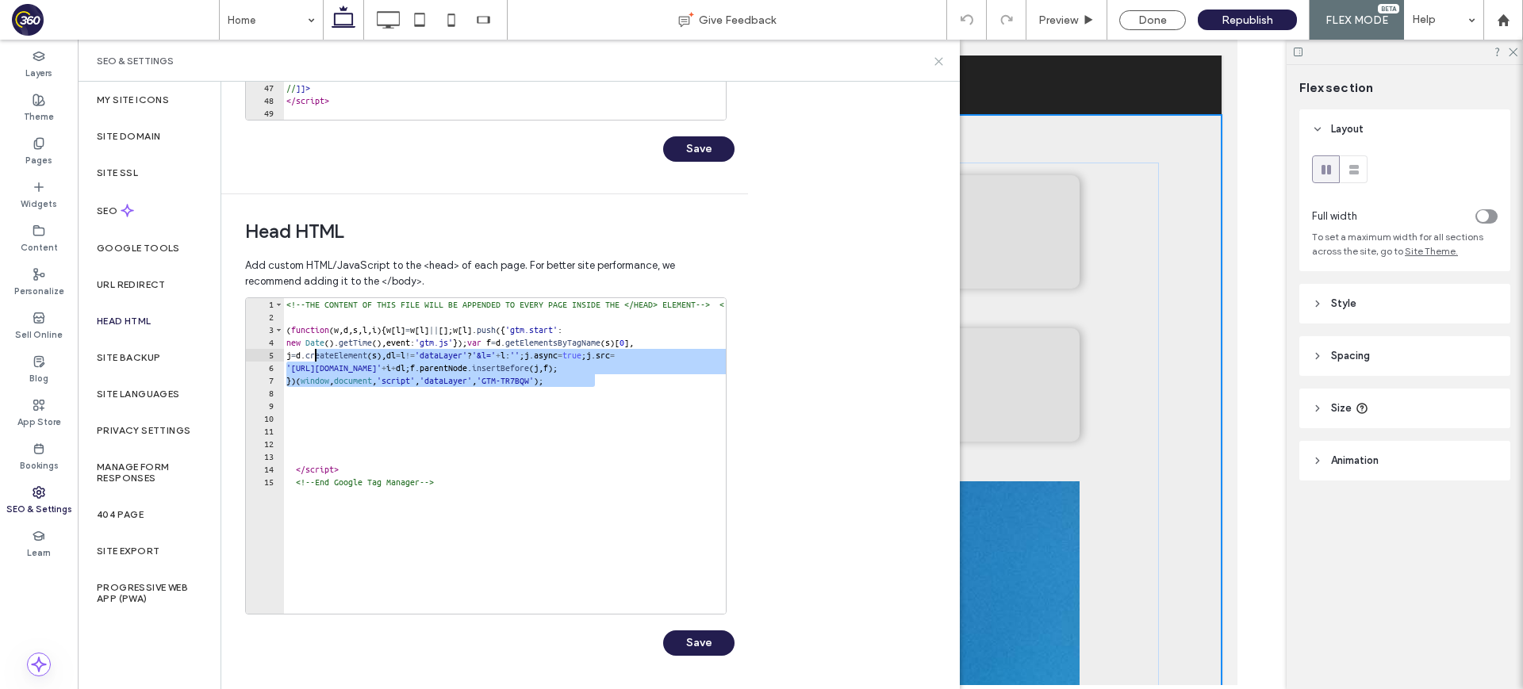
click at [940, 59] on use at bounding box center [938, 61] width 7 height 7
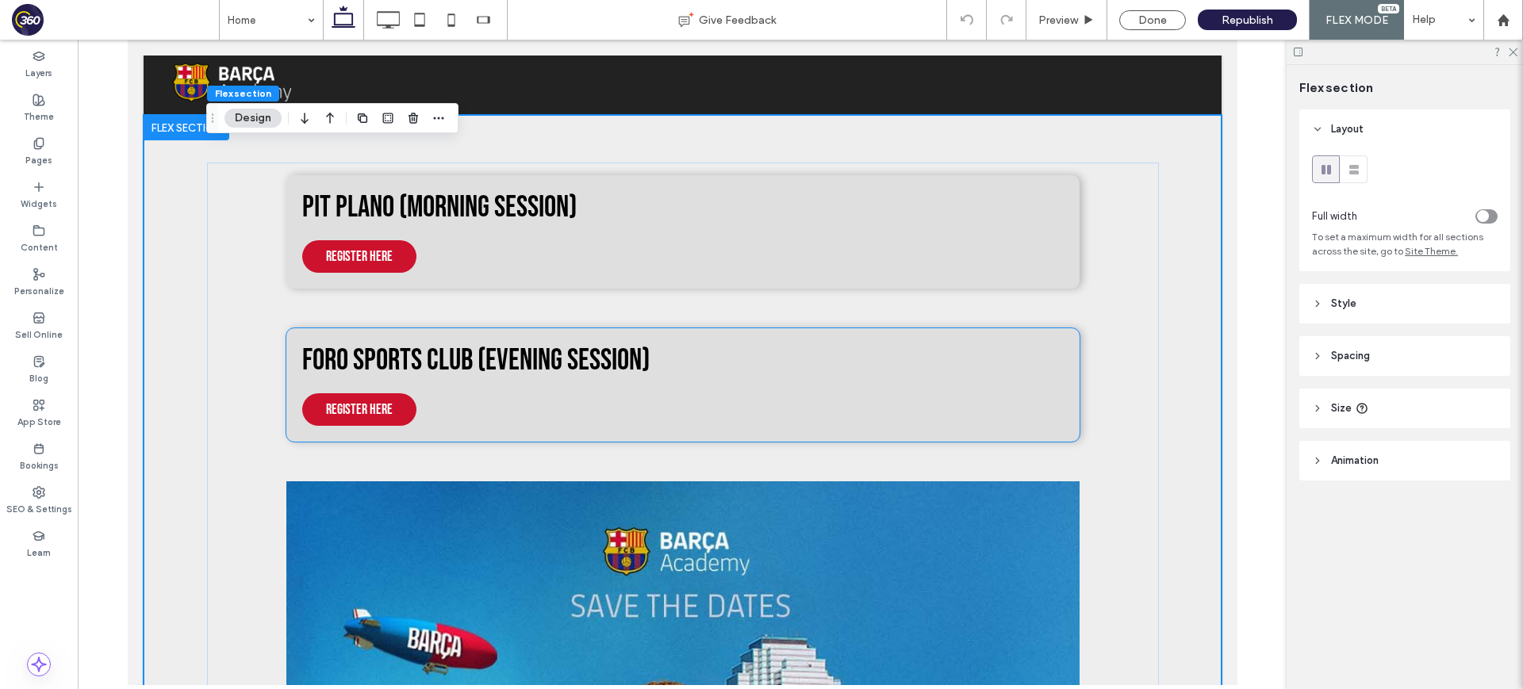
scroll to position [249, 0]
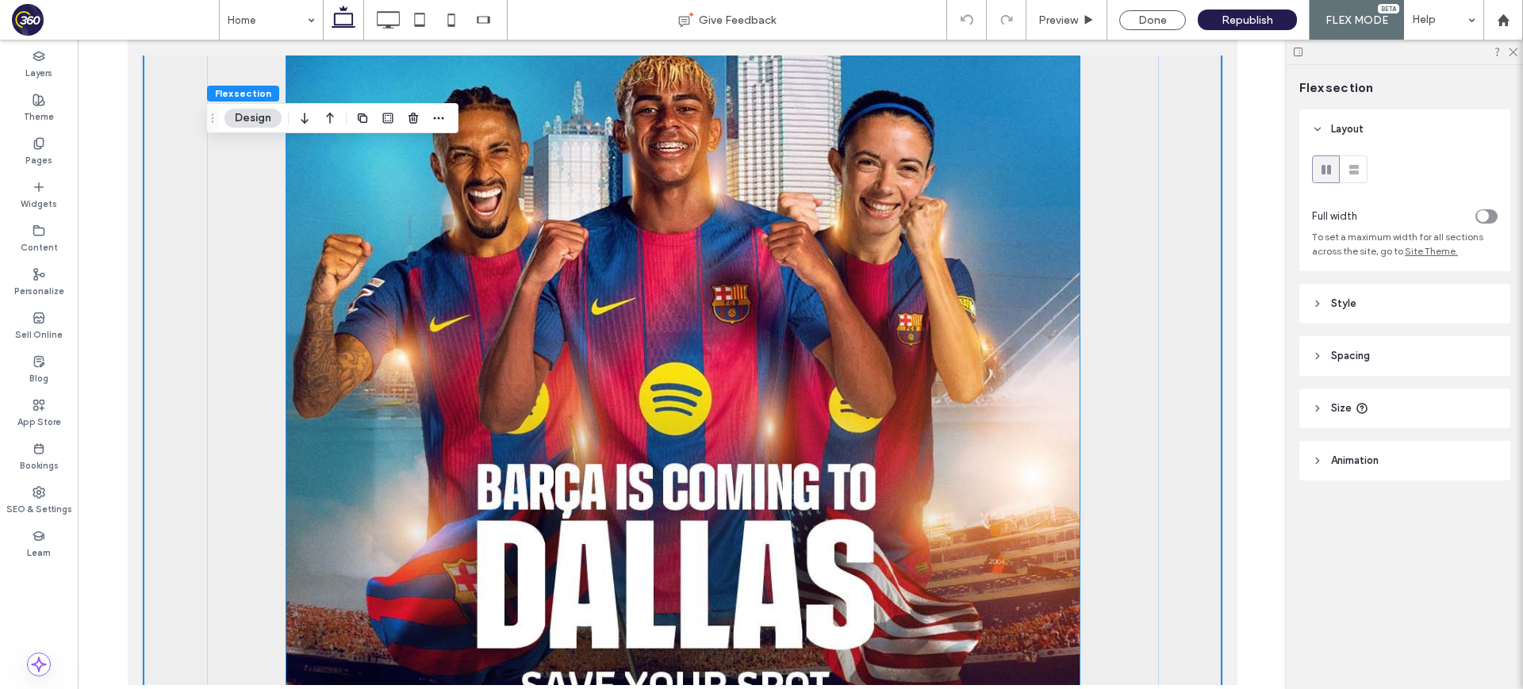
click at [749, 351] on img at bounding box center [681, 347] width 793 height 991
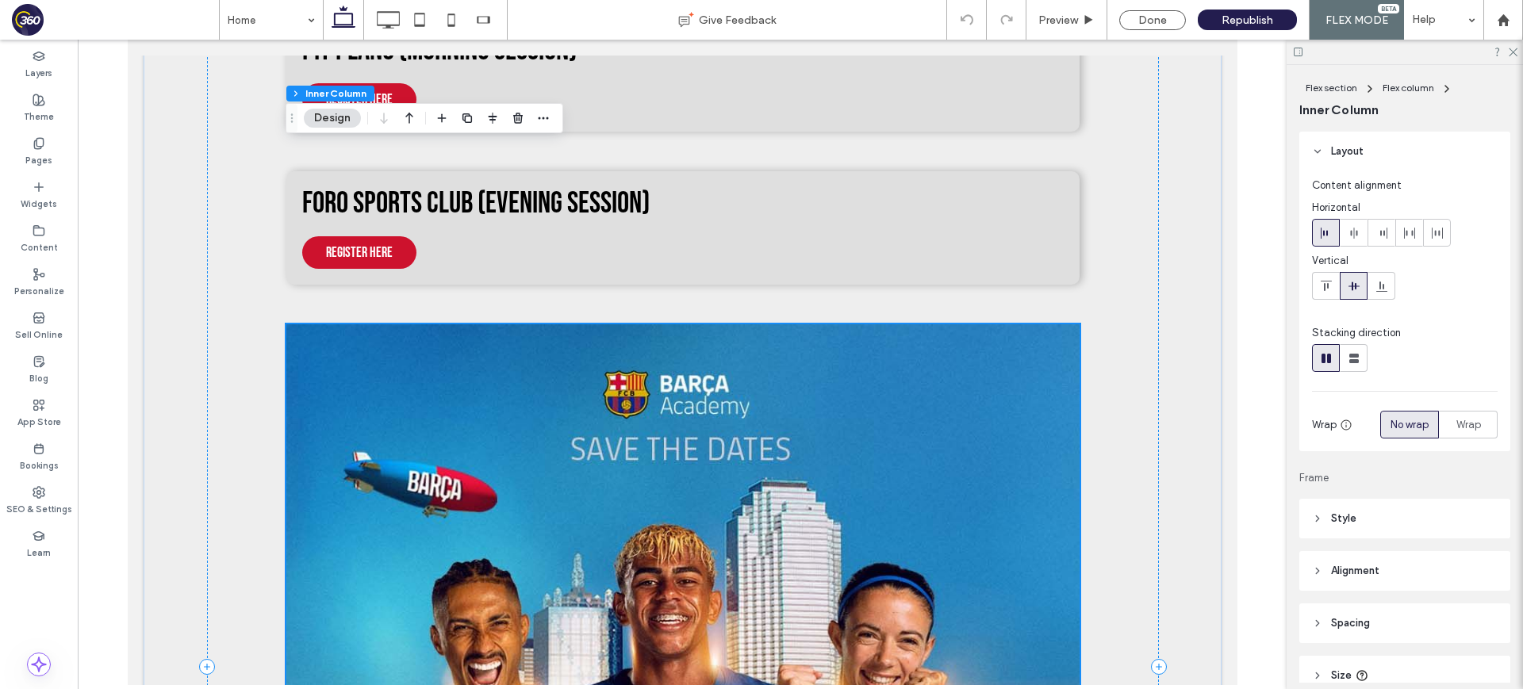
scroll to position [0, 0]
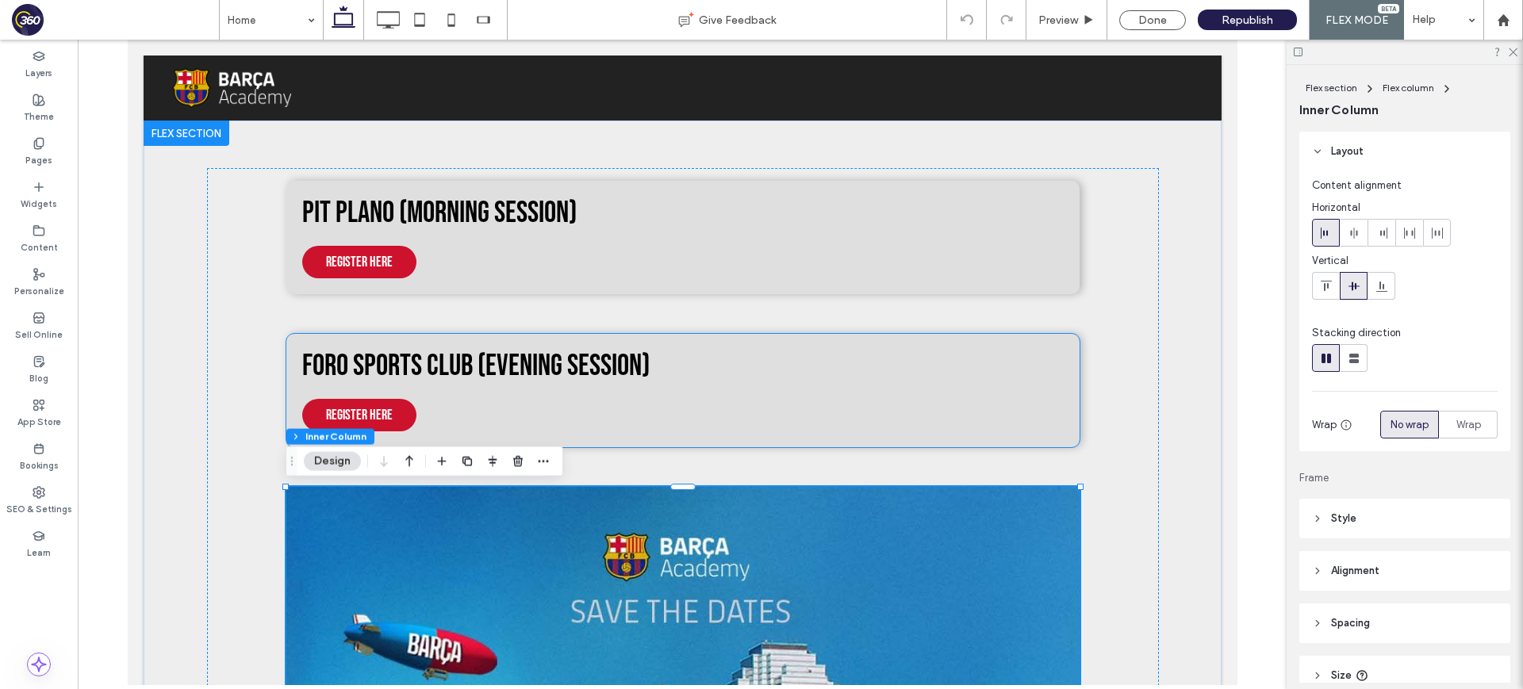
click at [787, 418] on div "Foro Sports Club (Evening session) Register here" at bounding box center [681, 390] width 793 height 113
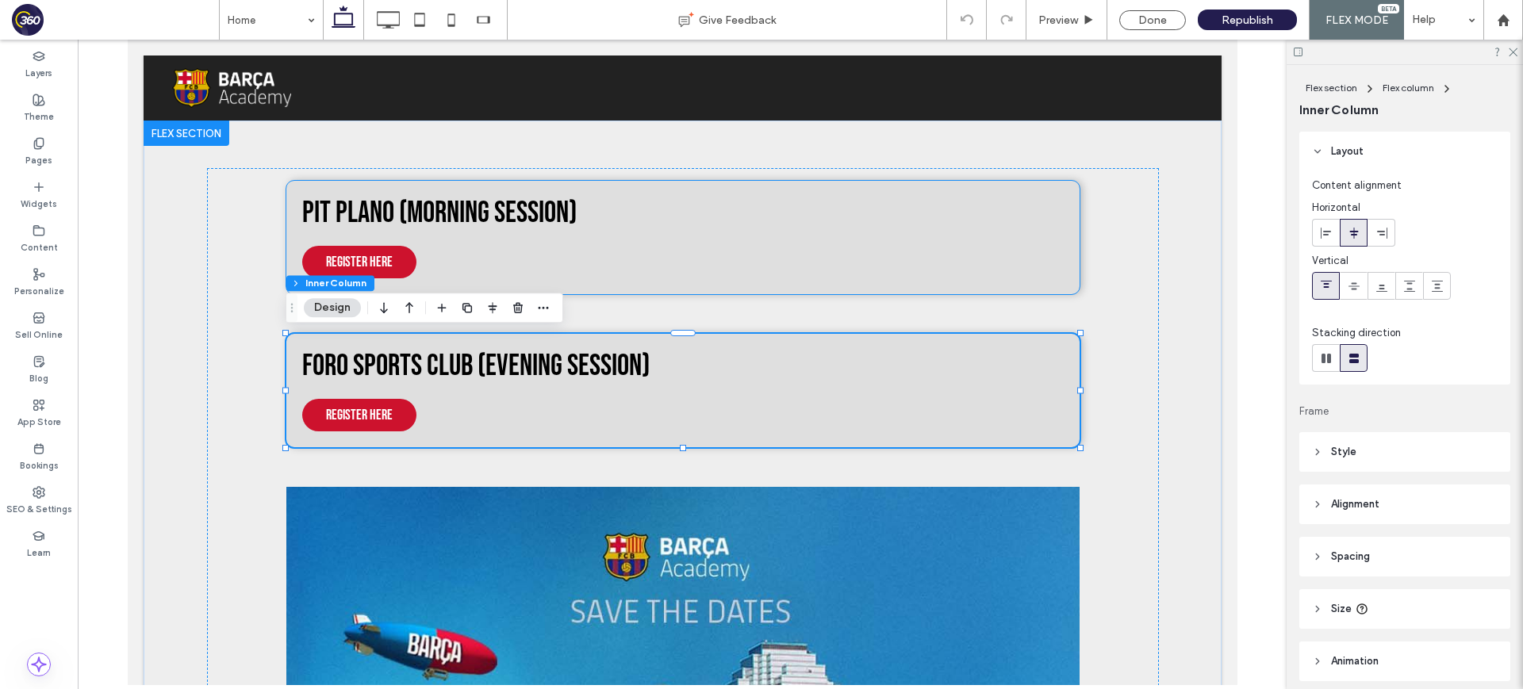
click at [784, 220] on h1 "PIT Plano (Morning session)" at bounding box center [681, 213] width 761 height 33
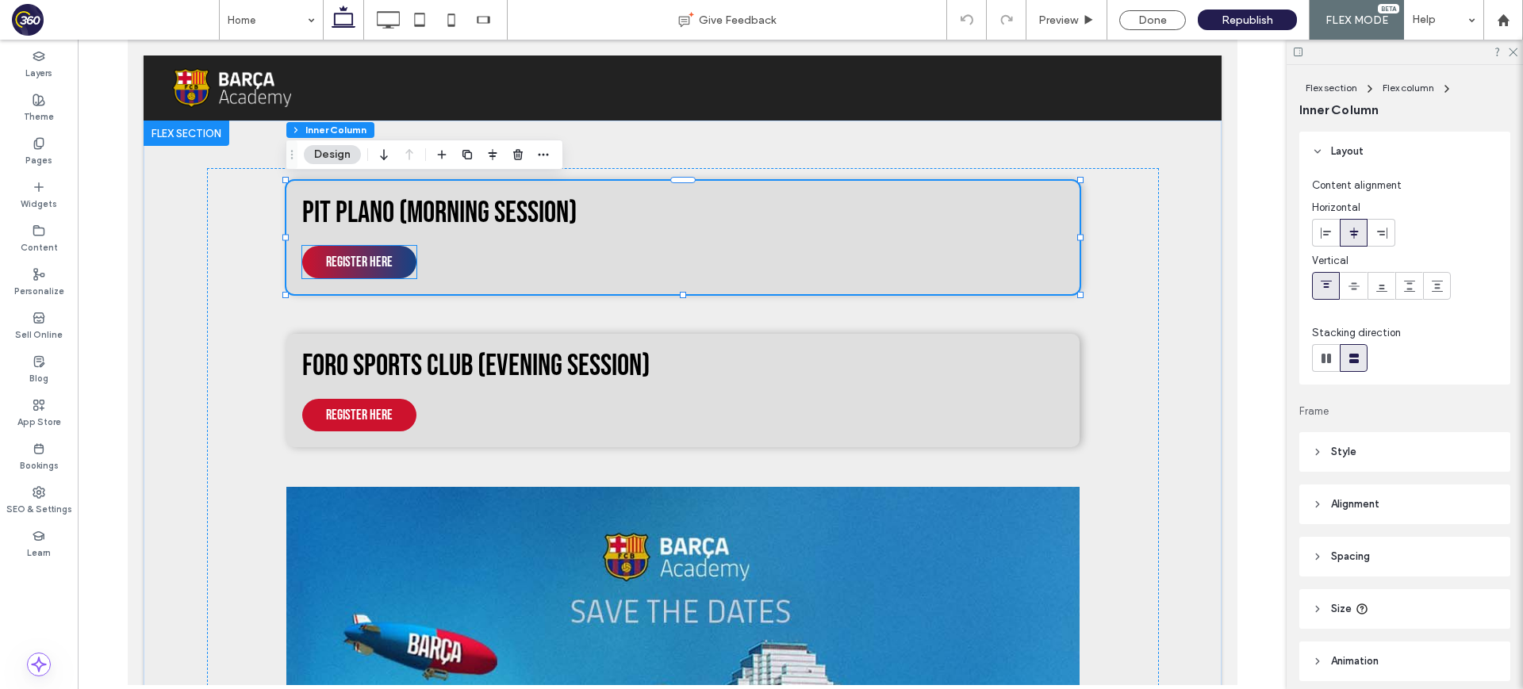
click at [389, 262] on button "Register here" at bounding box center [358, 262] width 114 height 33
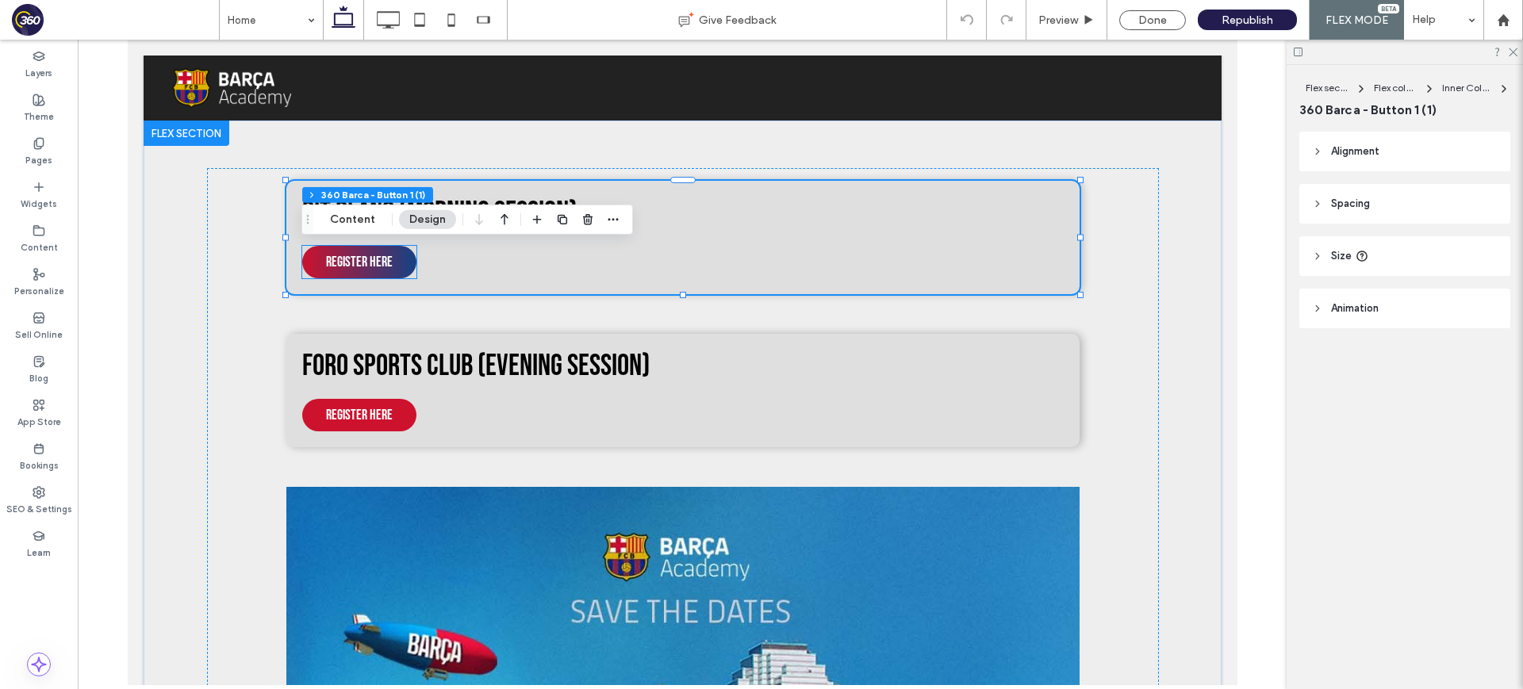
click at [389, 262] on button "Register here" at bounding box center [358, 262] width 114 height 33
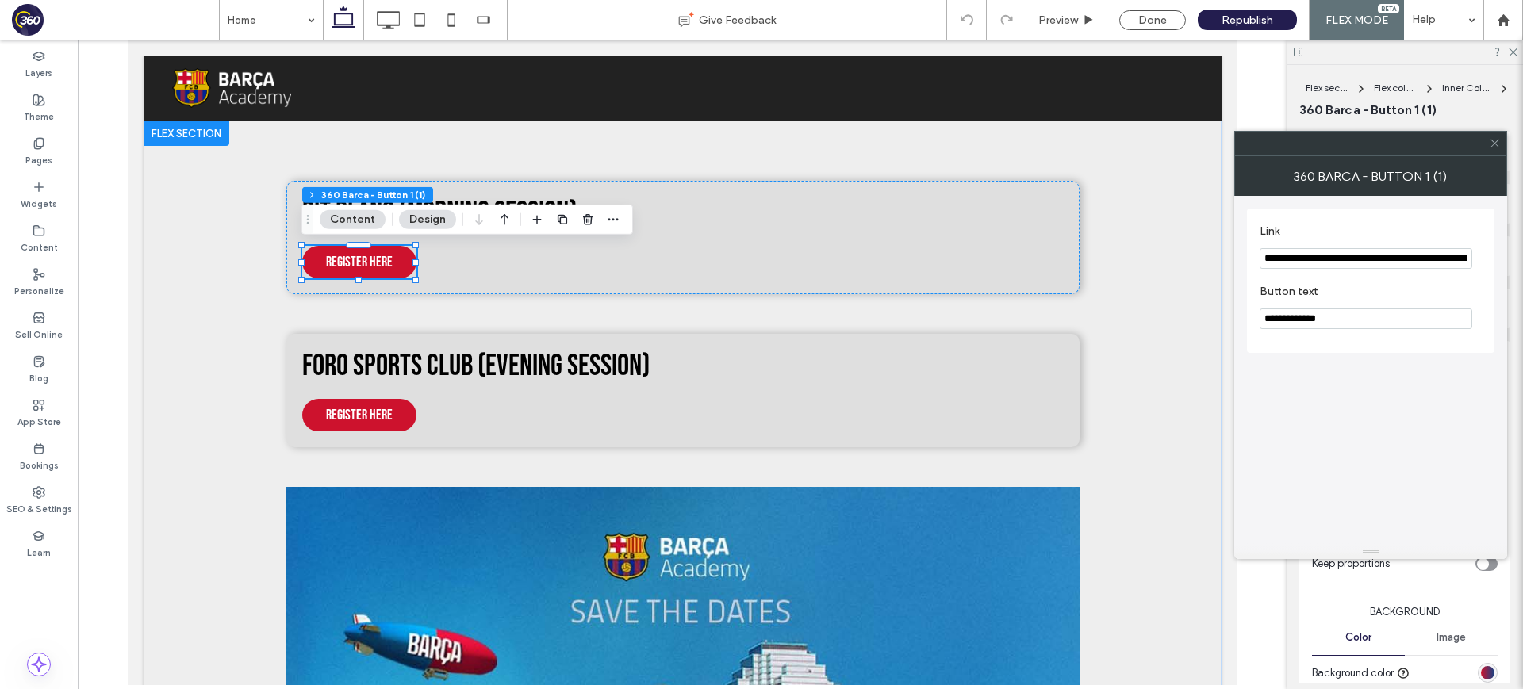
click at [1389, 259] on input "**********" at bounding box center [1365, 258] width 213 height 21
paste input "Link"
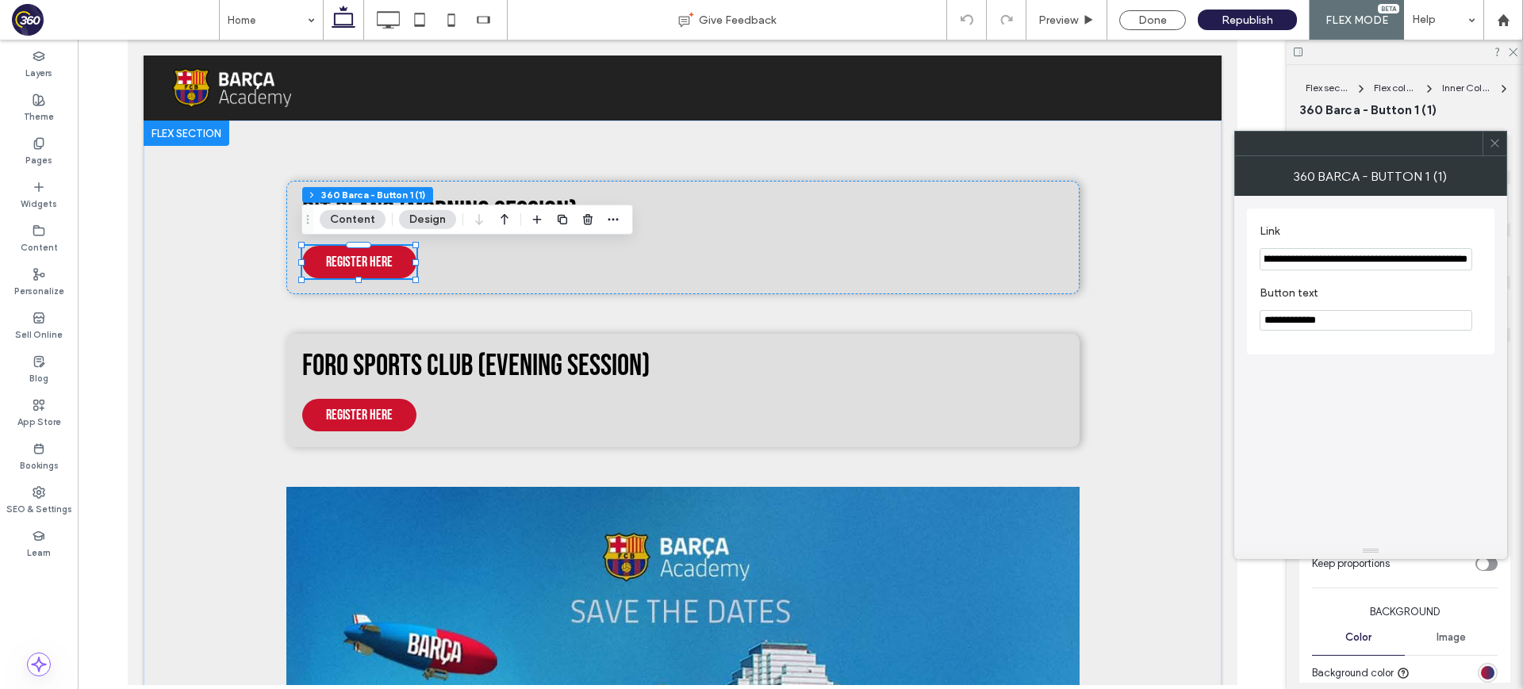
type input "**********"
click at [1403, 236] on label "Link" at bounding box center [1367, 232] width 216 height 17
click at [387, 408] on button "Register here" at bounding box center [358, 415] width 114 height 33
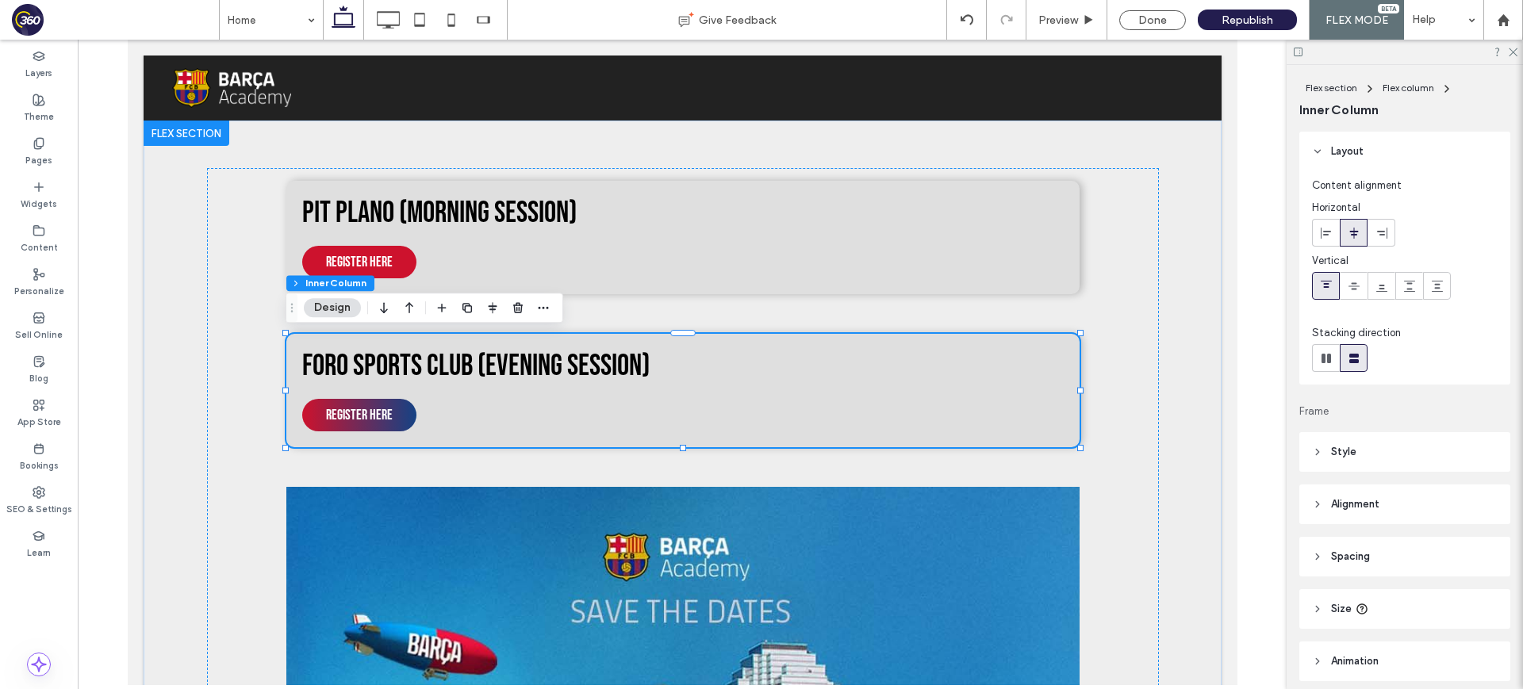
click at [378, 414] on button "Register here" at bounding box center [358, 415] width 114 height 33
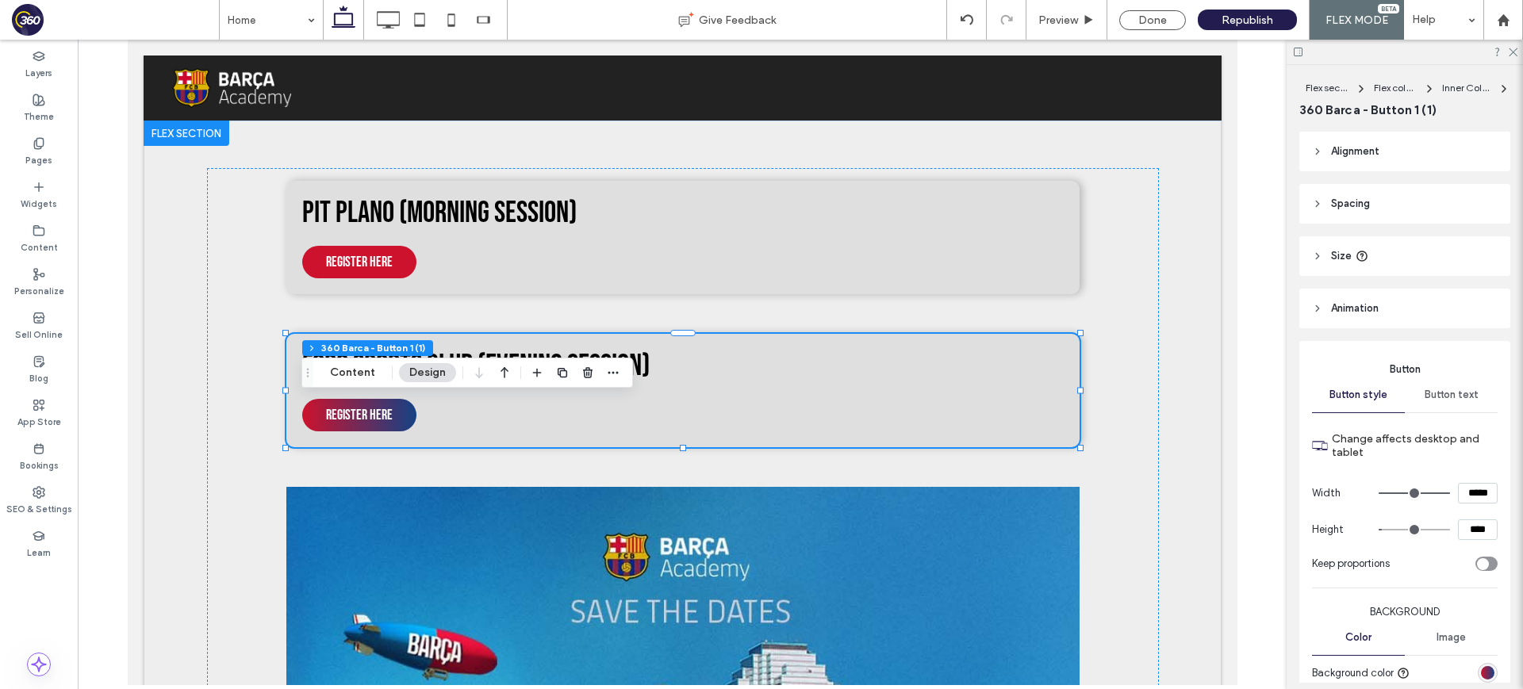
click at [378, 414] on button "Register here" at bounding box center [358, 415] width 114 height 33
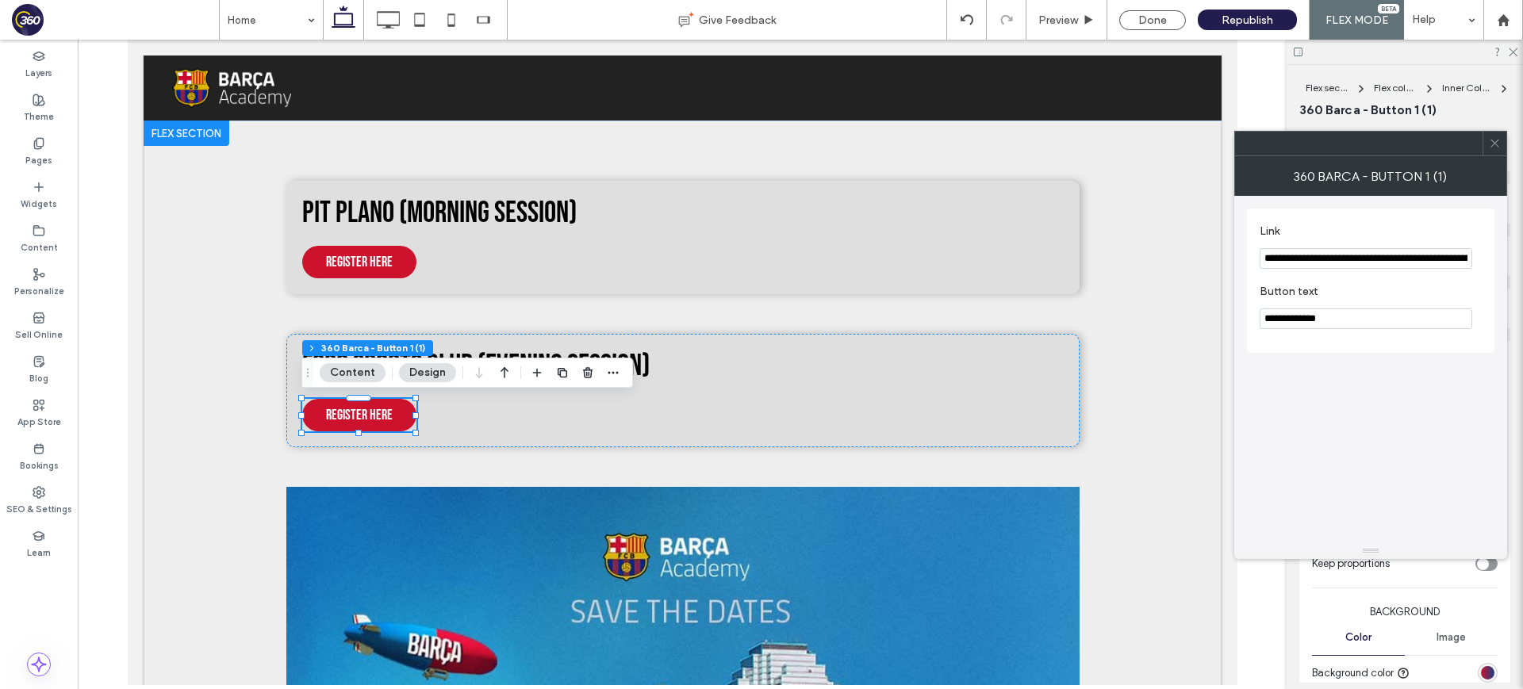
click at [1350, 257] on input "**********" at bounding box center [1365, 258] width 213 height 21
click at [1350, 256] on input "**********" at bounding box center [1365, 258] width 213 height 21
paste input "Link"
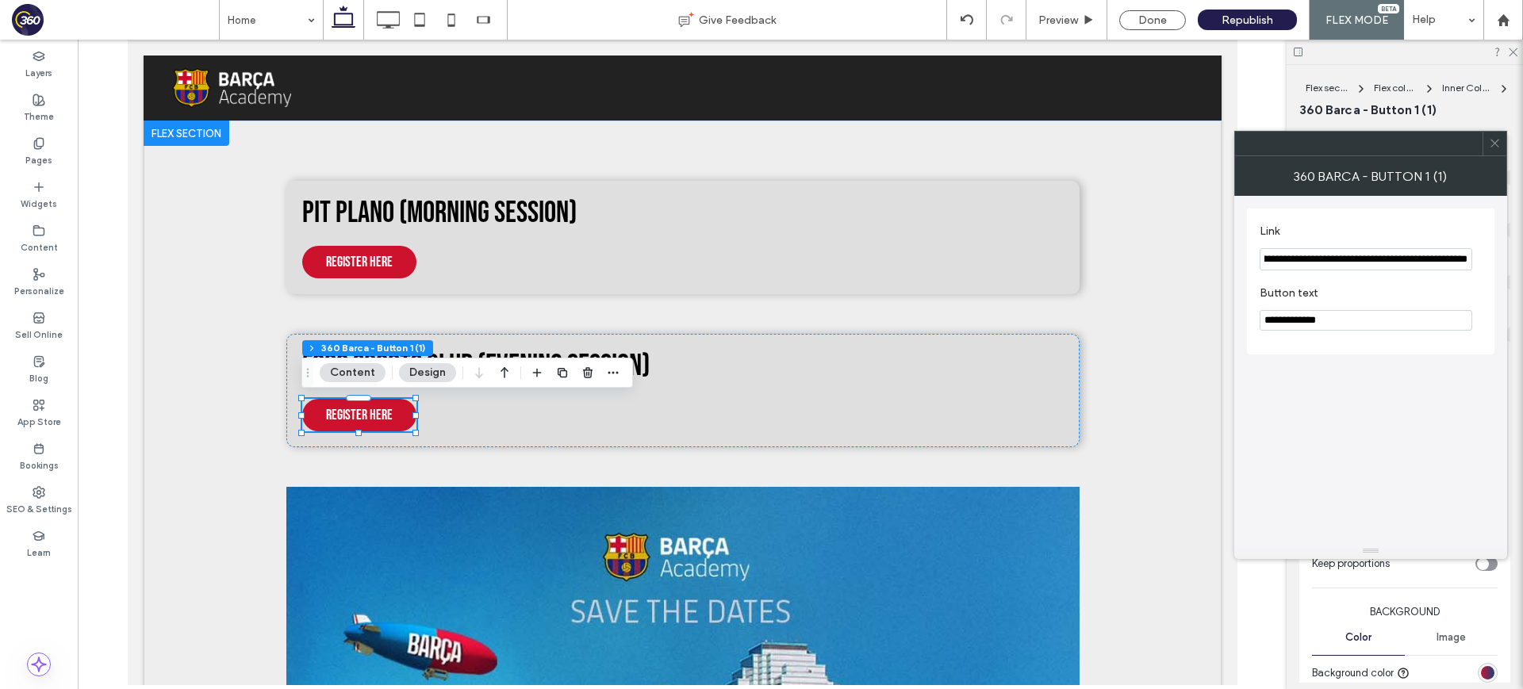
type input "**********"
drag, startPoint x: 1435, startPoint y: 423, endPoint x: 1514, endPoint y: 315, distance: 133.4
click at [1435, 423] on div "**********" at bounding box center [1370, 369] width 247 height 347
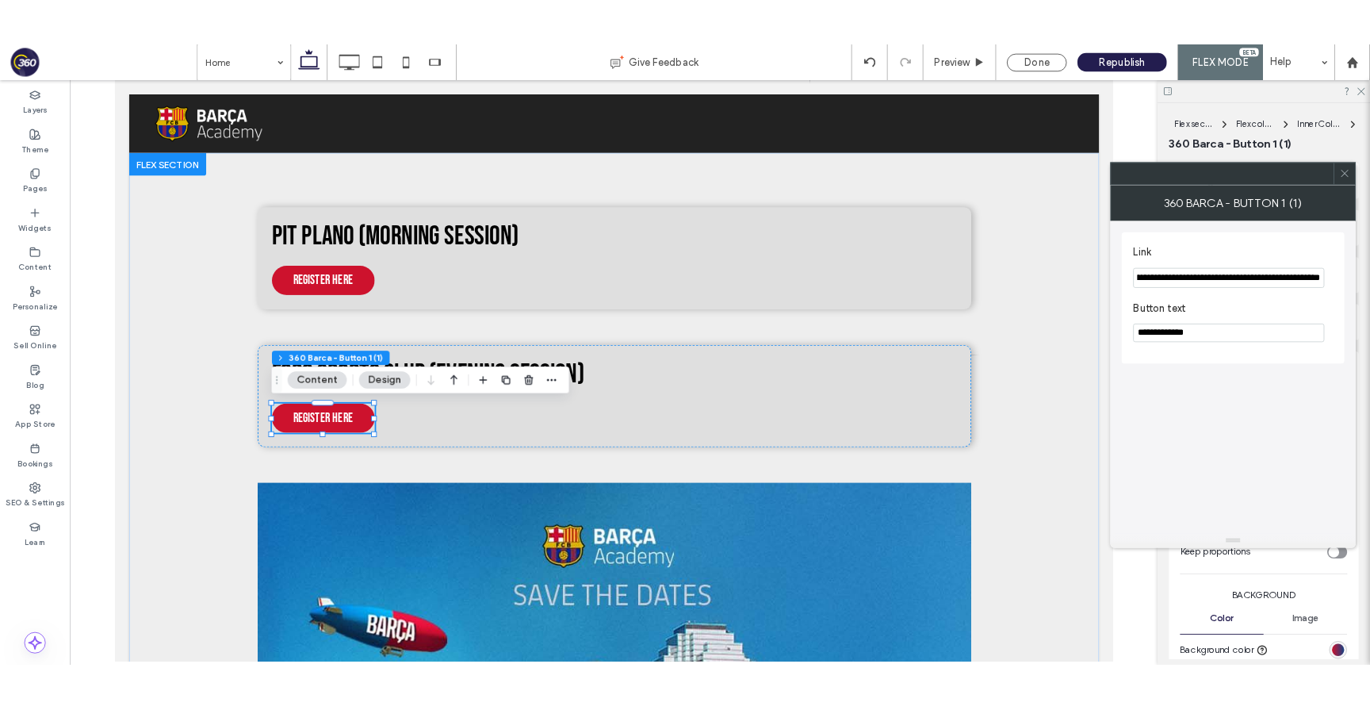
scroll to position [0, 0]
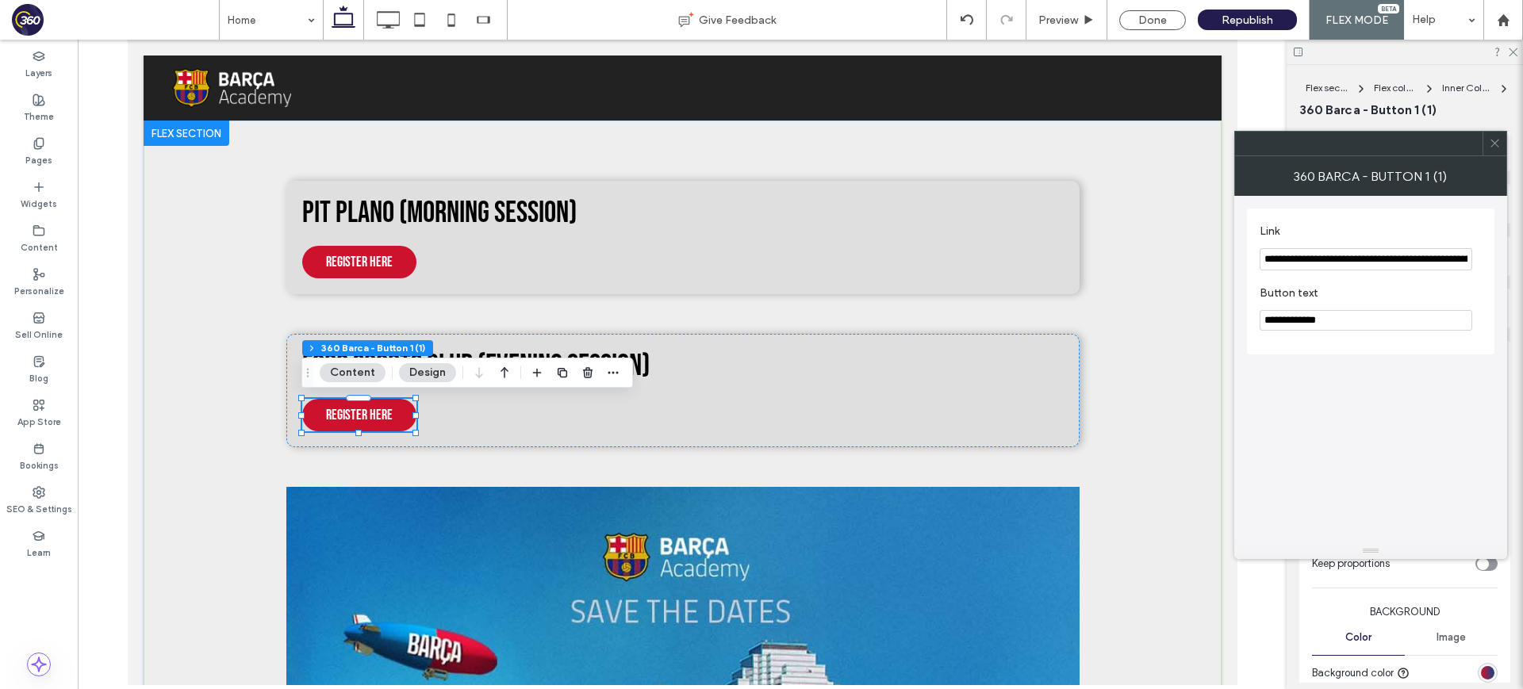
click at [1500, 146] on icon at bounding box center [1494, 143] width 12 height 12
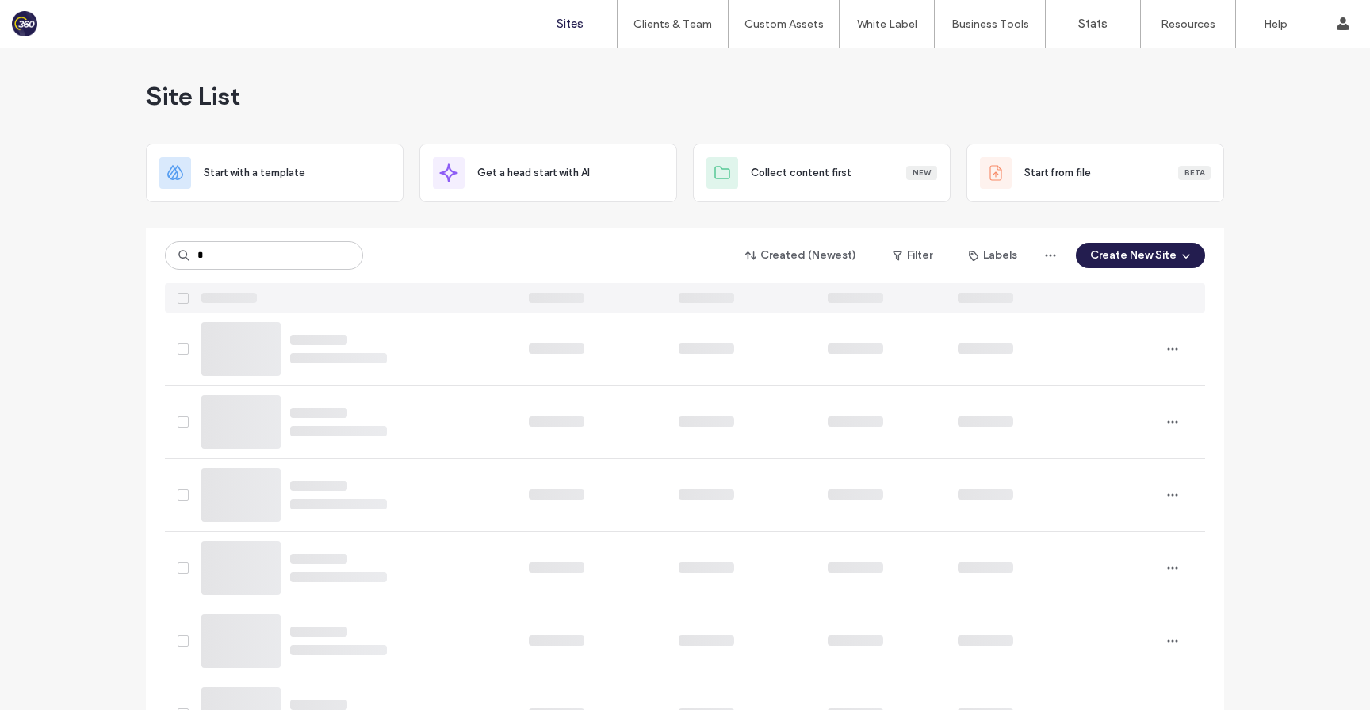
type input "*"
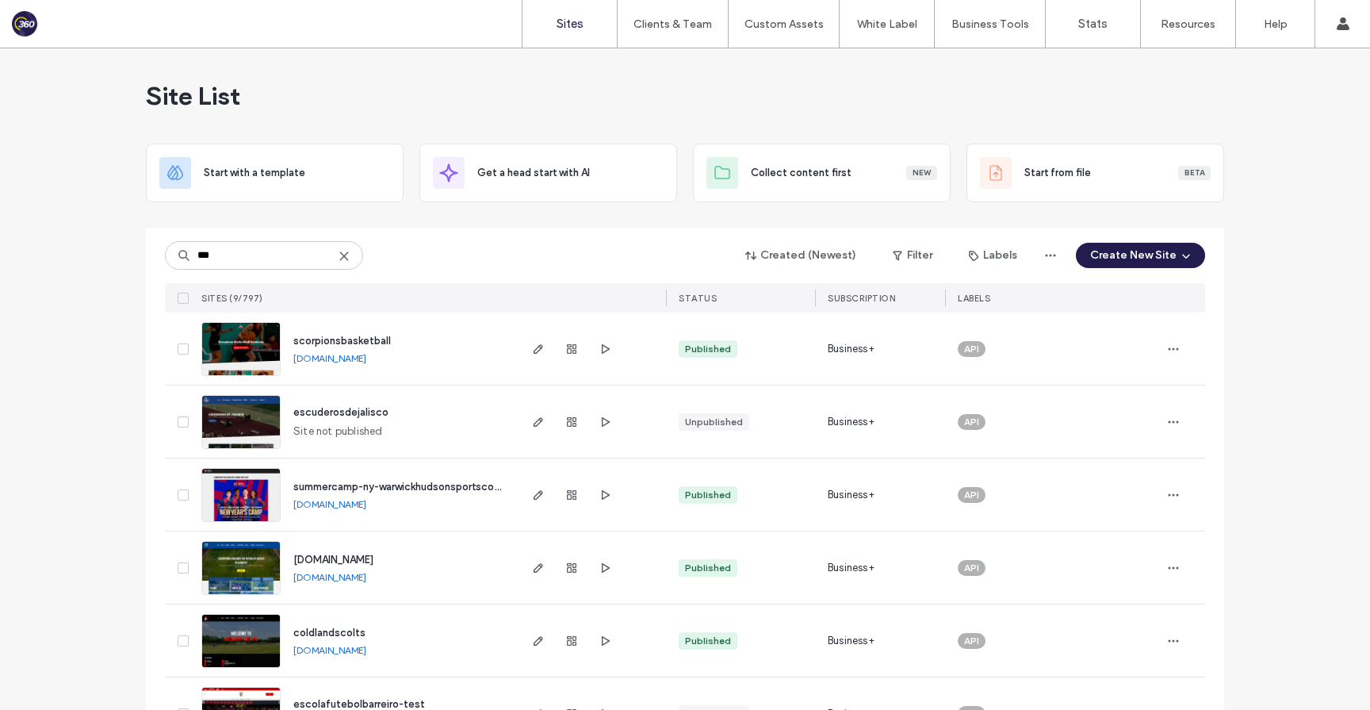
type input "***"
drag, startPoint x: 351, startPoint y: 335, endPoint x: 611, endPoint y: 25, distance: 404.7
click at [0, 0] on div "Sites Clients & Team Client Management Team Permissions Custom Assets Custom Te…" at bounding box center [685, 354] width 1370 height 708
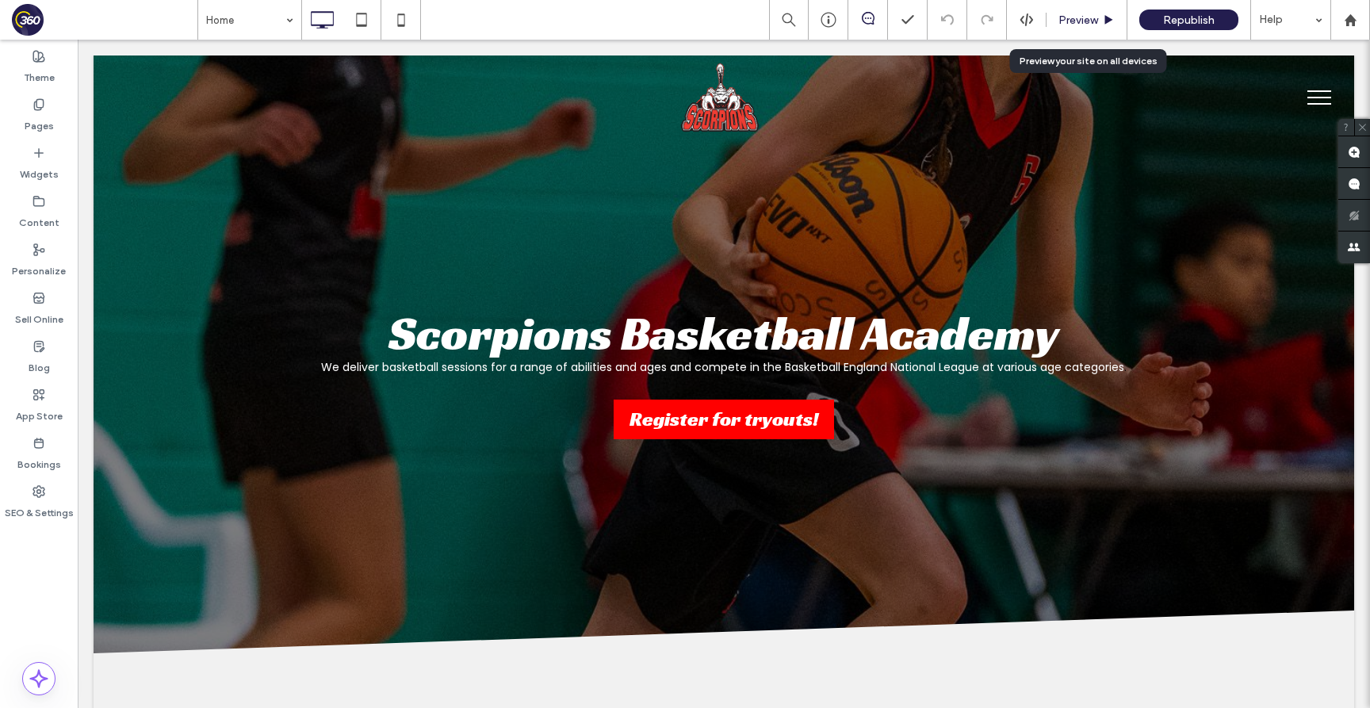
click at [1066, 26] on span "Preview" at bounding box center [1079, 19] width 40 height 13
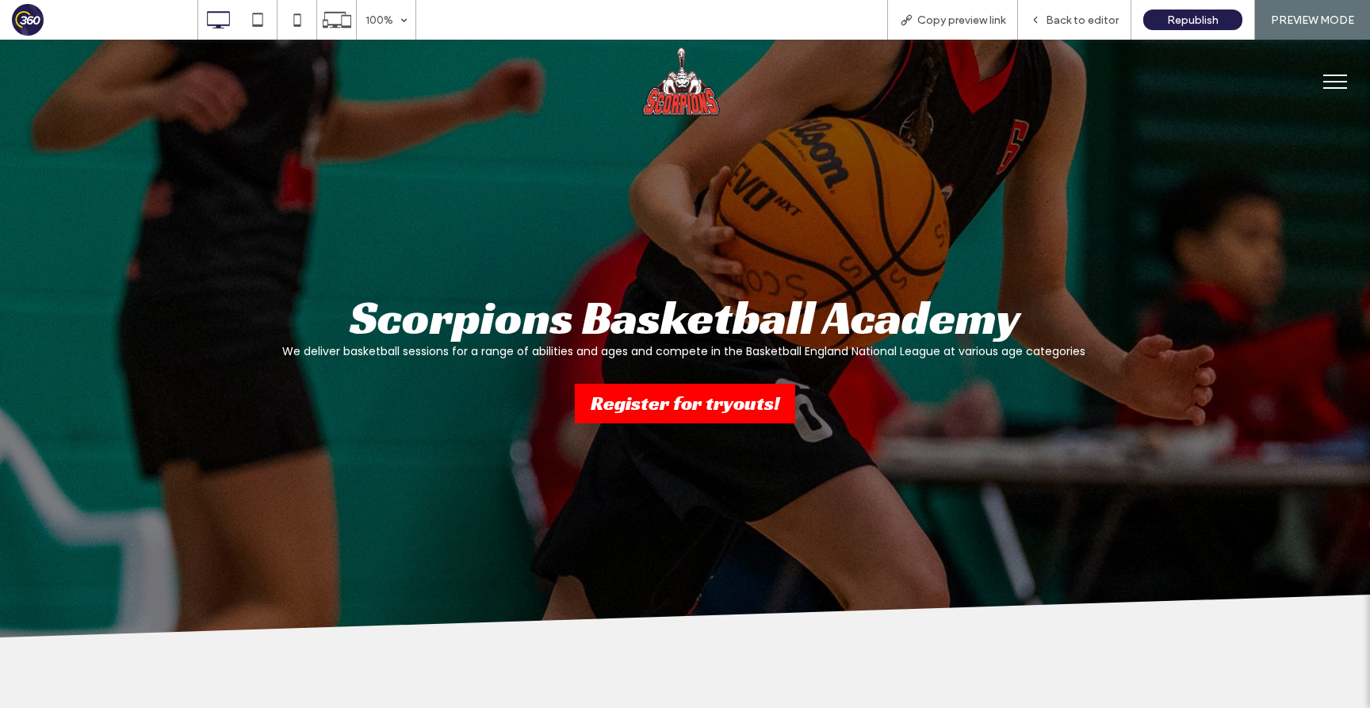
click at [1320, 87] on button "menu" at bounding box center [1335, 81] width 41 height 41
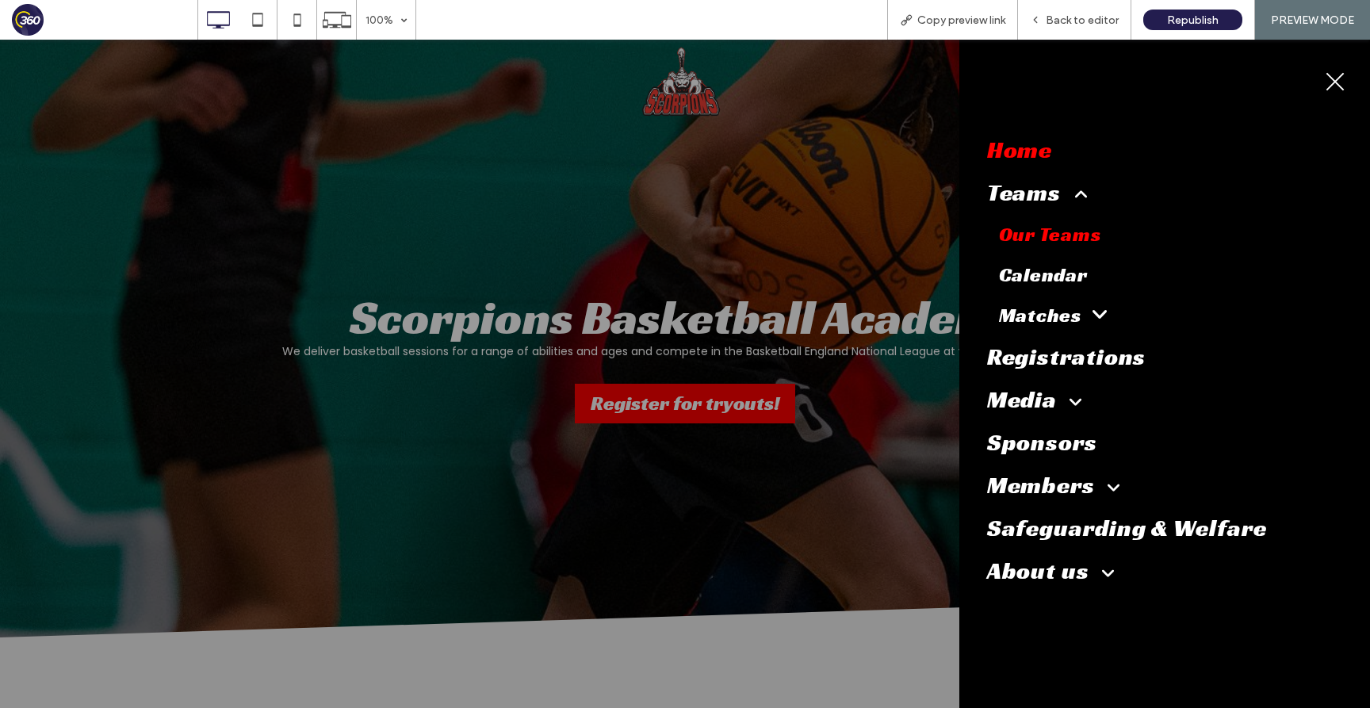
click at [1057, 239] on span "Our Teams" at bounding box center [1050, 234] width 102 height 25
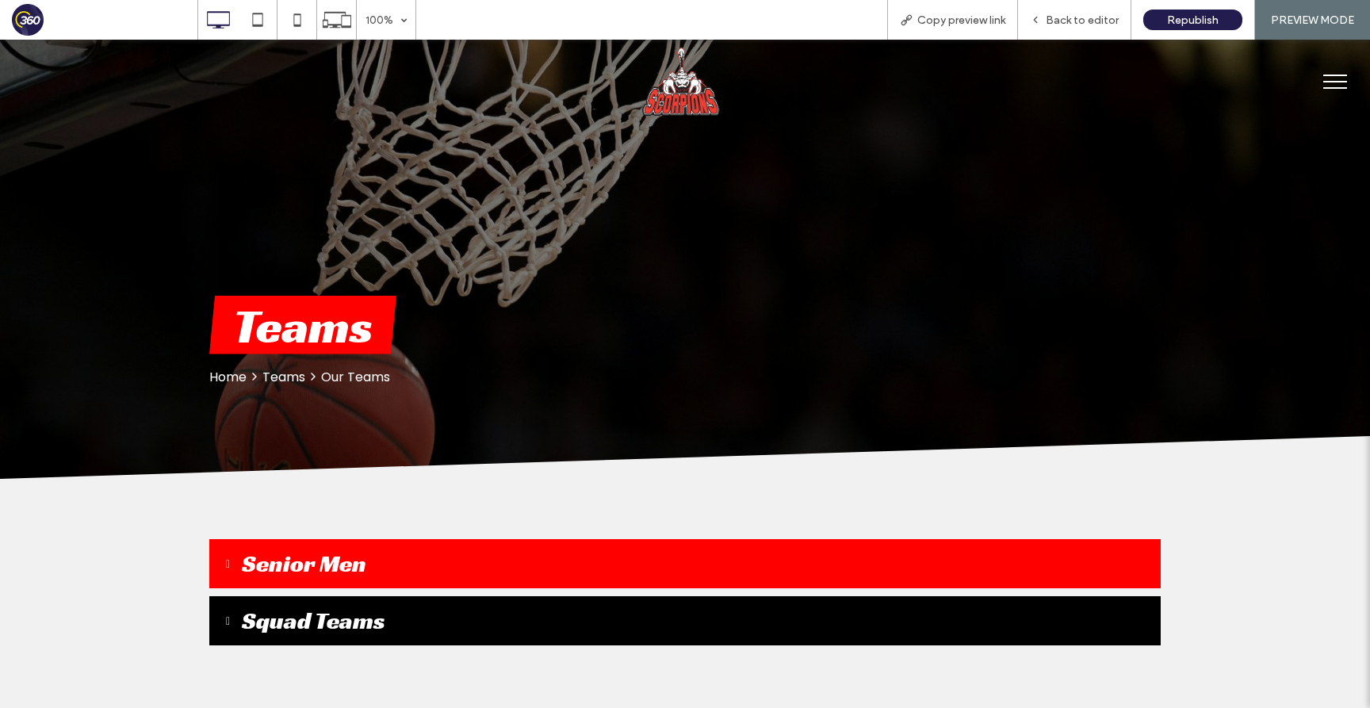
click at [523, 554] on button "Senior Men" at bounding box center [685, 563] width 952 height 49
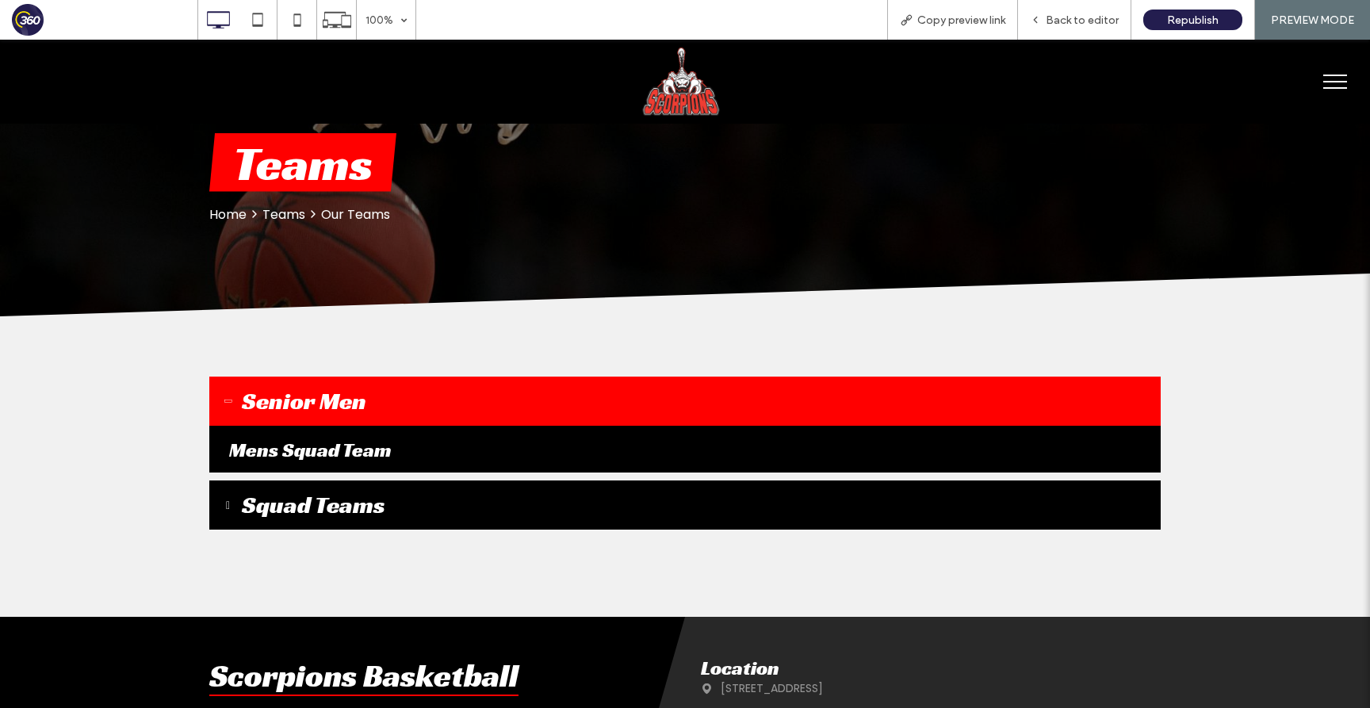
scroll to position [211, 0]
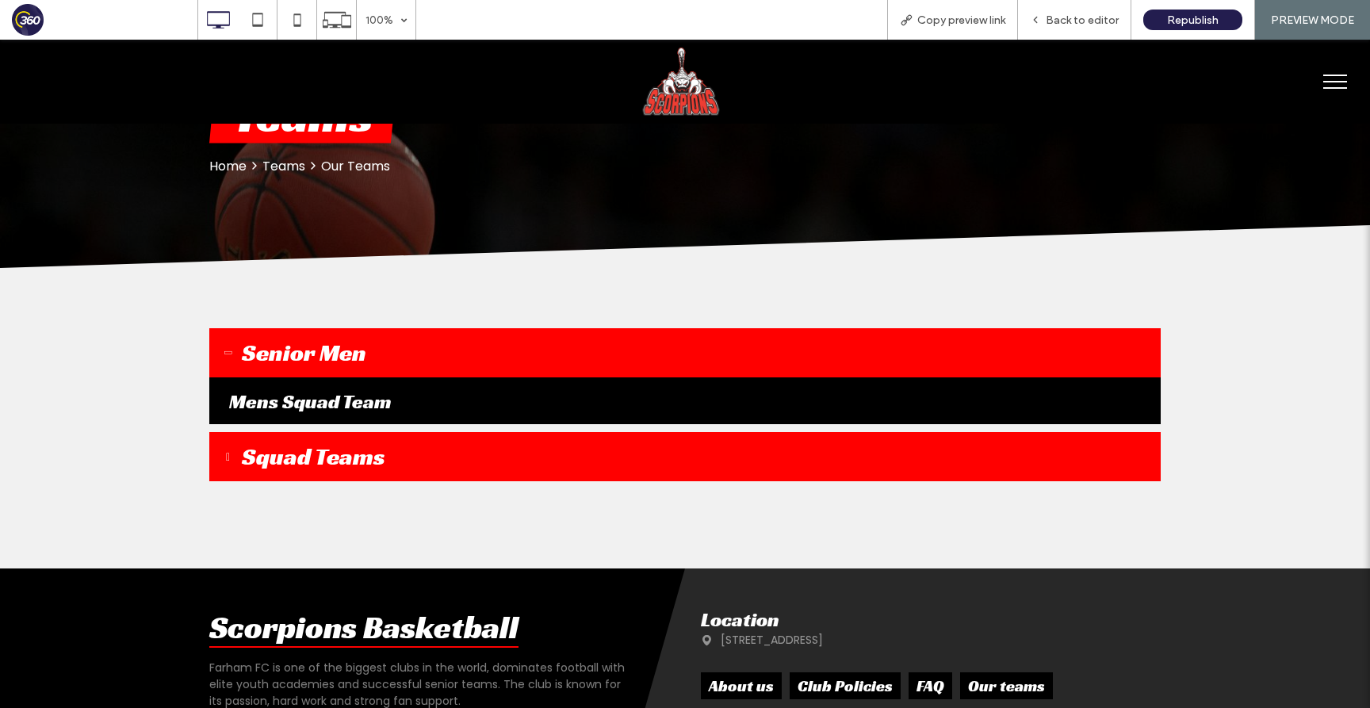
click at [456, 462] on button "Squad Teams" at bounding box center [685, 456] width 952 height 49
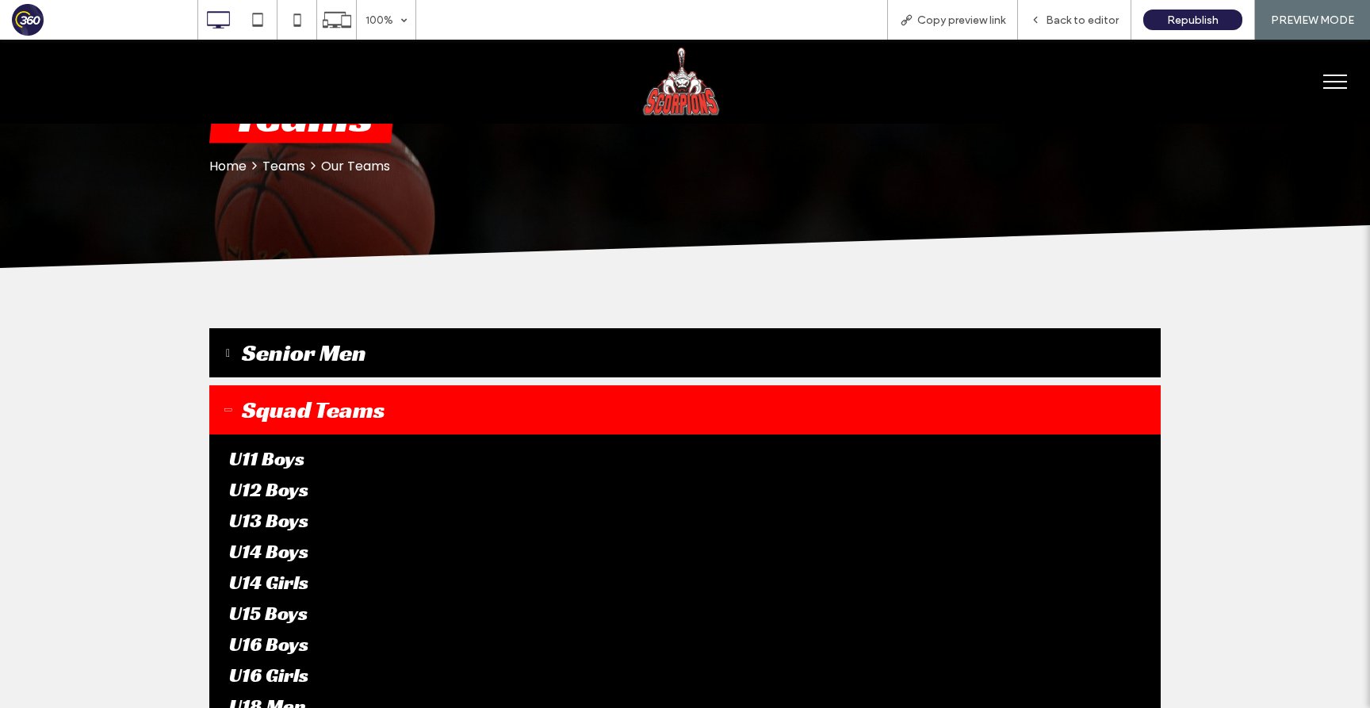
click at [463, 409] on button "Squad Teams" at bounding box center [685, 409] width 952 height 49
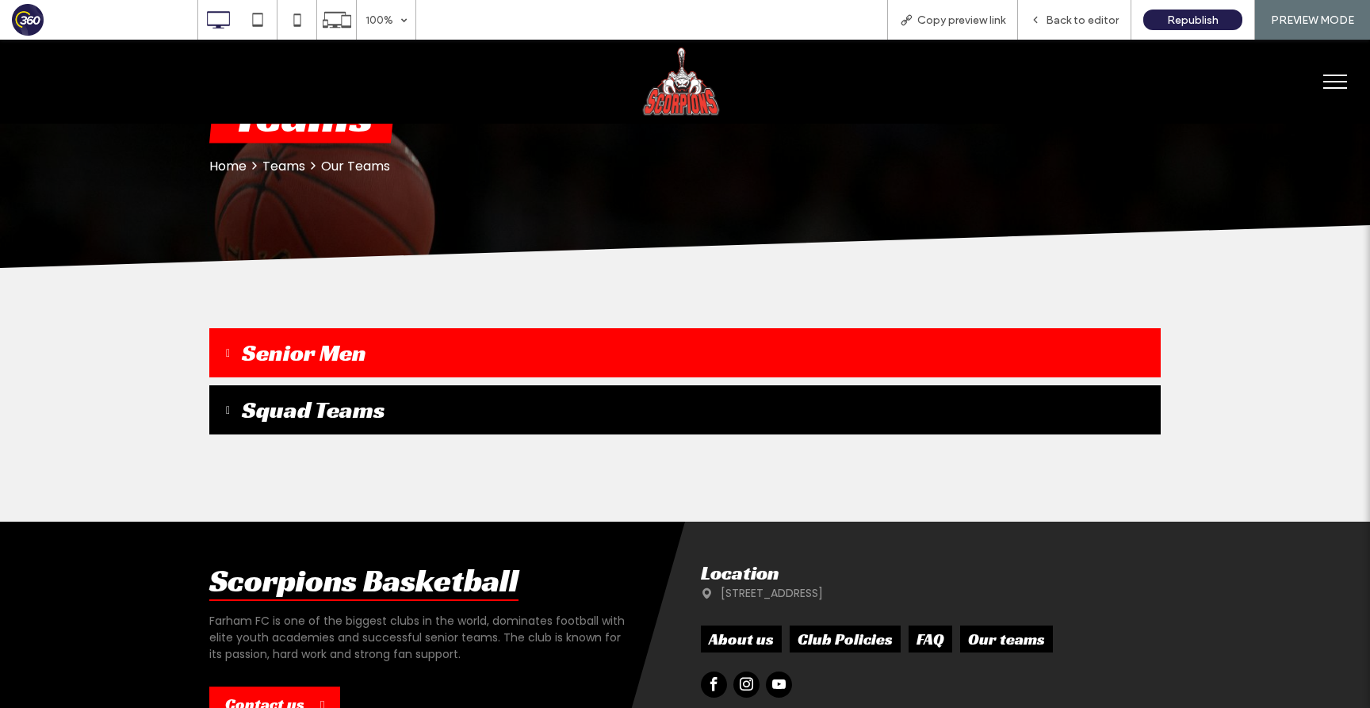
click at [463, 354] on button "Senior Men" at bounding box center [685, 352] width 952 height 49
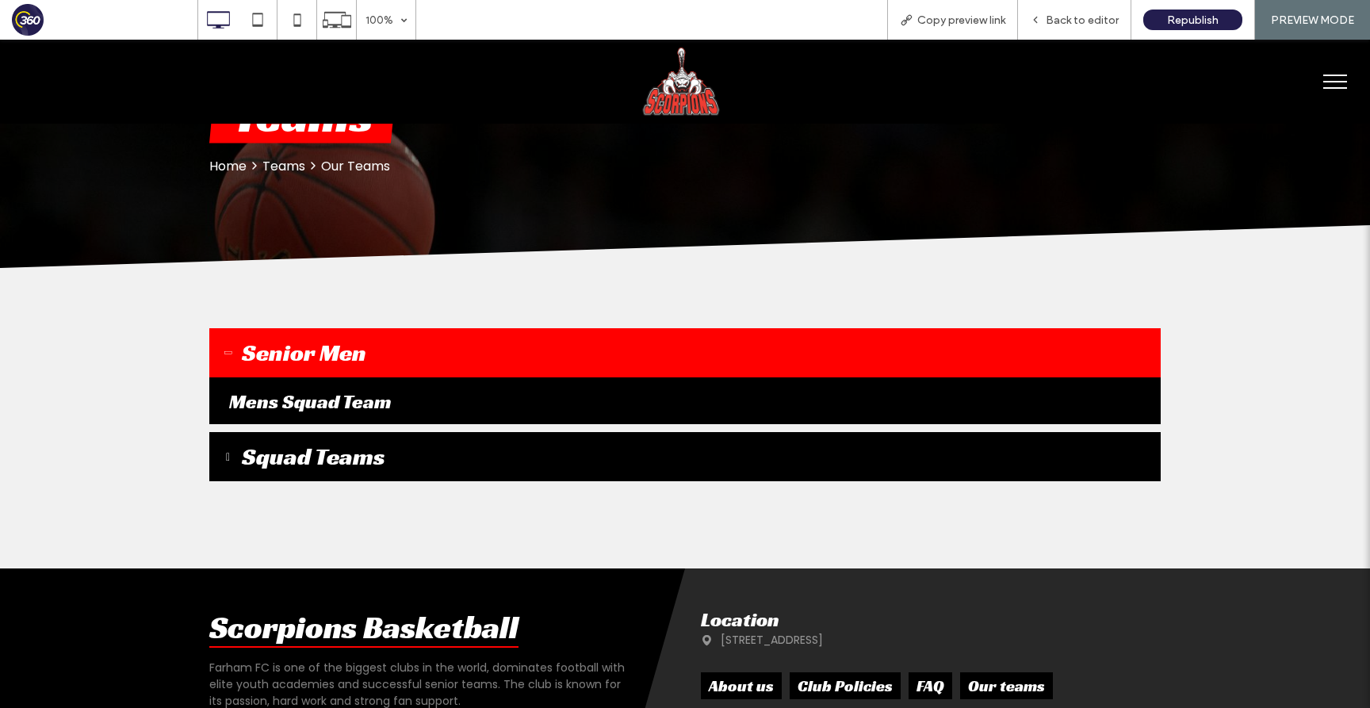
click at [463, 354] on button "Senior Men" at bounding box center [685, 352] width 952 height 49
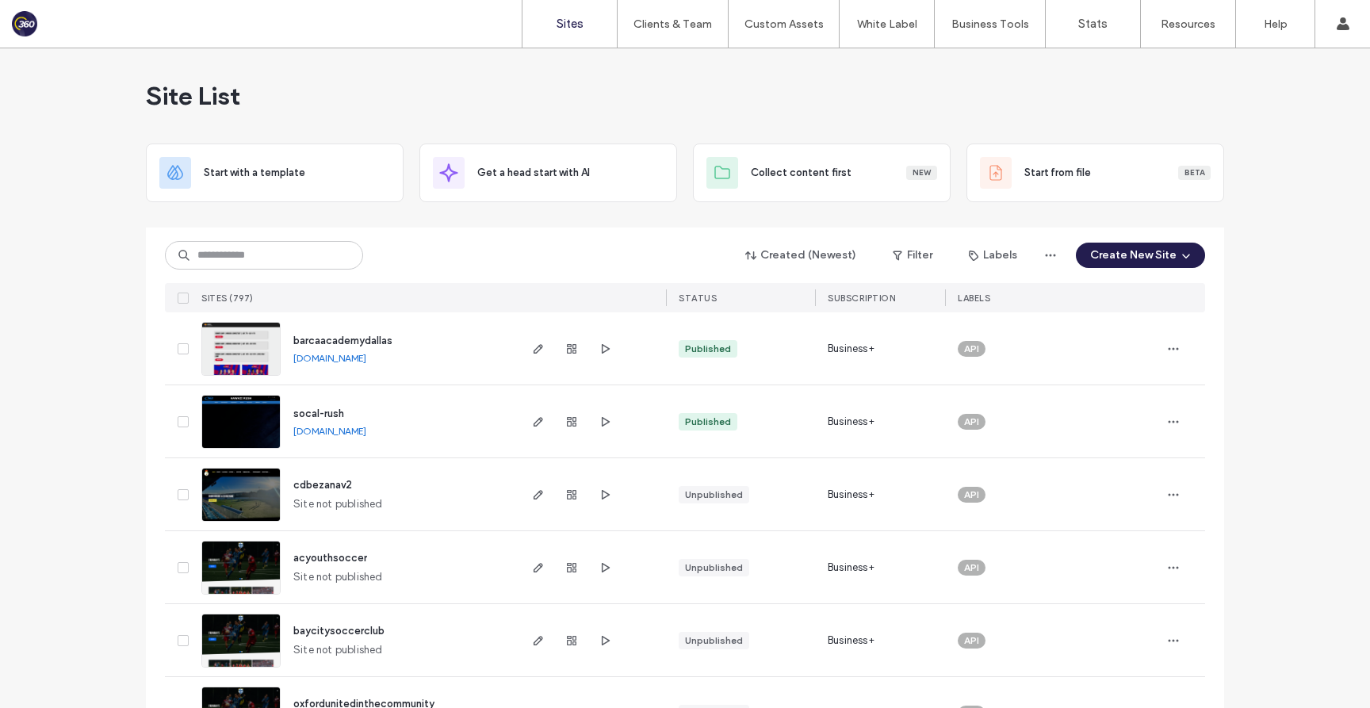
click at [280, 234] on div "Created (Newest) Filter Labels Create New Site SITES (797) STATUS SUBSCRIPTION …" at bounding box center [685, 270] width 1040 height 85
click at [280, 246] on input at bounding box center [264, 255] width 198 height 29
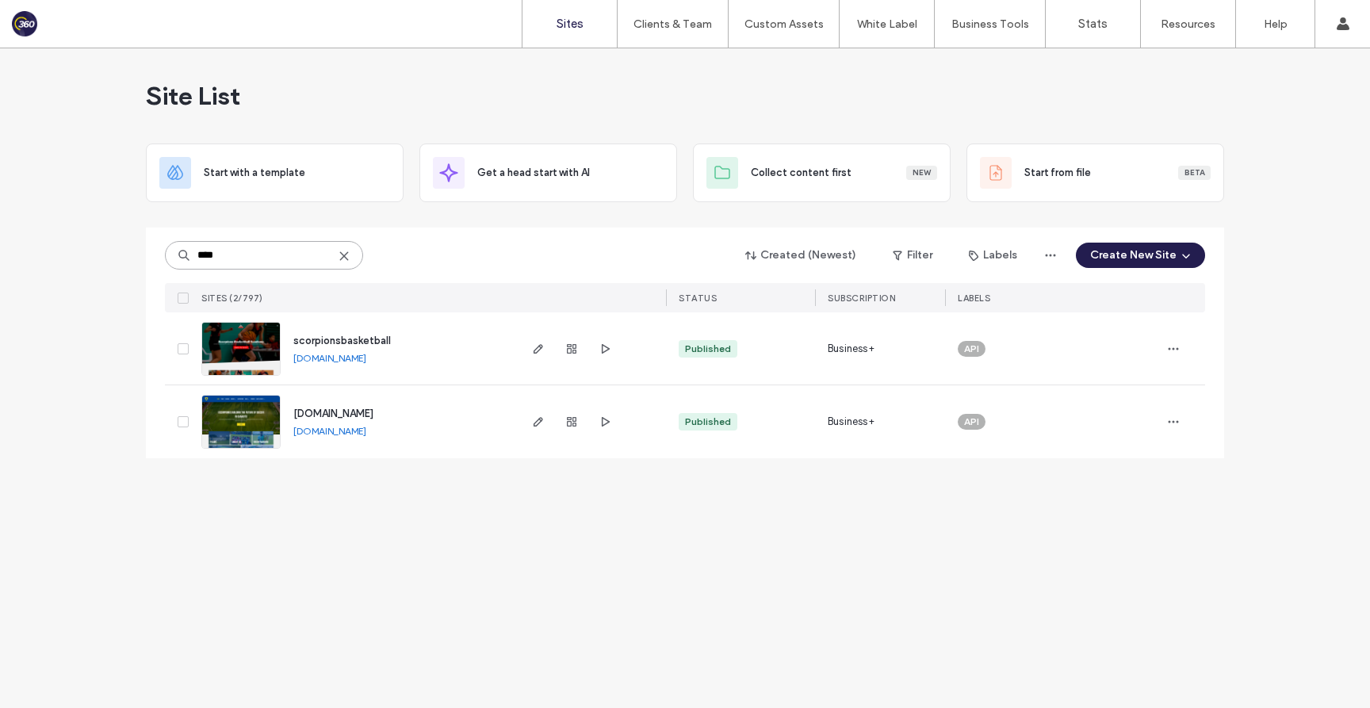
type input "****"
click at [360, 341] on span "scorpionsbasketball" at bounding box center [342, 341] width 98 height 12
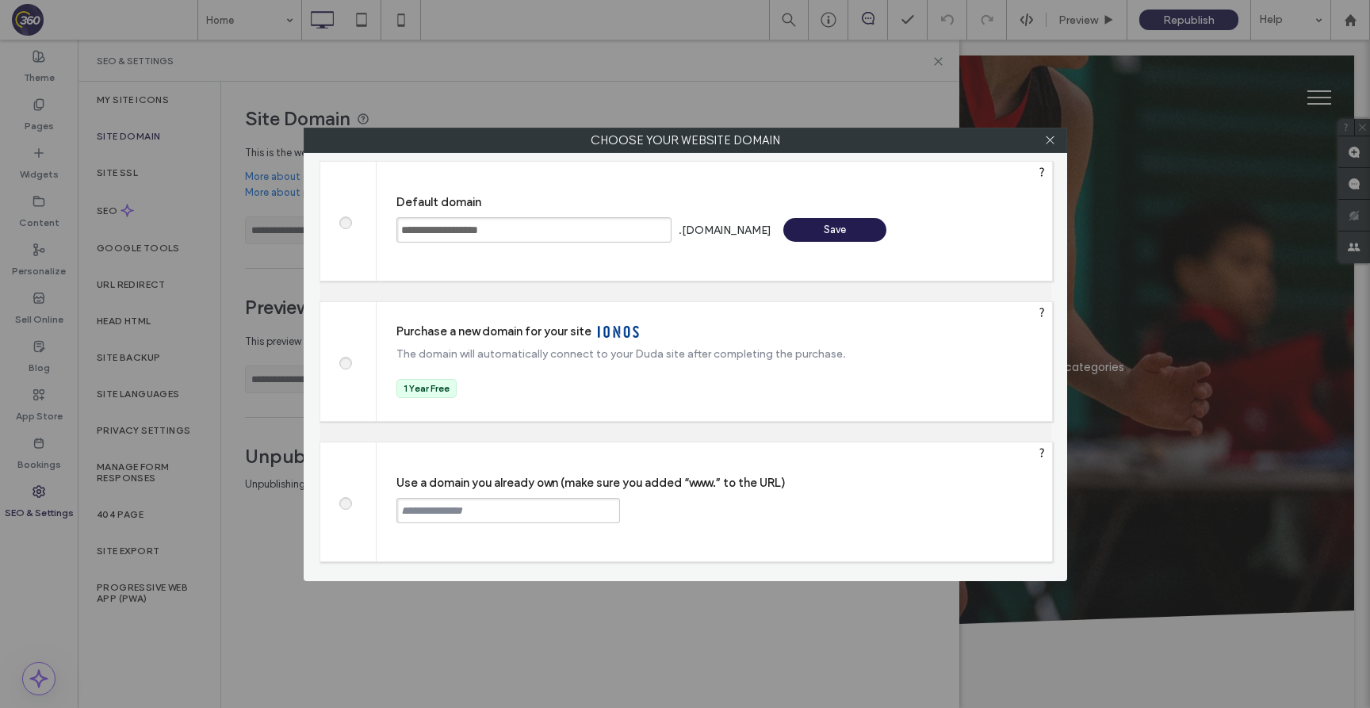
click at [345, 504] on span at bounding box center [345, 502] width 0 height 12
click at [490, 519] on input "text" at bounding box center [508, 510] width 224 height 25
click at [449, 530] on div "Use a domain you already own (make sure you added “www.” to the URL) ******* Co…" at bounding box center [715, 501] width 676 height 119
click at [462, 509] on input "*******" at bounding box center [508, 510] width 224 height 25
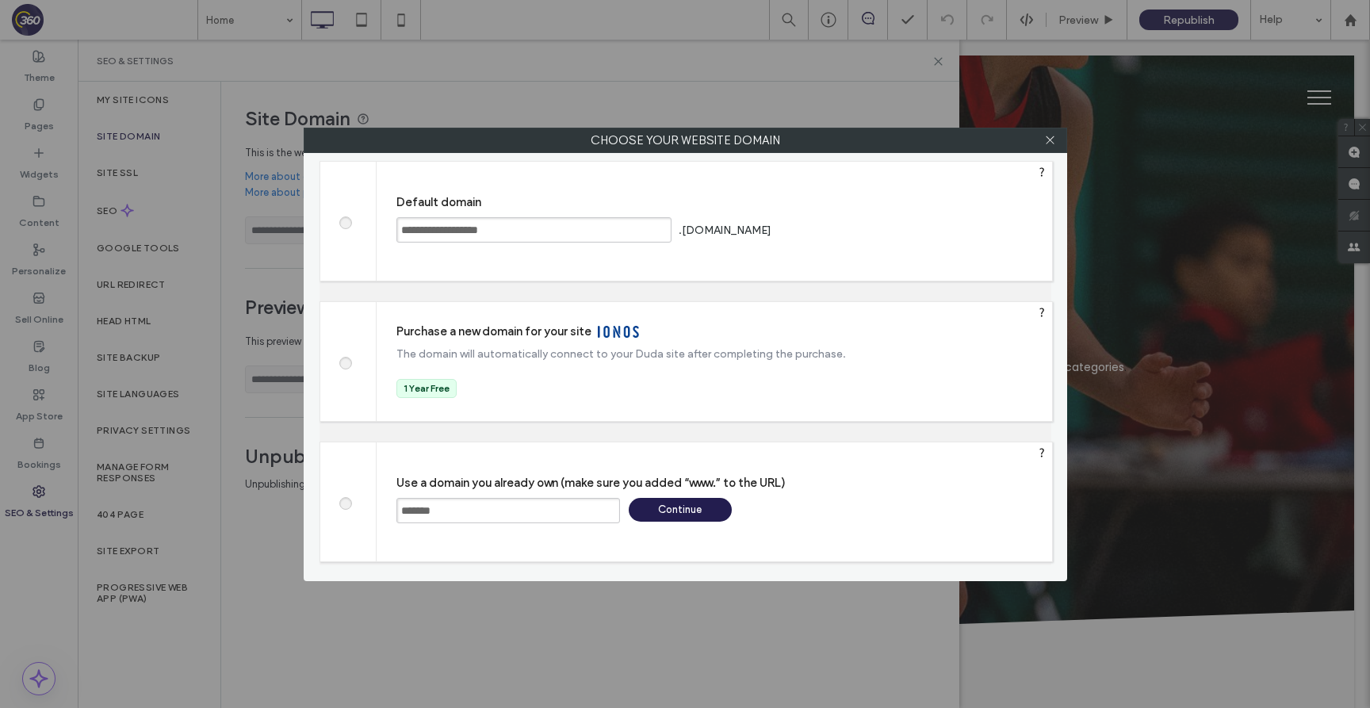
paste input "**********"
click at [462, 509] on input "**********" at bounding box center [508, 510] width 224 height 25
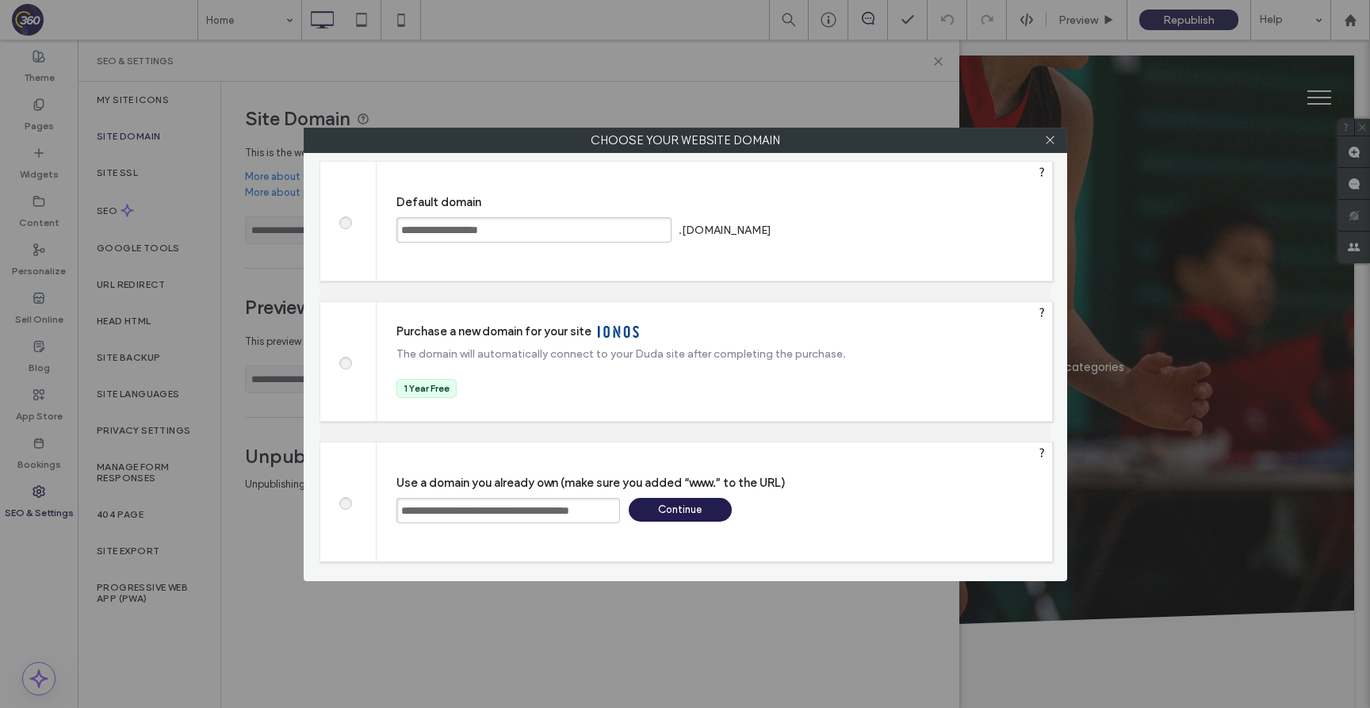
paste input "text"
drag, startPoint x: 442, startPoint y: 508, endPoint x: 368, endPoint y: 508, distance: 74.5
click at [368, 508] on div "**********" at bounding box center [687, 502] width 734 height 121
click at [575, 500] on input "**********" at bounding box center [508, 510] width 224 height 25
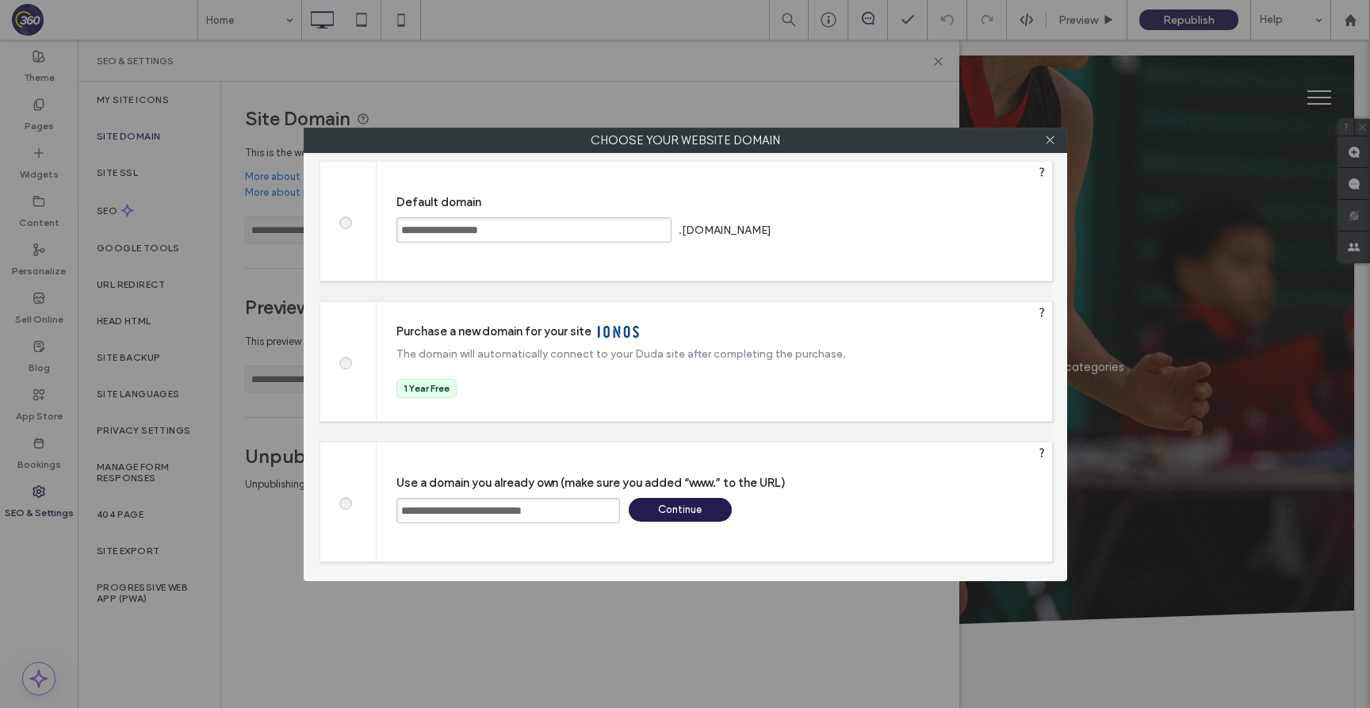
click at [580, 506] on input "**********" at bounding box center [508, 510] width 224 height 25
type input "**********"
click at [689, 512] on div "Continue" at bounding box center [680, 510] width 103 height 24
type input "**********"
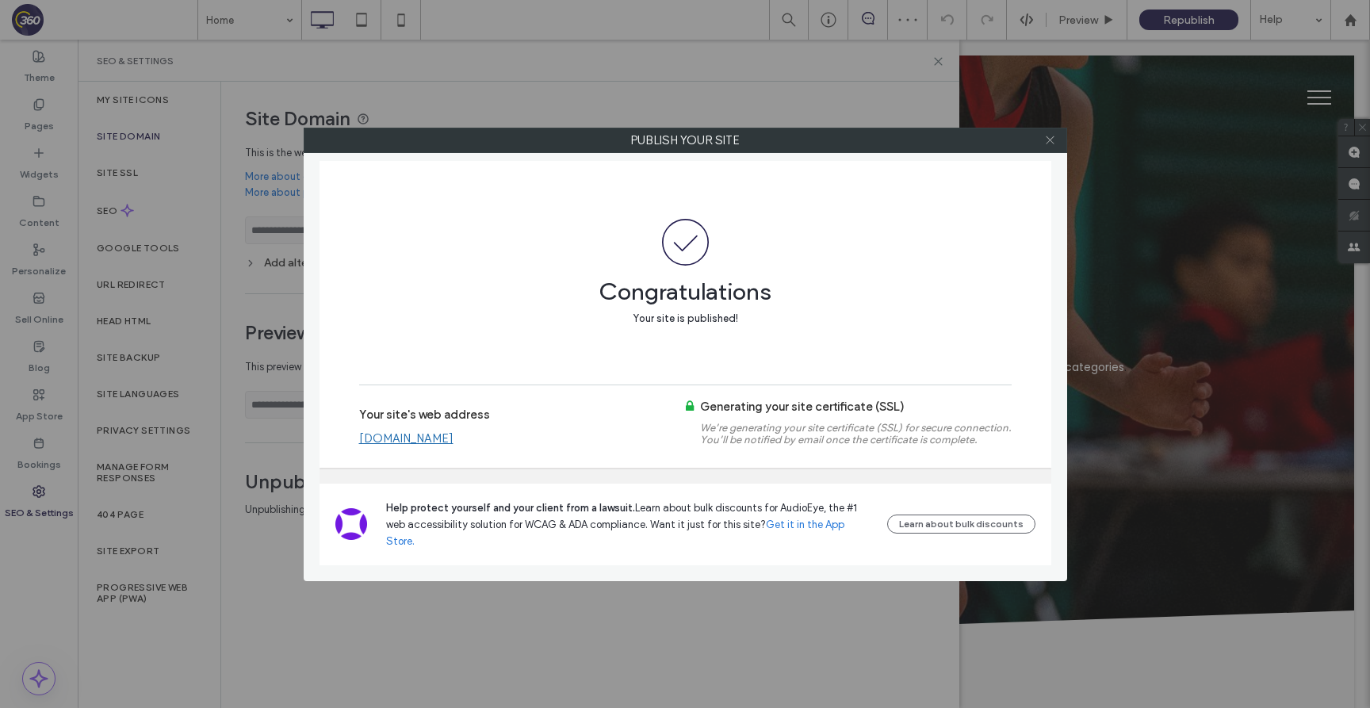
click at [1051, 136] on icon at bounding box center [1050, 140] width 12 height 12
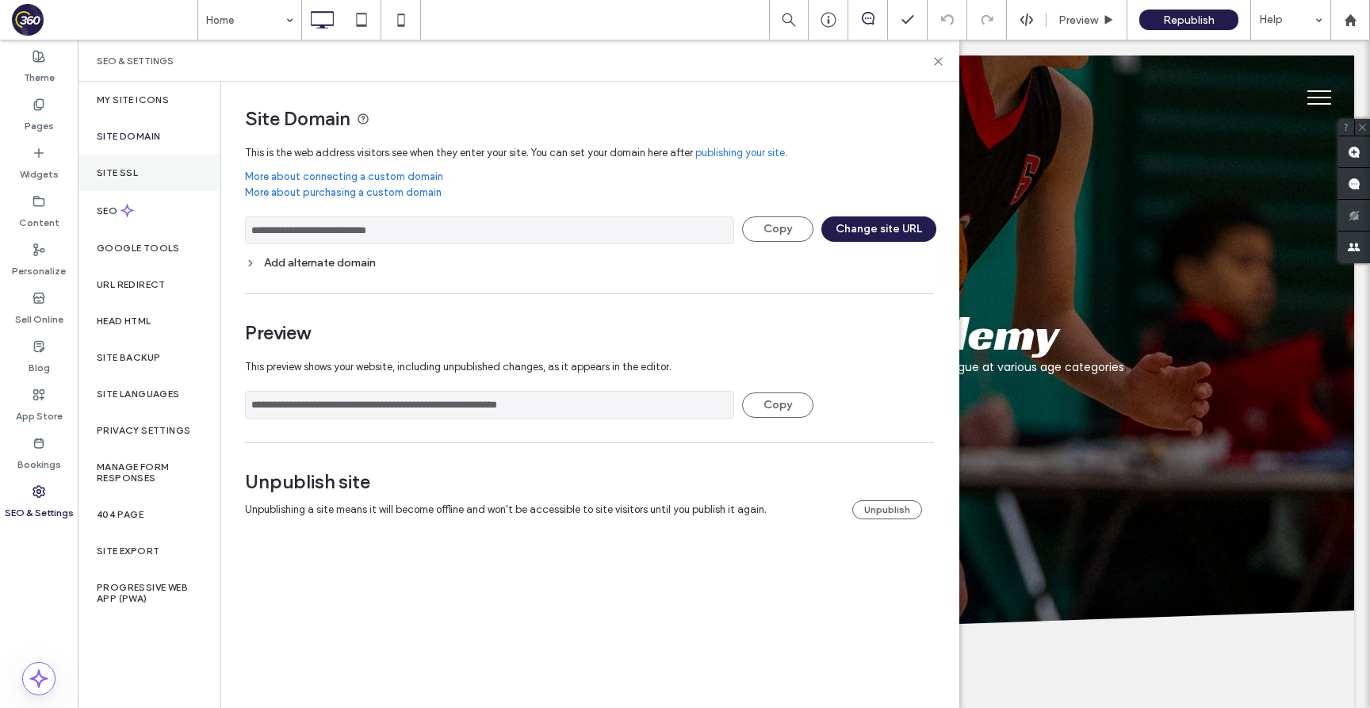
click at [96, 174] on div "Site SSL" at bounding box center [149, 173] width 143 height 36
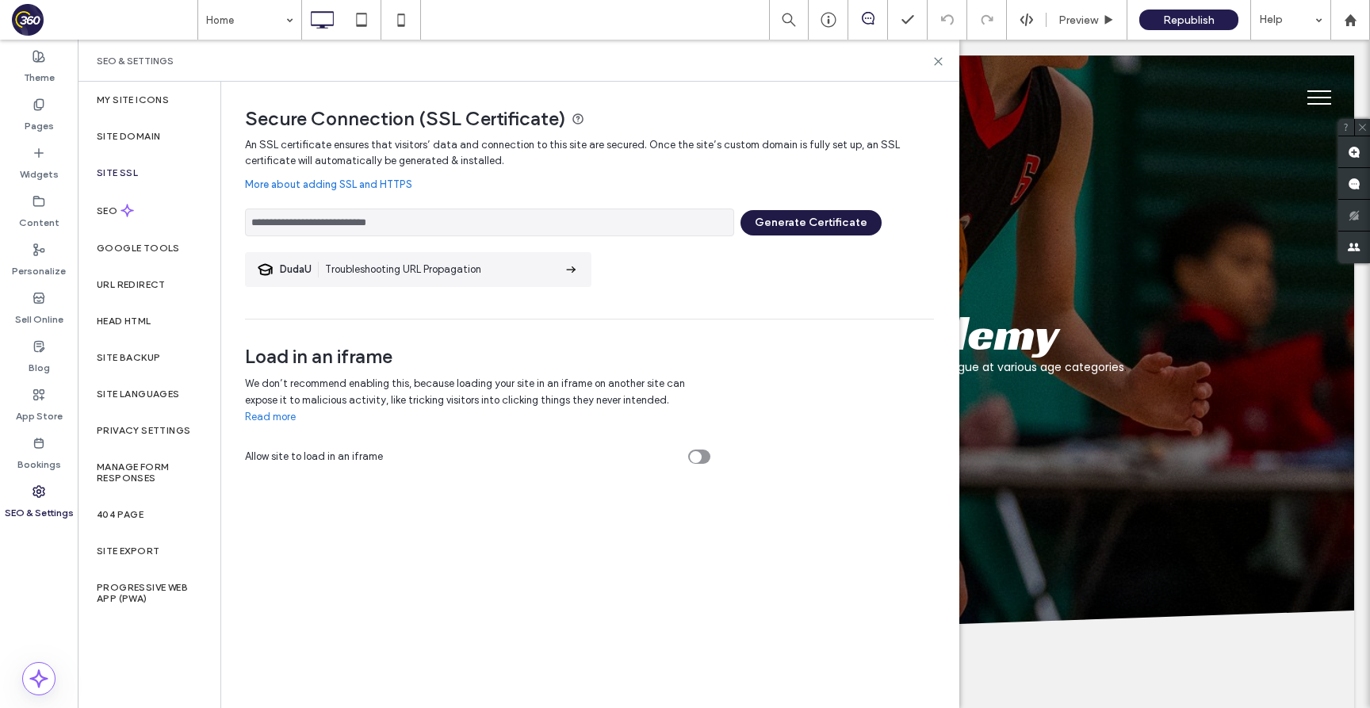
click at [817, 228] on button "Generate Certificate" at bounding box center [811, 222] width 141 height 25
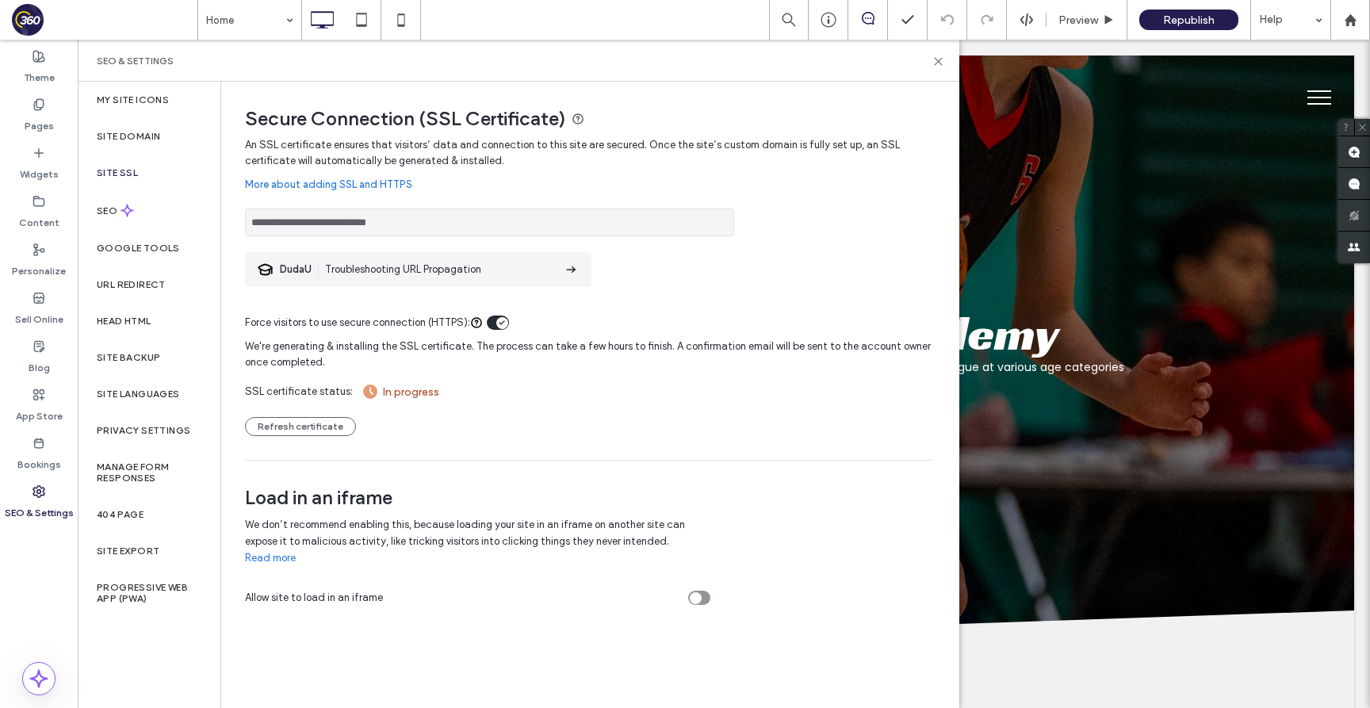
click at [347, 211] on input "**********" at bounding box center [489, 223] width 489 height 28
click at [342, 223] on input "**********" at bounding box center [489, 223] width 489 height 28
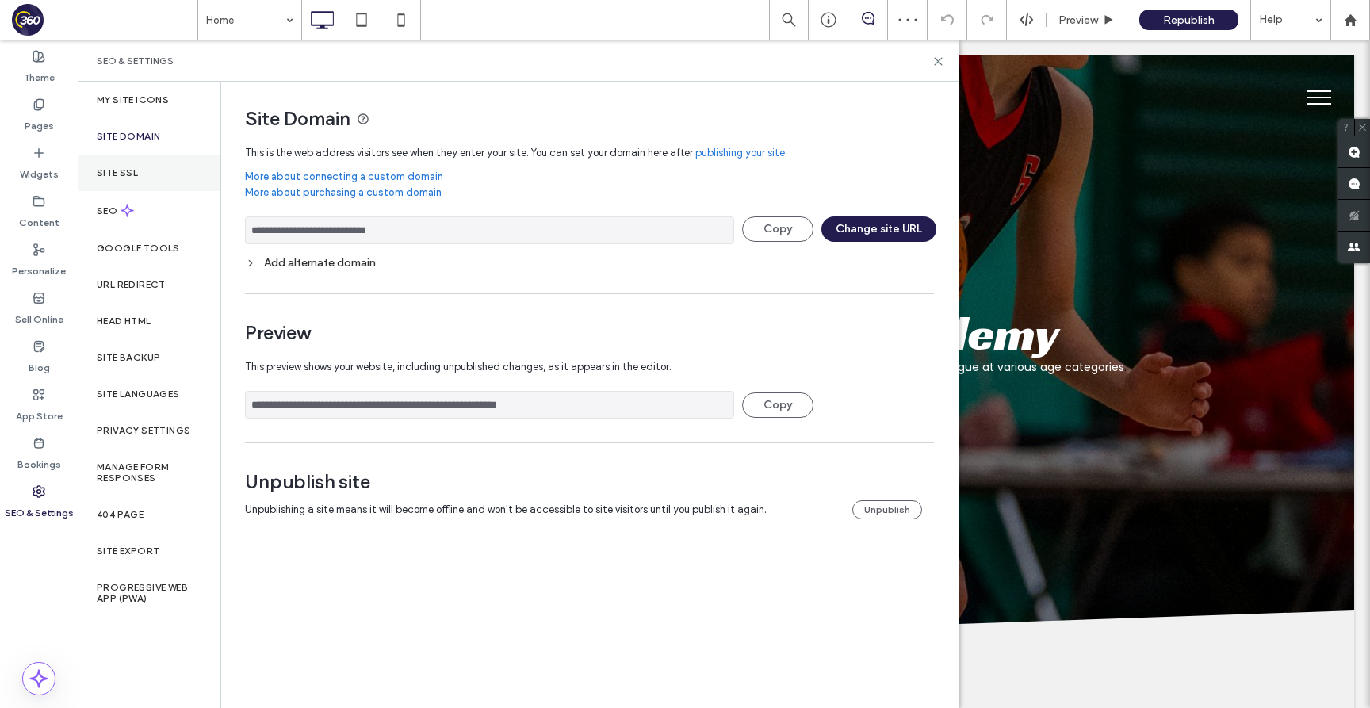
click at [144, 163] on div "Site SSL" at bounding box center [149, 173] width 143 height 36
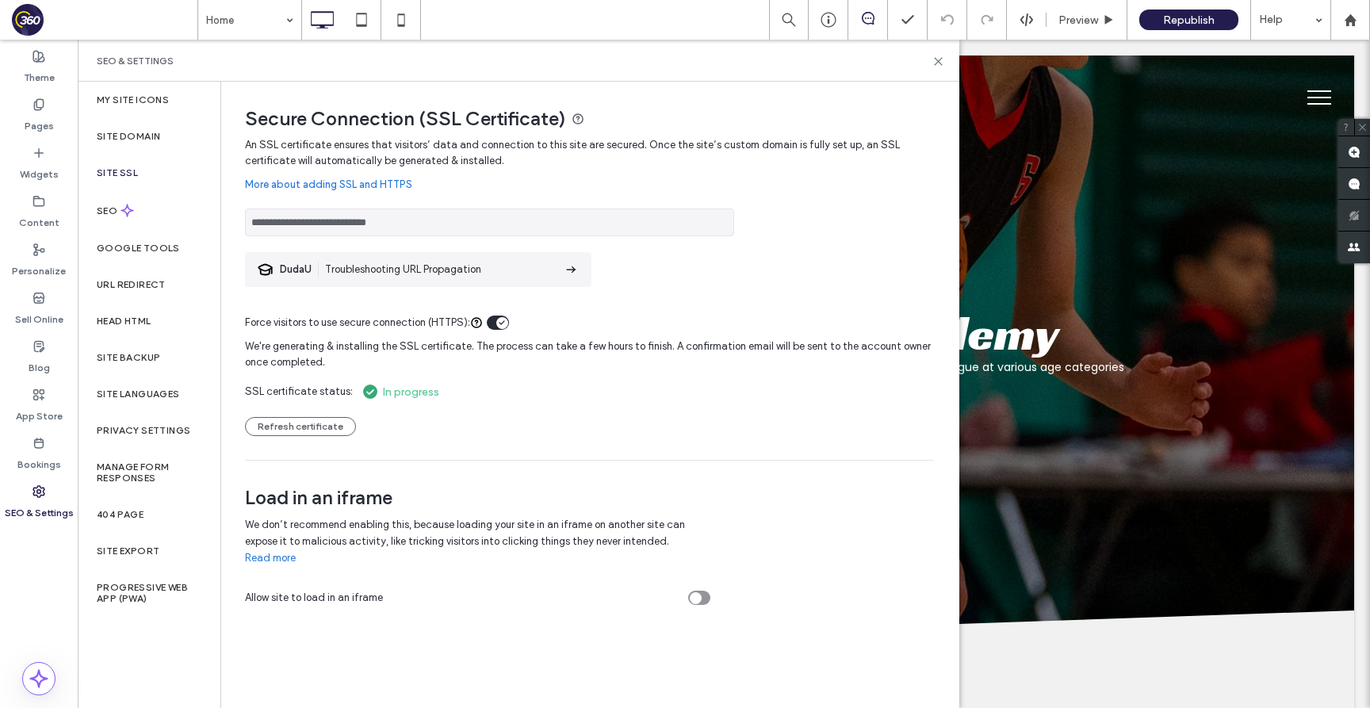
click at [420, 211] on input "**********" at bounding box center [489, 223] width 489 height 28
click at [52, 119] on div "Pages" at bounding box center [39, 115] width 78 height 48
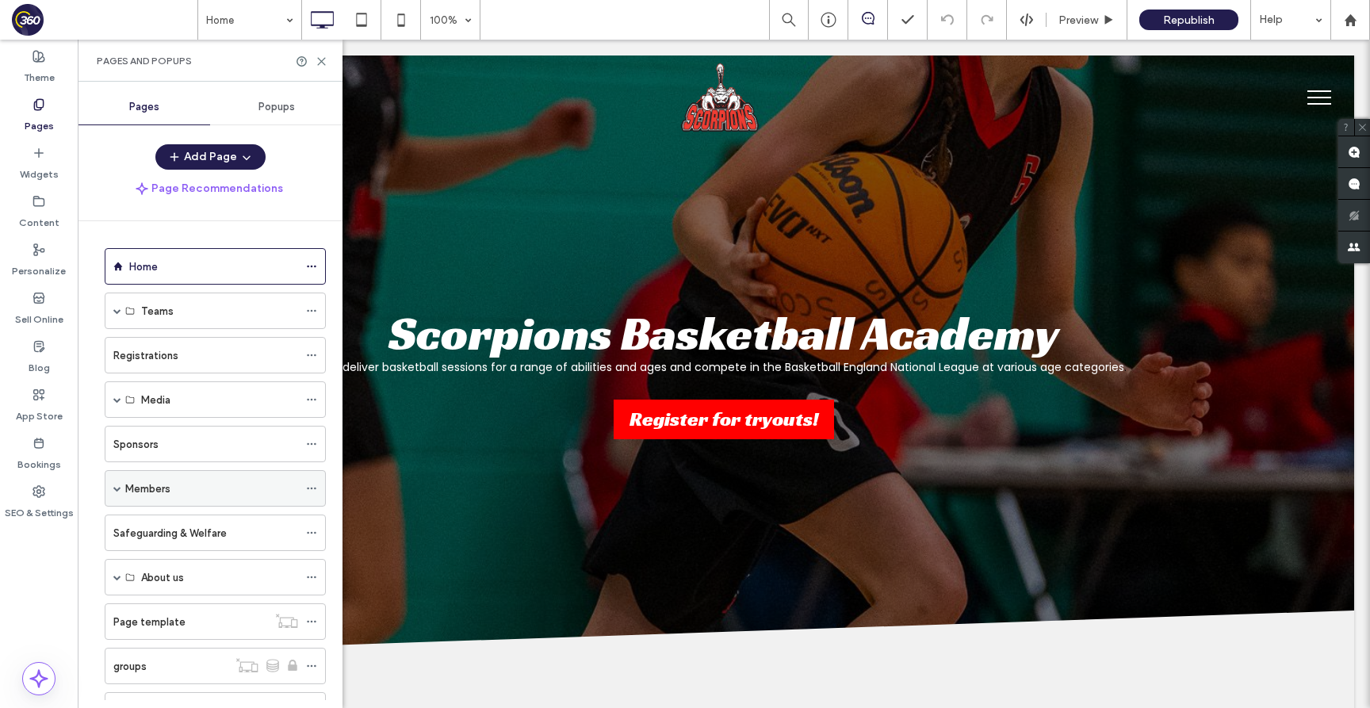
scroll to position [113, 0]
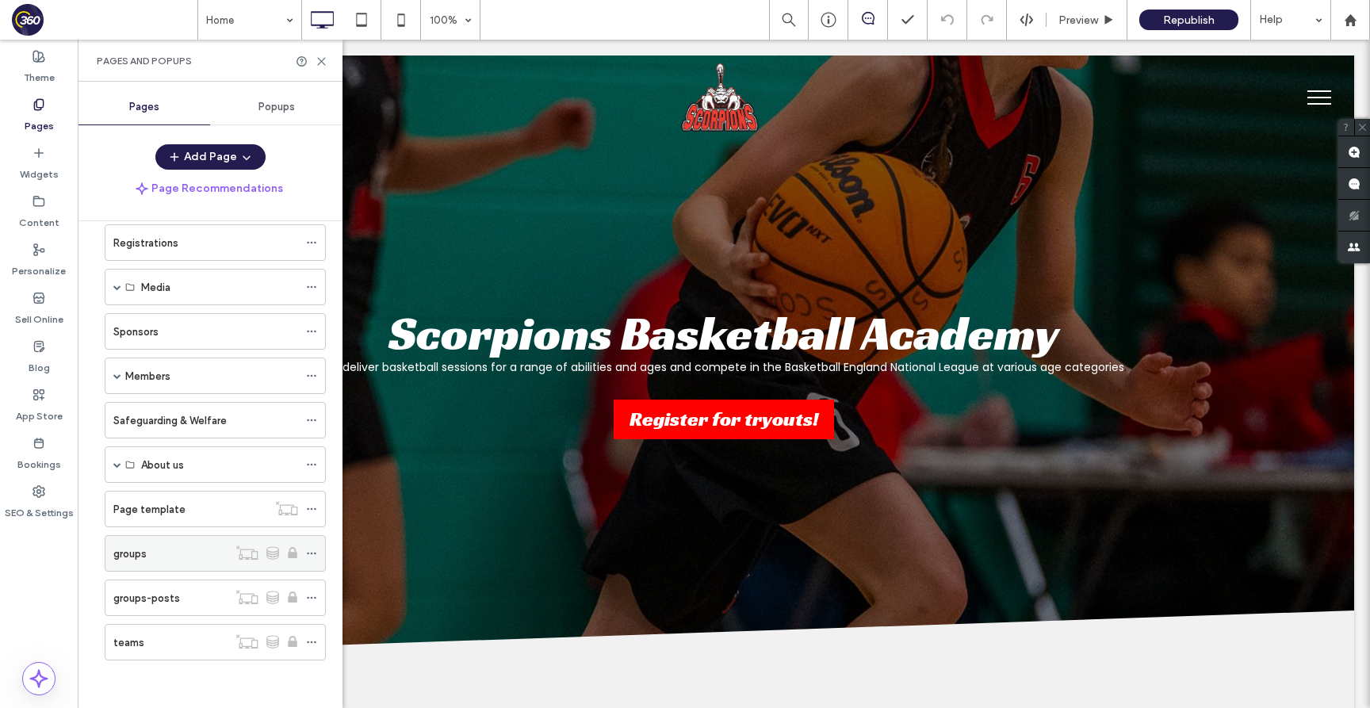
click at [173, 567] on div "groups" at bounding box center [170, 553] width 114 height 35
click at [322, 63] on icon at bounding box center [322, 62] width 12 height 12
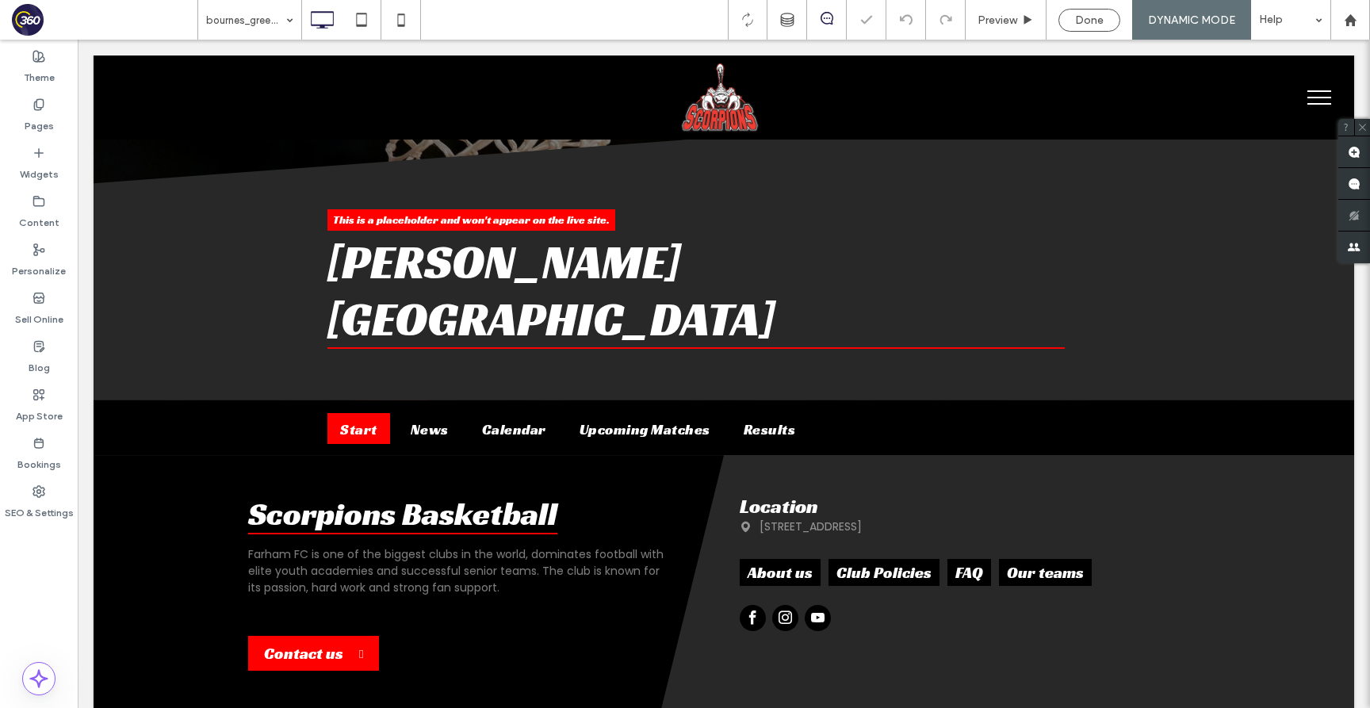
scroll to position [124, 0]
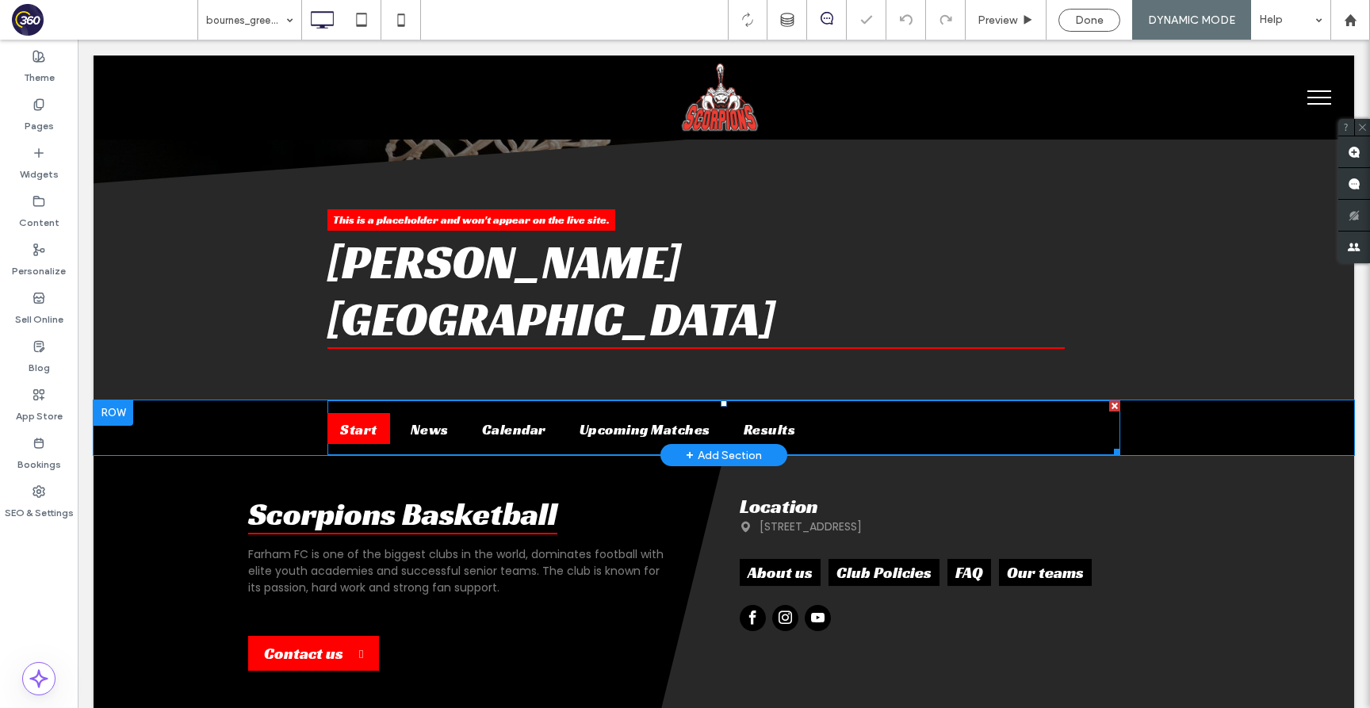
click at [835, 400] on span at bounding box center [724, 428] width 793 height 56
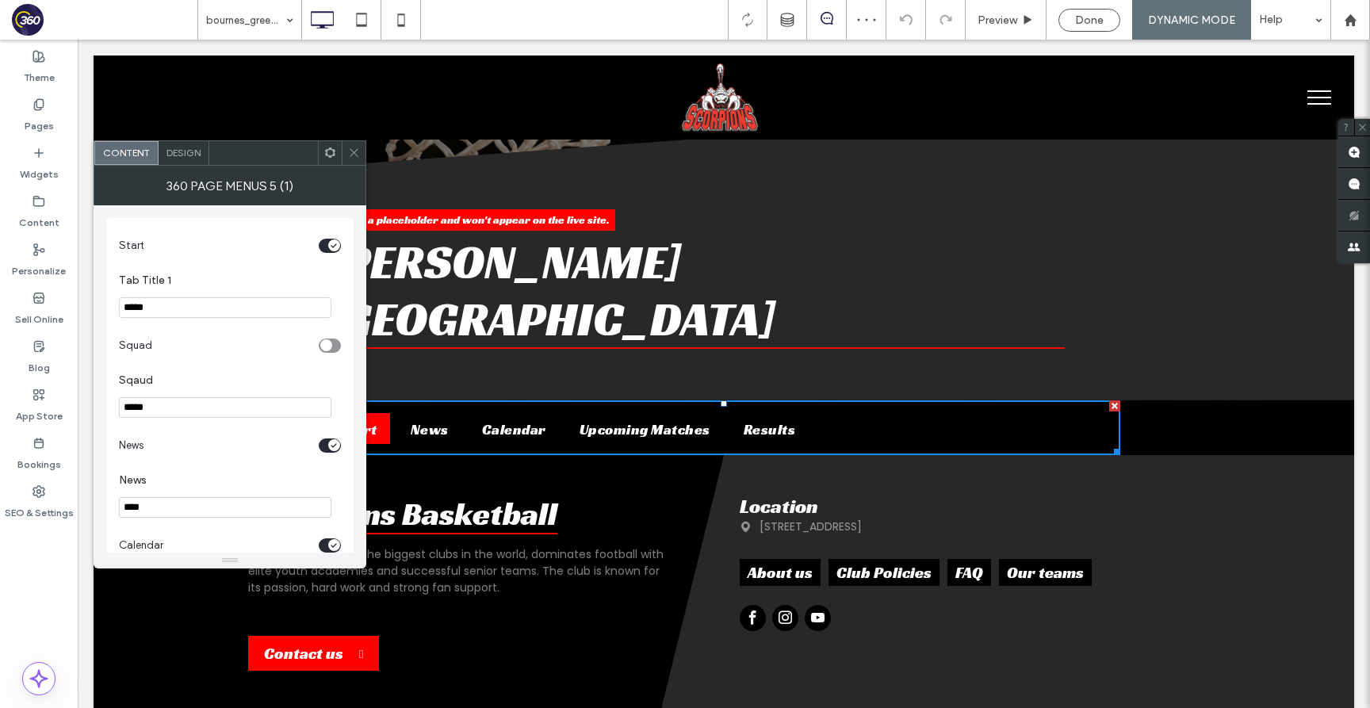
click at [354, 151] on icon at bounding box center [354, 153] width 12 height 12
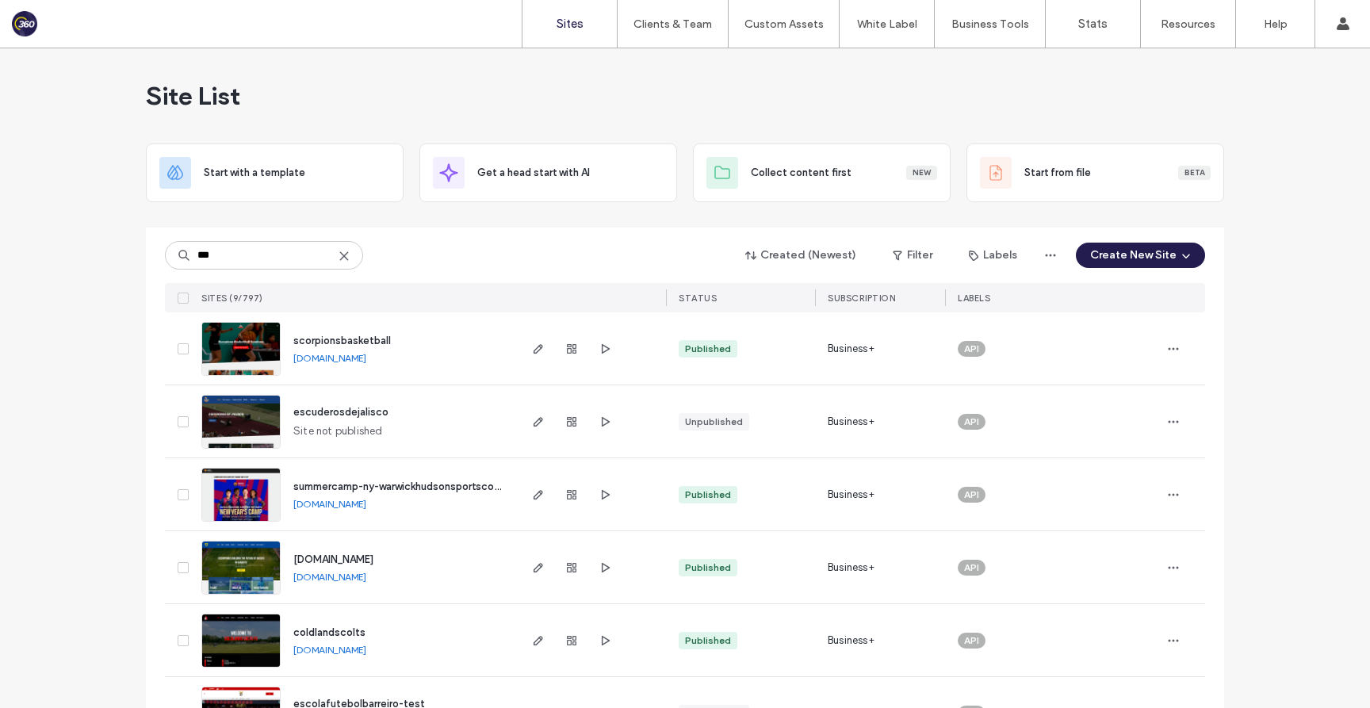
click at [446, 63] on div "Site List" at bounding box center [685, 95] width 1078 height 95
click at [225, 259] on input "***" at bounding box center [264, 255] width 198 height 29
click at [344, 256] on icon at bounding box center [344, 256] width 13 height 13
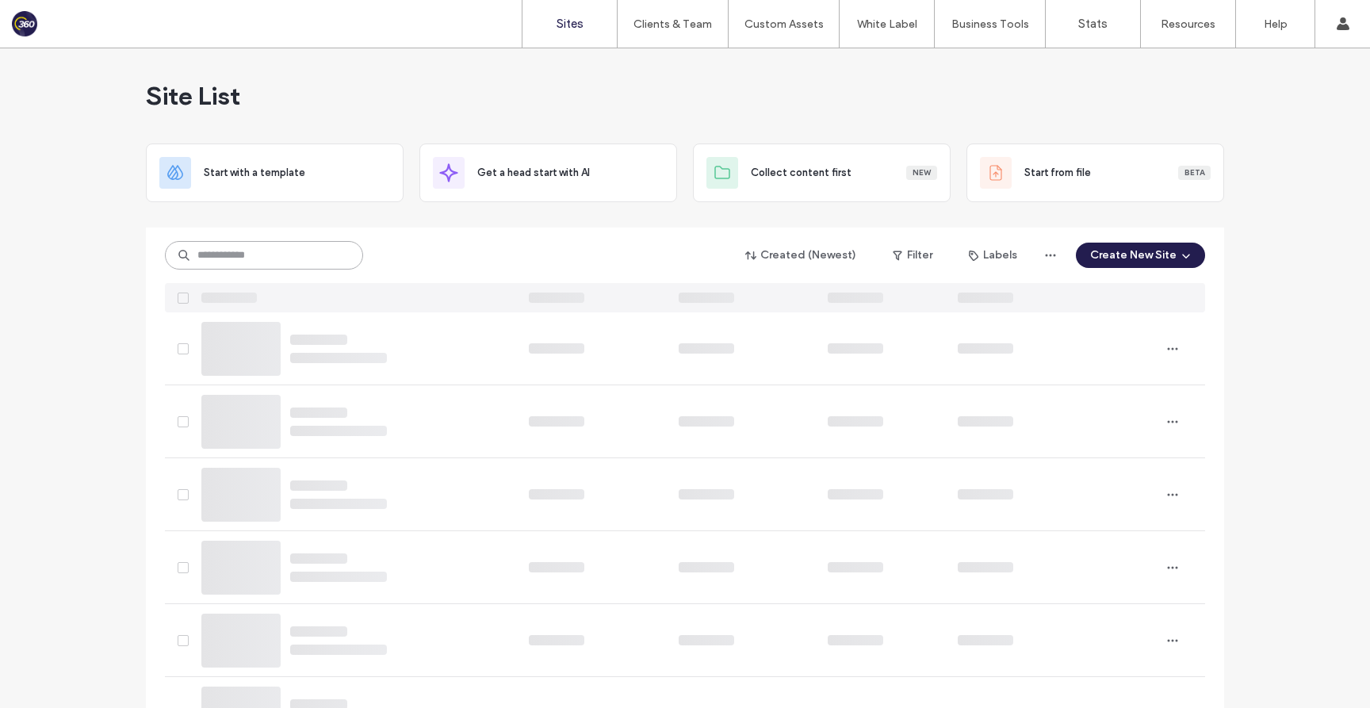
click at [300, 258] on input at bounding box center [264, 255] width 198 height 29
type input "*****"
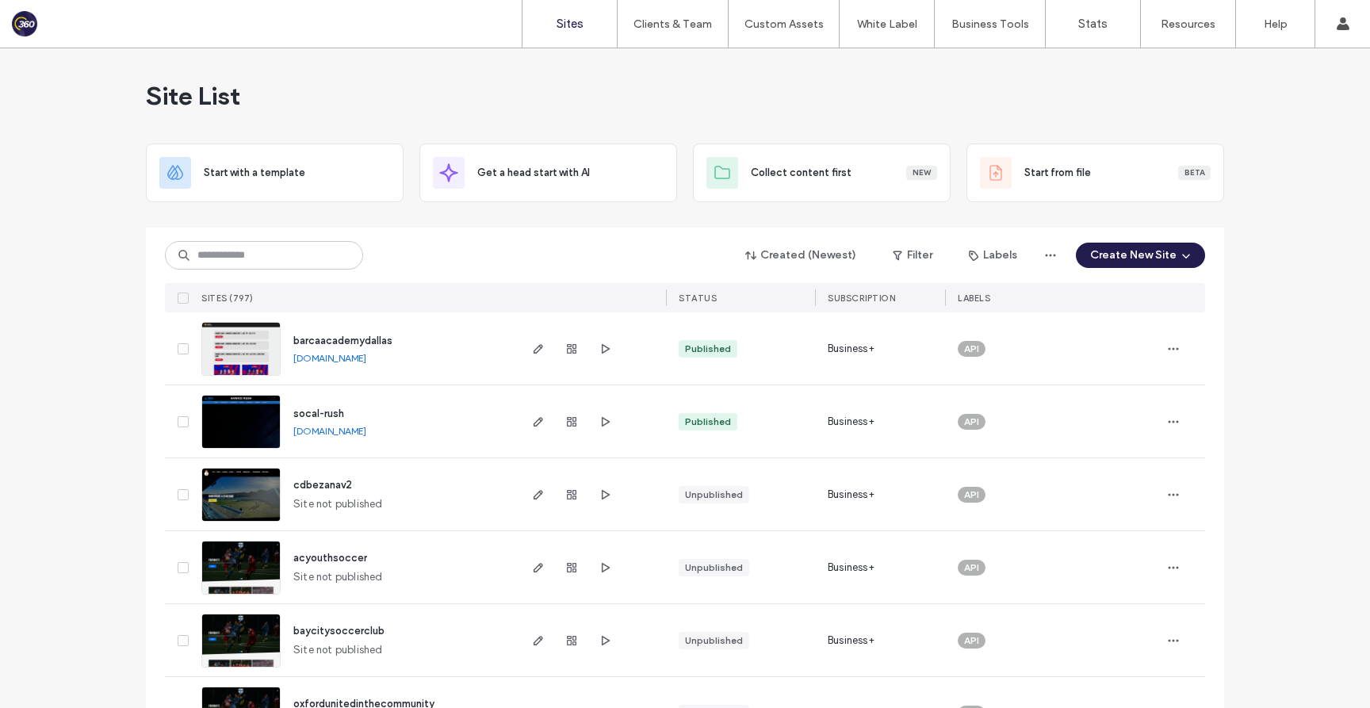
click at [304, 278] on div "Created (Newest) Filter Labels Create New Site SITES (797) STATUS SUBSCRIPTION …" at bounding box center [685, 270] width 1040 height 85
click at [304, 253] on input at bounding box center [264, 255] width 198 height 29
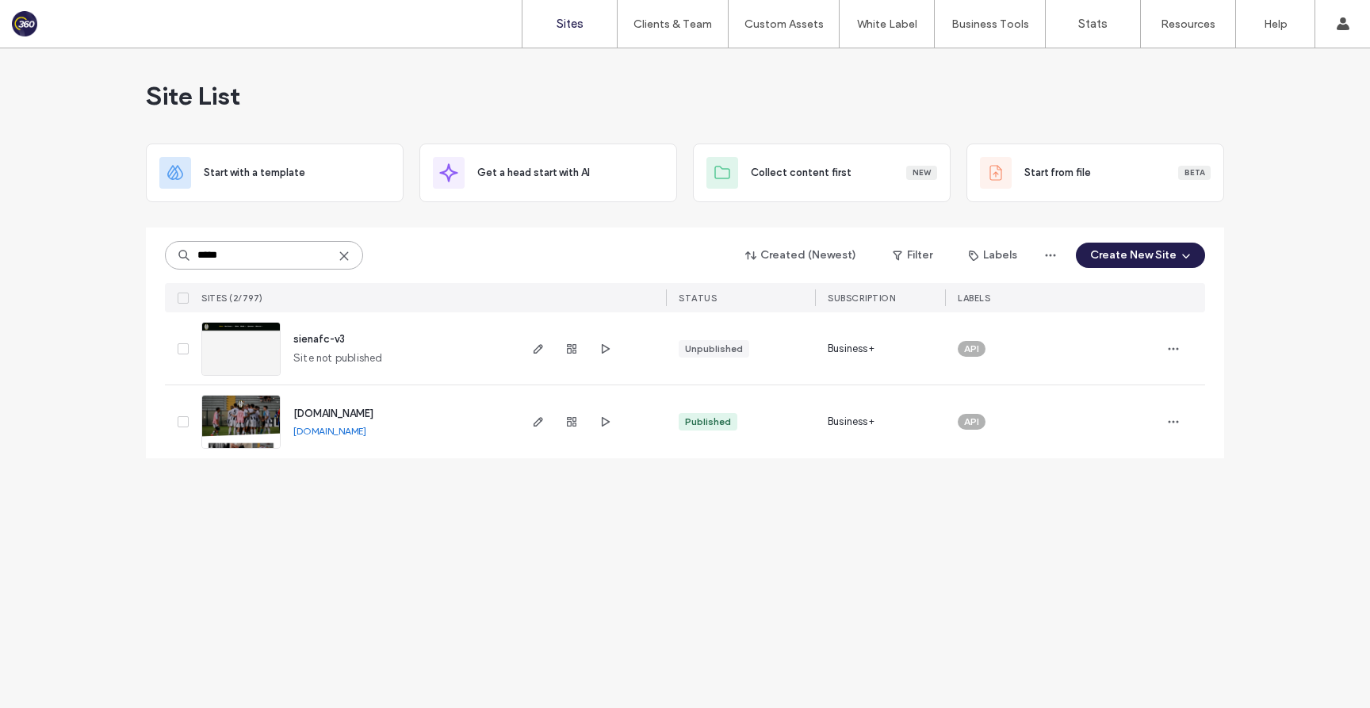
type input "*****"
click at [347, 427] on link "[DOMAIN_NAME]" at bounding box center [329, 431] width 73 height 12
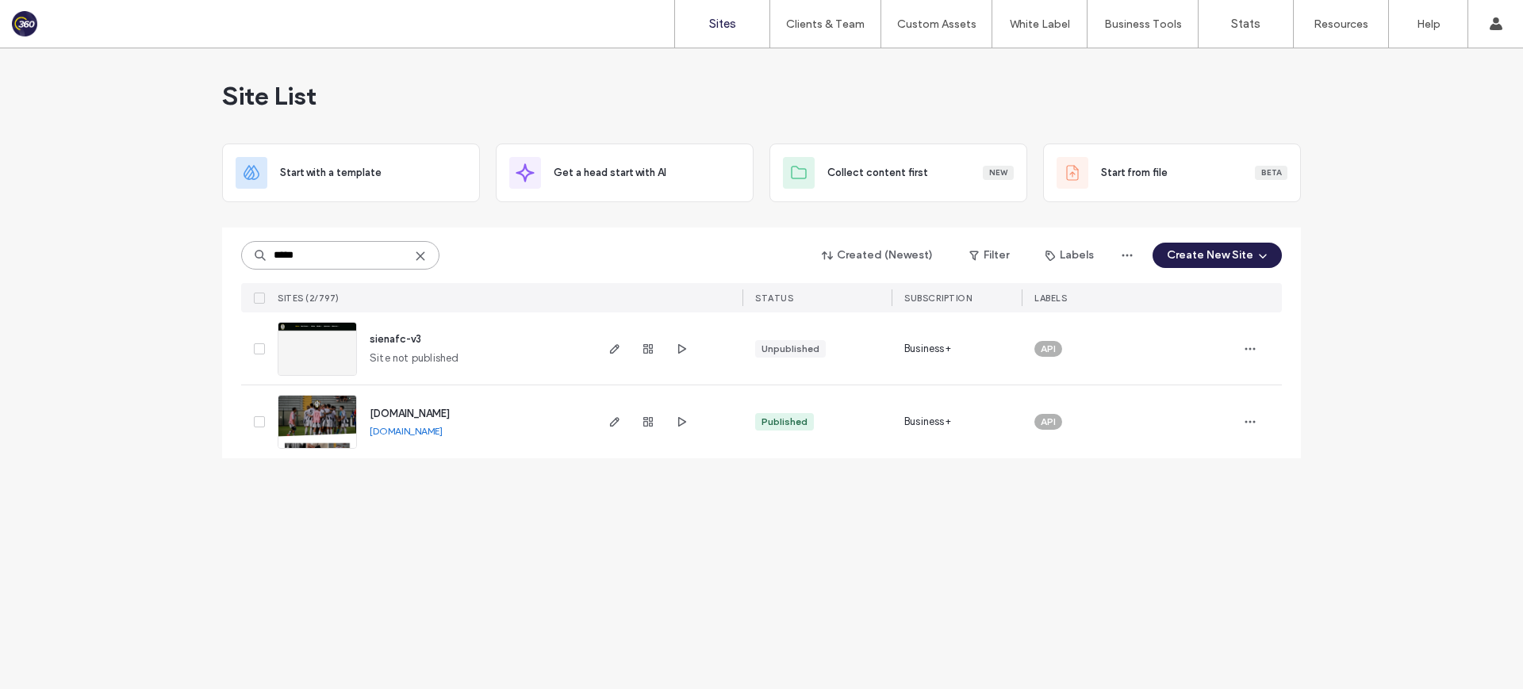
click at [346, 251] on input "*****" at bounding box center [340, 255] width 198 height 29
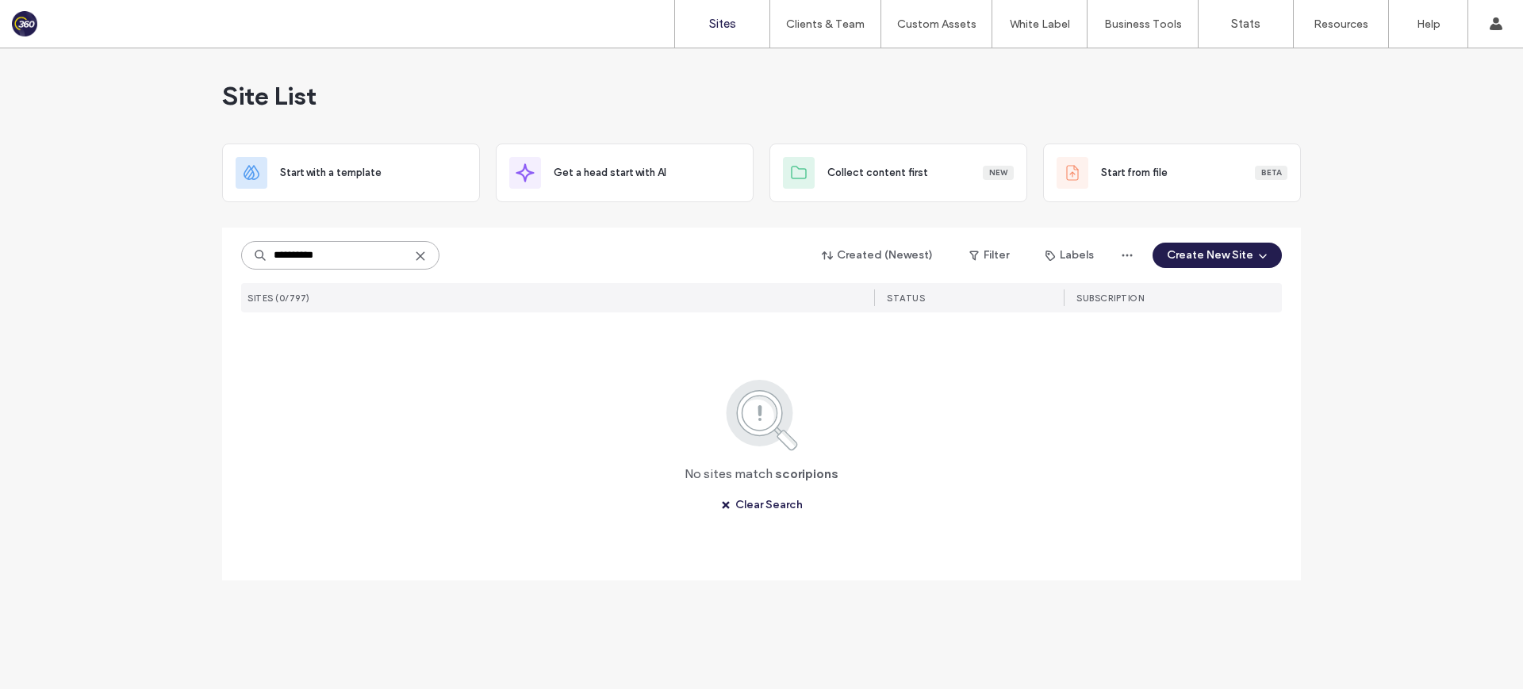
drag, startPoint x: 272, startPoint y: 258, endPoint x: 250, endPoint y: 256, distance: 22.3
click at [250, 256] on input "**********" at bounding box center [340, 255] width 198 height 29
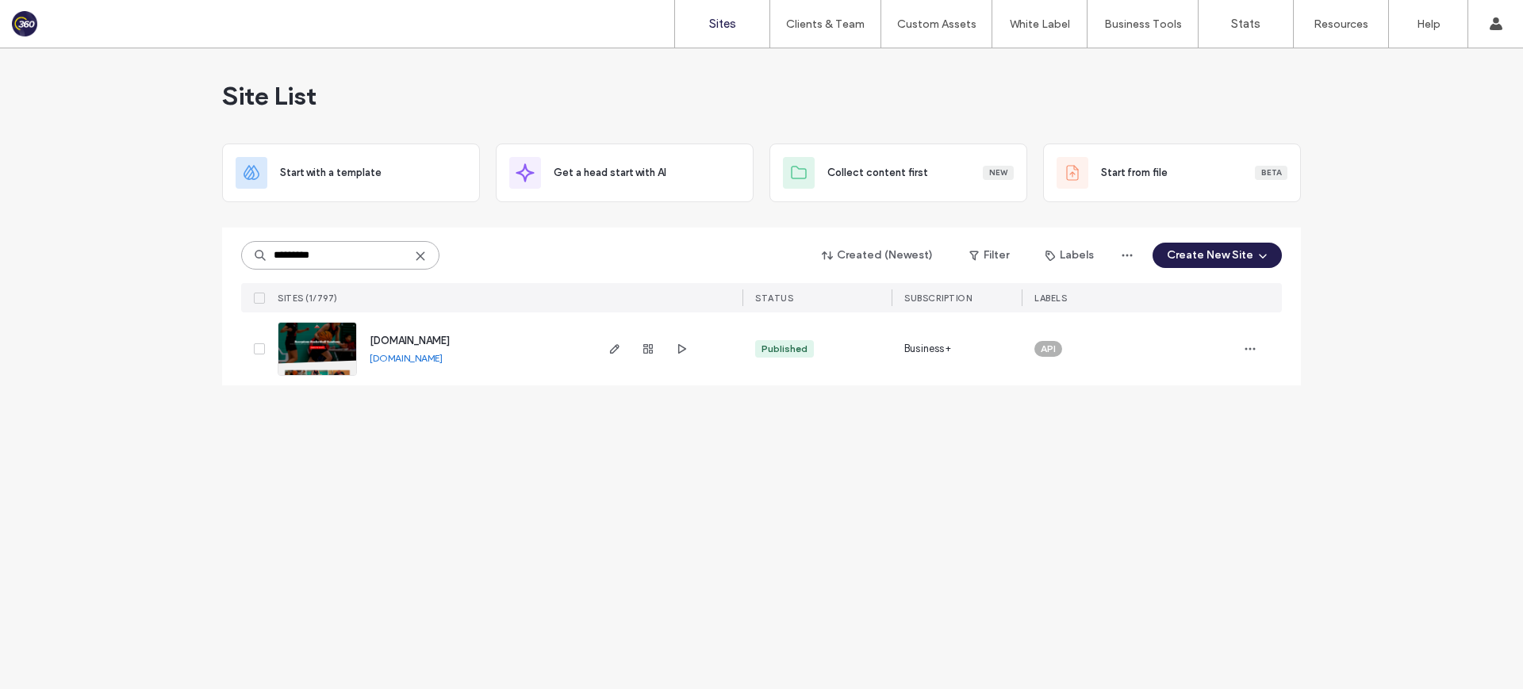
type input "*********"
click at [450, 347] on div "[DOMAIN_NAME]" at bounding box center [410, 341] width 80 height 16
click at [450, 343] on span "[DOMAIN_NAME]" at bounding box center [410, 341] width 80 height 12
type input "****"
click at [450, 343] on span "[DOMAIN_NAME]" at bounding box center [410, 341] width 80 height 12
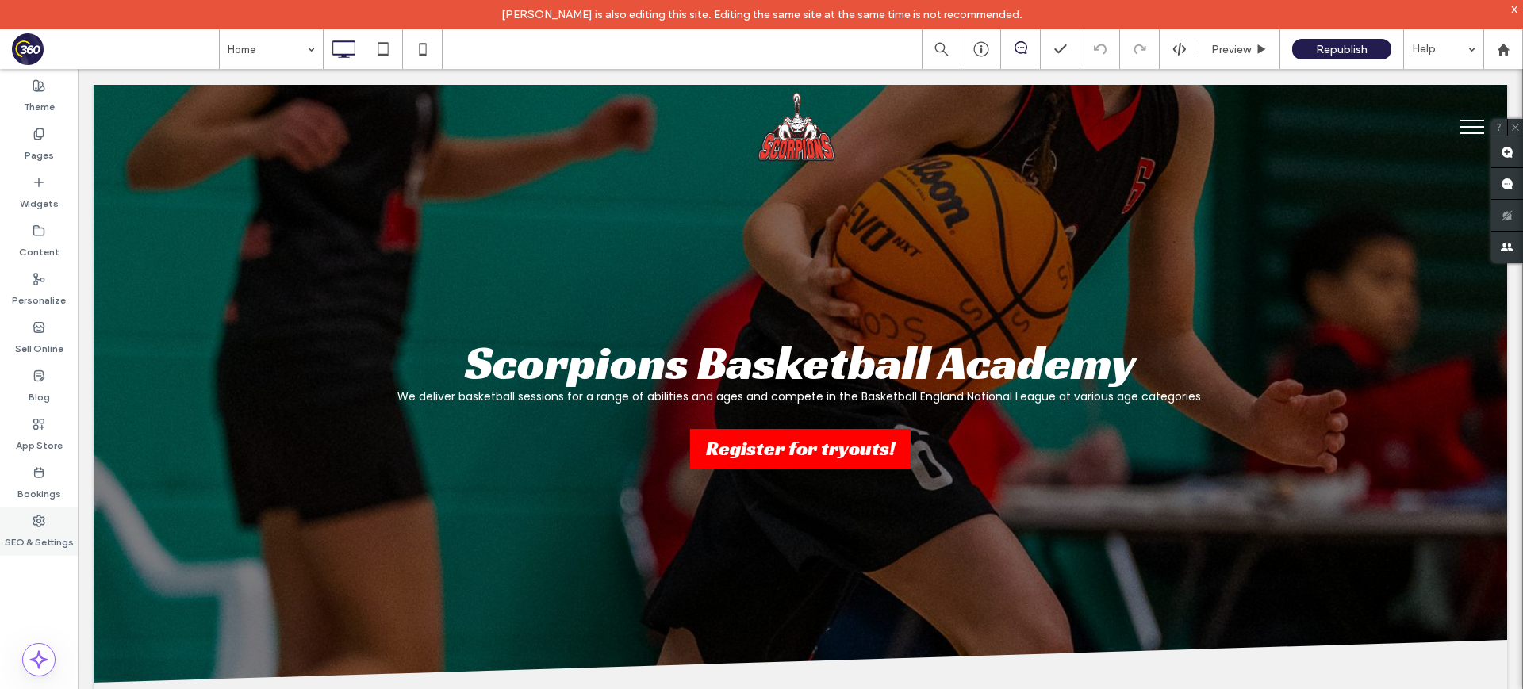
click at [29, 538] on label "SEO & Settings" at bounding box center [39, 538] width 69 height 22
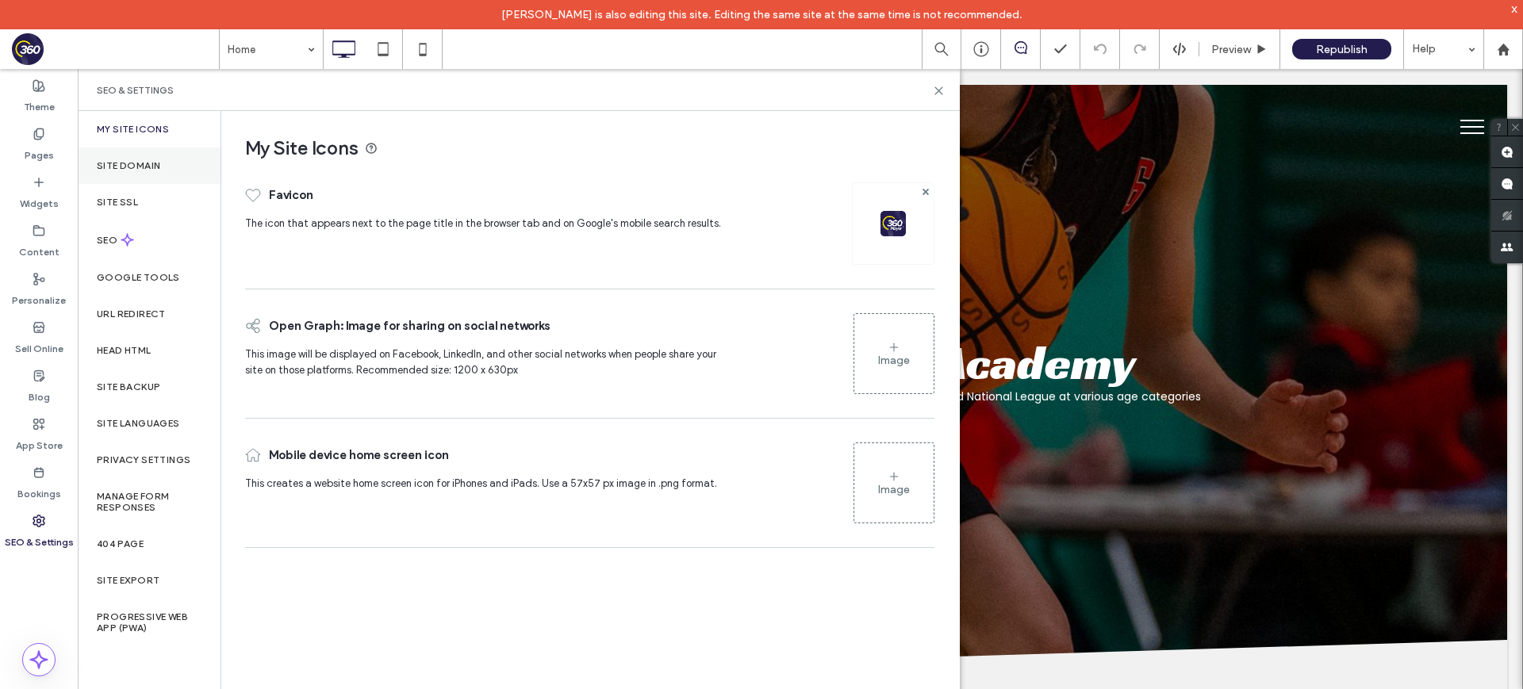
click at [174, 166] on div "Site Domain" at bounding box center [149, 165] width 143 height 36
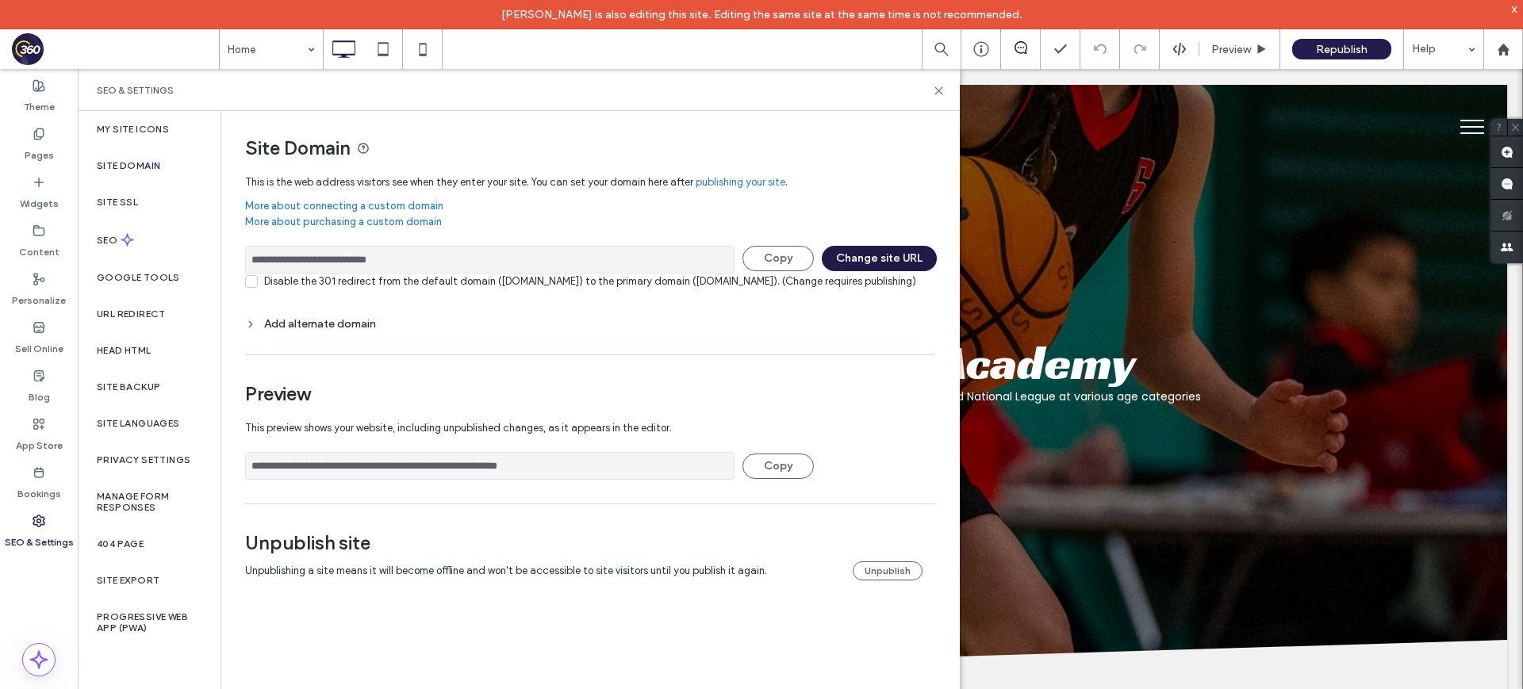
click at [890, 260] on button "Change site URL" at bounding box center [879, 258] width 115 height 25
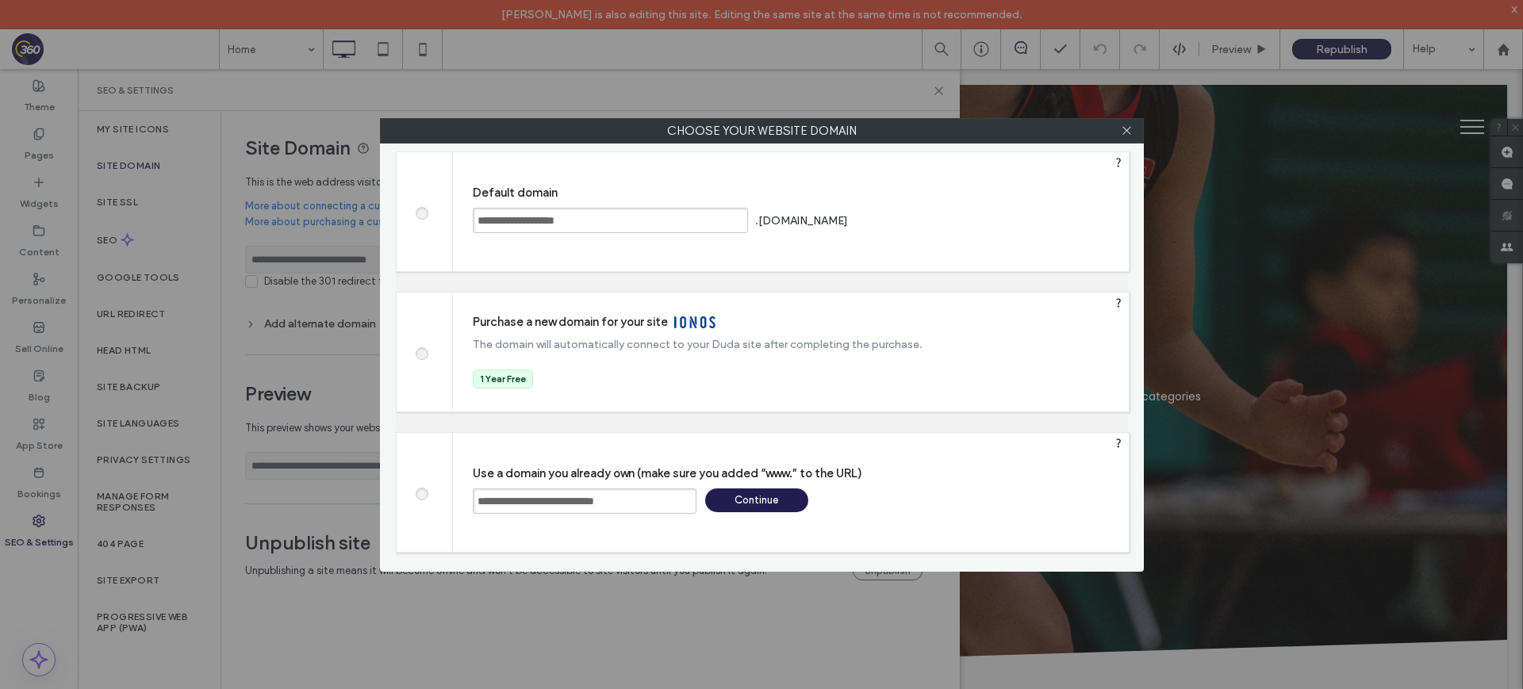
click at [620, 220] on input "**********" at bounding box center [610, 220] width 275 height 25
drag, startPoint x: 1122, startPoint y: 130, endPoint x: 1114, endPoint y: 133, distance: 8.5
click at [1121, 132] on icon at bounding box center [1127, 131] width 12 height 12
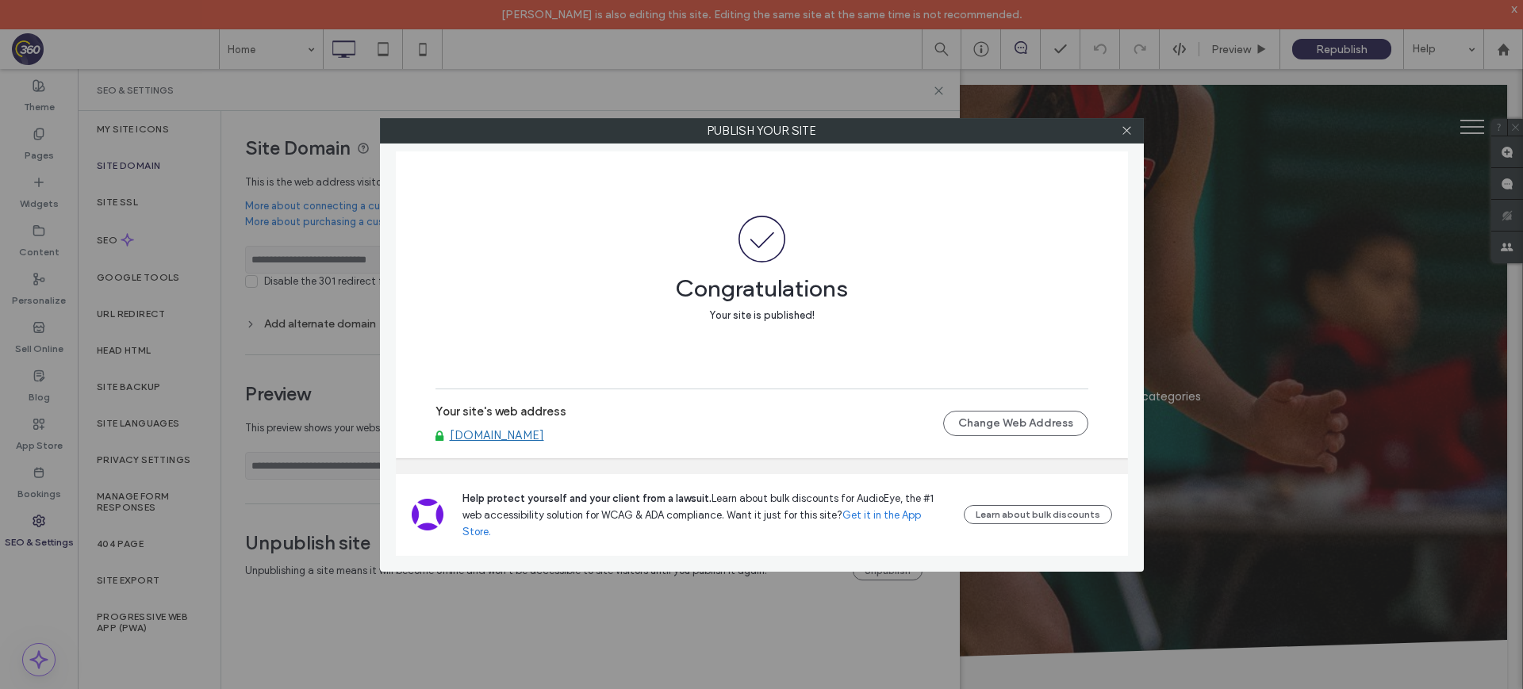
drag, startPoint x: 1124, startPoint y: 132, endPoint x: 979, endPoint y: 151, distance: 145.6
click at [1117, 135] on div at bounding box center [1127, 131] width 24 height 24
click at [1125, 131] on use at bounding box center [1126, 131] width 8 height 8
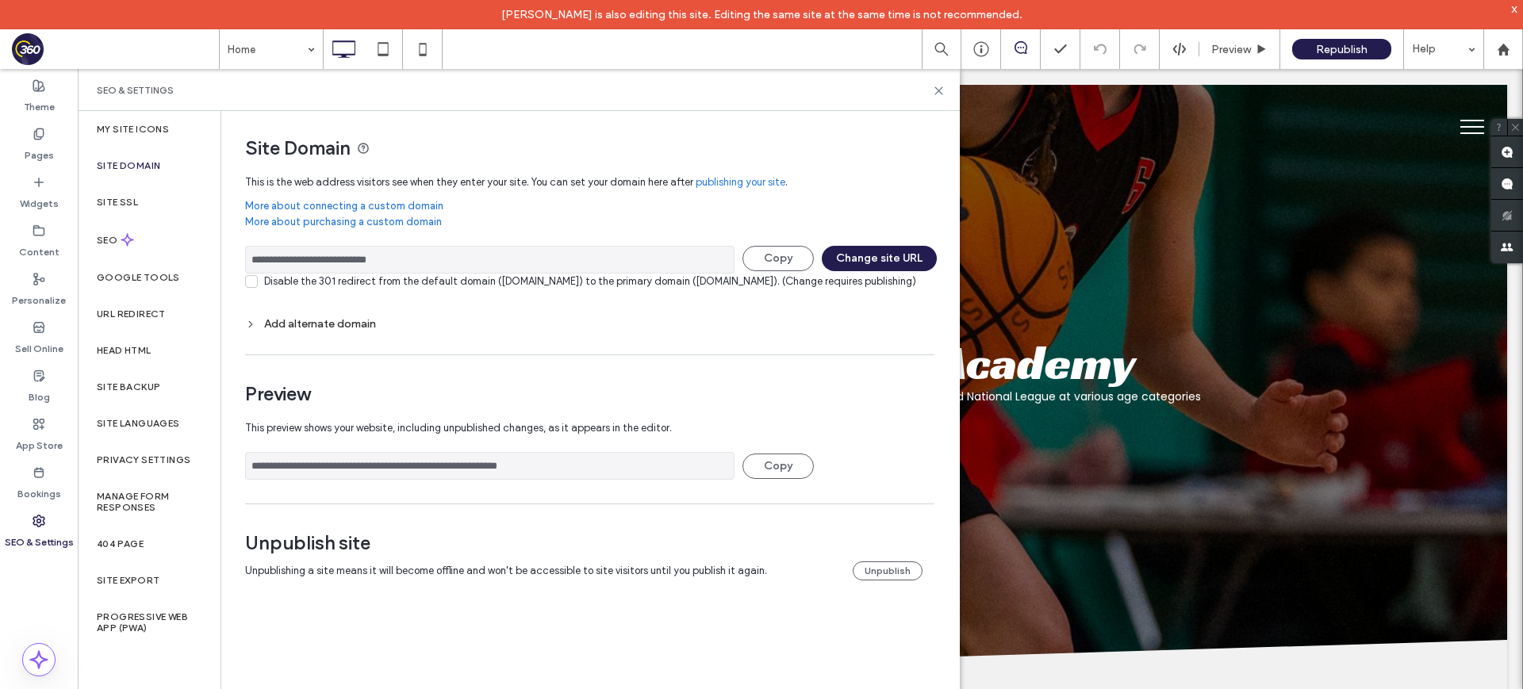
click at [138, 163] on label "Site Domain" at bounding box center [128, 165] width 63 height 11
click at [898, 259] on button "Change site URL" at bounding box center [879, 258] width 115 height 25
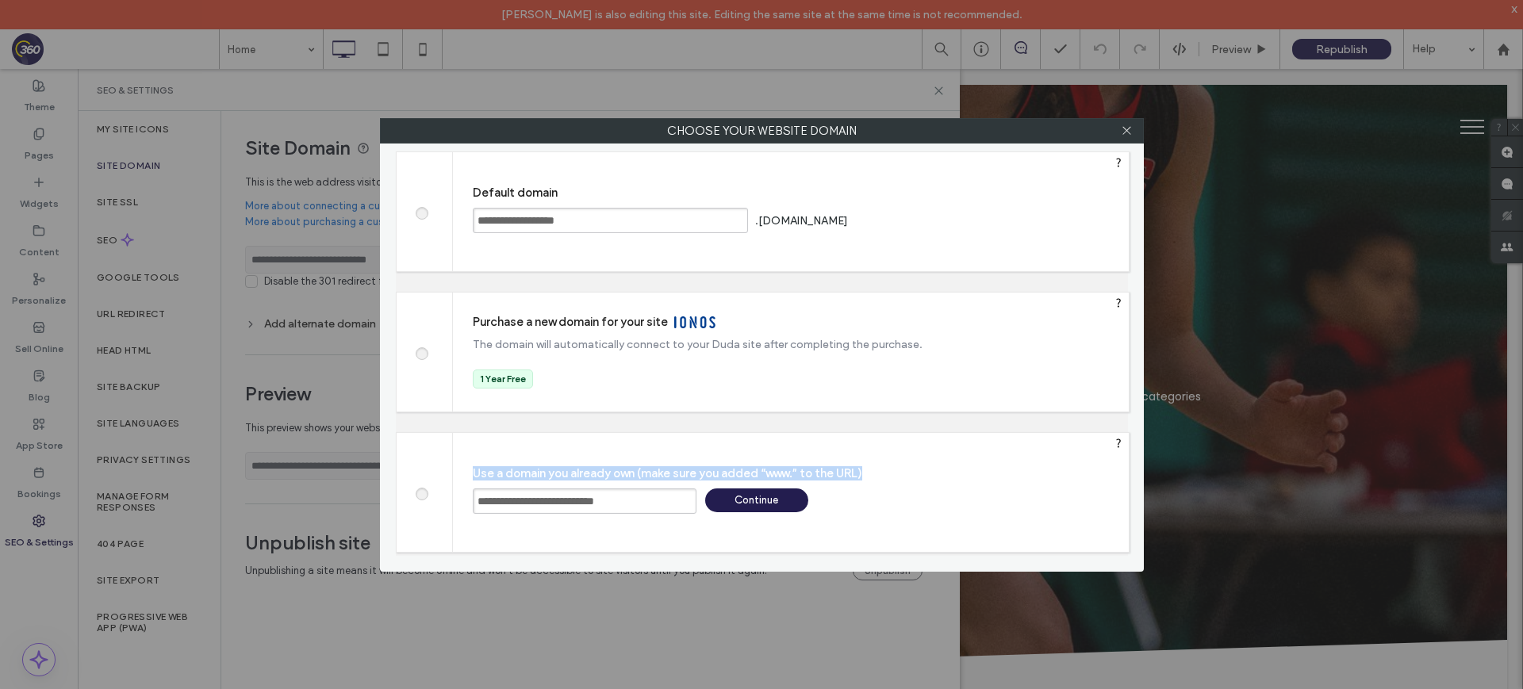
drag, startPoint x: 472, startPoint y: 473, endPoint x: 898, endPoint y: 469, distance: 425.9
click at [898, 469] on label "Use a domain you already own (make sure you added “www.” to the URL)" at bounding box center [801, 473] width 656 height 14
drag, startPoint x: 504, startPoint y: 502, endPoint x: 488, endPoint y: 501, distance: 15.1
click at [497, 501] on input "**********" at bounding box center [585, 500] width 224 height 25
drag, startPoint x: 477, startPoint y: 503, endPoint x: 521, endPoint y: 510, distance: 44.2
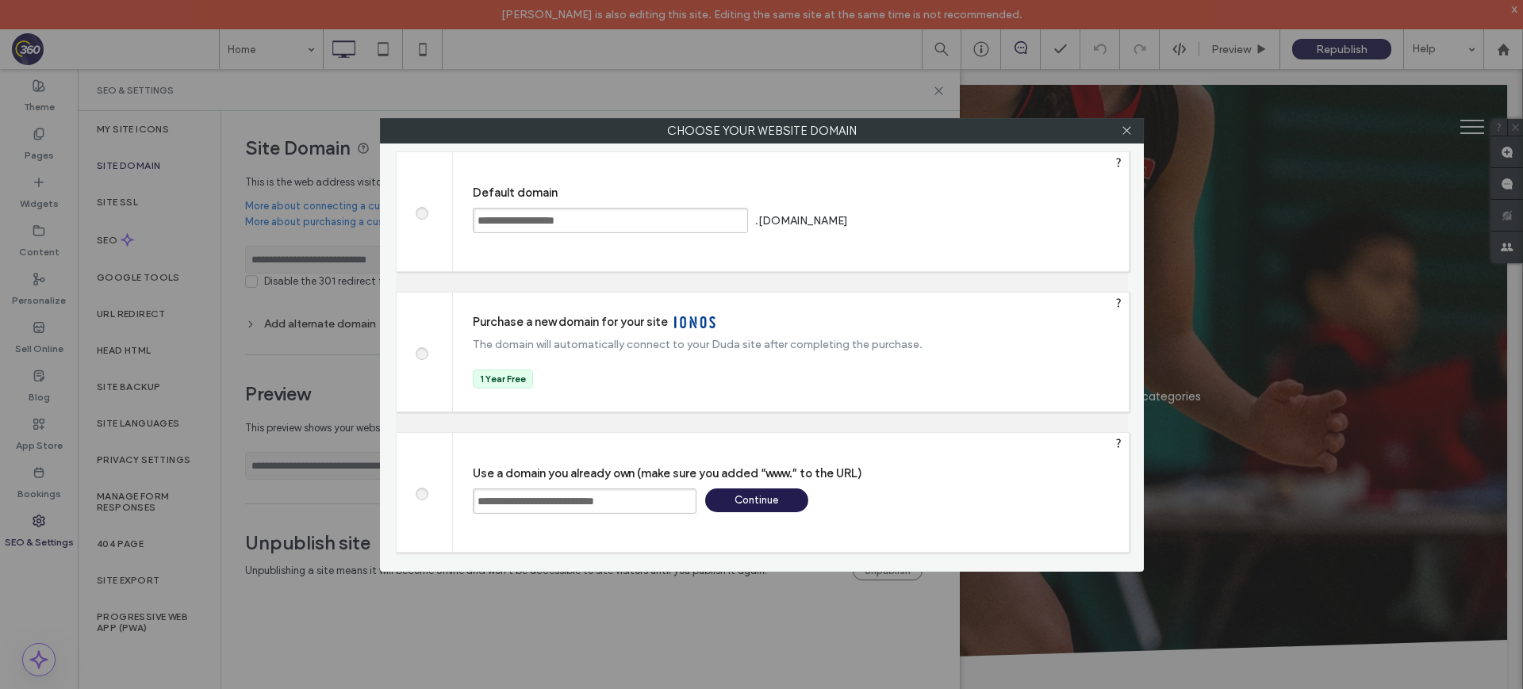
click at [508, 503] on input "**********" at bounding box center [585, 500] width 224 height 25
click at [484, 504] on input "**********" at bounding box center [585, 500] width 224 height 25
click at [477, 506] on input "**********" at bounding box center [585, 500] width 224 height 25
drag, startPoint x: 665, startPoint y: 498, endPoint x: 423, endPoint y: 488, distance: 242.1
click at [423, 488] on div "**********" at bounding box center [763, 492] width 734 height 121
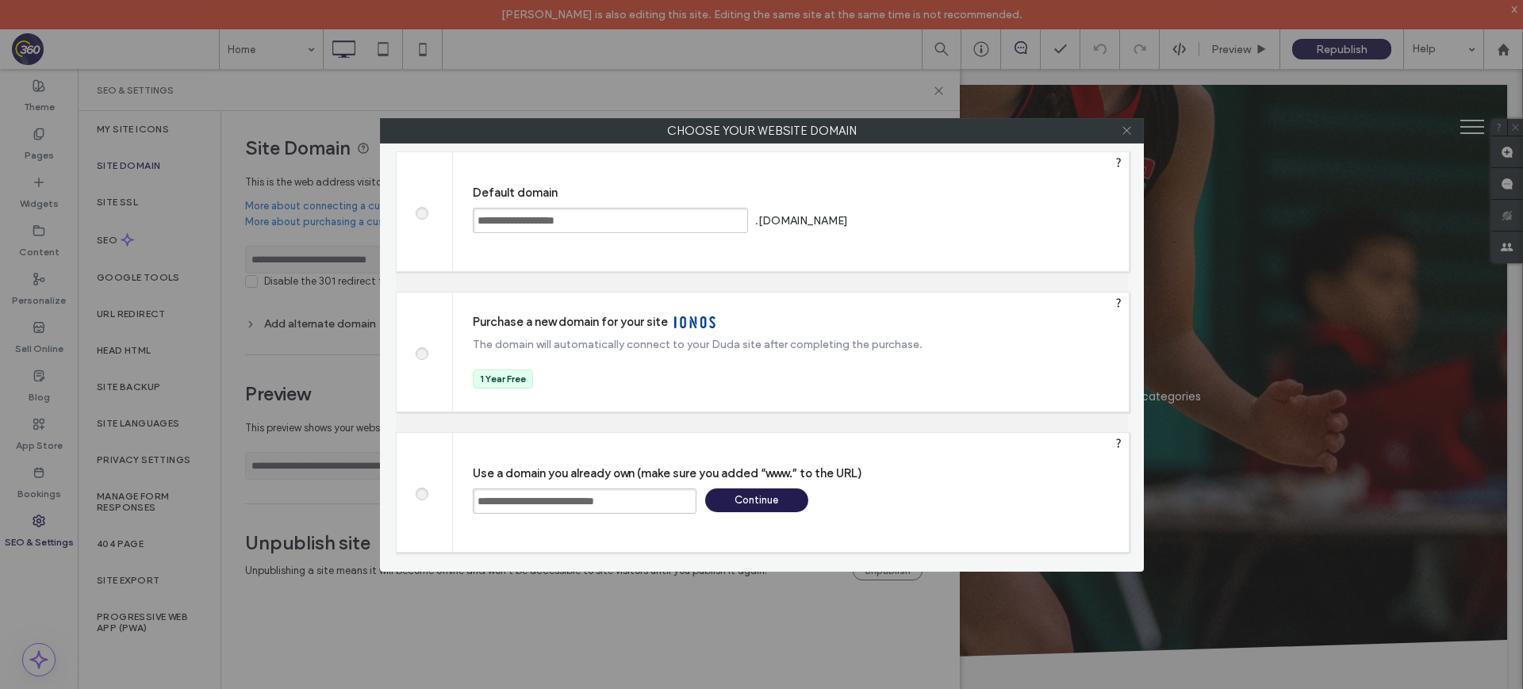
click at [1126, 129] on icon at bounding box center [1127, 131] width 12 height 12
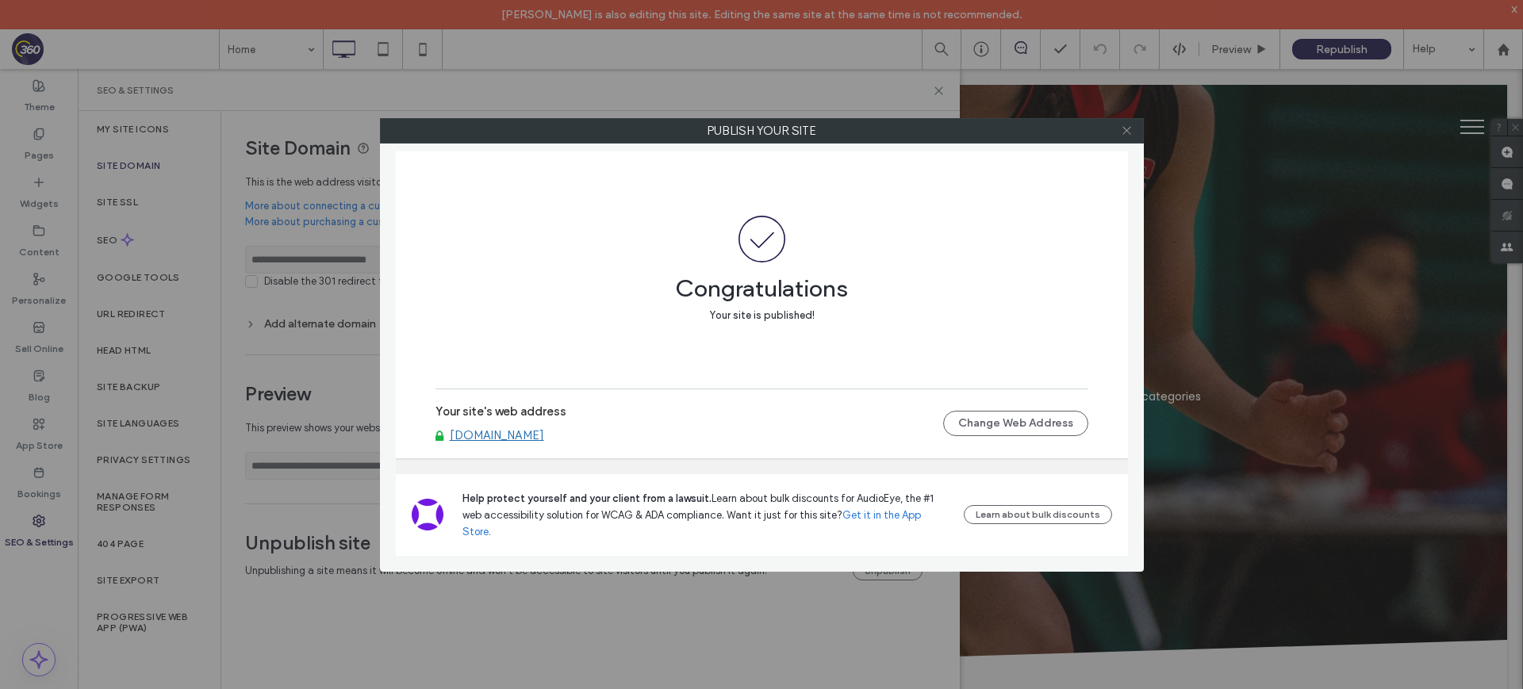
click at [1128, 131] on icon at bounding box center [1127, 131] width 12 height 12
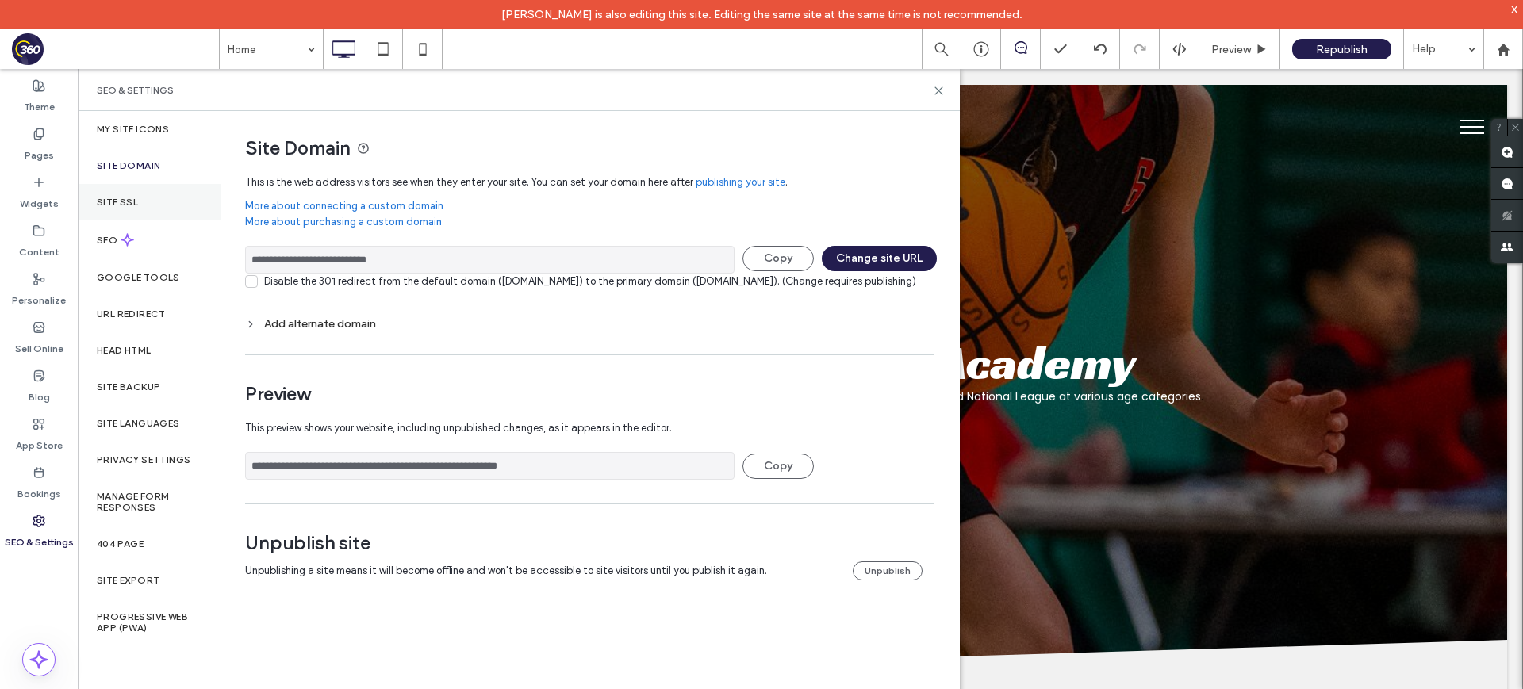
click at [155, 209] on div "Site SSL" at bounding box center [149, 202] width 143 height 36
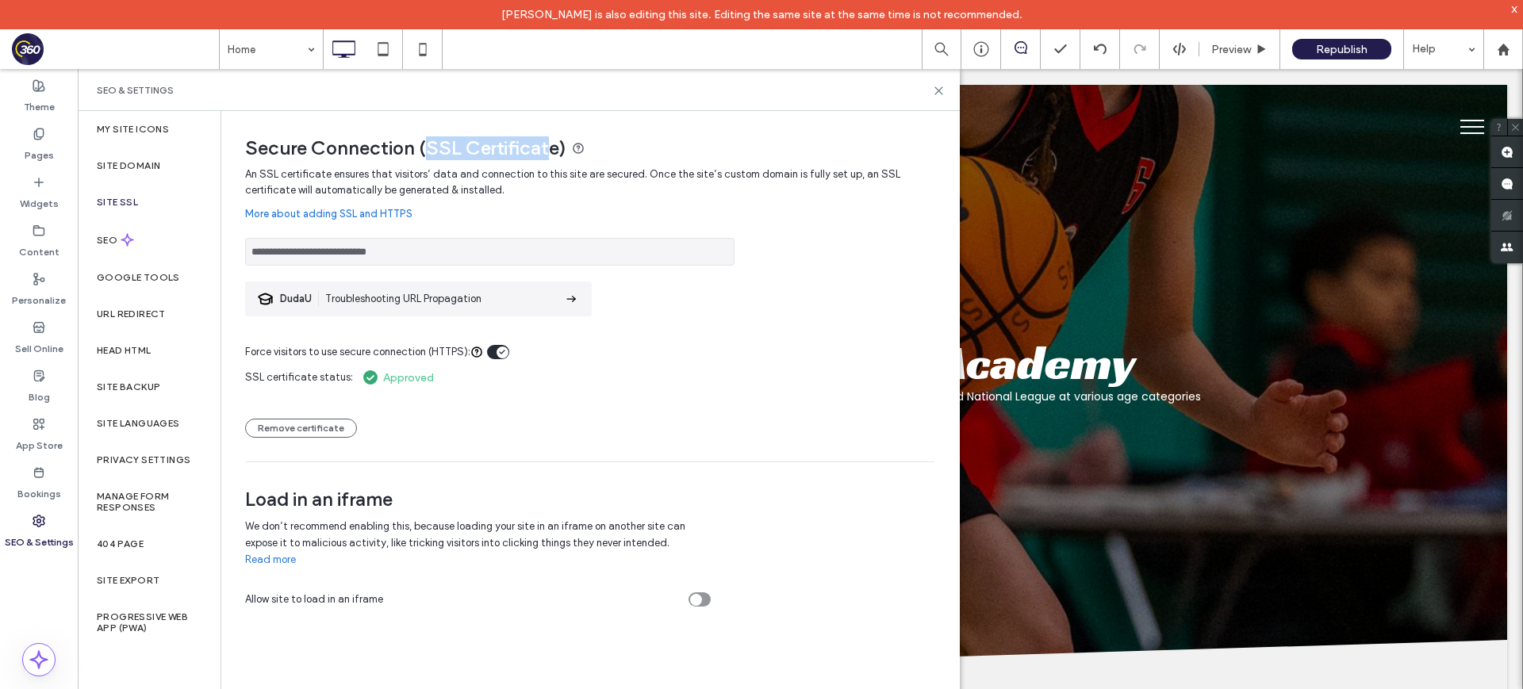
drag, startPoint x: 428, startPoint y: 147, endPoint x: 381, endPoint y: 176, distance: 55.5
click at [554, 137] on span "Secure Connection (SSL Certificate)" at bounding box center [589, 148] width 689 height 24
drag, startPoint x: 634, startPoint y: 170, endPoint x: 460, endPoint y: 145, distance: 175.5
click at [480, 167] on span "An SSL certificate ensures that visitors’ data and connection to this site are …" at bounding box center [589, 183] width 689 height 32
click at [734, 211] on link "More about adding SSL and HTTPS" at bounding box center [589, 214] width 689 height 32
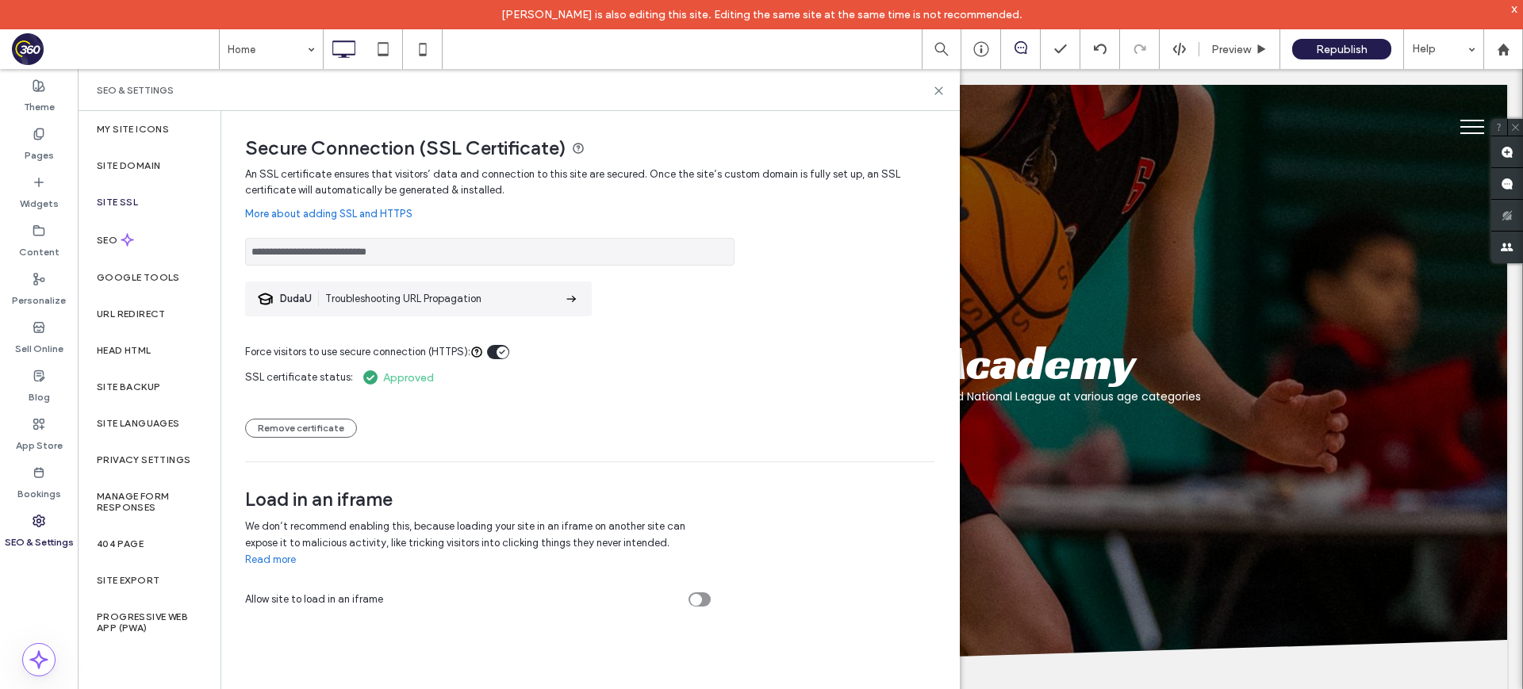
click at [152, 198] on div "Site SSL" at bounding box center [149, 202] width 143 height 36
click at [47, 140] on div "Pages" at bounding box center [39, 145] width 78 height 48
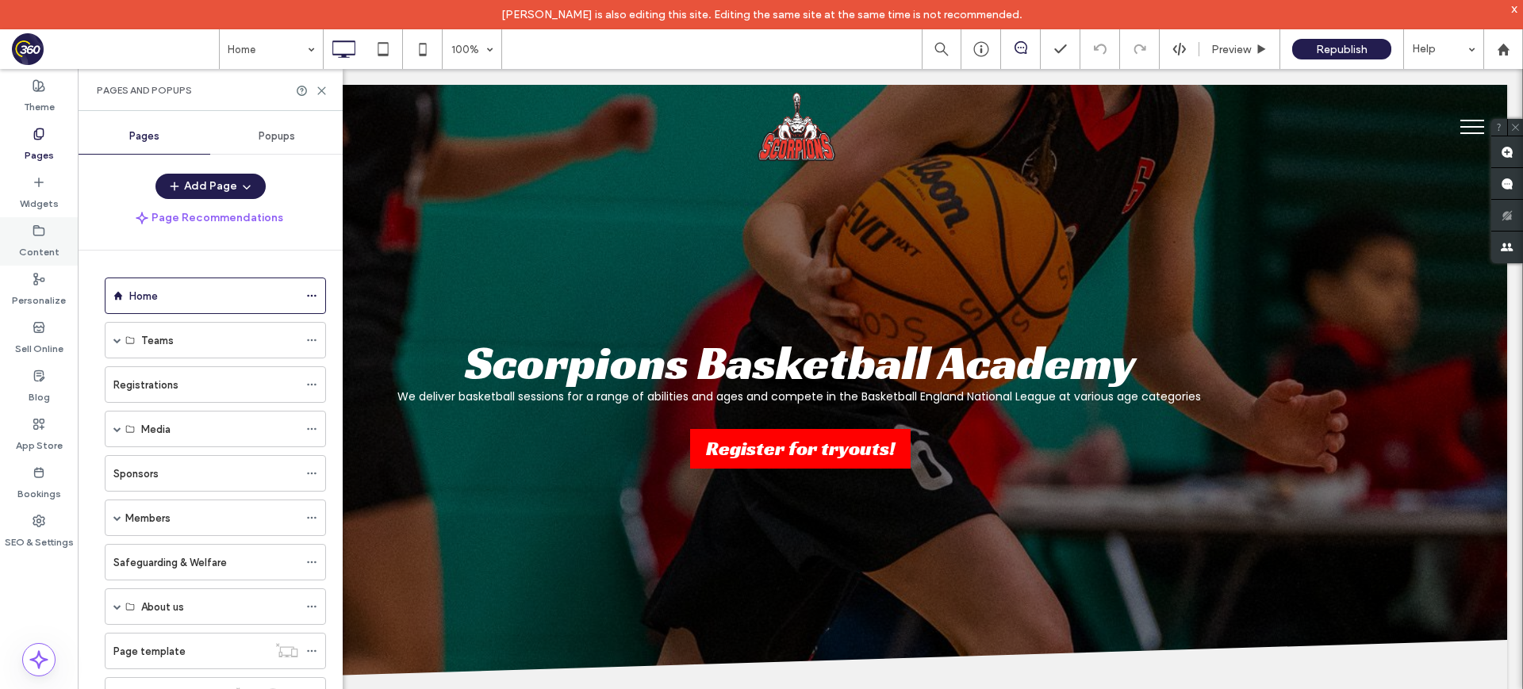
click at [42, 257] on label "Content" at bounding box center [39, 248] width 40 height 22
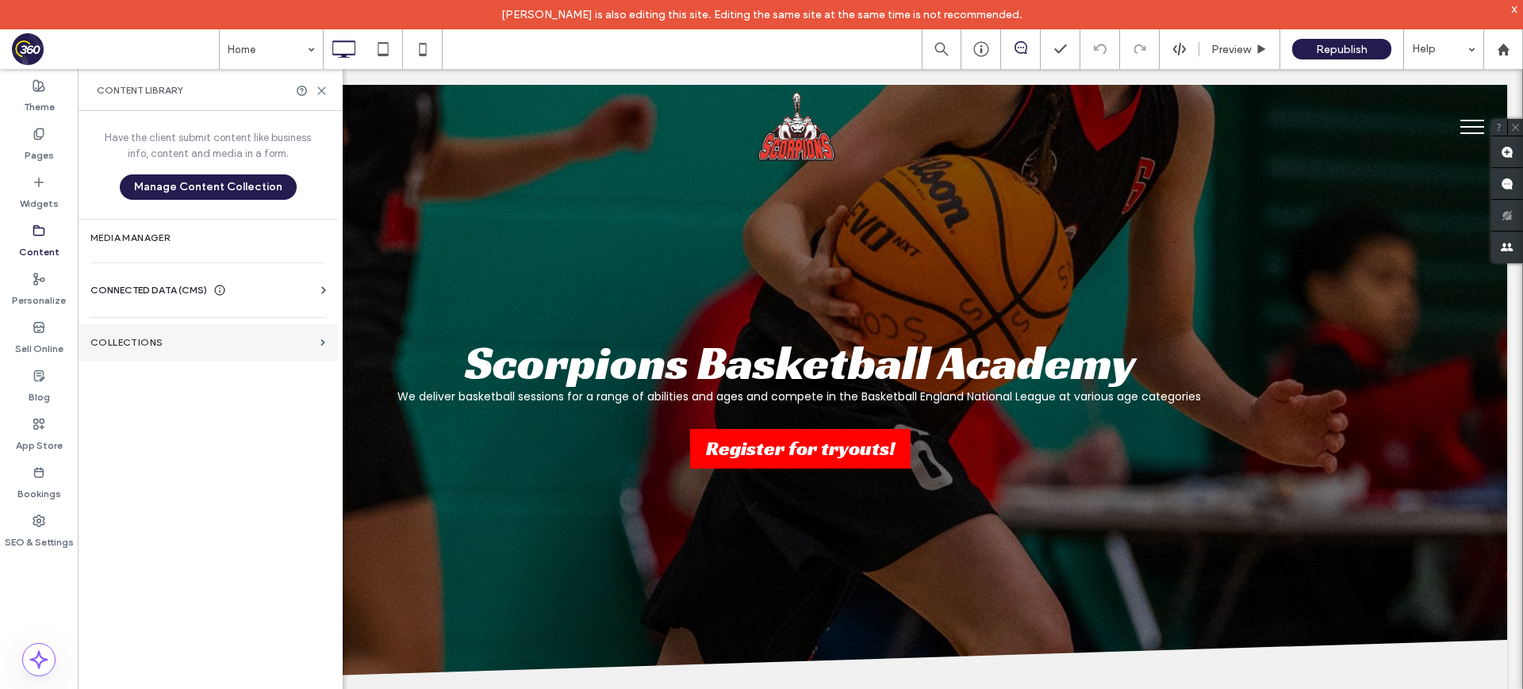
click at [182, 342] on label "Collections" at bounding box center [202, 342] width 224 height 11
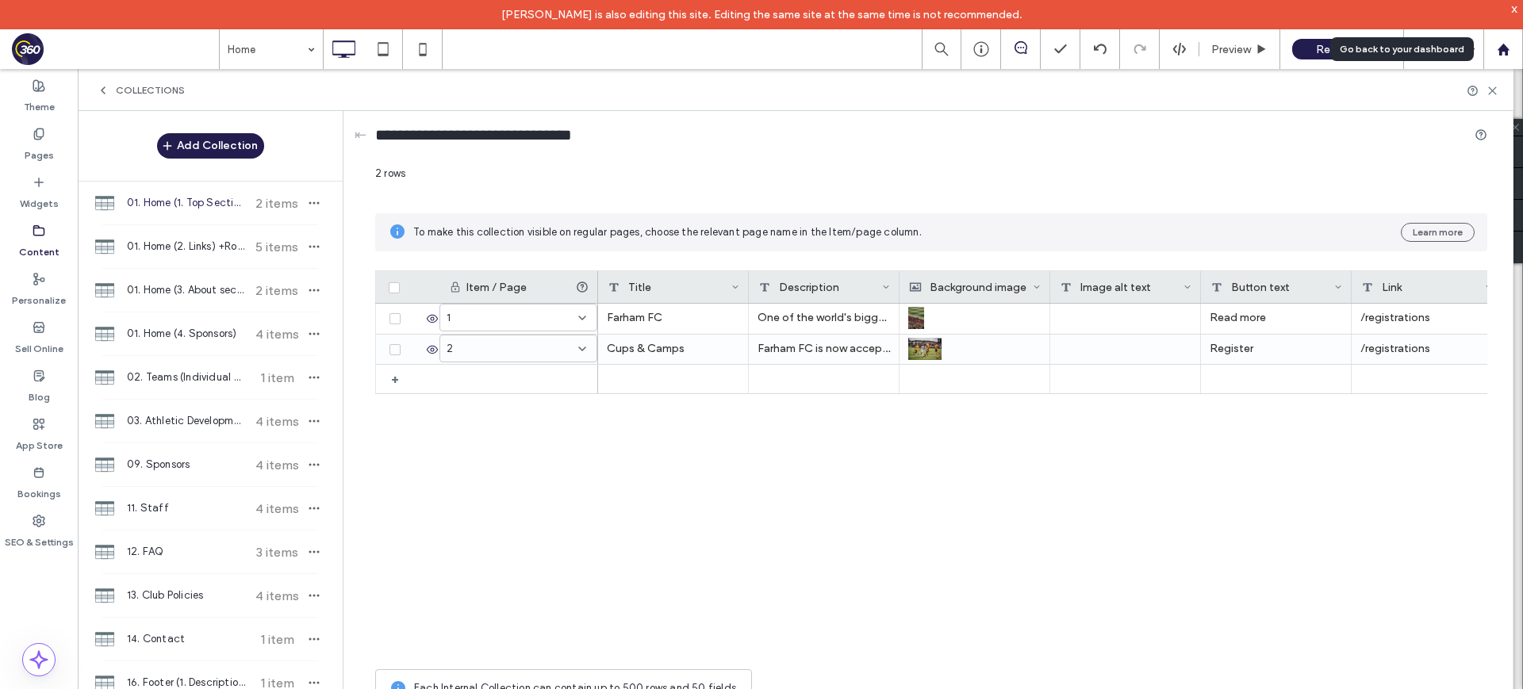
click at [1502, 44] on use at bounding box center [1502, 49] width 12 height 12
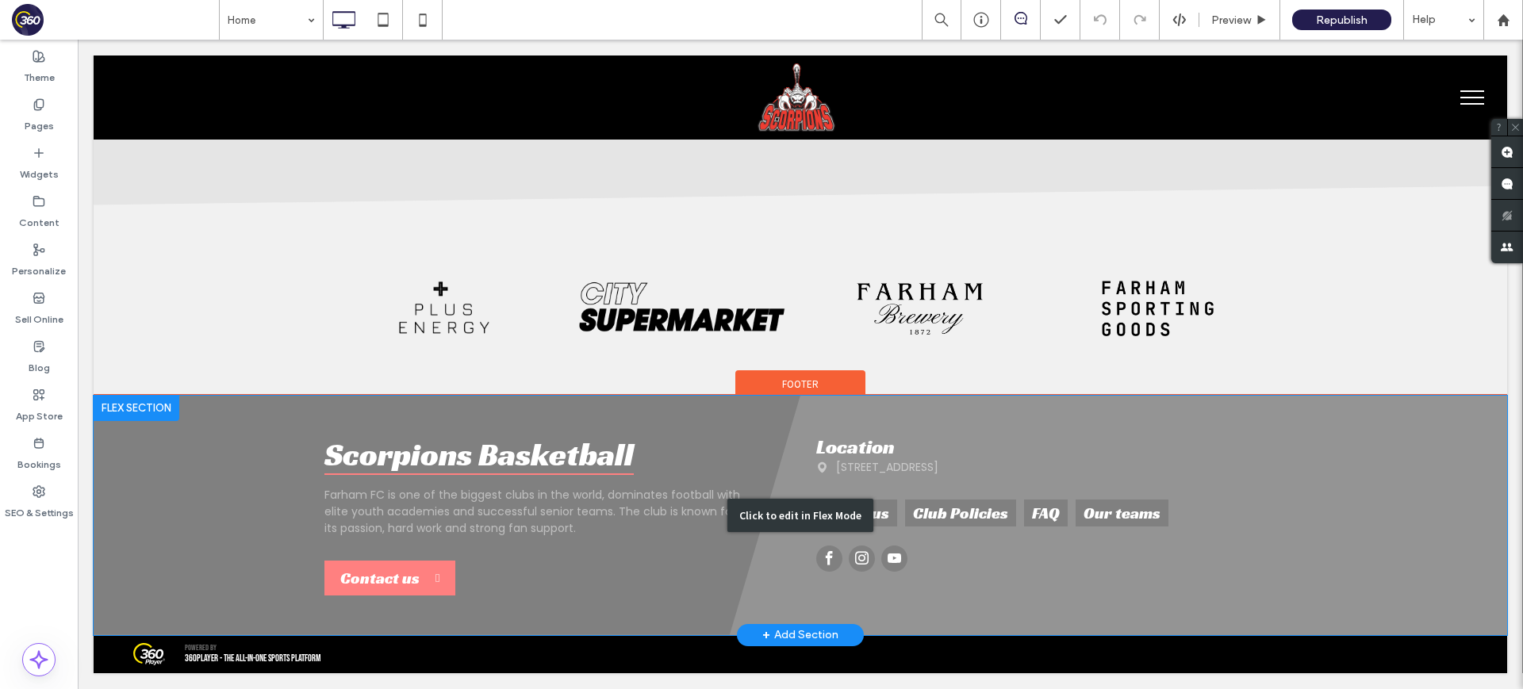
click at [895, 505] on div "Click to edit in Flex Mode" at bounding box center [800, 515] width 1413 height 239
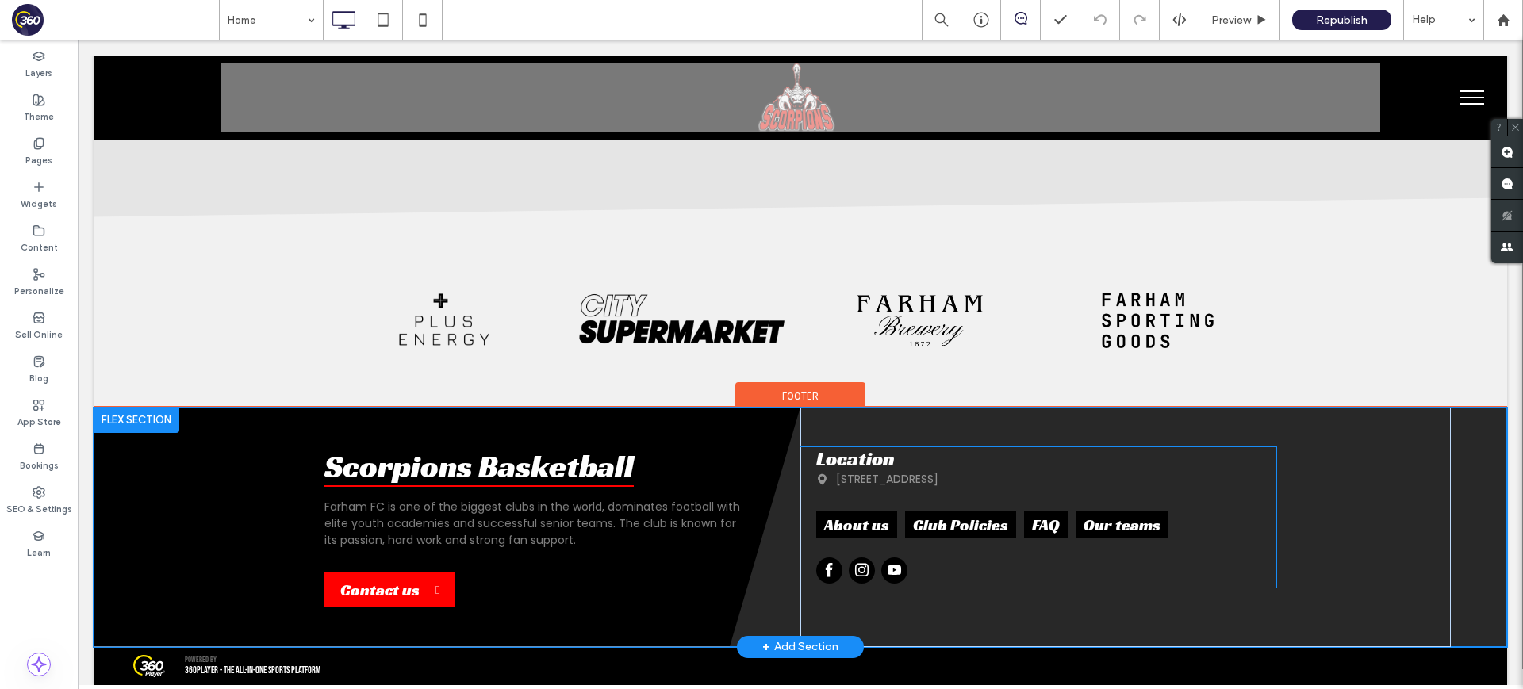
scroll to position [2070, 0]
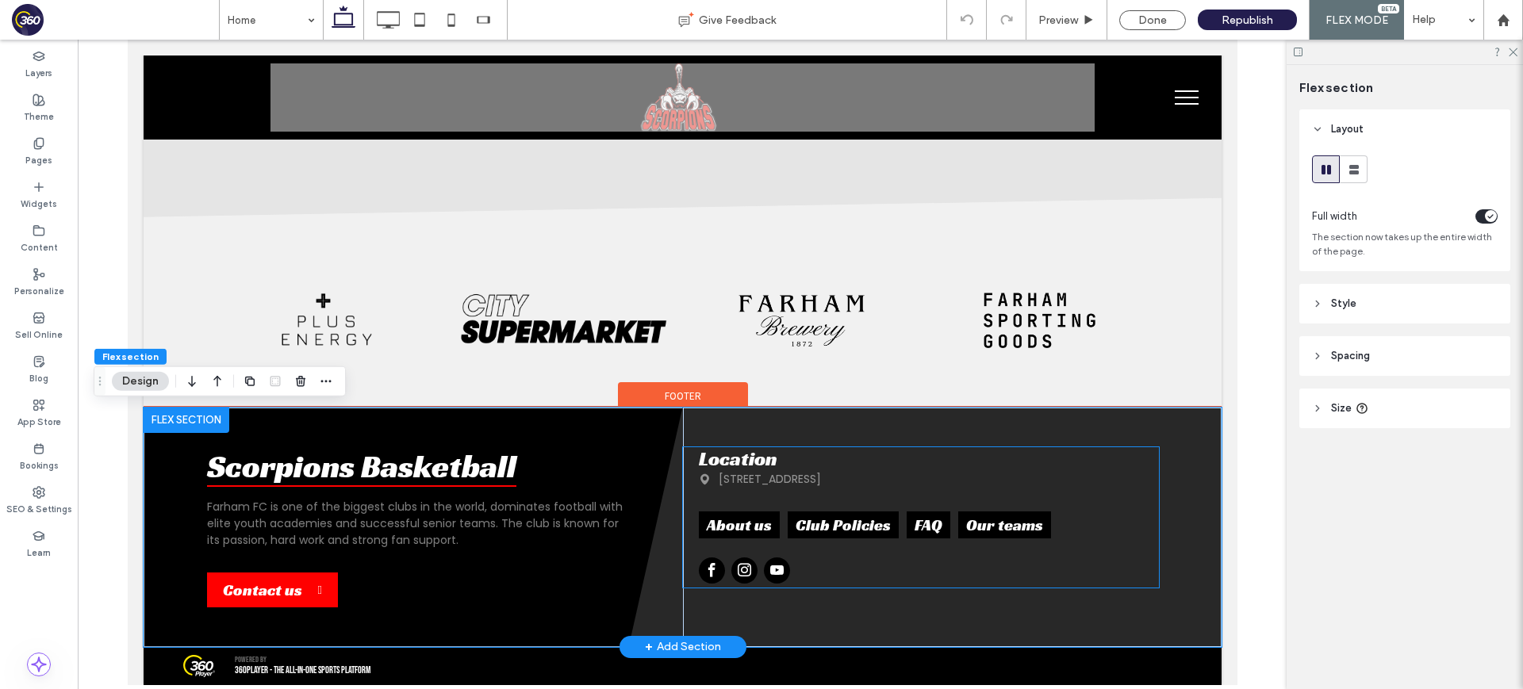
click at [919, 504] on div "Location 555 Farham Road, Farham City About us Club Policies FAQ Our teams" at bounding box center [928, 492] width 460 height 91
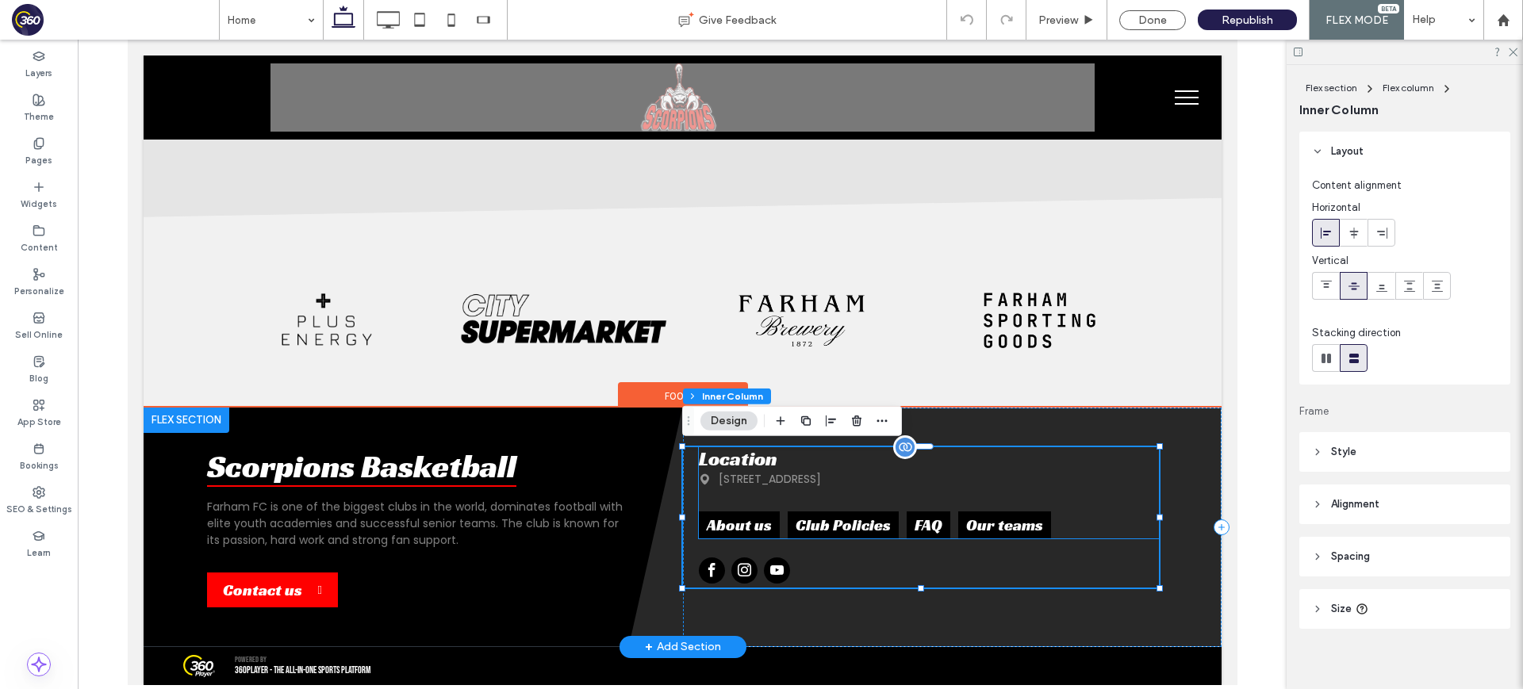
click at [926, 486] on div "555 Farham Road, Farham City" at bounding box center [928, 479] width 460 height 17
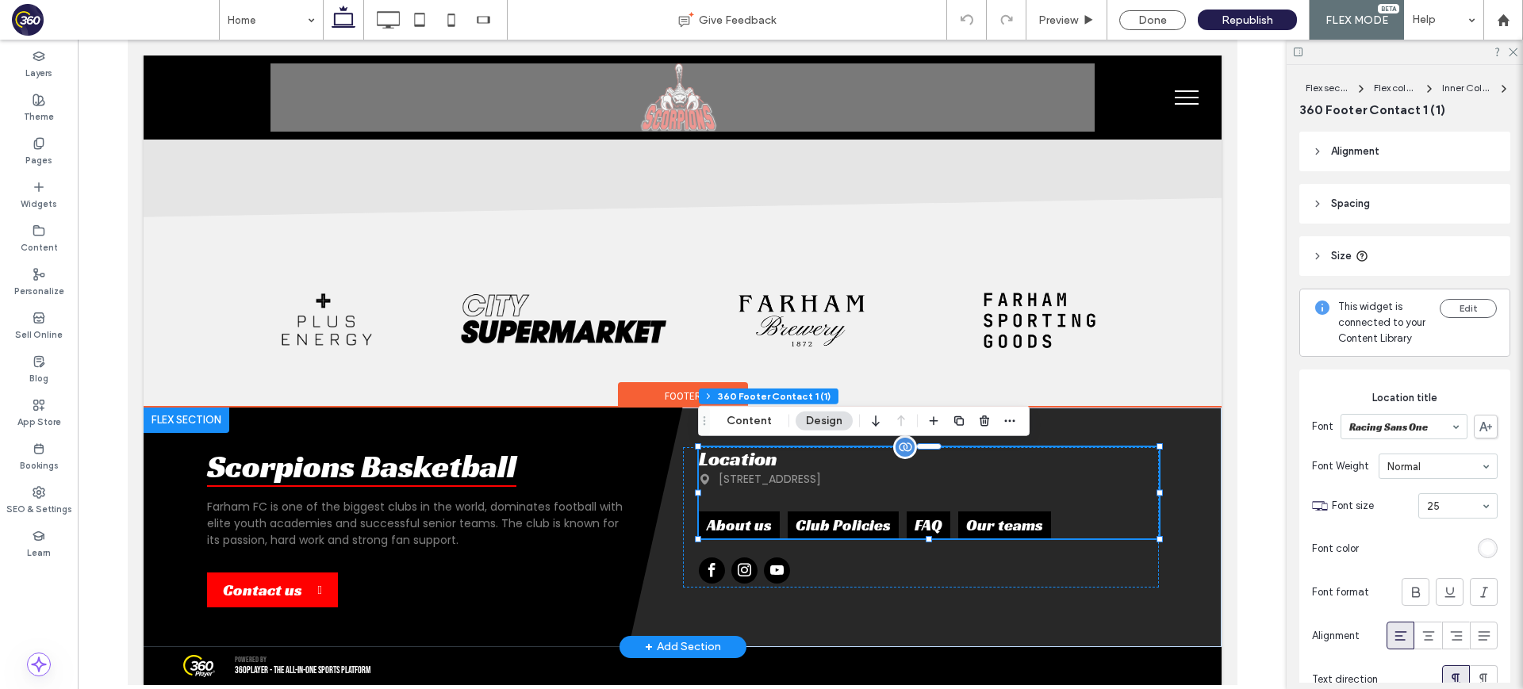
click at [926, 481] on div "555 Farham Road, Farham City" at bounding box center [928, 479] width 460 height 17
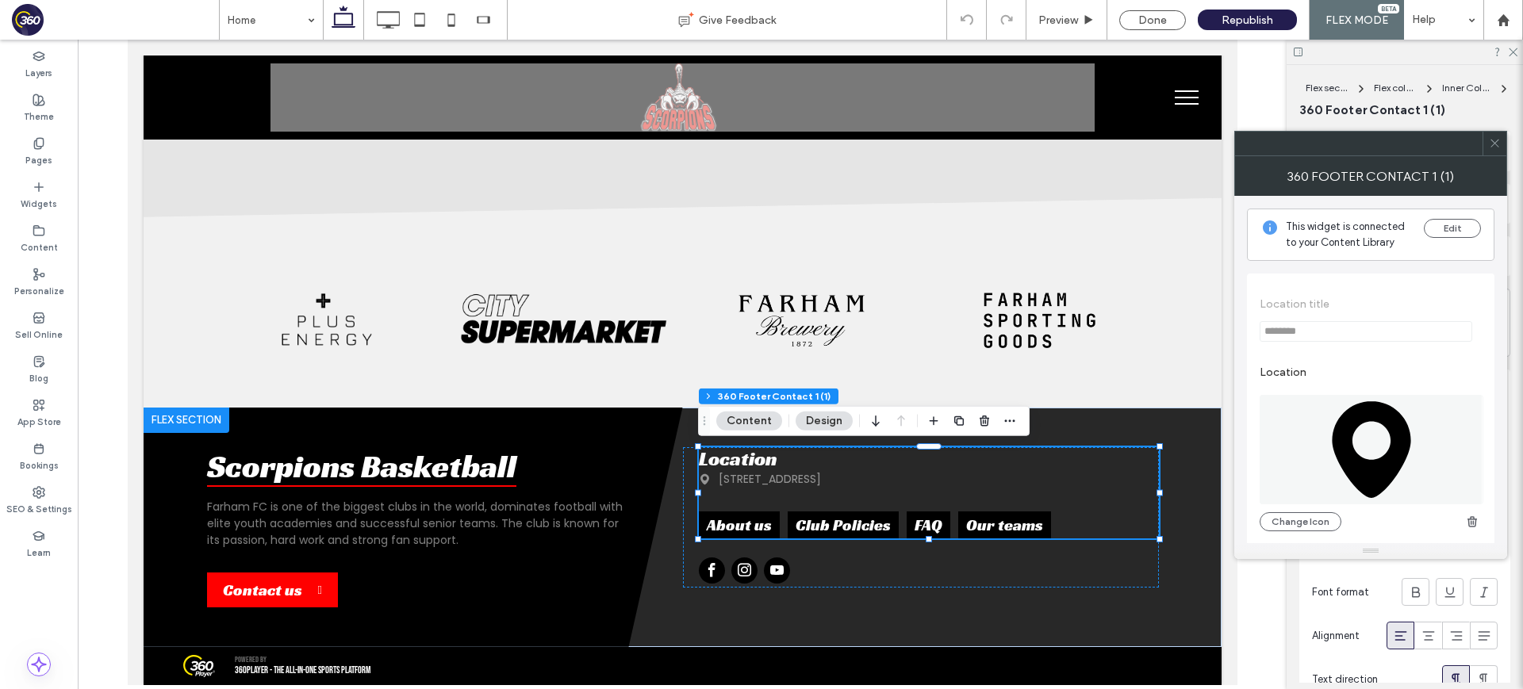
scroll to position [155, 0]
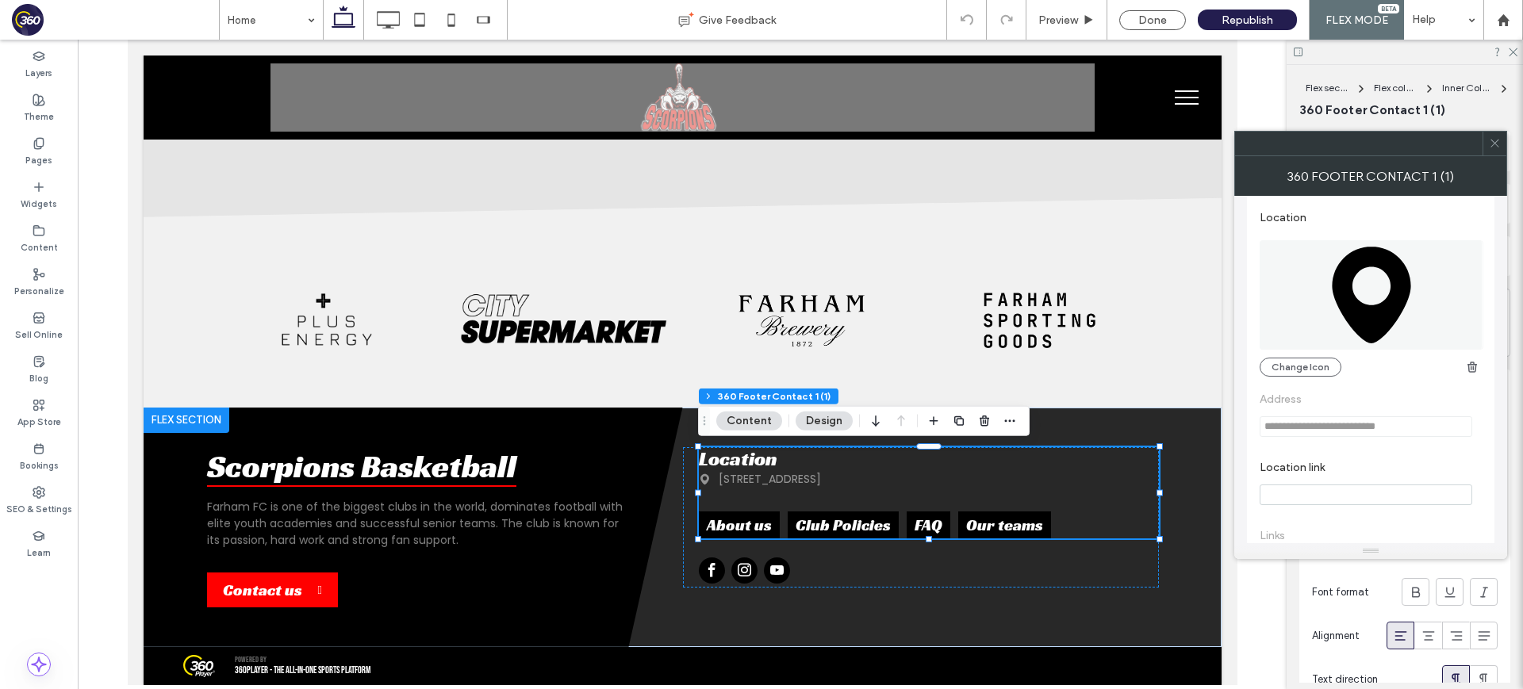
click at [1493, 144] on use at bounding box center [1494, 144] width 8 height 8
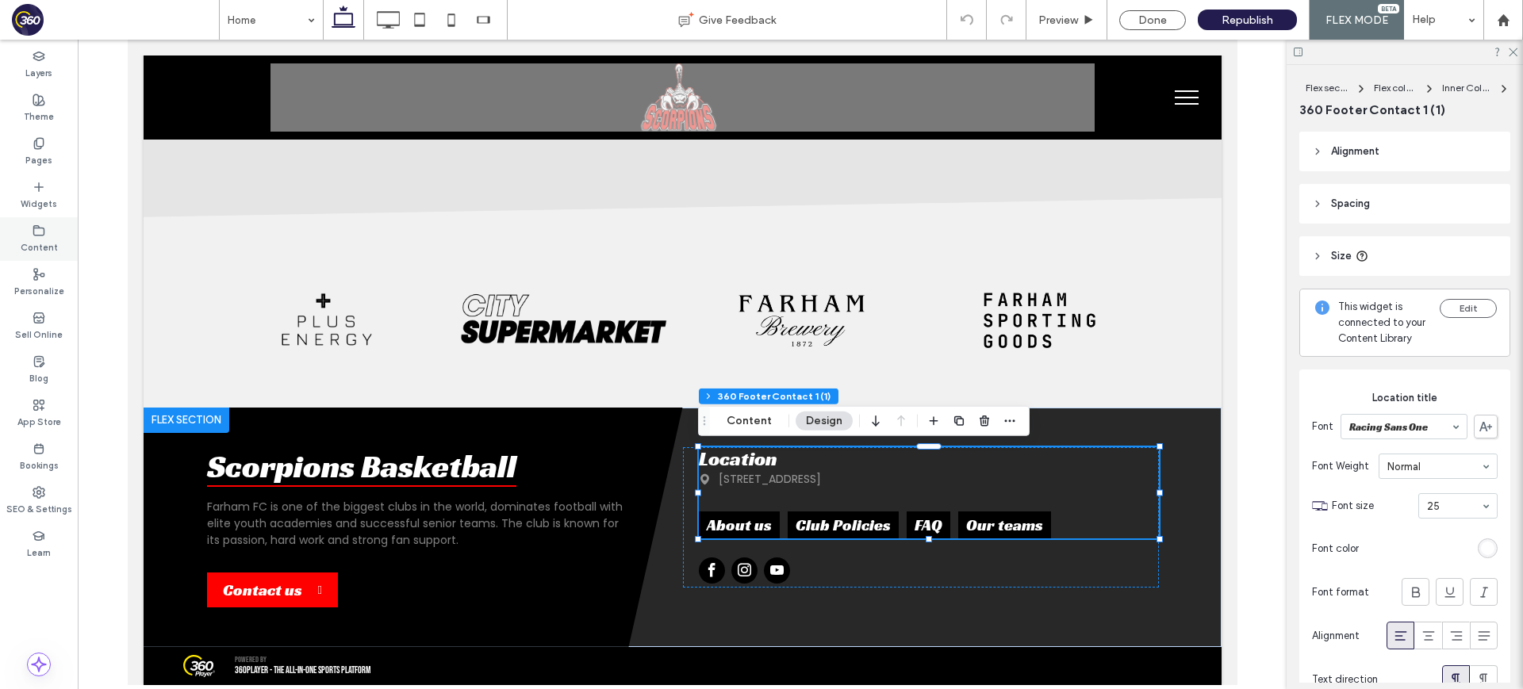
click at [37, 242] on label "Content" at bounding box center [39, 245] width 37 height 17
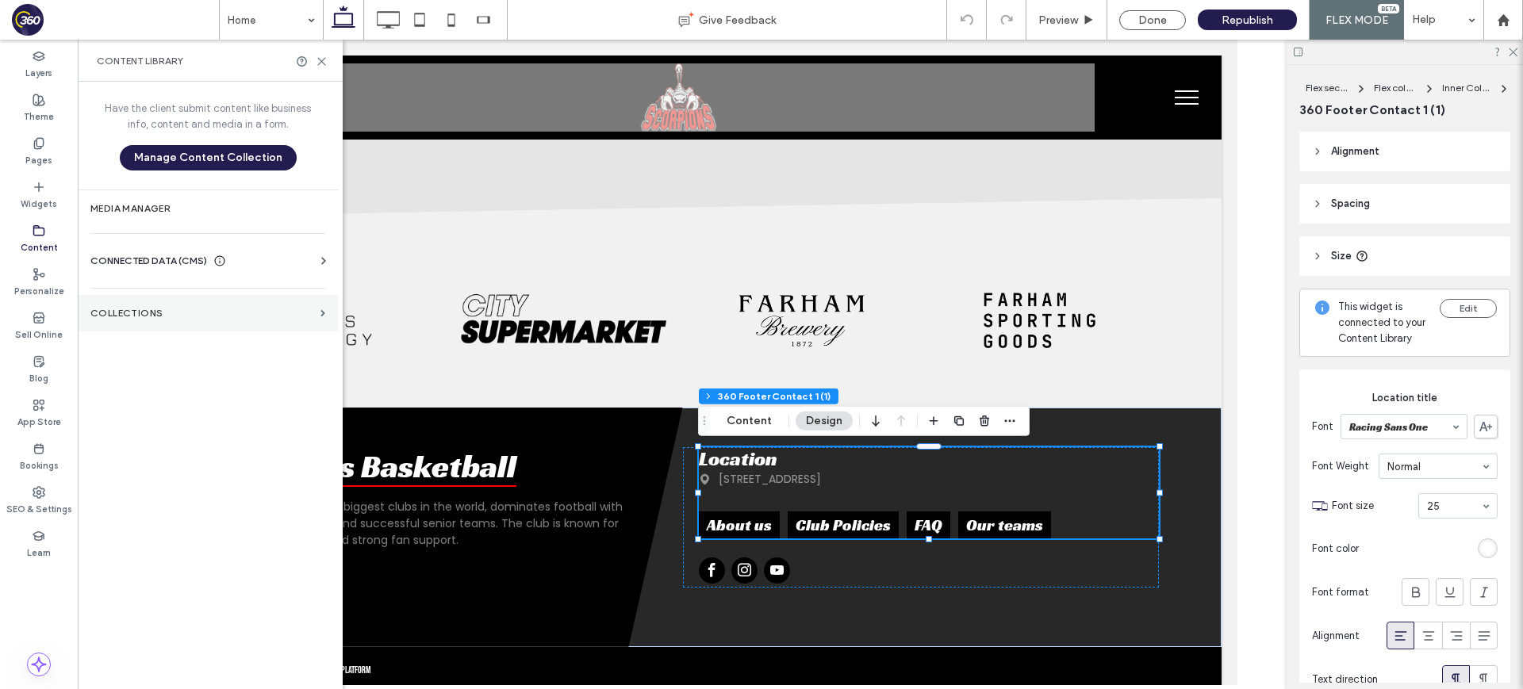
click at [180, 312] on label "Collections" at bounding box center [202, 313] width 224 height 11
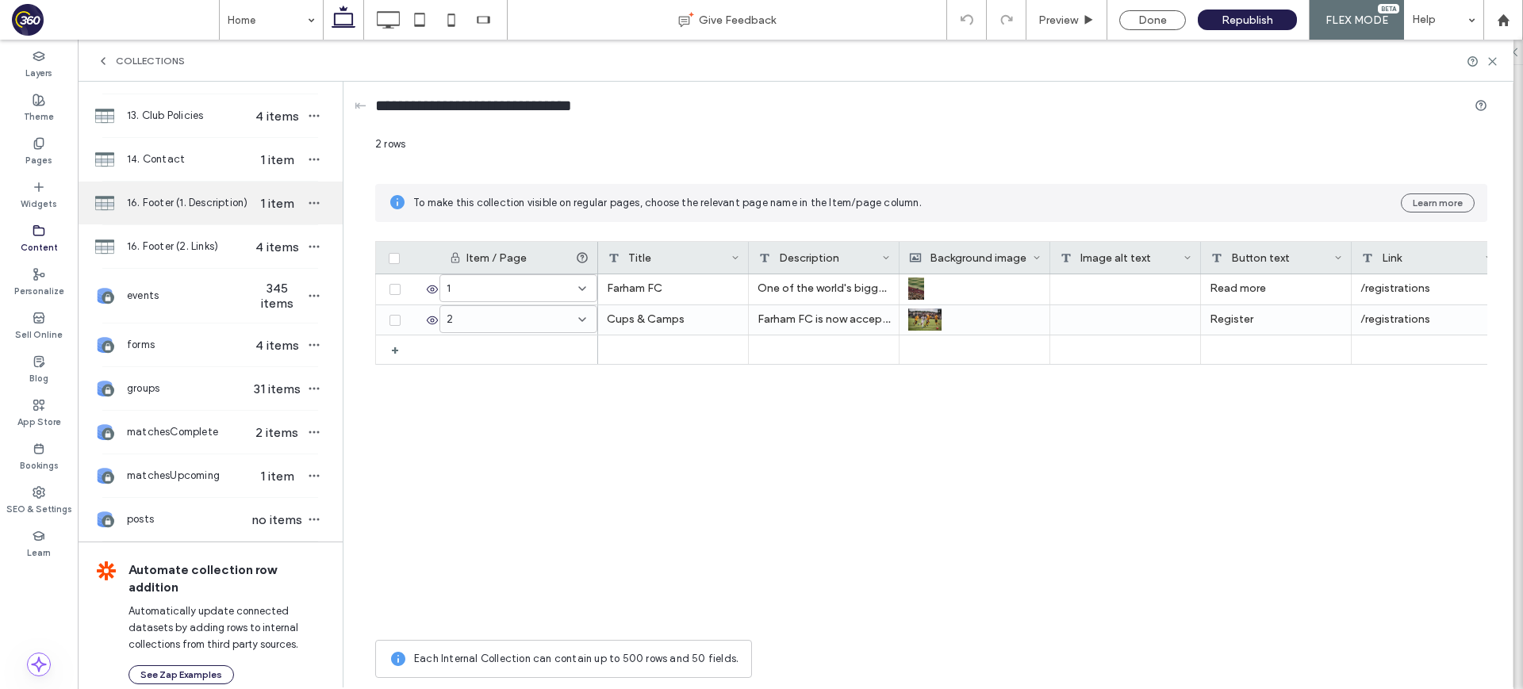
click at [204, 211] on div "16. Footer (1. Description) 1 item" at bounding box center [210, 203] width 265 height 43
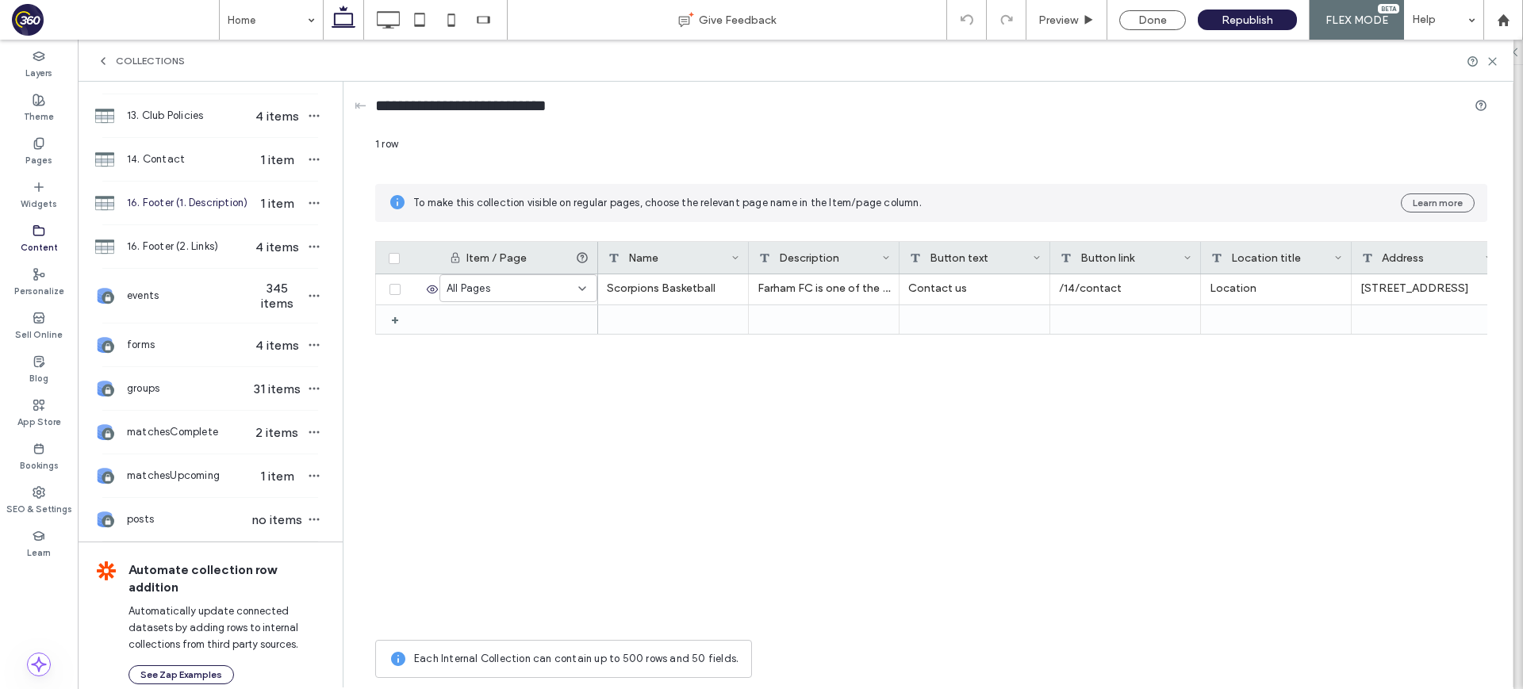
scroll to position [450, 0]
click at [180, 240] on span "16. Footer (2. Links)" at bounding box center [188, 247] width 122 height 16
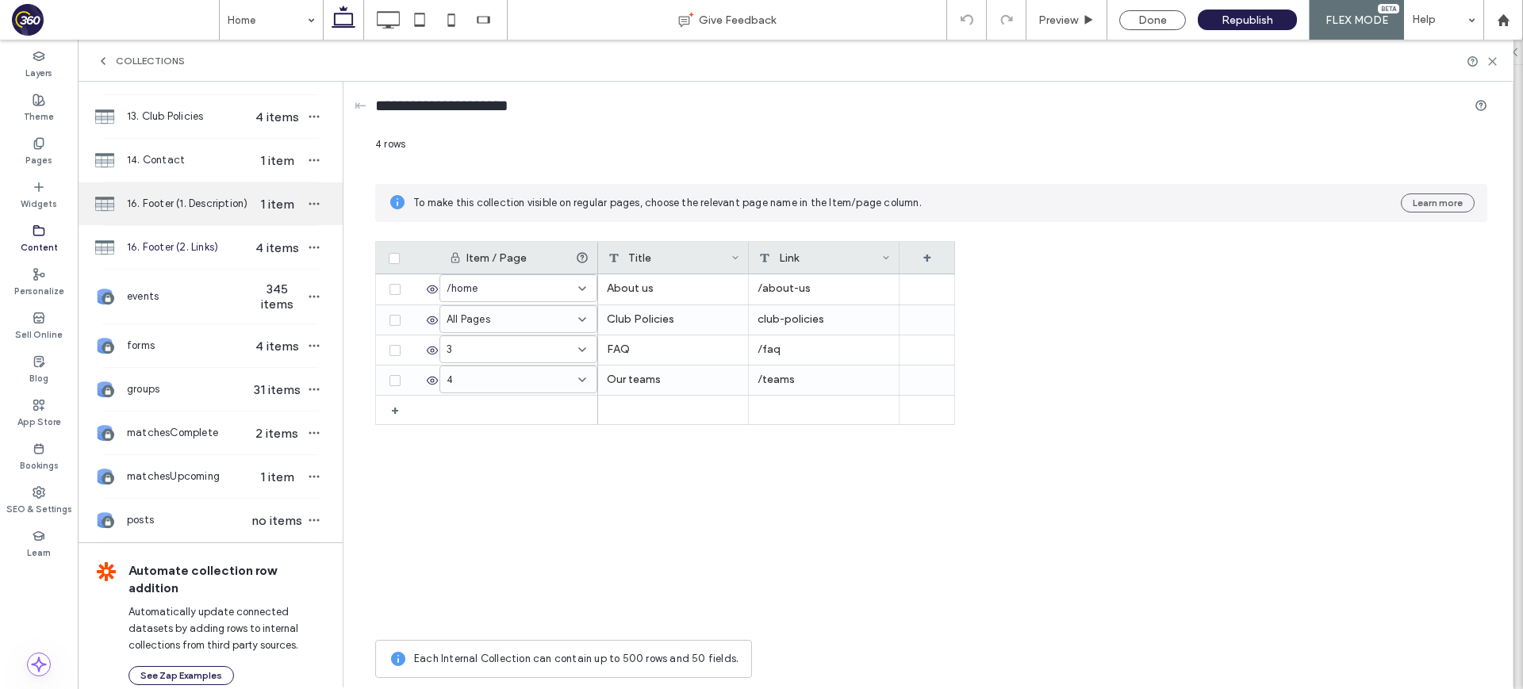
drag, startPoint x: 162, startPoint y: 197, endPoint x: 180, endPoint y: 194, distance: 18.4
click at [163, 197] on span "16. Footer (1. Description)" at bounding box center [188, 204] width 122 height 16
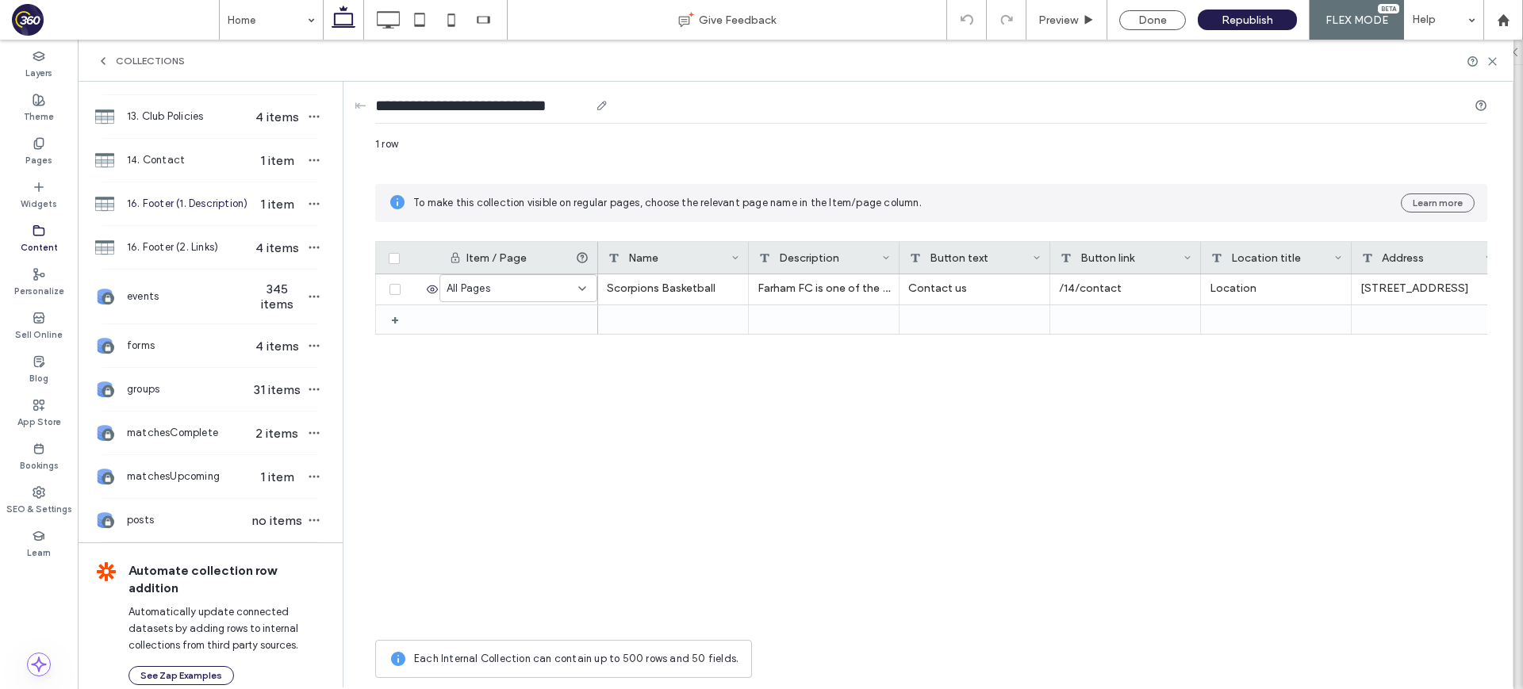
drag, startPoint x: 377, startPoint y: 105, endPoint x: 564, endPoint y: 111, distance: 187.3
click at [570, 102] on input "**********" at bounding box center [482, 105] width 214 height 22
click at [1495, 66] on icon at bounding box center [1492, 62] width 12 height 12
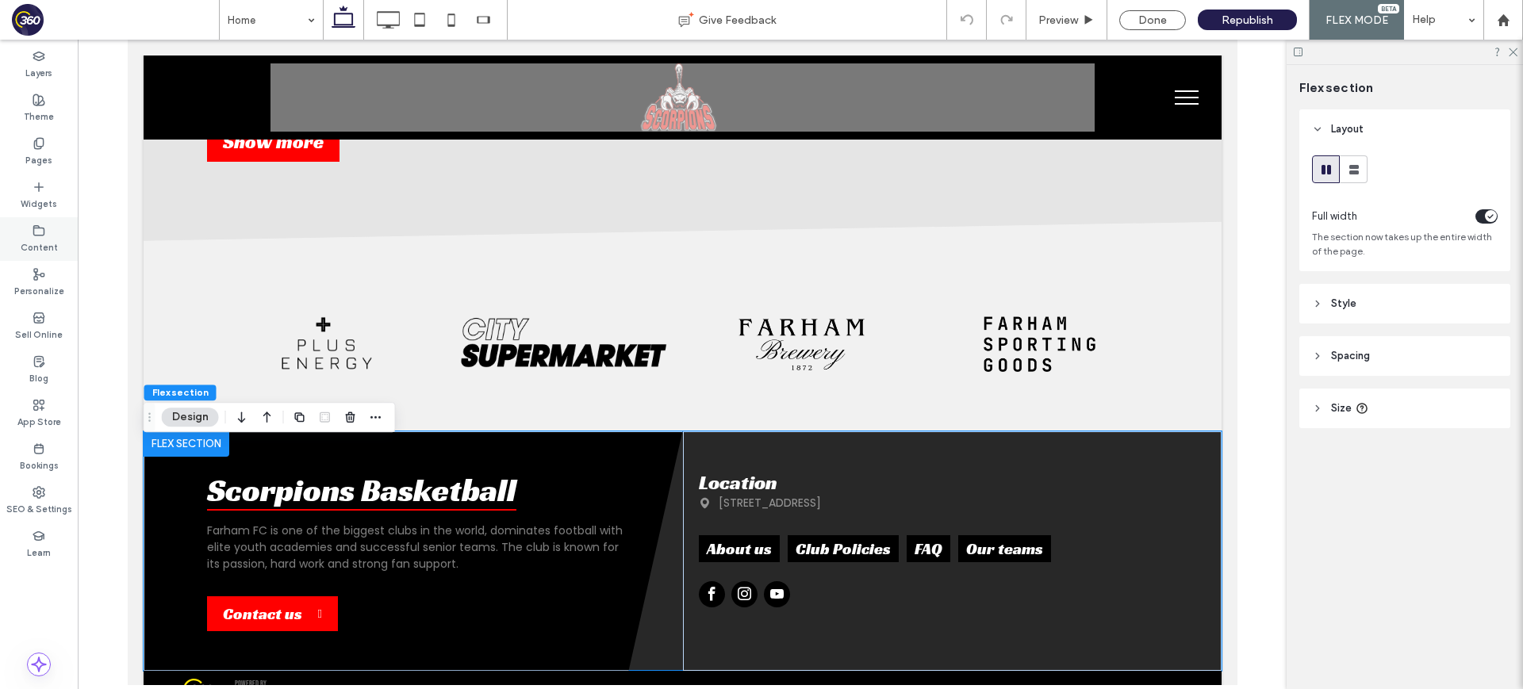
scroll to position [2070, 0]
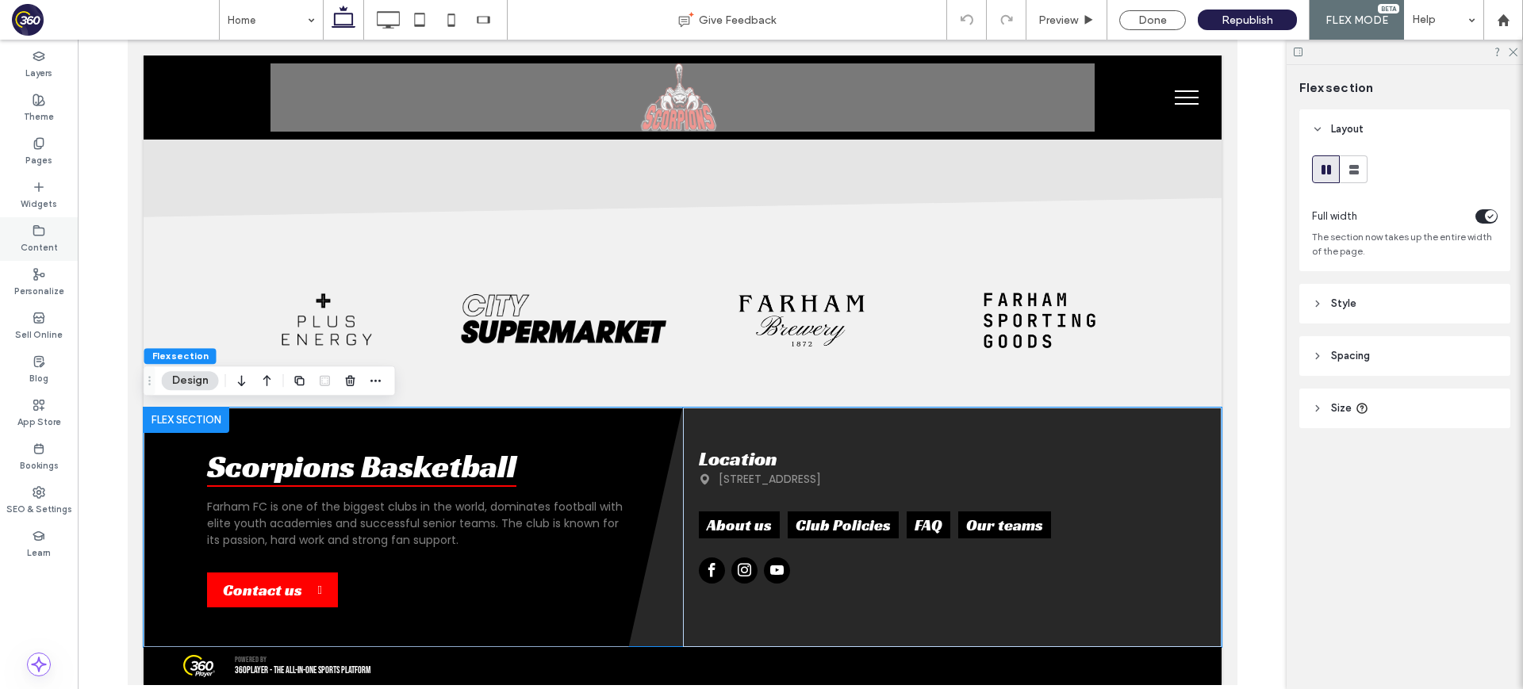
drag, startPoint x: 47, startPoint y: 232, endPoint x: 63, endPoint y: 234, distance: 16.0
click at [47, 232] on div "Content" at bounding box center [39, 239] width 78 height 44
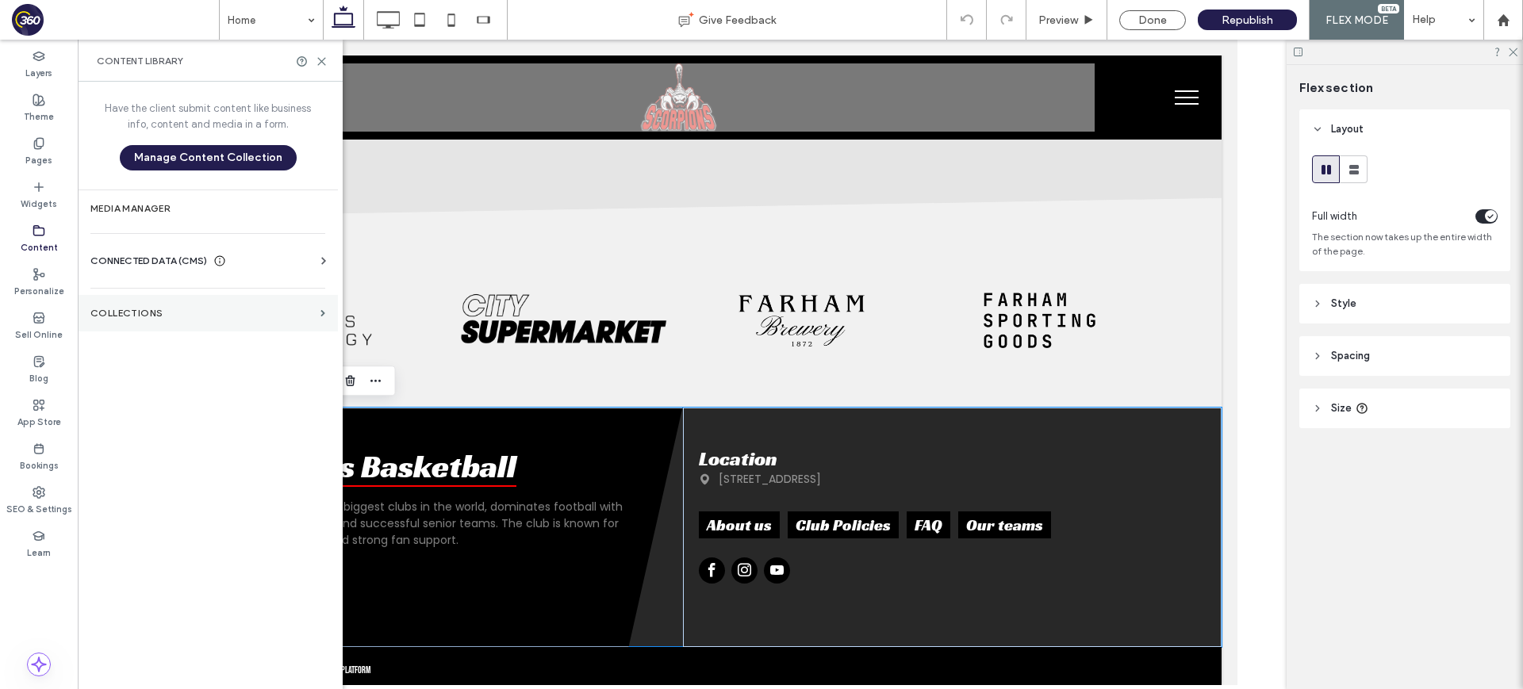
click at [247, 314] on label "Collections" at bounding box center [202, 313] width 224 height 11
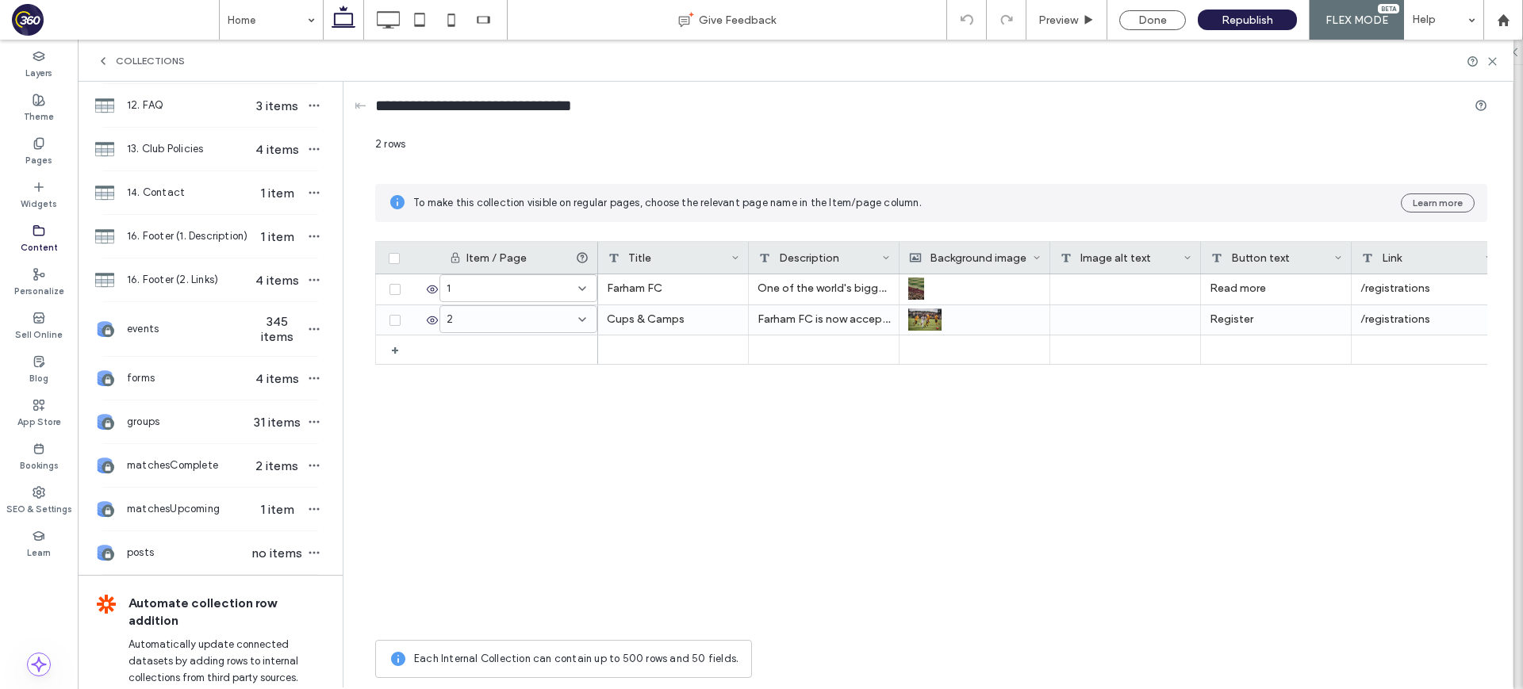
scroll to position [469, 0]
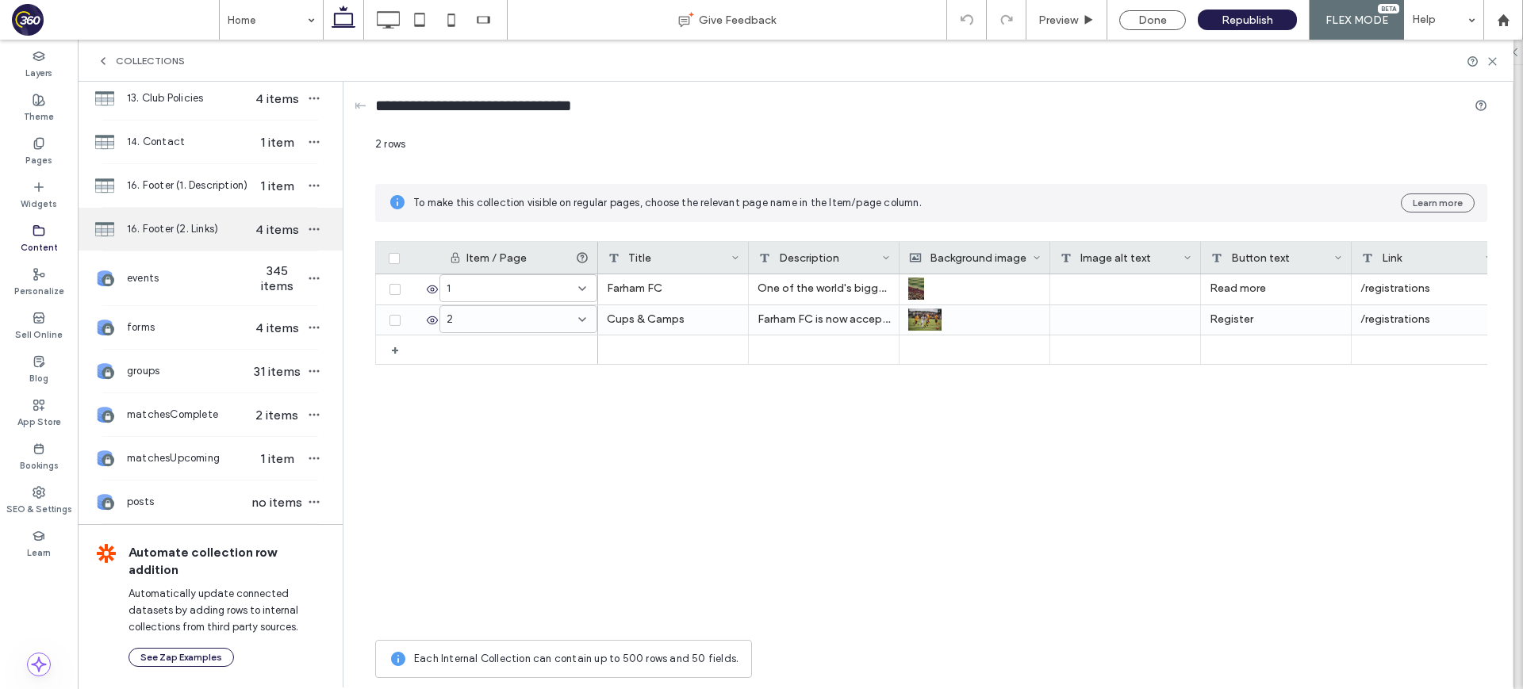
click at [225, 232] on span "16. Footer (2. Links)" at bounding box center [188, 229] width 122 height 16
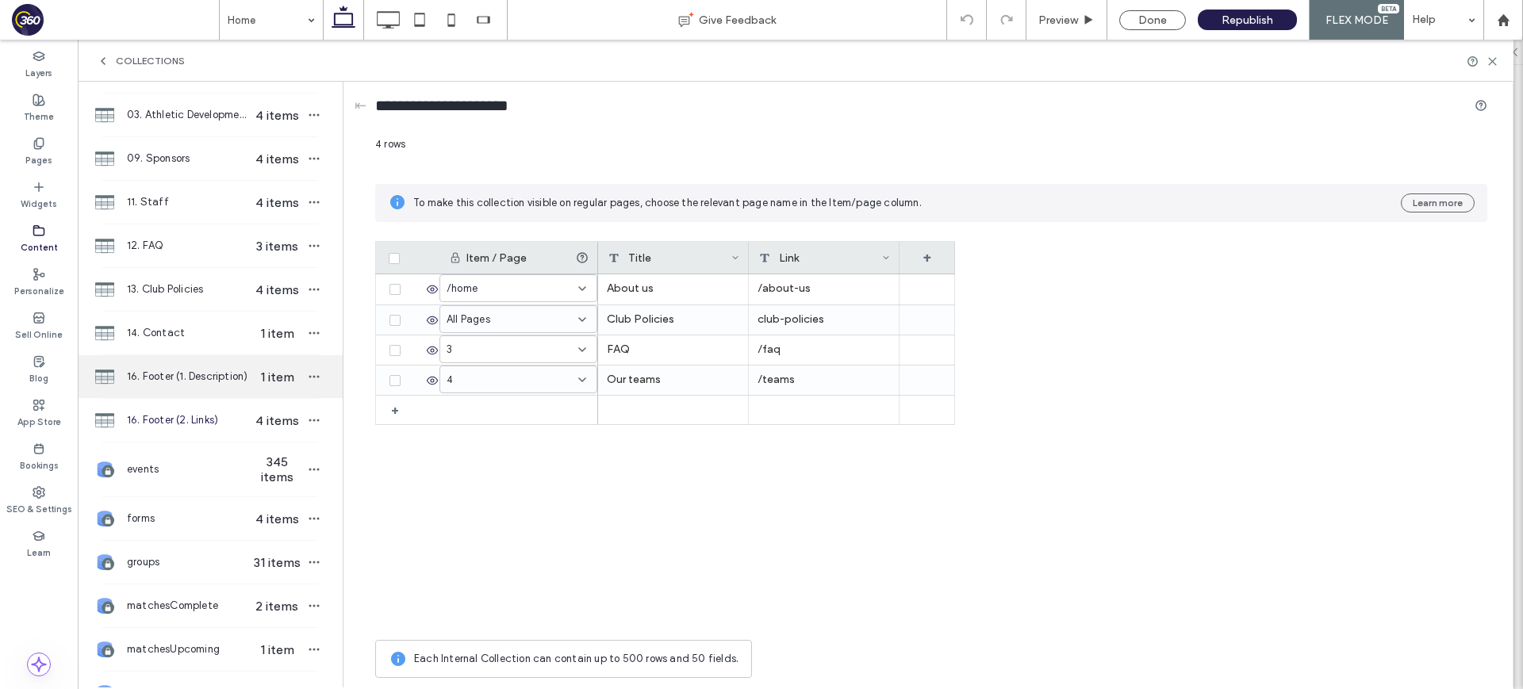
scroll to position [251, 0]
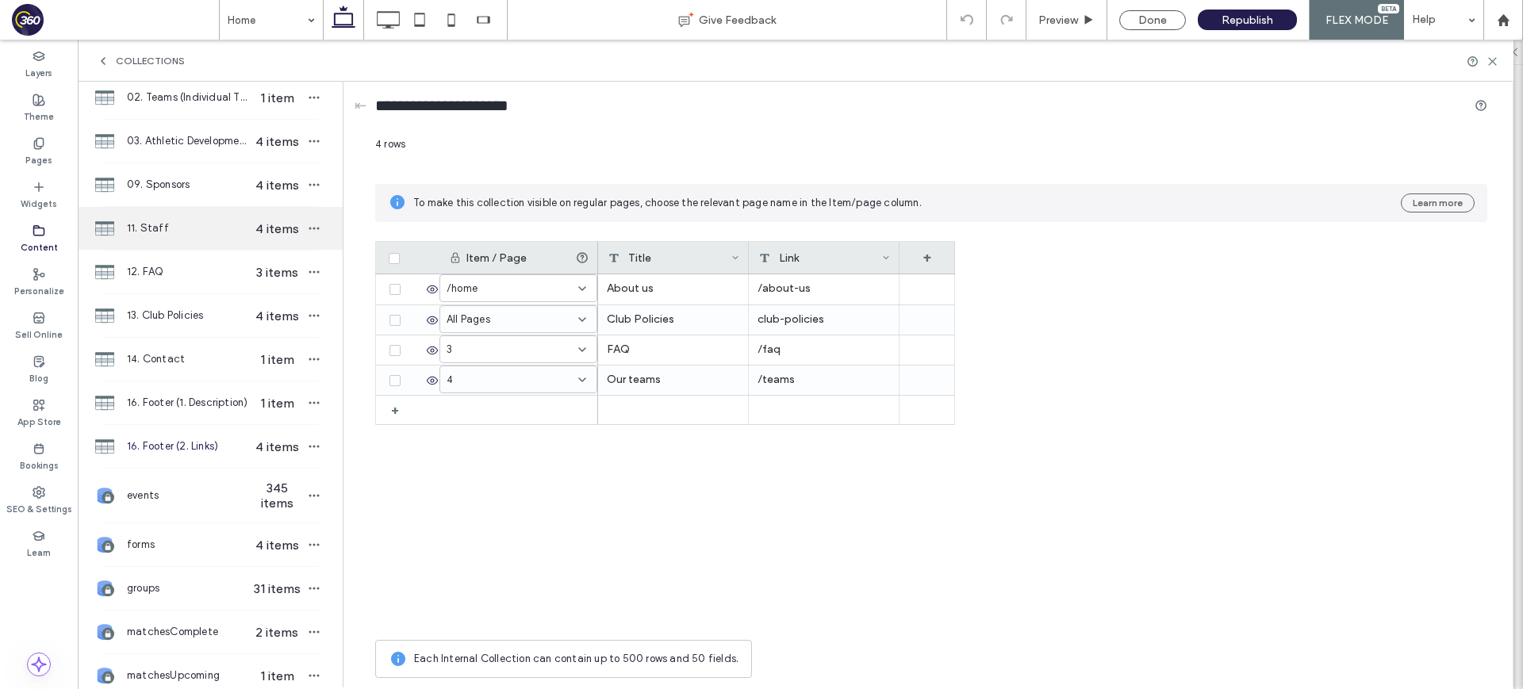
click at [201, 229] on span "11. Staff" at bounding box center [188, 228] width 122 height 16
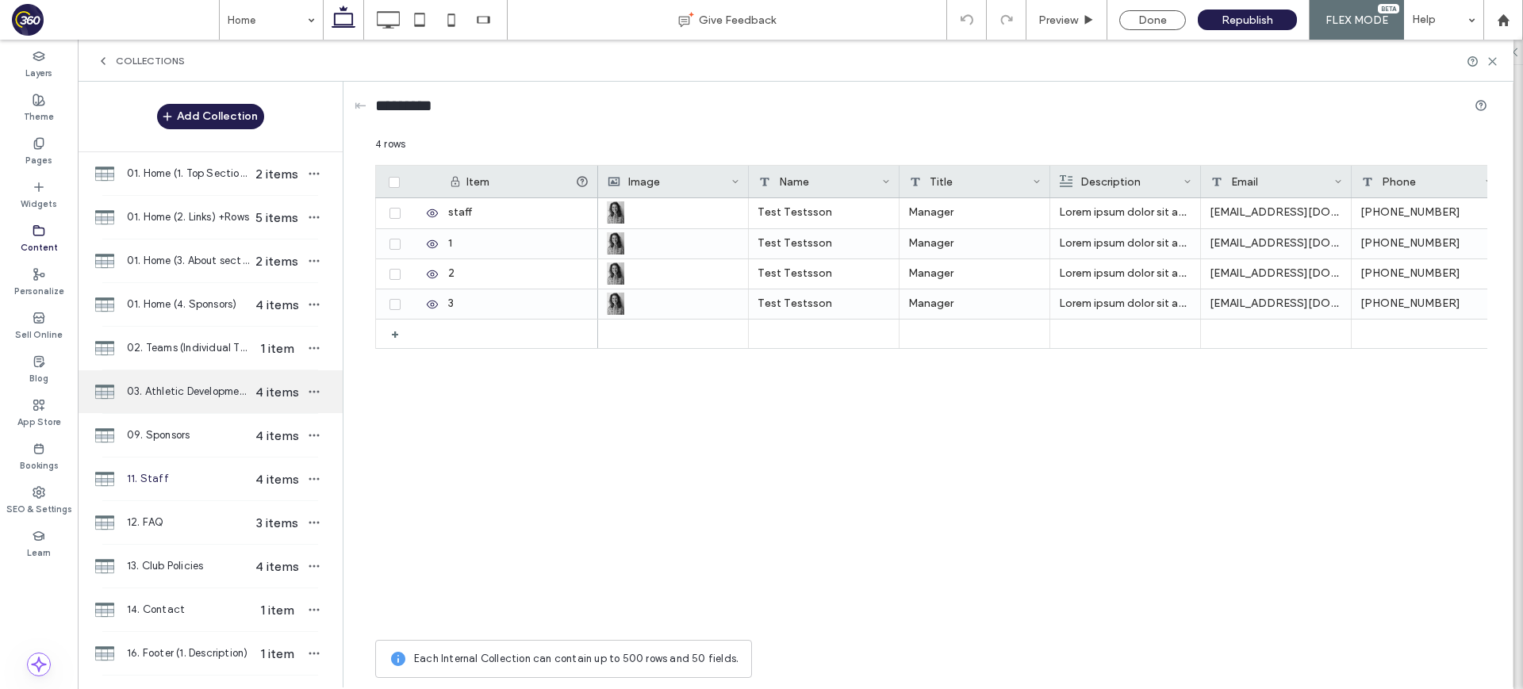
scroll to position [183, 0]
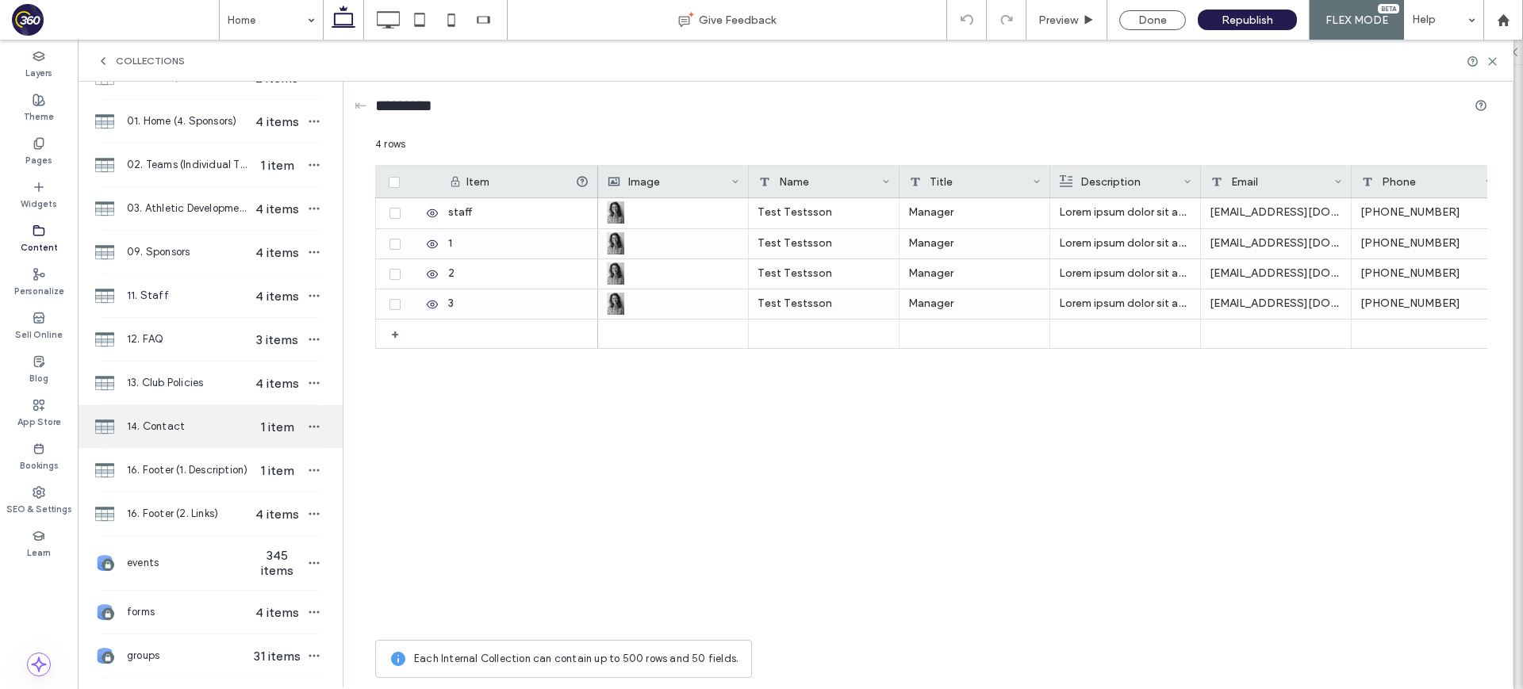
click at [170, 443] on div "14. Contact 1 item" at bounding box center [210, 426] width 265 height 43
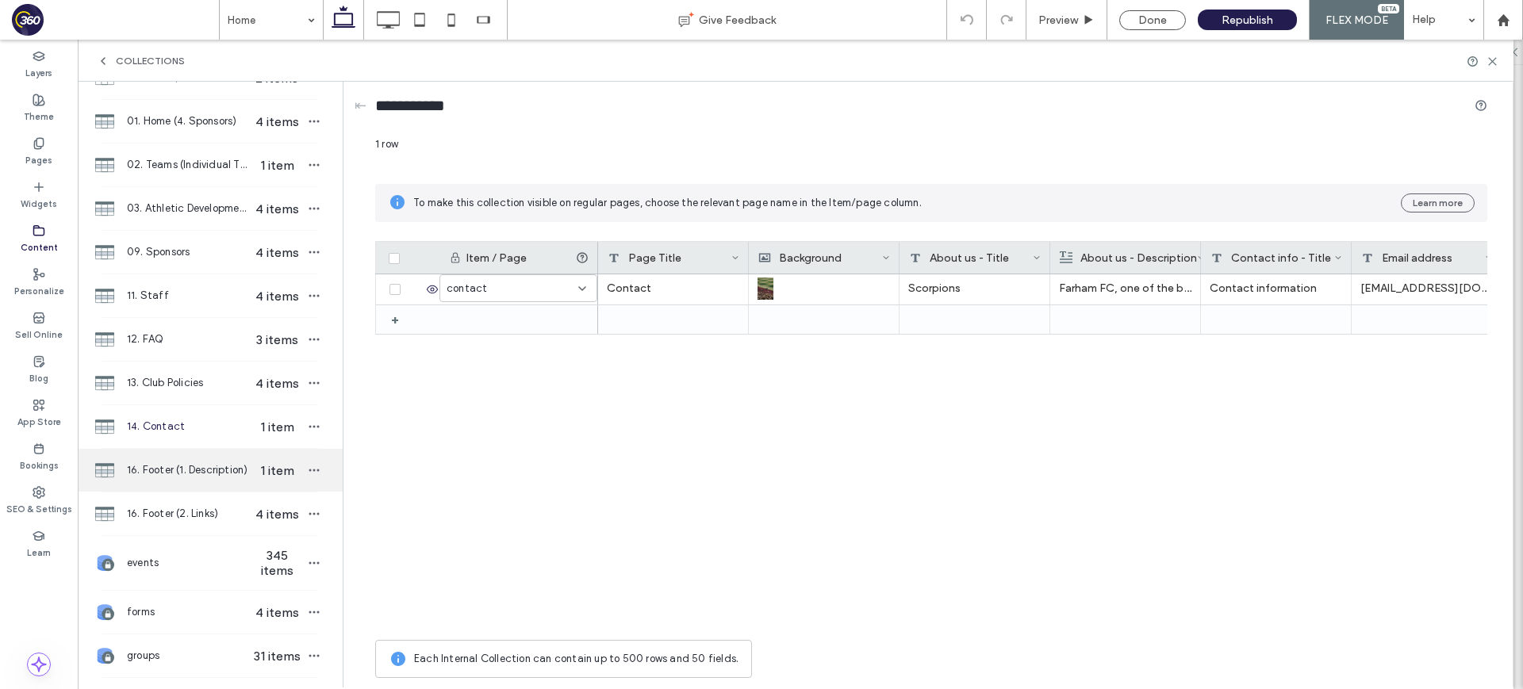
click at [177, 465] on span "16. Footer (1. Description)" at bounding box center [188, 470] width 122 height 16
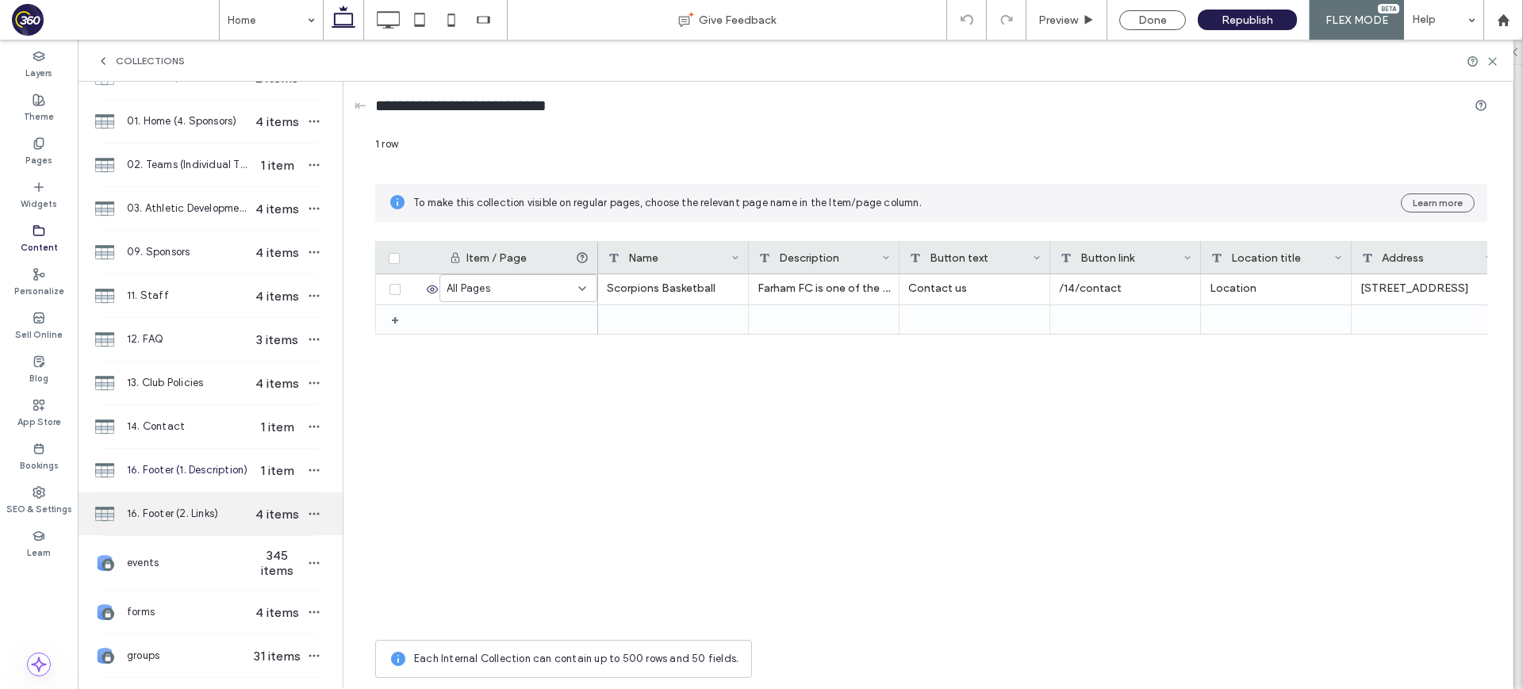
drag, startPoint x: 182, startPoint y: 518, endPoint x: 156, endPoint y: 517, distance: 26.2
click at [182, 518] on span "16. Footer (2. Links)" at bounding box center [188, 514] width 122 height 16
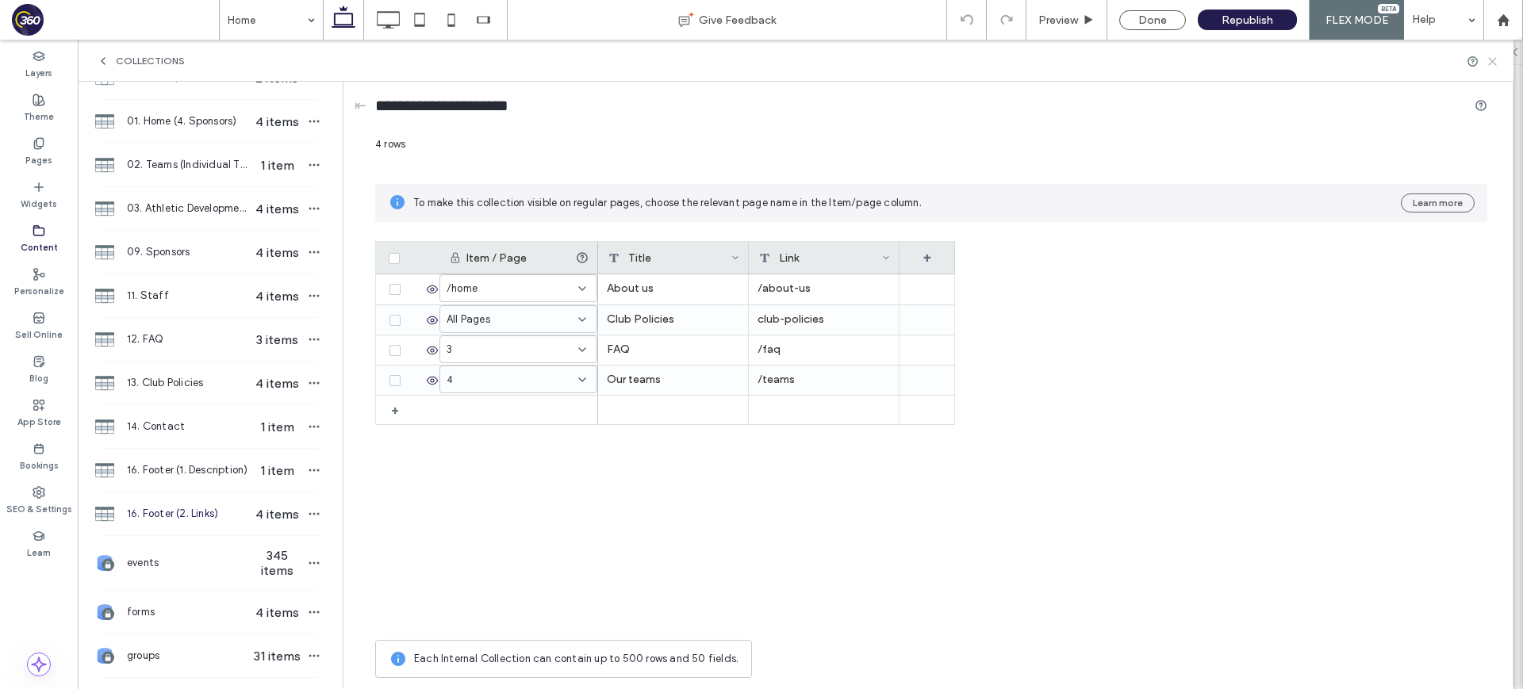
drag, startPoint x: 1495, startPoint y: 69, endPoint x: 1494, endPoint y: 56, distance: 12.7
click at [1494, 69] on div "Collections" at bounding box center [795, 61] width 1435 height 42
click at [1494, 56] on icon at bounding box center [1492, 62] width 12 height 12
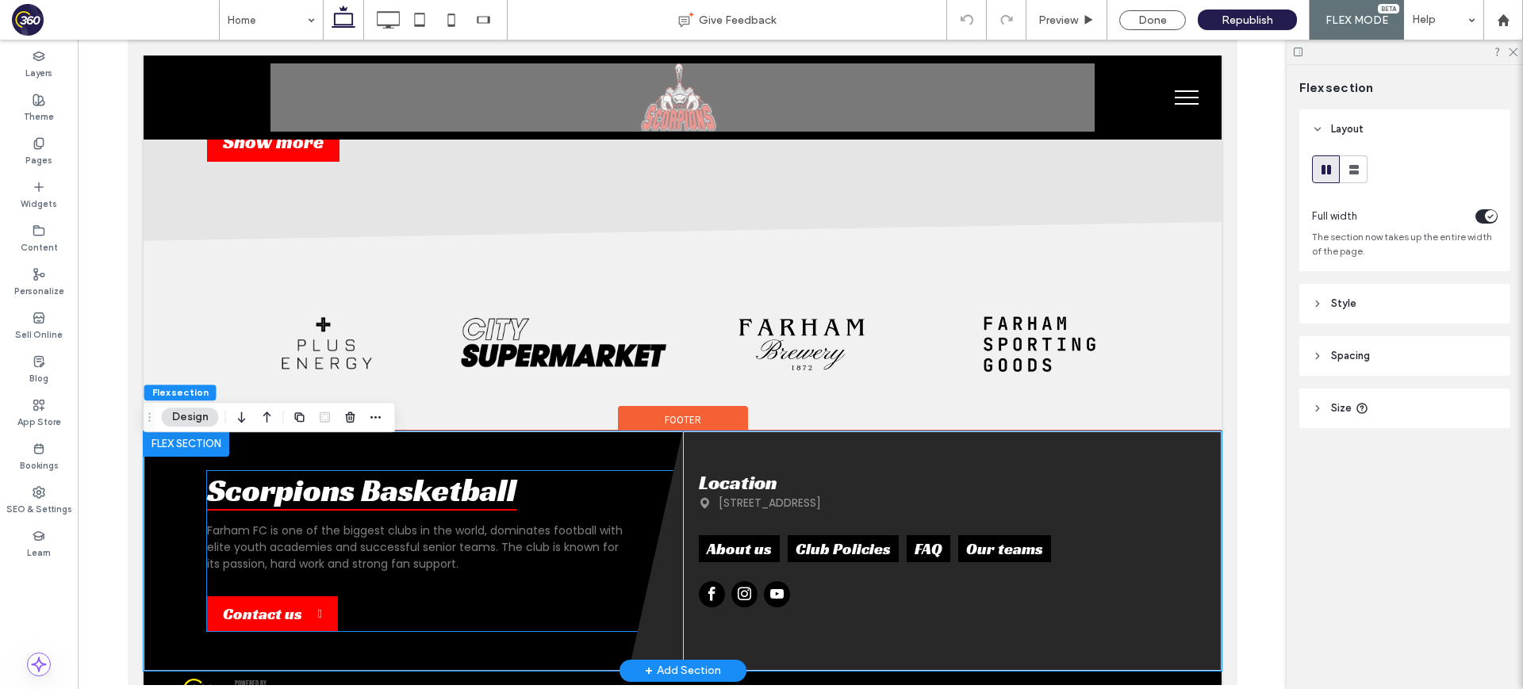
scroll to position [2070, 0]
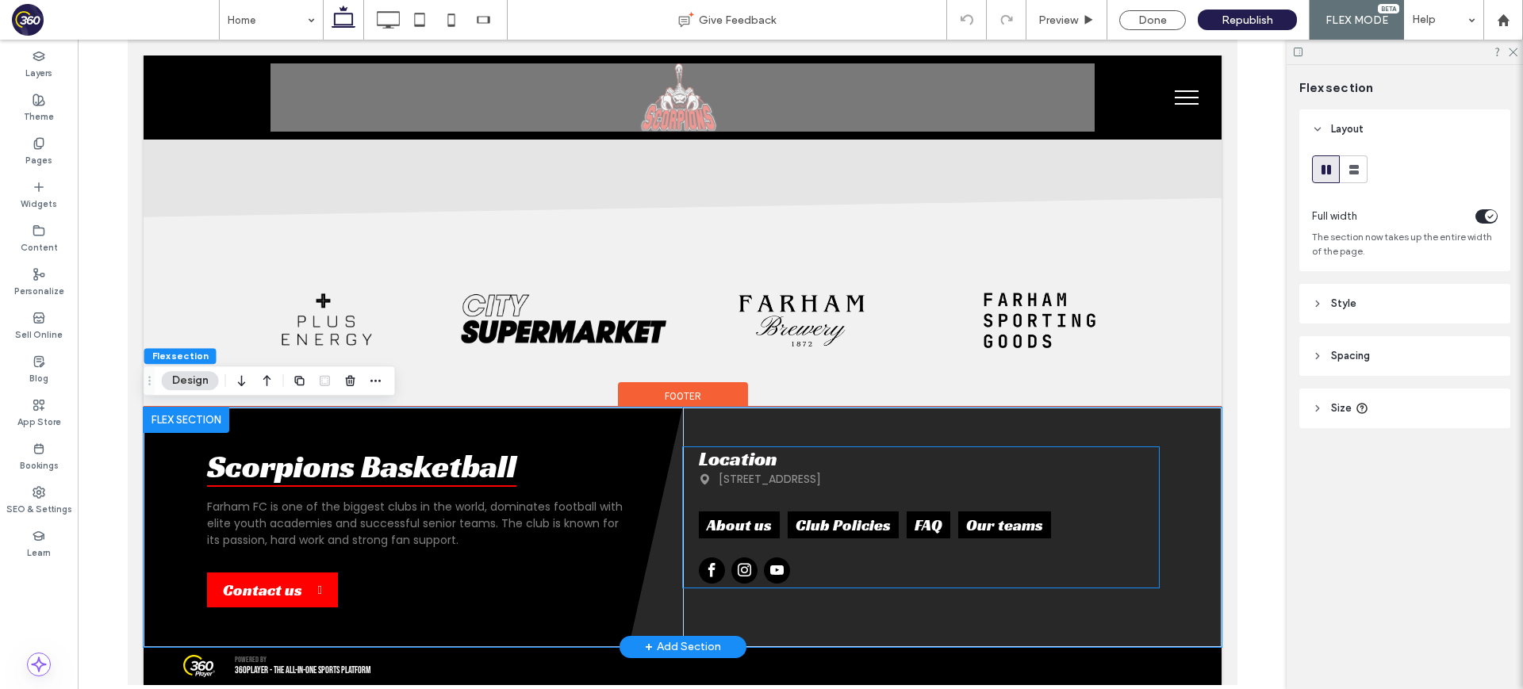
click at [820, 471] on p "555 Farham Road, Farham City" at bounding box center [769, 479] width 102 height 17
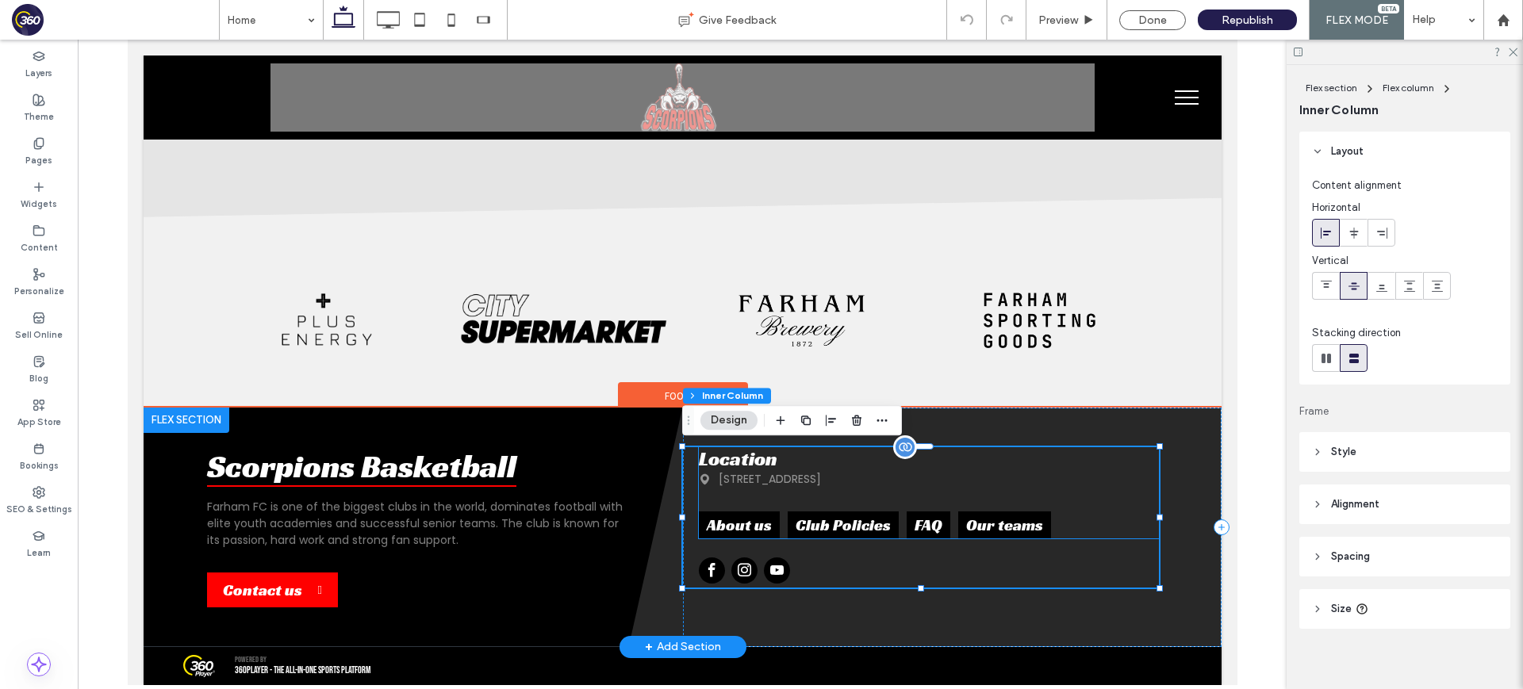
click at [914, 446] on div at bounding box center [904, 447] width 24 height 24
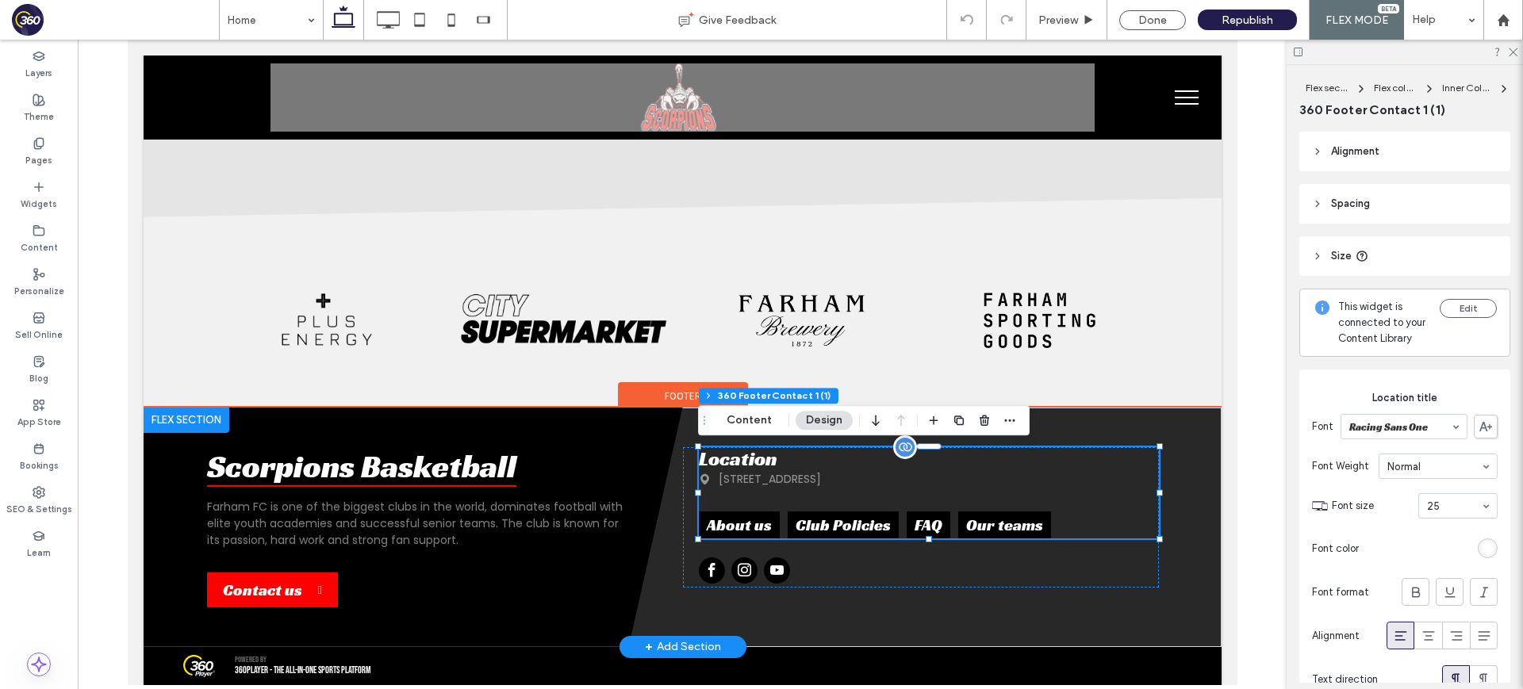
click at [992, 473] on div "555 Farham Road, Farham City" at bounding box center [928, 479] width 460 height 17
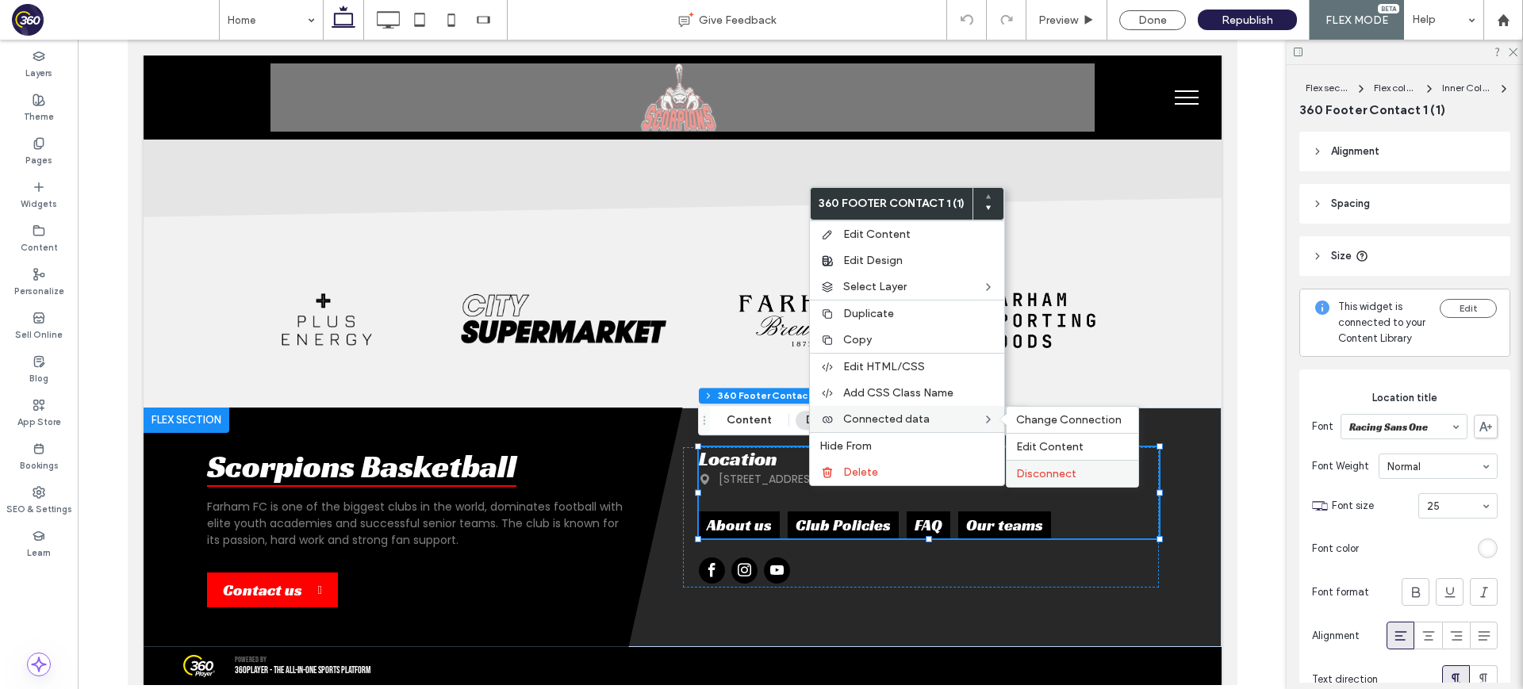
click at [1068, 479] on span "Disconnect" at bounding box center [1046, 473] width 60 height 13
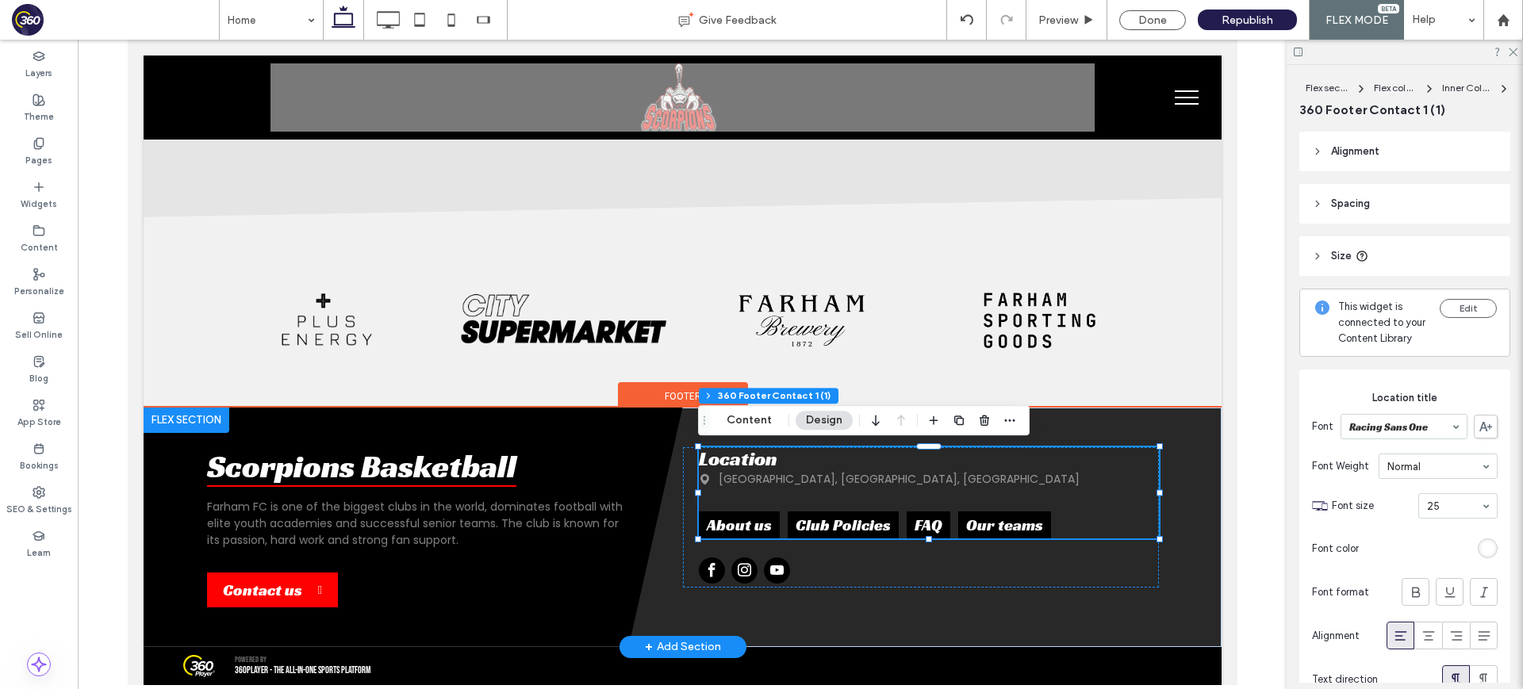
click at [975, 486] on div "Southend-on-Sea, Essex, England" at bounding box center [928, 479] width 460 height 17
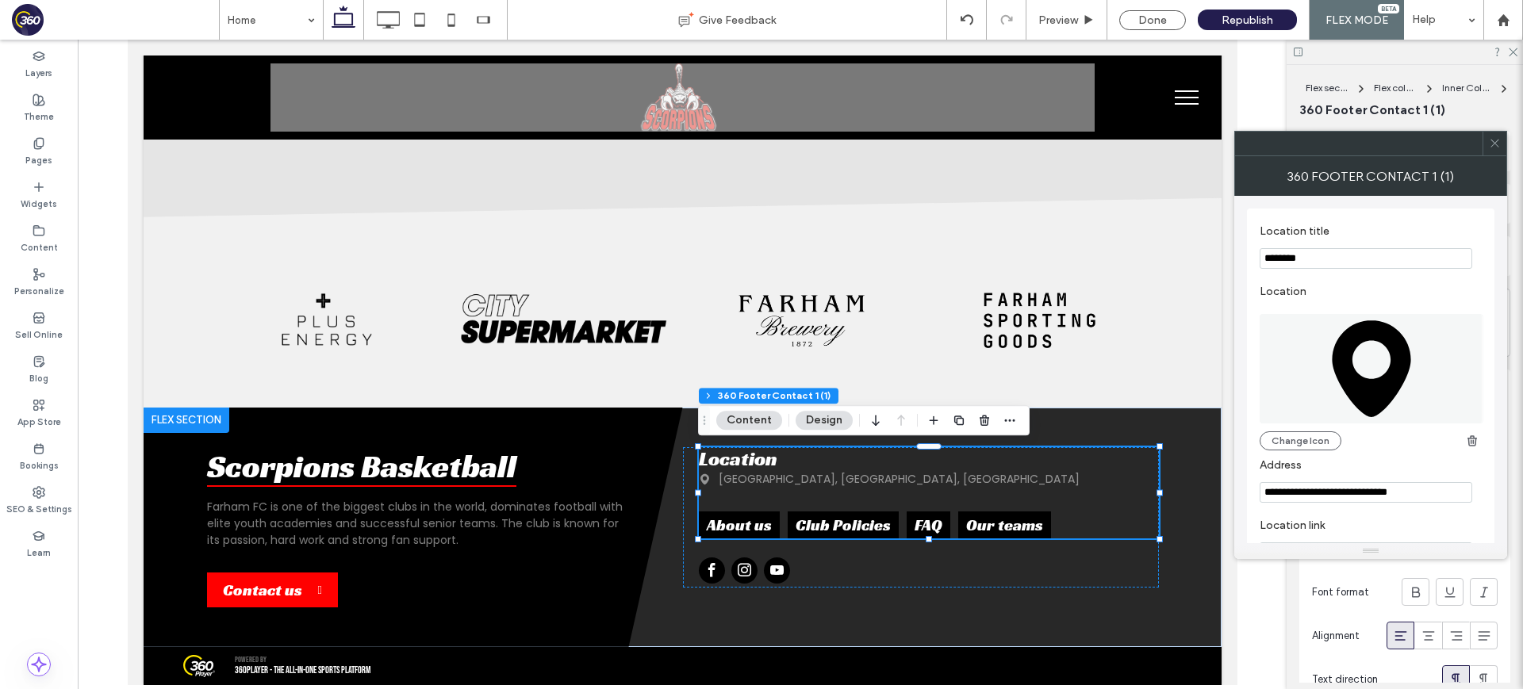
scroll to position [270, 0]
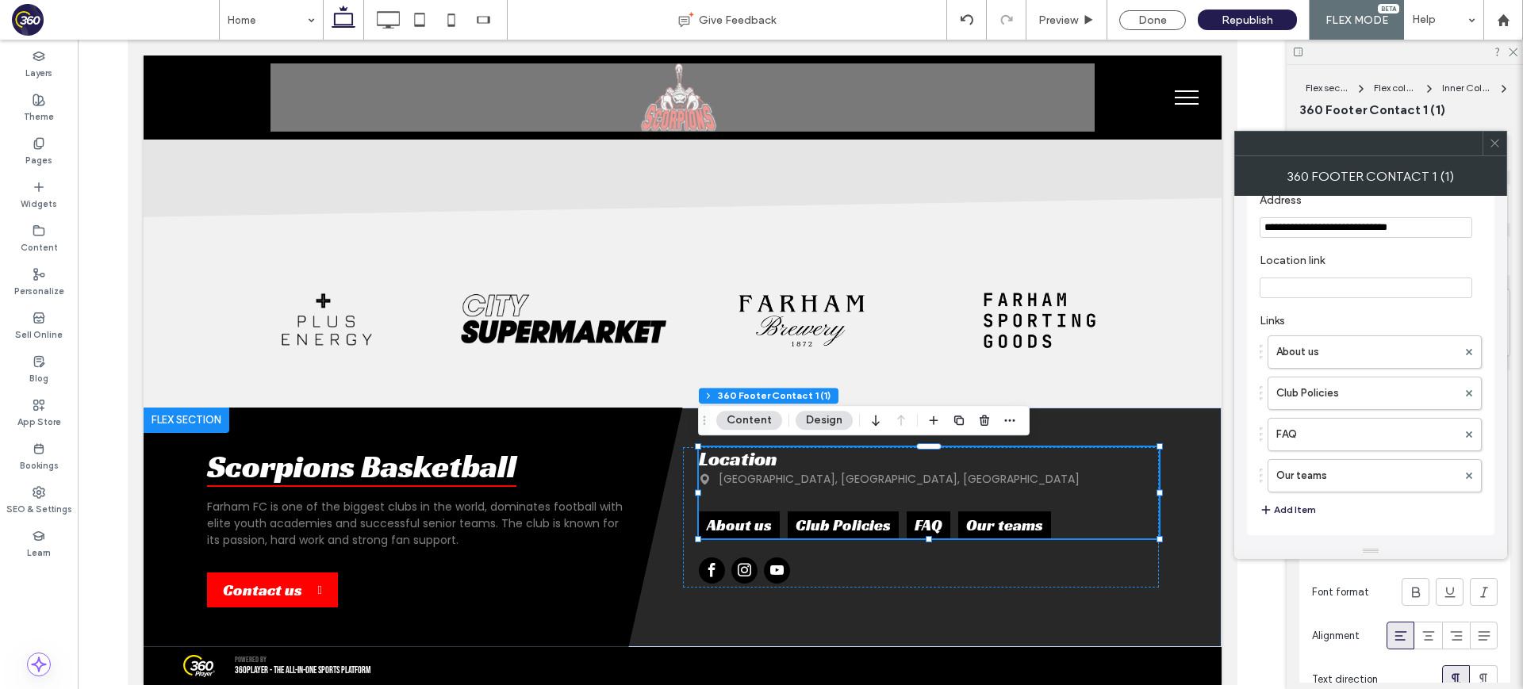
click at [1301, 507] on button "Add Item" at bounding box center [1287, 509] width 56 height 19
click at [1474, 478] on div at bounding box center [1469, 480] width 24 height 24
click at [1469, 479] on use at bounding box center [1468, 479] width 6 height 6
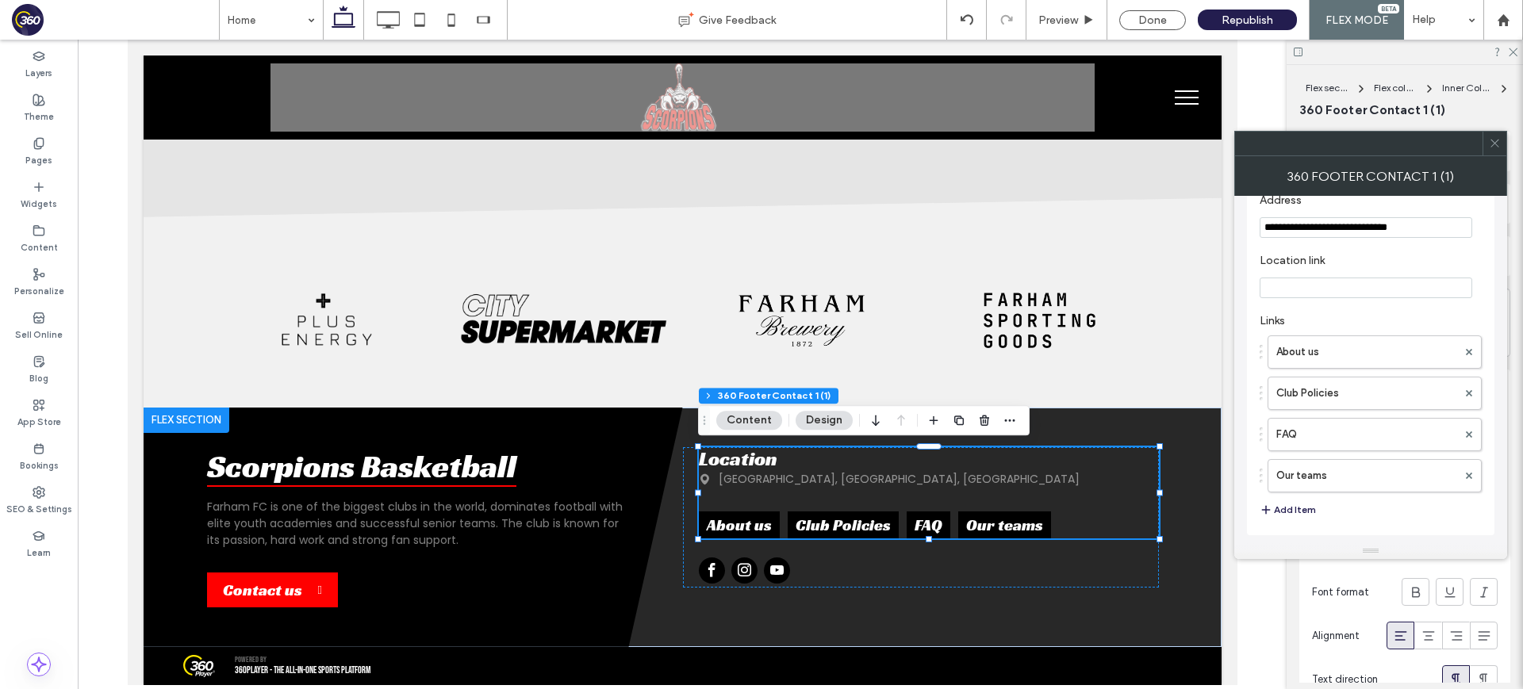
drag, startPoint x: 1496, startPoint y: 140, endPoint x: 892, endPoint y: 233, distance: 611.3
click at [1496, 140] on use at bounding box center [1494, 144] width 8 height 8
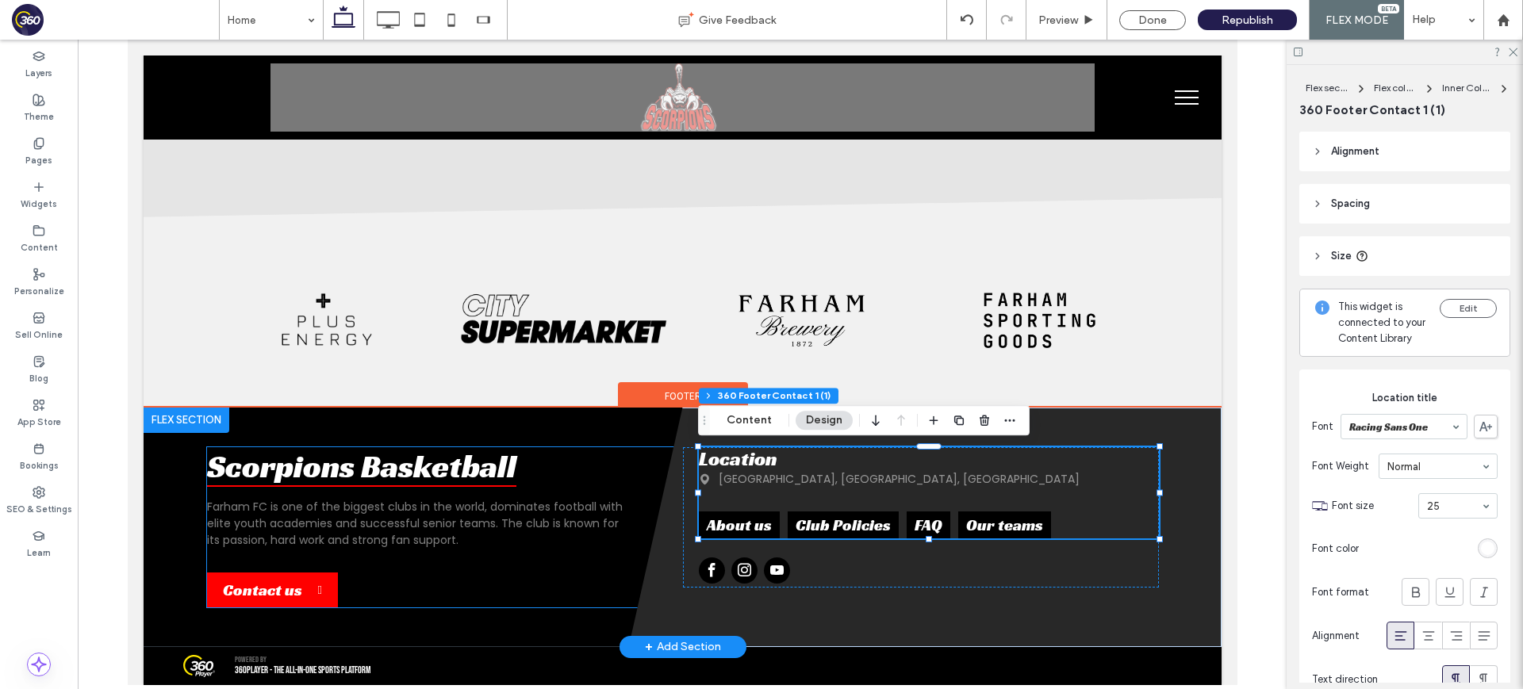
click at [316, 505] on p "Farham FC is one of the biggest clubs in the world, dominates football with eli…" at bounding box center [416, 524] width 420 height 50
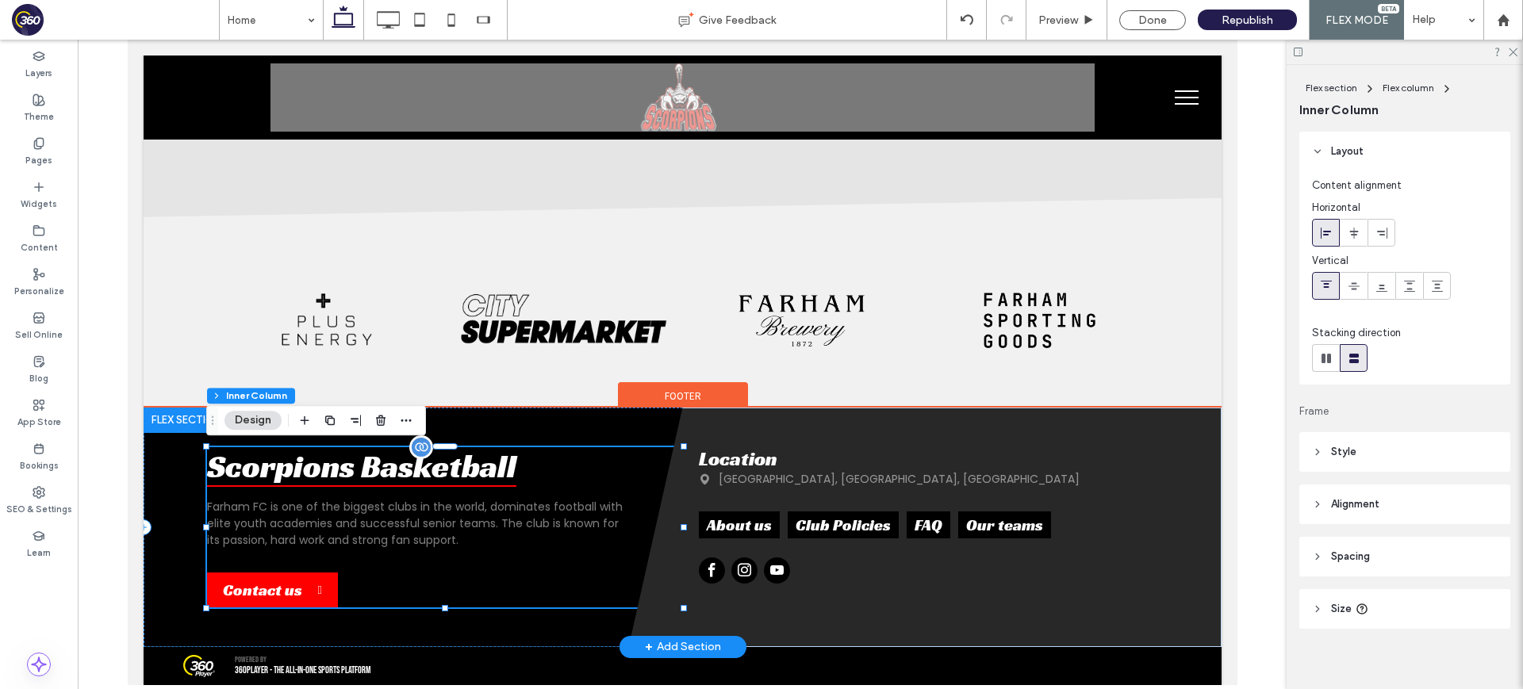
click at [370, 483] on h2 "Scorpions Basketball" at bounding box center [360, 466] width 309 height 38
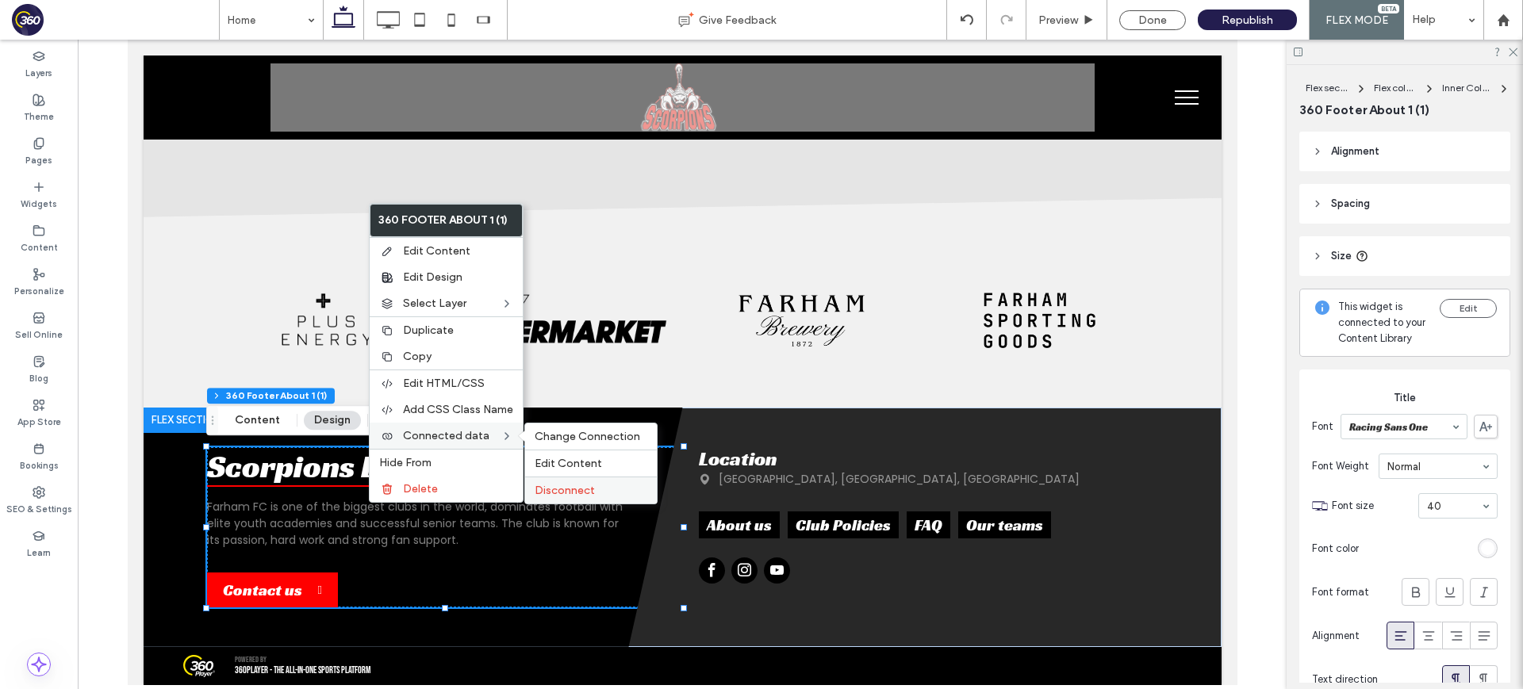
click at [605, 488] on label "Disconnect" at bounding box center [590, 490] width 113 height 13
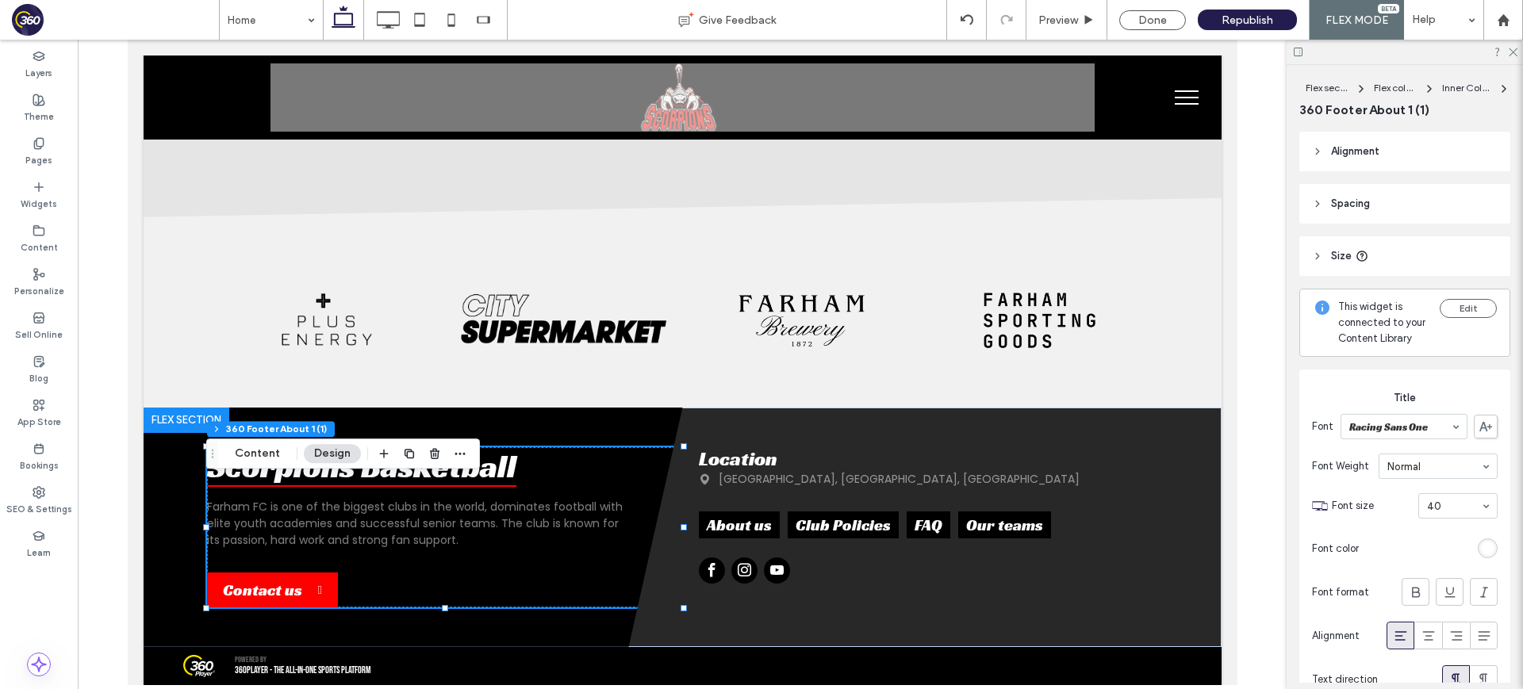
scroll to position [2050, 0]
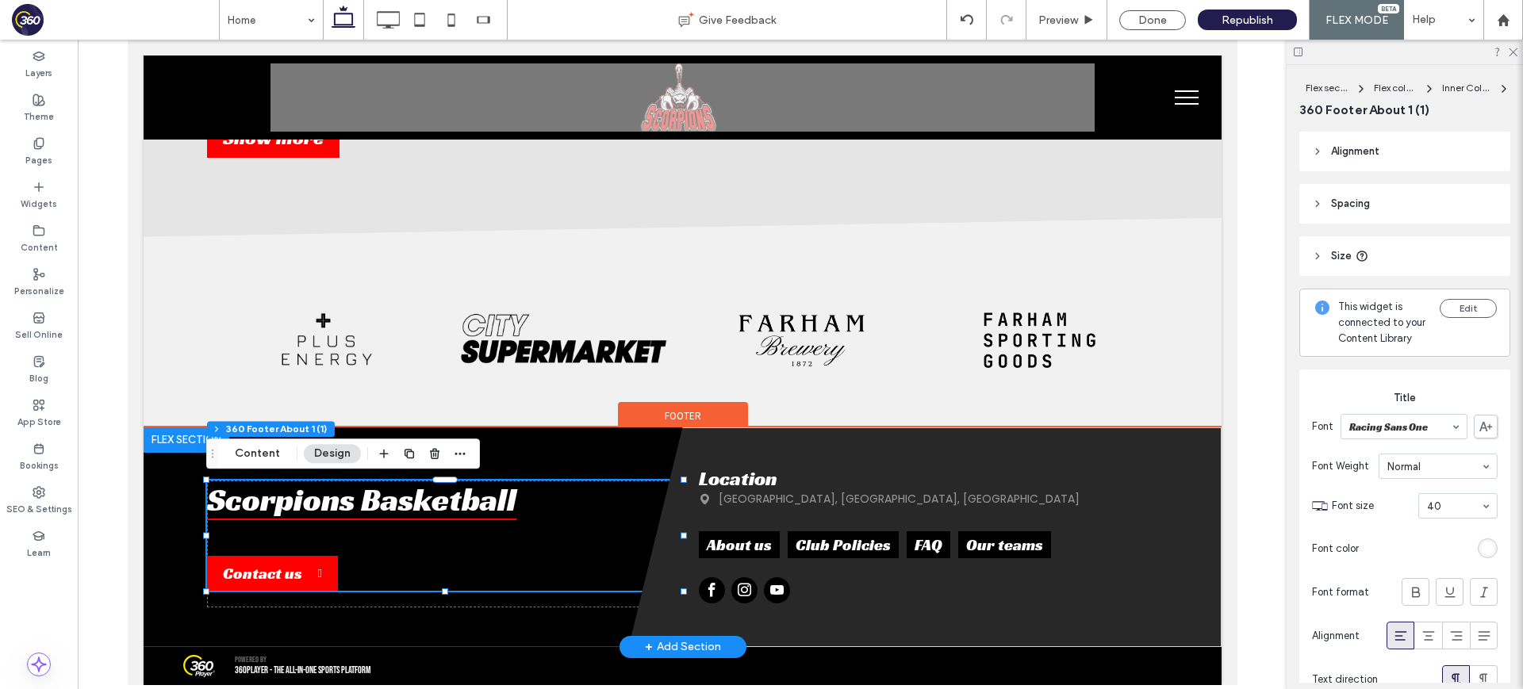
click at [506, 520] on div "Scorpions Basketball" at bounding box center [416, 507] width 420 height 52
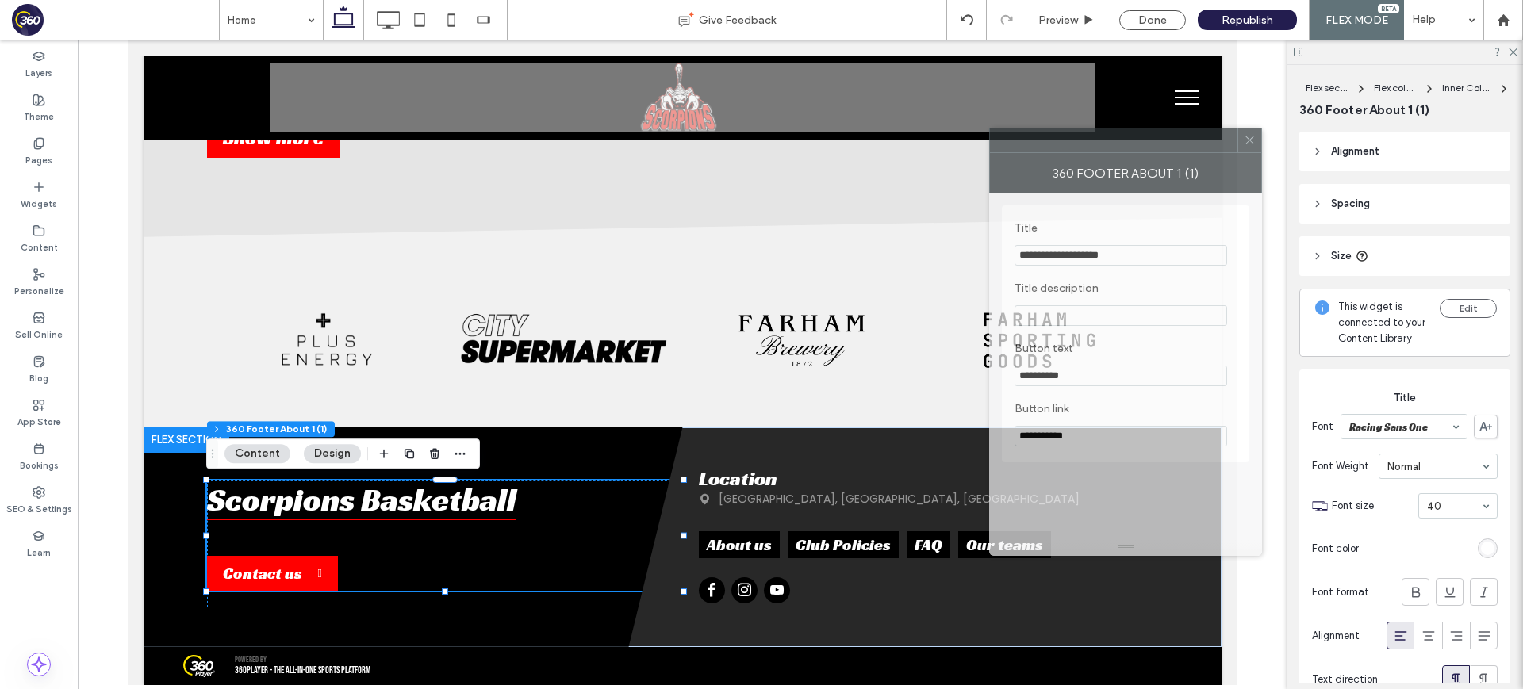
drag, startPoint x: 1147, startPoint y: 149, endPoint x: 1014, endPoint y: 131, distance: 134.5
click at [1044, 147] on div at bounding box center [1113, 140] width 247 height 24
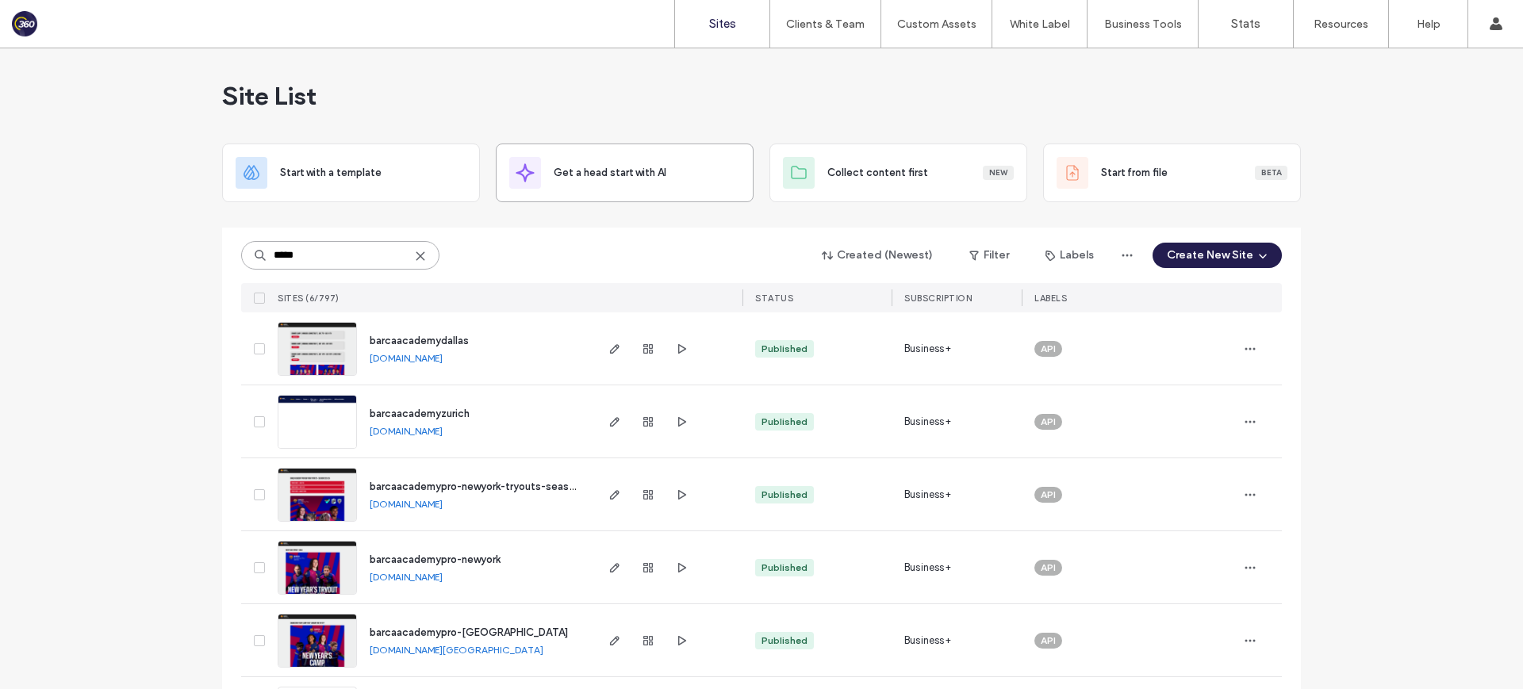
scroll to position [4, 0]
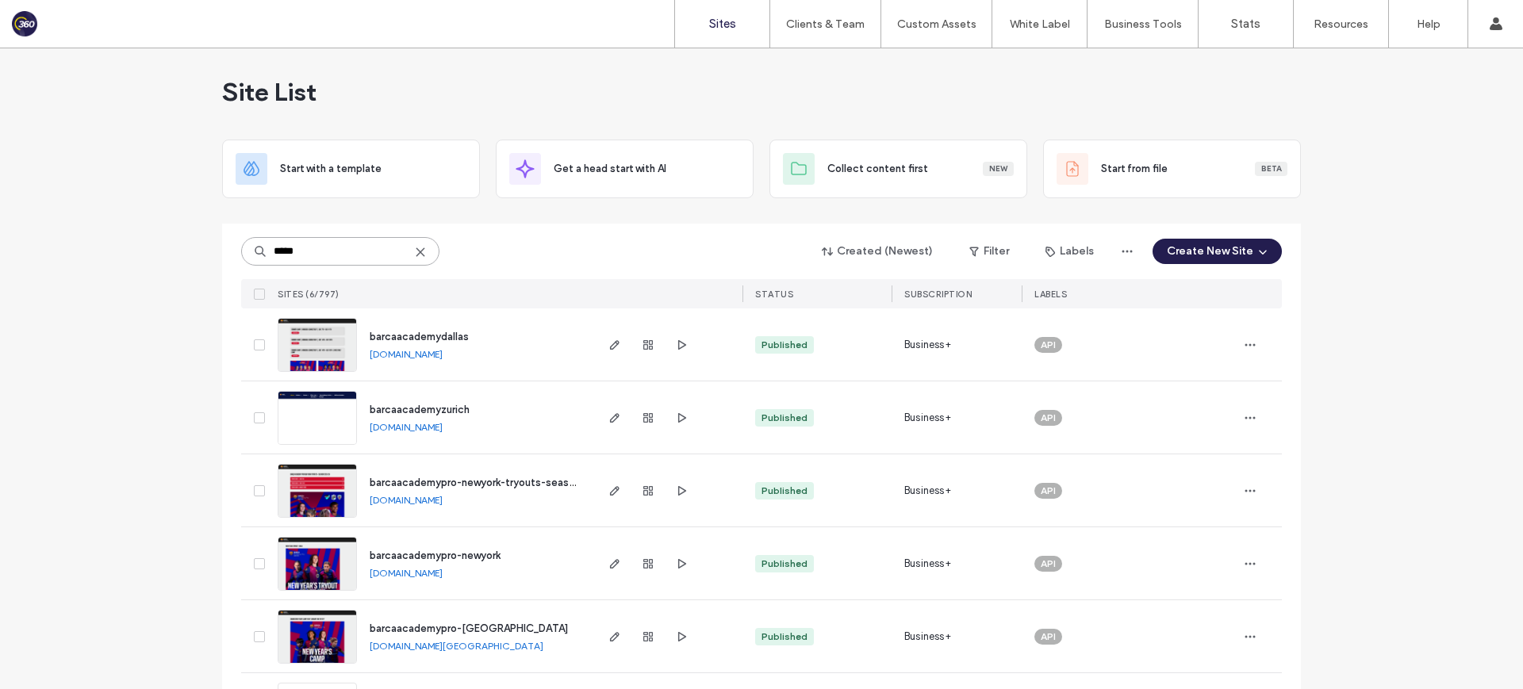
click at [316, 255] on input "*****" at bounding box center [340, 251] width 198 height 29
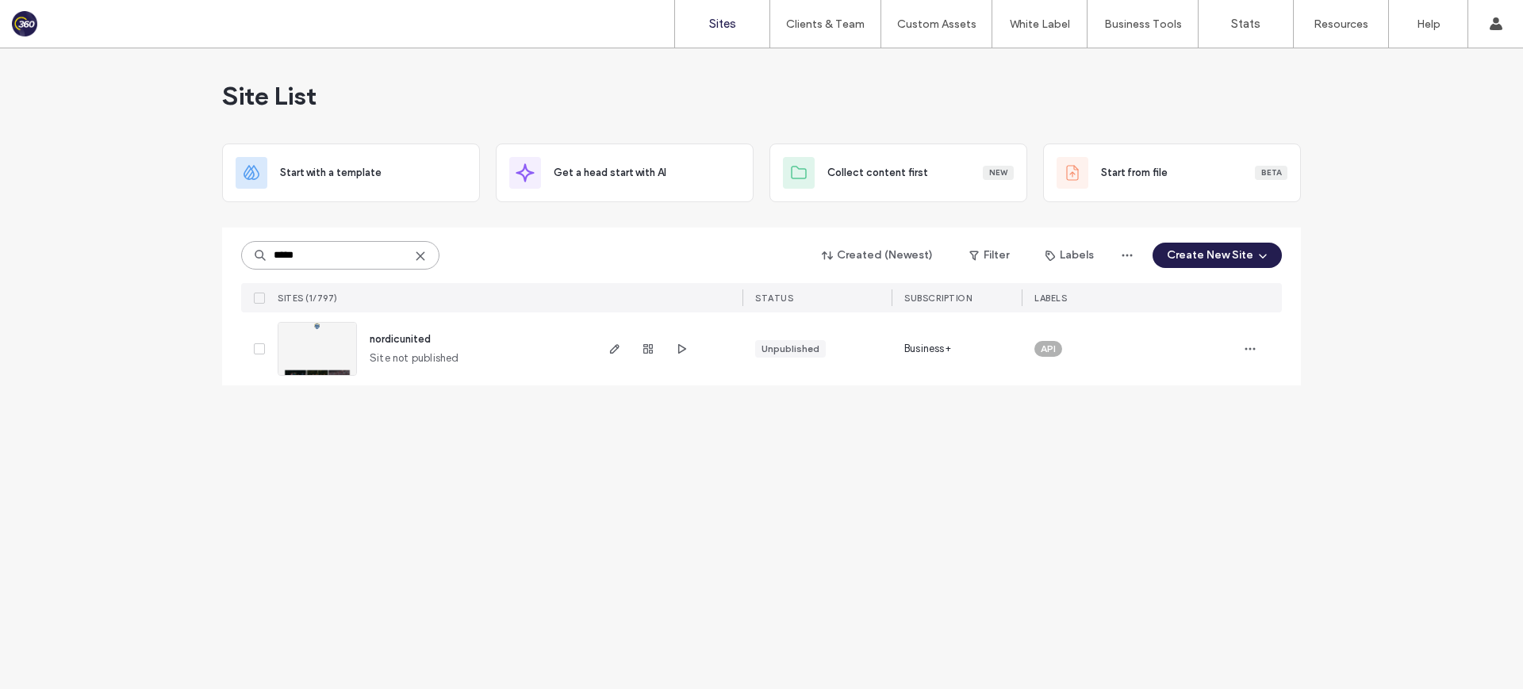
scroll to position [0, 0]
type input "*"
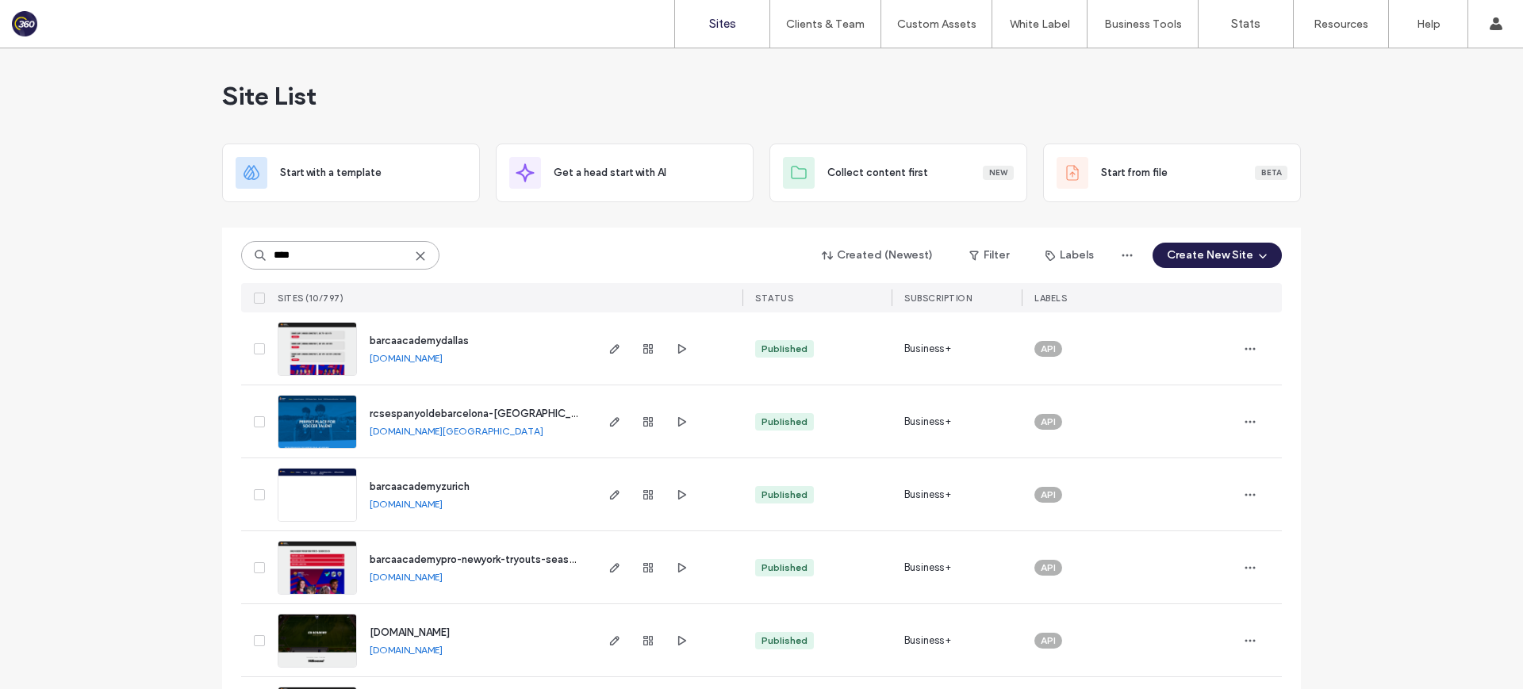
type input "****"
click at [442, 357] on link "[DOMAIN_NAME]" at bounding box center [406, 358] width 73 height 12
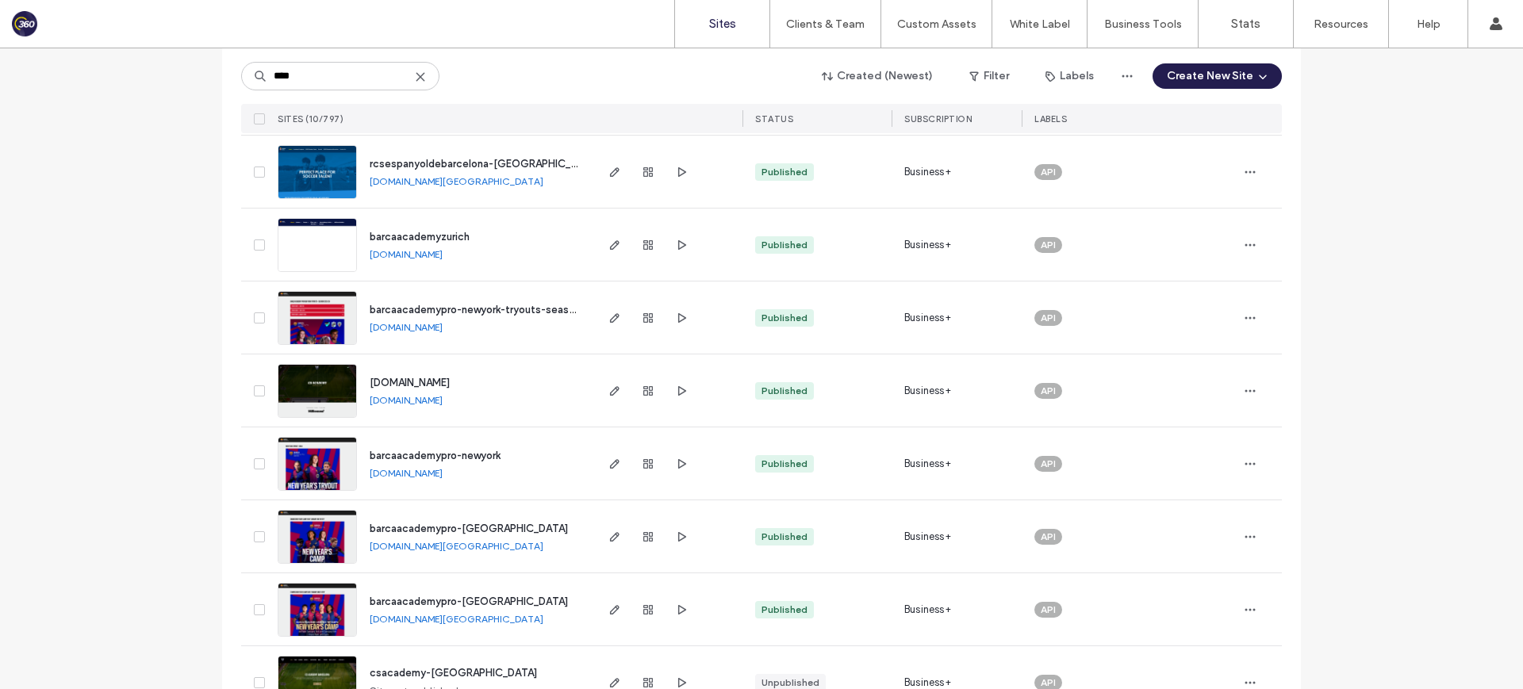
scroll to position [226, 0]
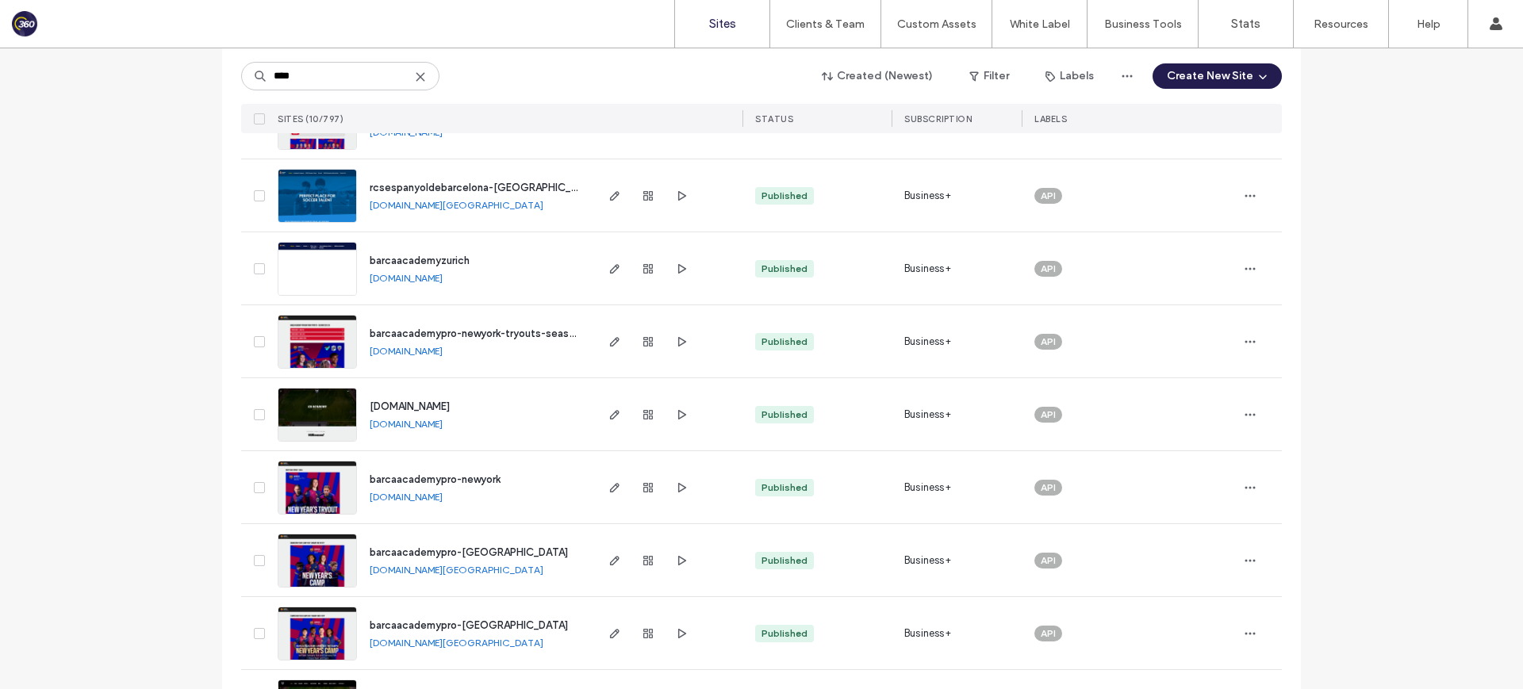
click at [442, 496] on link "[DOMAIN_NAME]" at bounding box center [406, 497] width 73 height 12
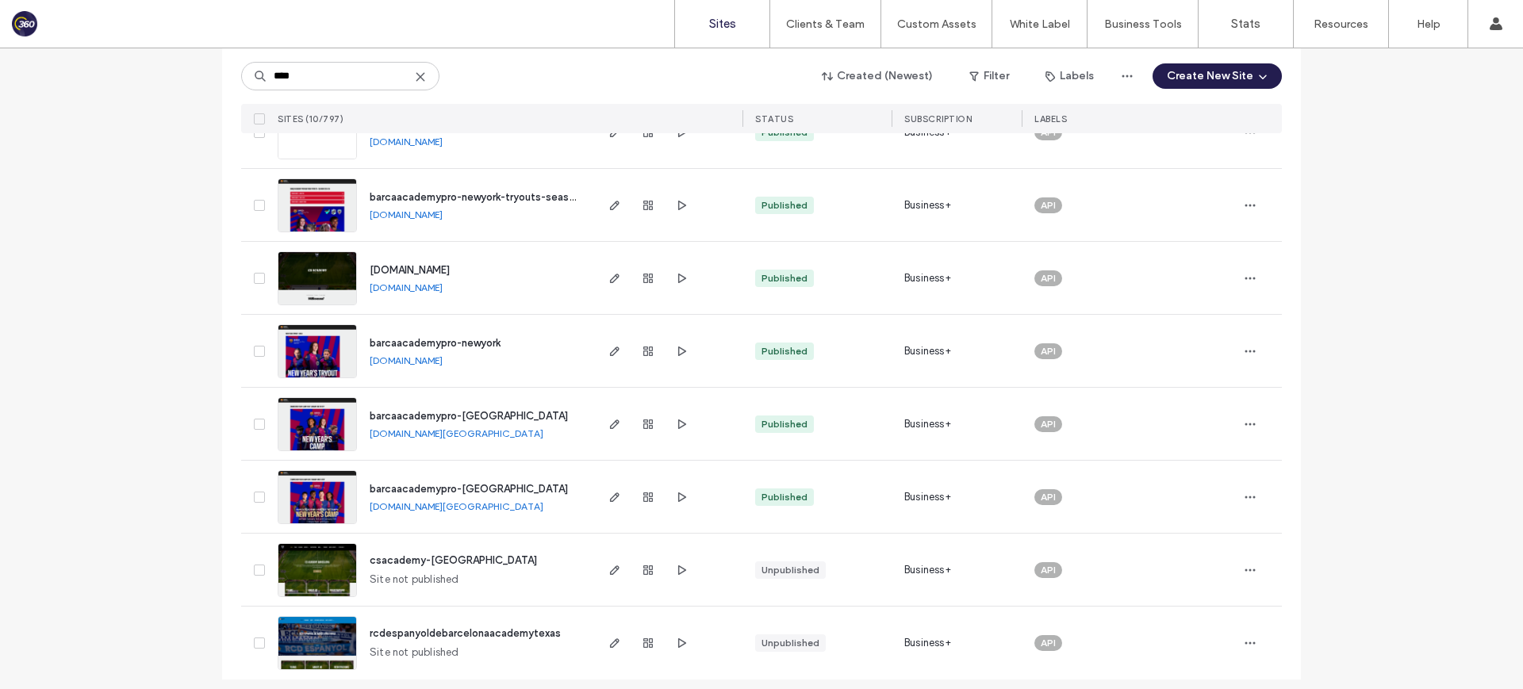
scroll to position [372, 0]
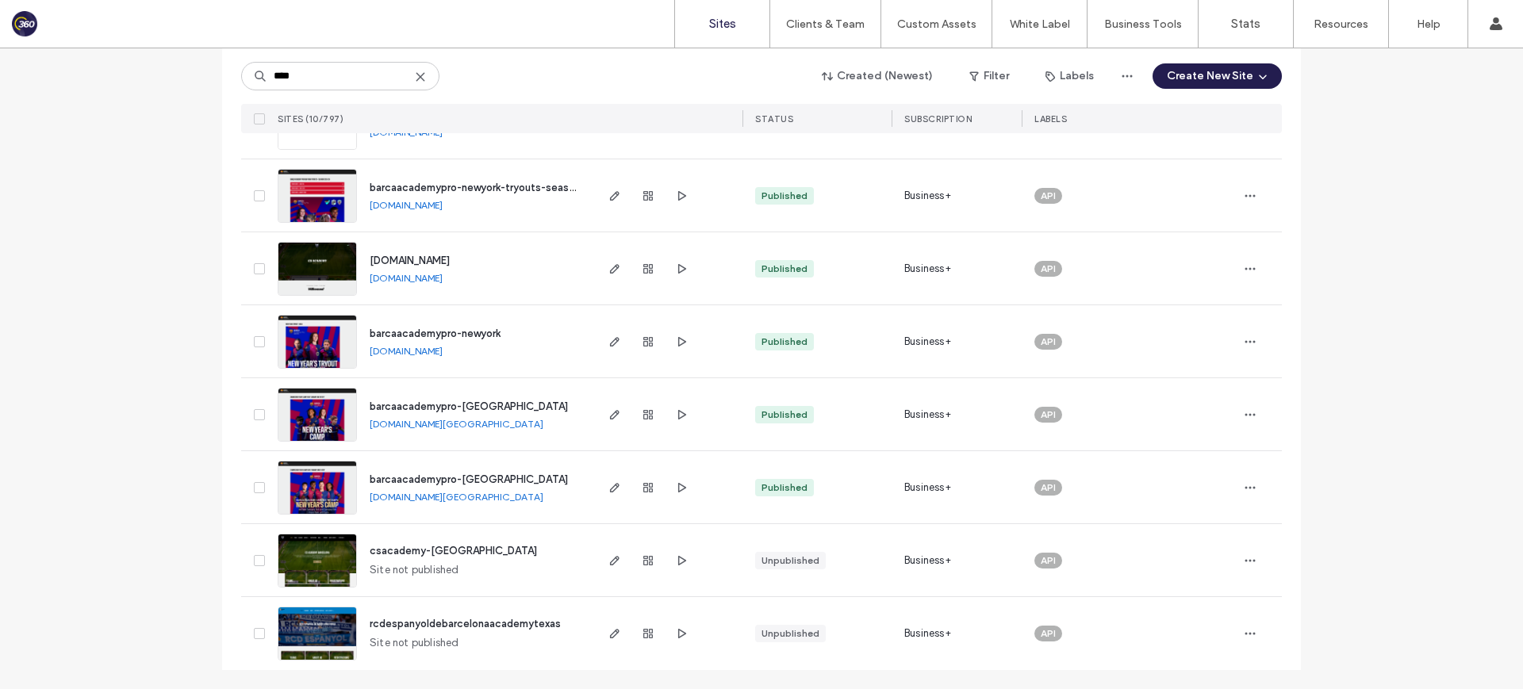
drag, startPoint x: 556, startPoint y: 427, endPoint x: 362, endPoint y: 427, distance: 194.3
click at [362, 427] on div "barcaacademypro-miami [DOMAIN_NAME][GEOGRAPHIC_DATA]" at bounding box center [475, 414] width 236 height 72
copy link "[DOMAIN_NAME][GEOGRAPHIC_DATA]"
click at [574, 409] on div "barcaacademypro-miami [DOMAIN_NAME][GEOGRAPHIC_DATA]" at bounding box center [475, 414] width 236 height 72
